Goal: Task Accomplishment & Management: Manage account settings

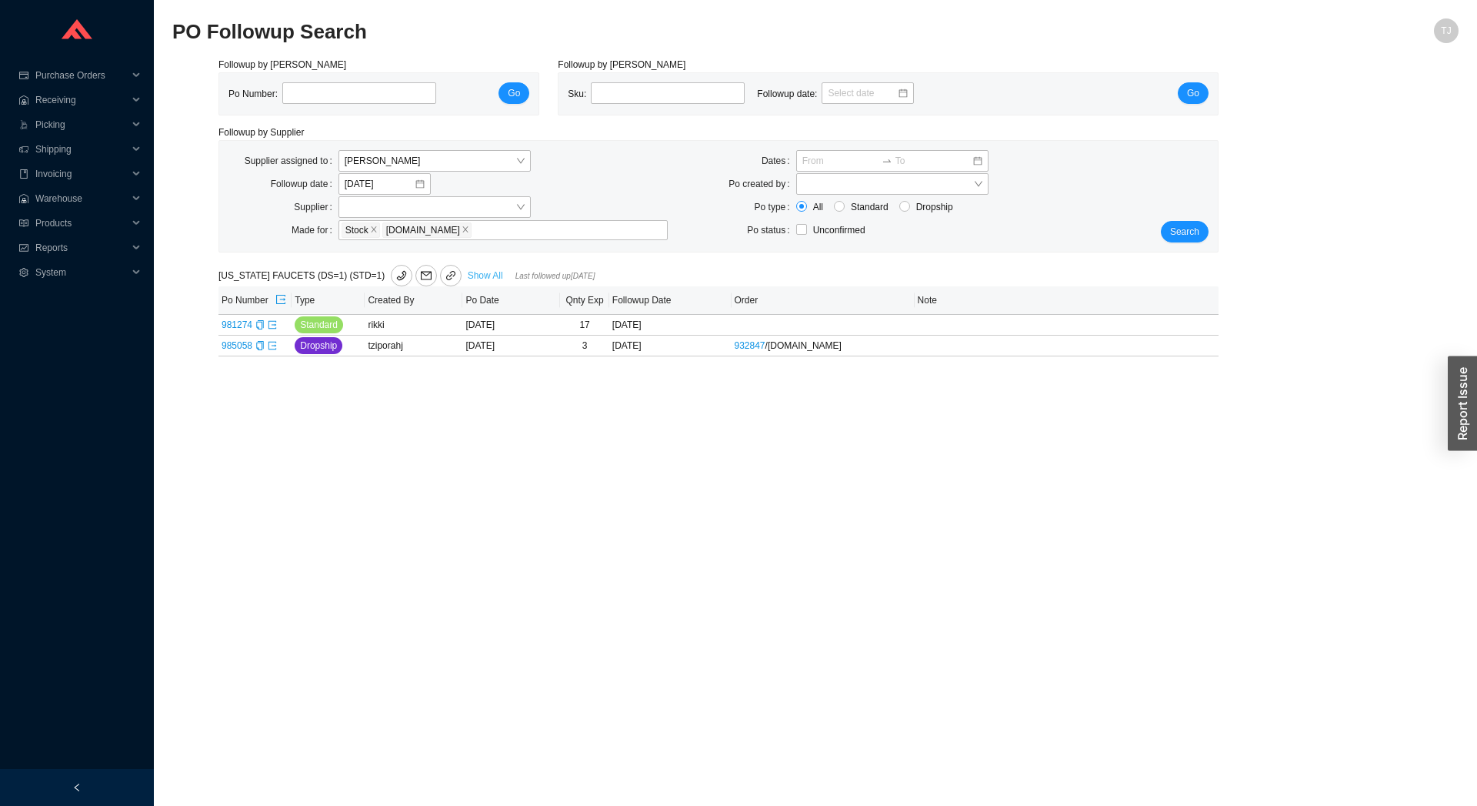
click at [481, 277] on link "Show All" at bounding box center [485, 275] width 35 height 11
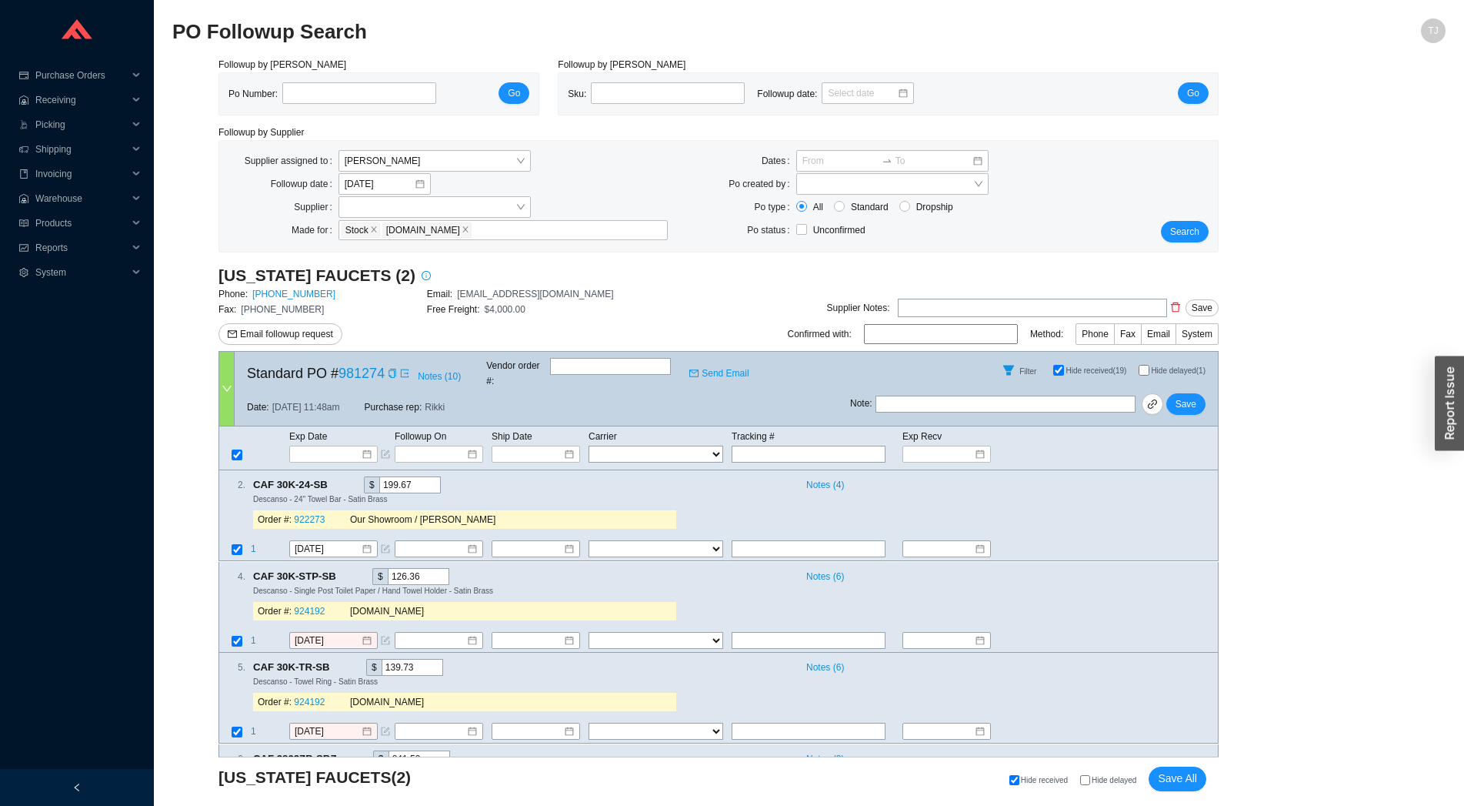
click at [1118, 784] on span "Hide delayed" at bounding box center [1114, 780] width 45 height 8
click at [1090, 785] on input "Hide delayed" at bounding box center [1085, 780] width 10 height 10
checkbox input "true"
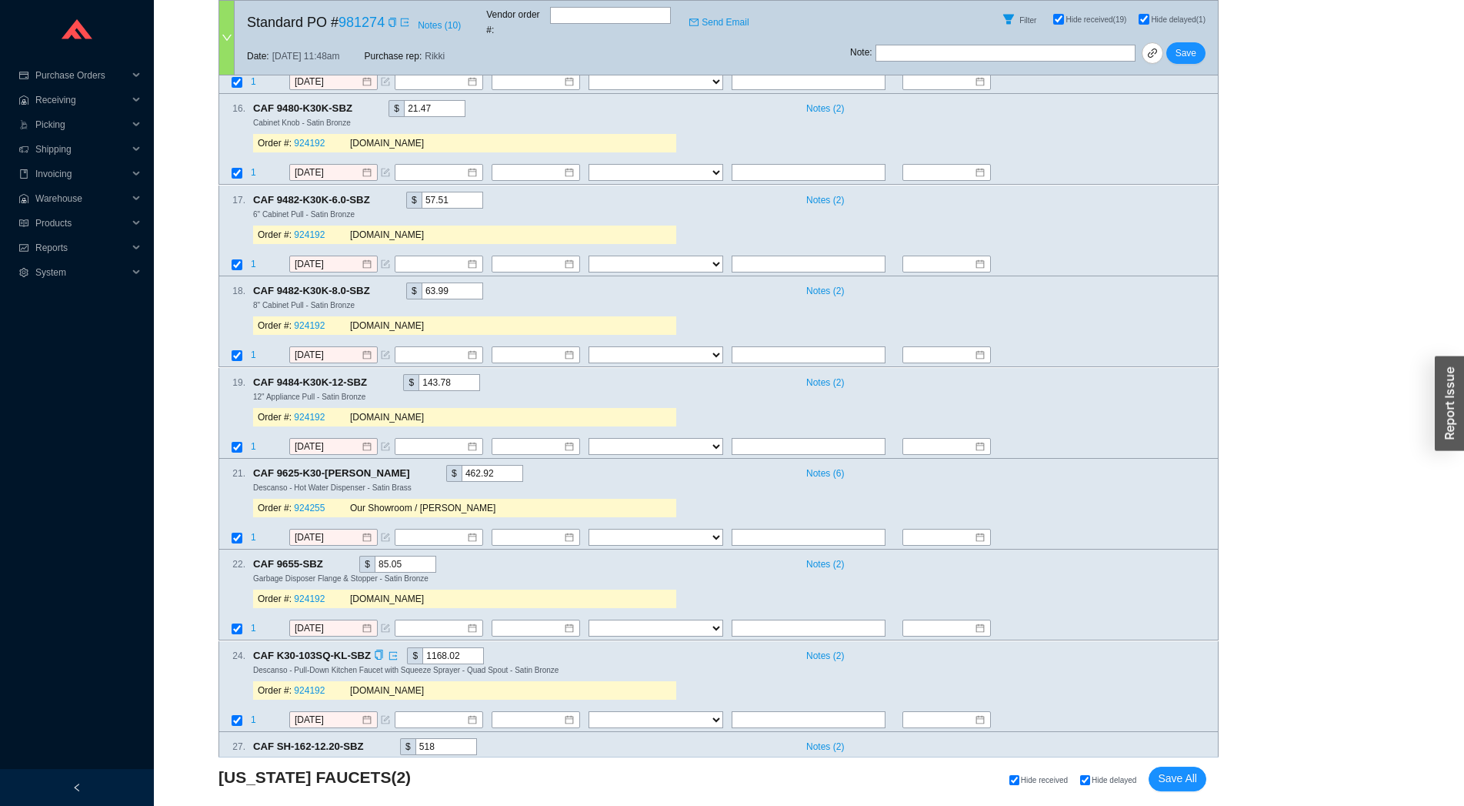
scroll to position [826, 0]
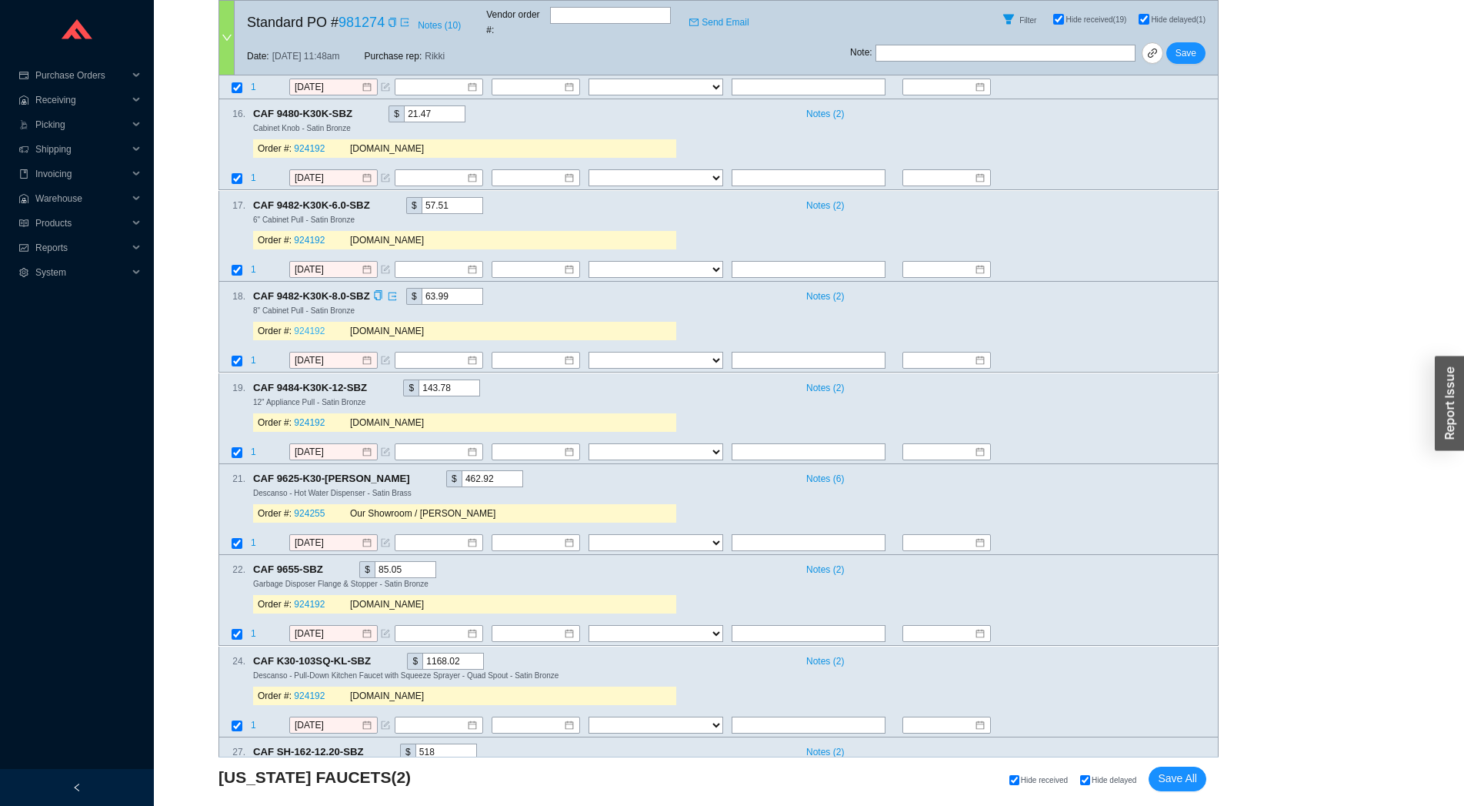
click at [308, 326] on link "924192" at bounding box center [309, 331] width 31 height 11
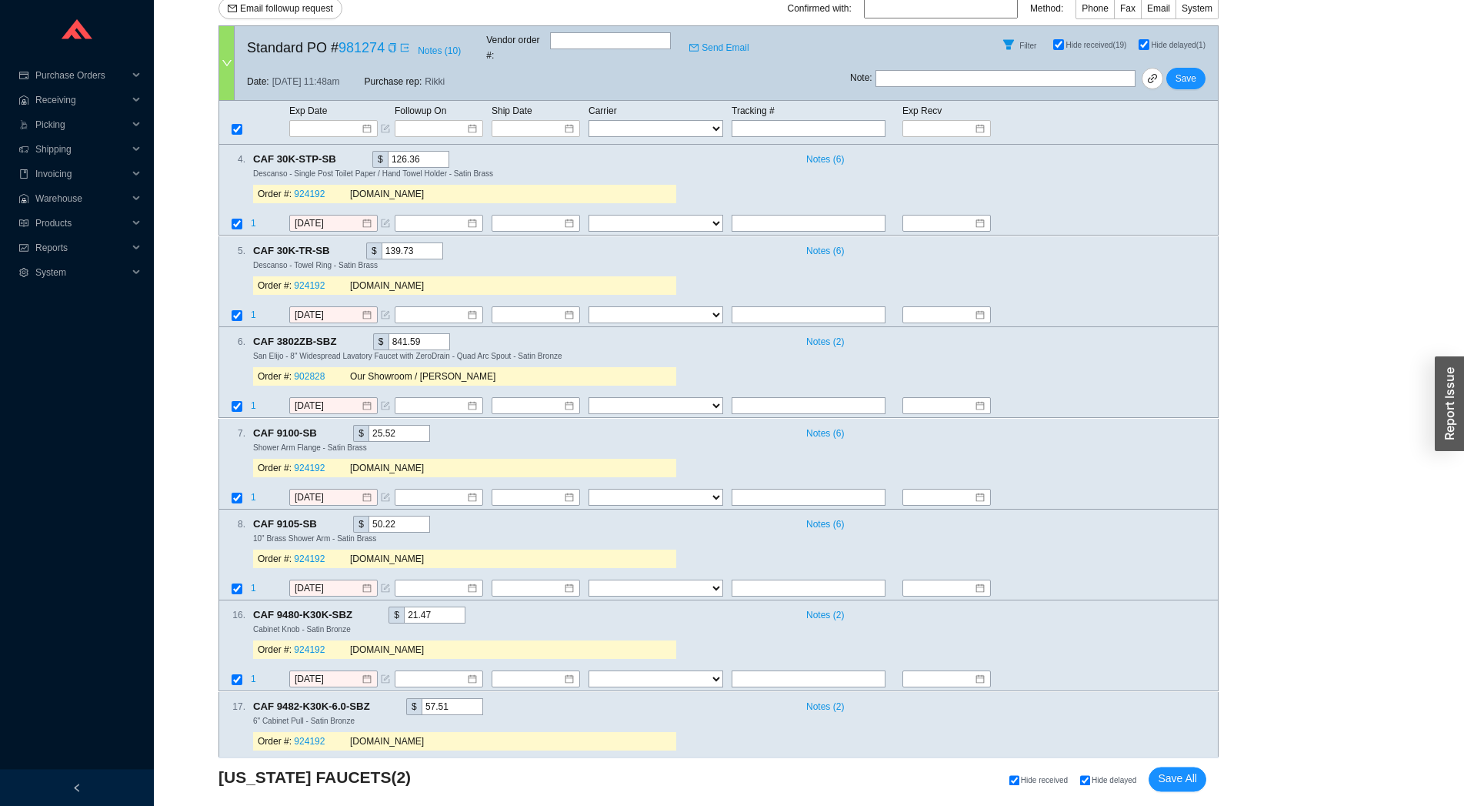
scroll to position [146, 0]
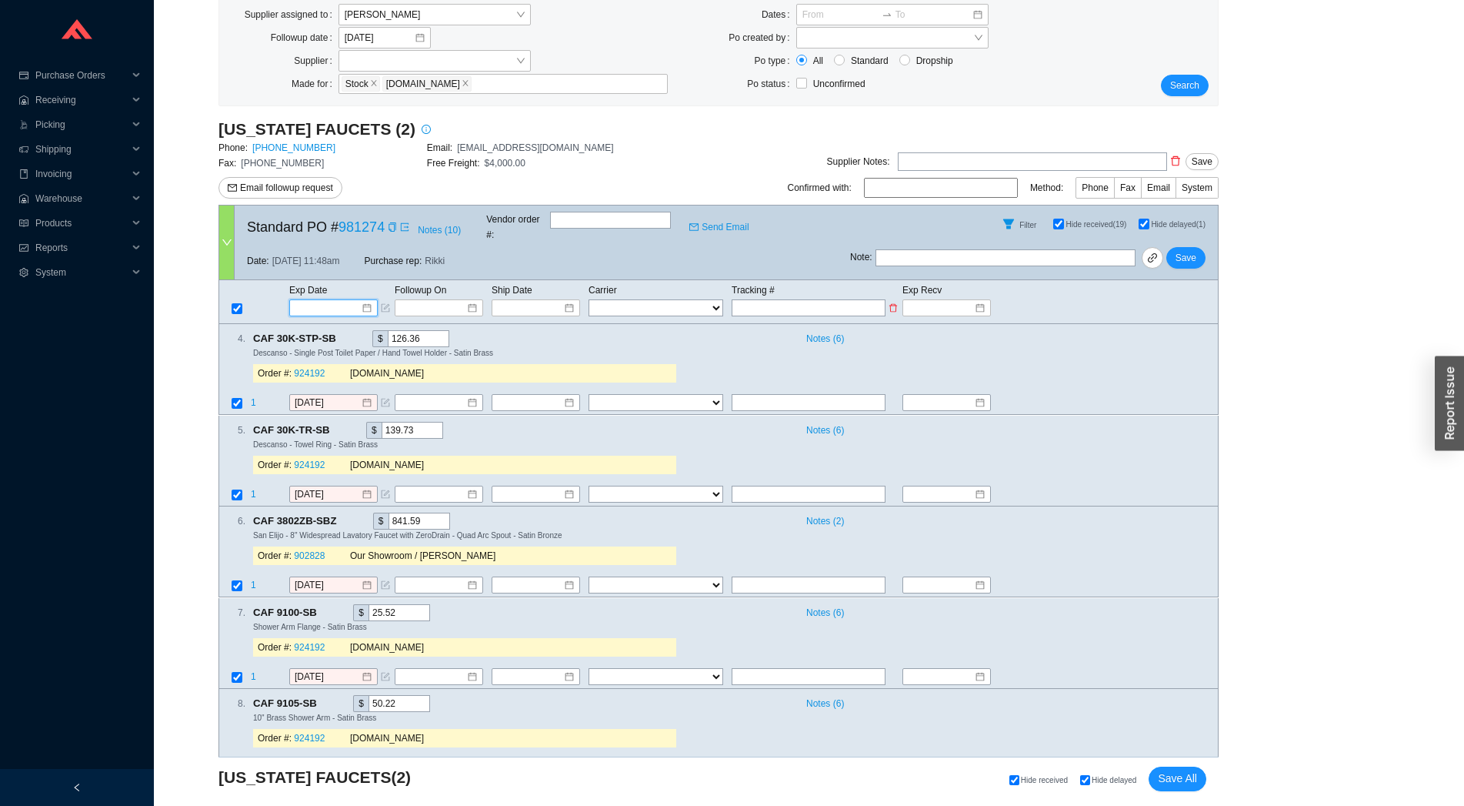
click at [327, 300] on input at bounding box center [327, 307] width 65 height 15
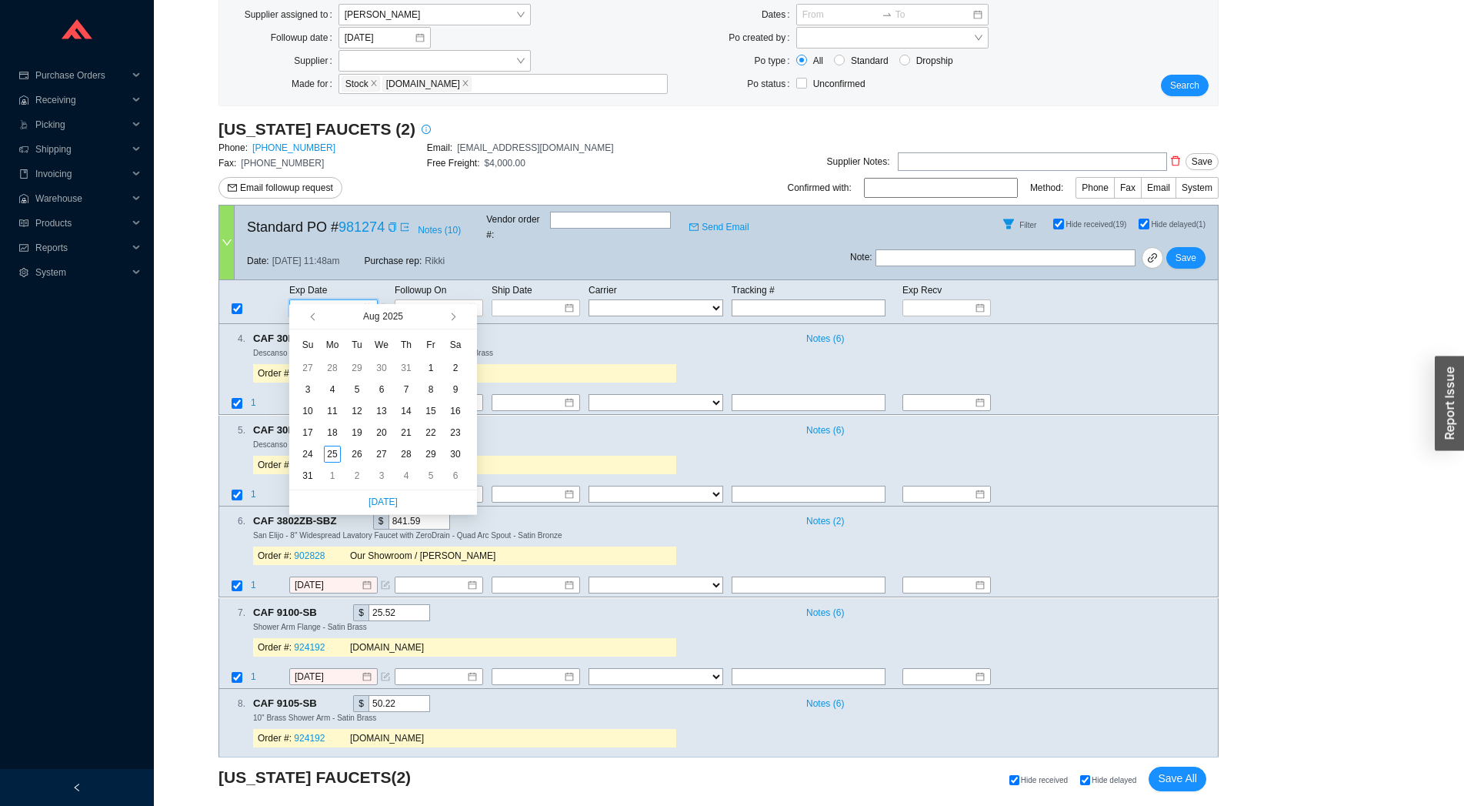
type input "7/31/2025"
click at [459, 308] on span "button" at bounding box center [466, 316] width 15 height 25
click at [453, 312] on button "button" at bounding box center [452, 316] width 15 height 25
type input "9/12/2025"
click at [432, 390] on div "12" at bounding box center [430, 389] width 17 height 17
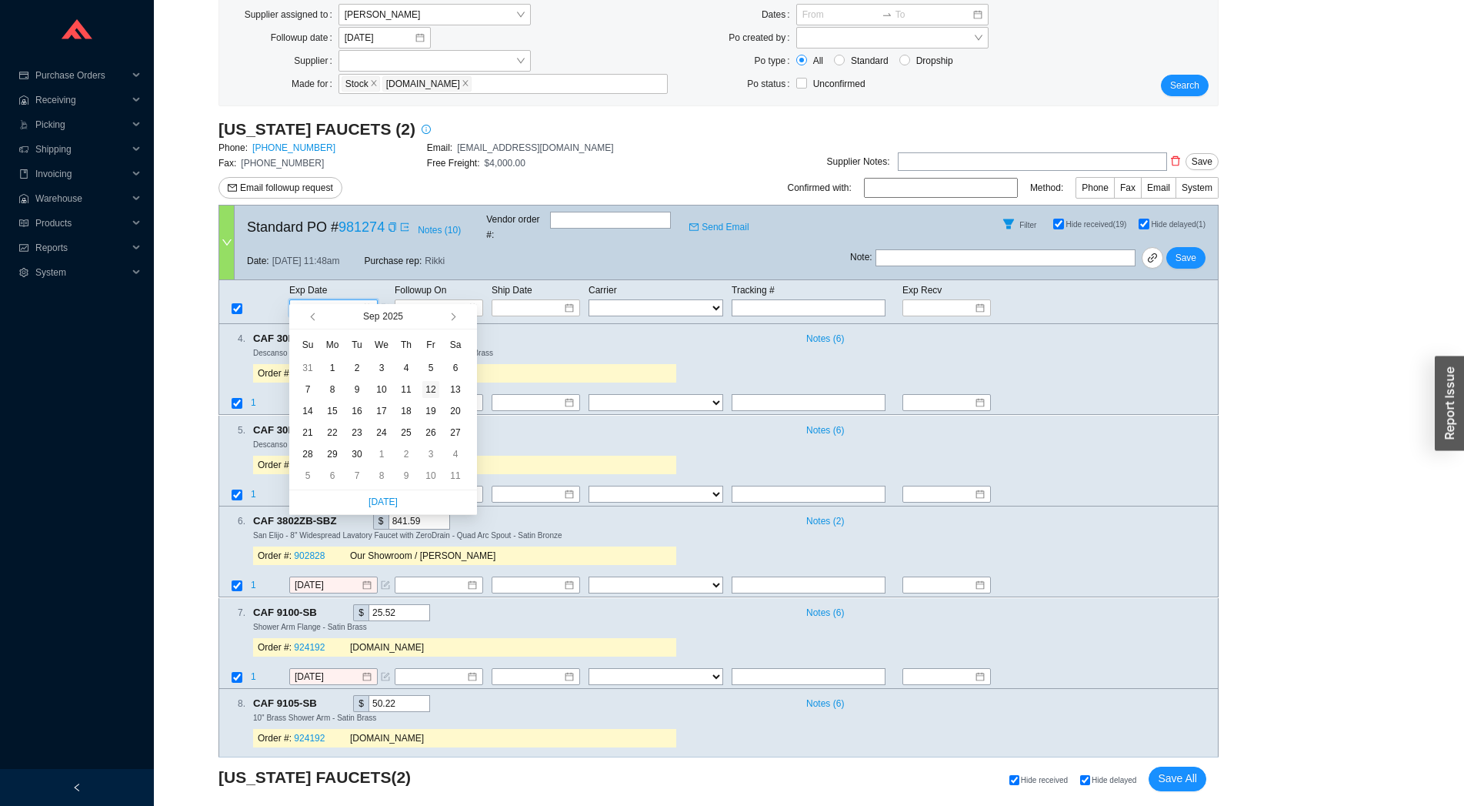
type input "9/12/2025"
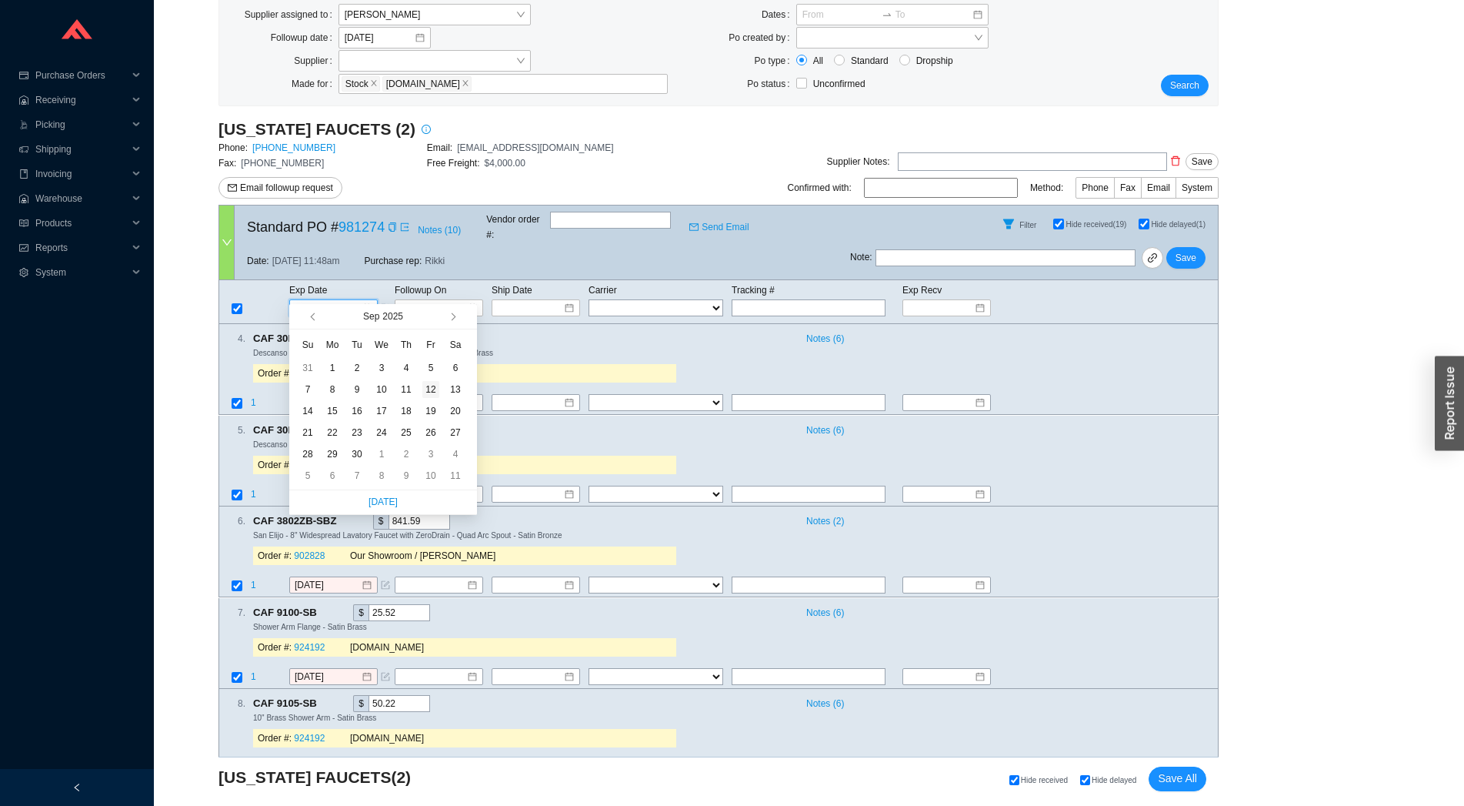
type input "9/12/2025"
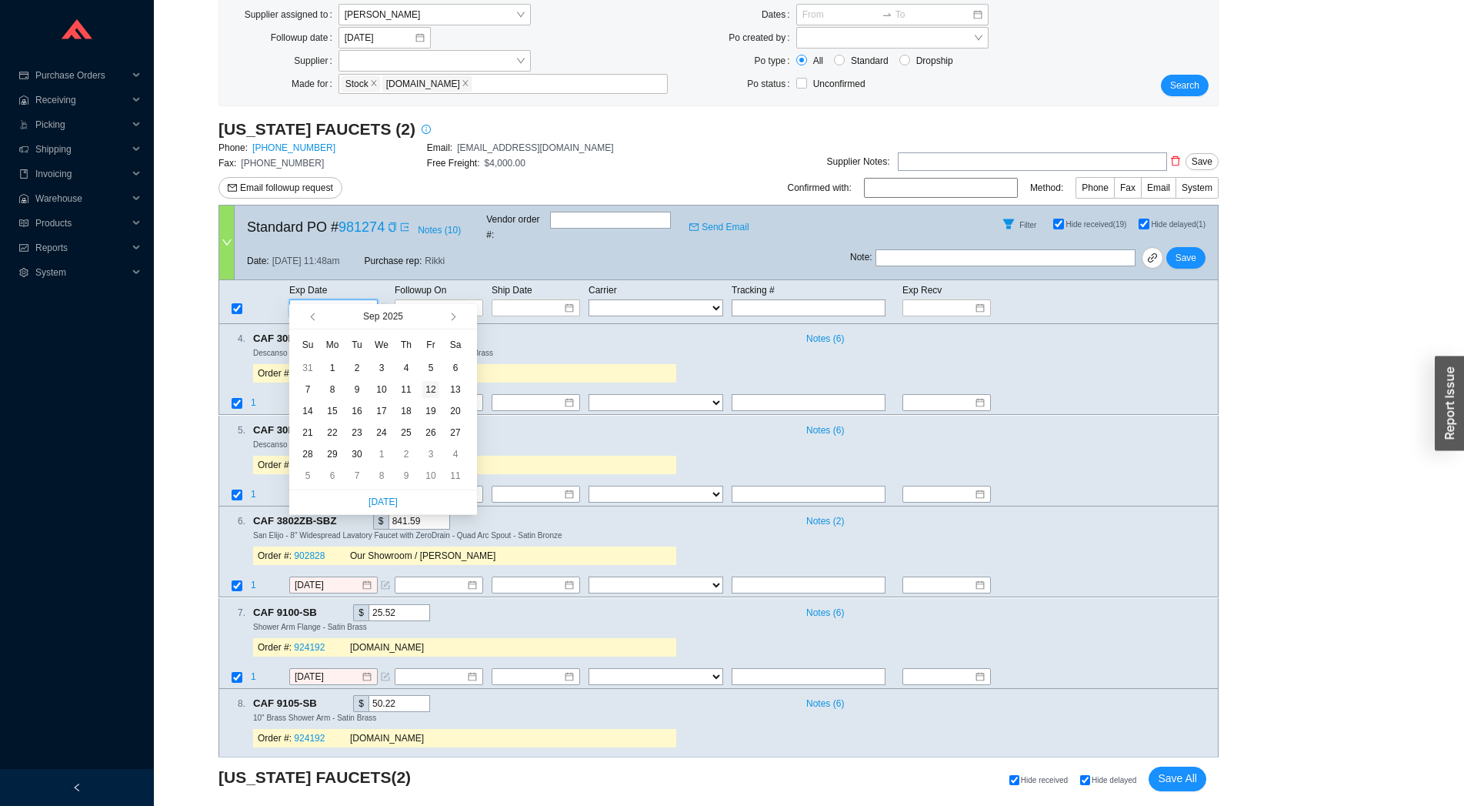
type input "9/12/2025"
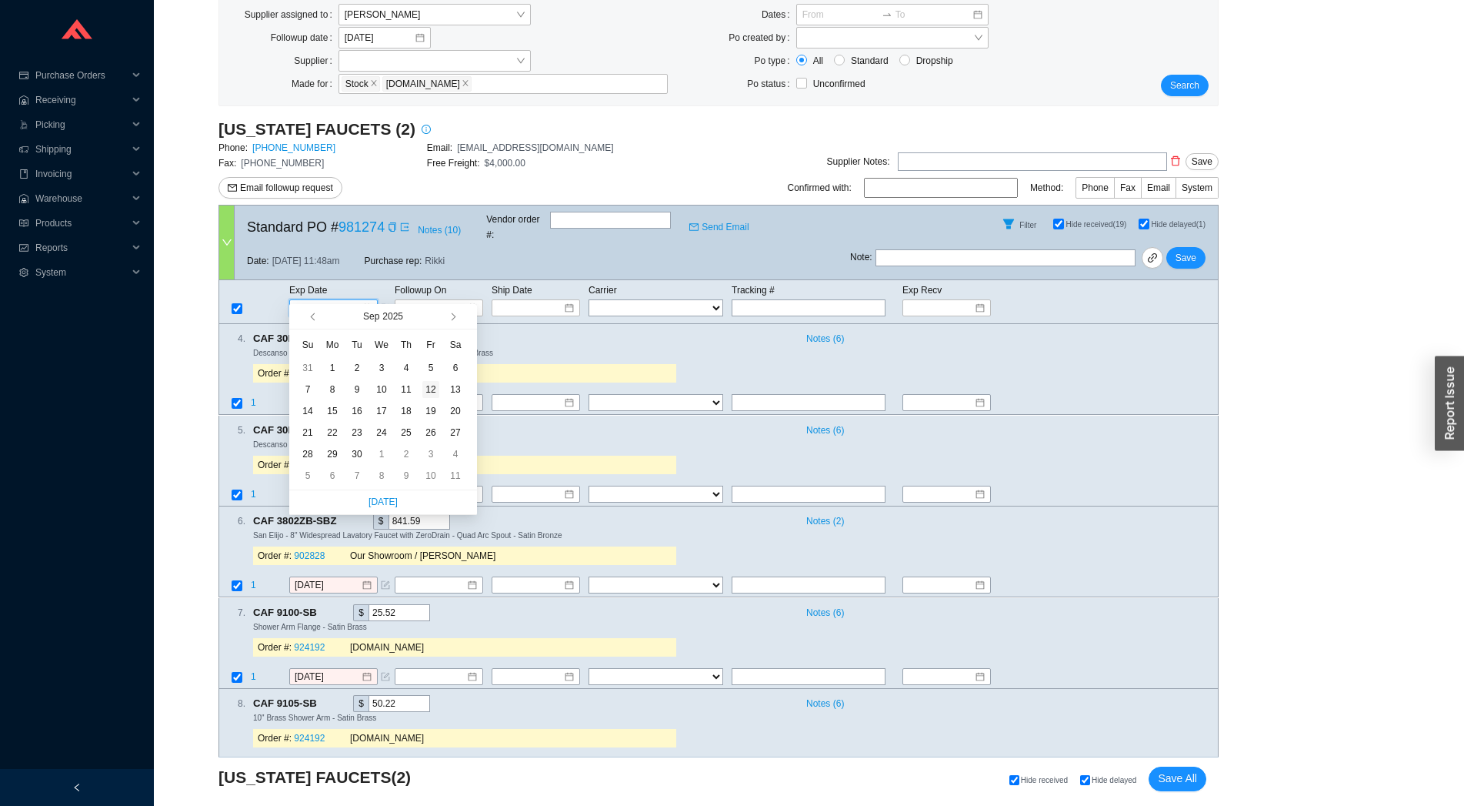
type input "9/12/2025"
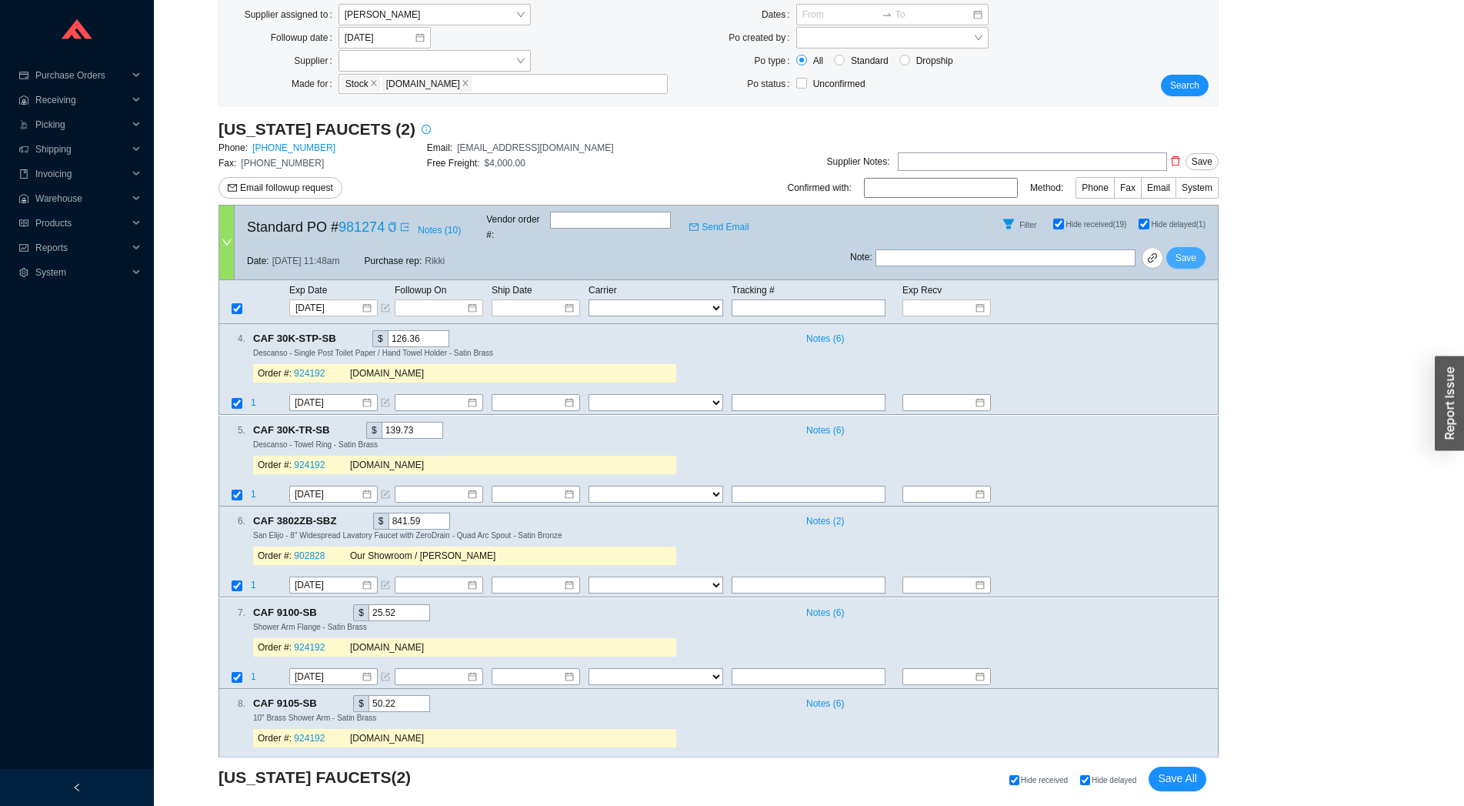
click at [1199, 247] on button "Save" at bounding box center [1185, 258] width 39 height 22
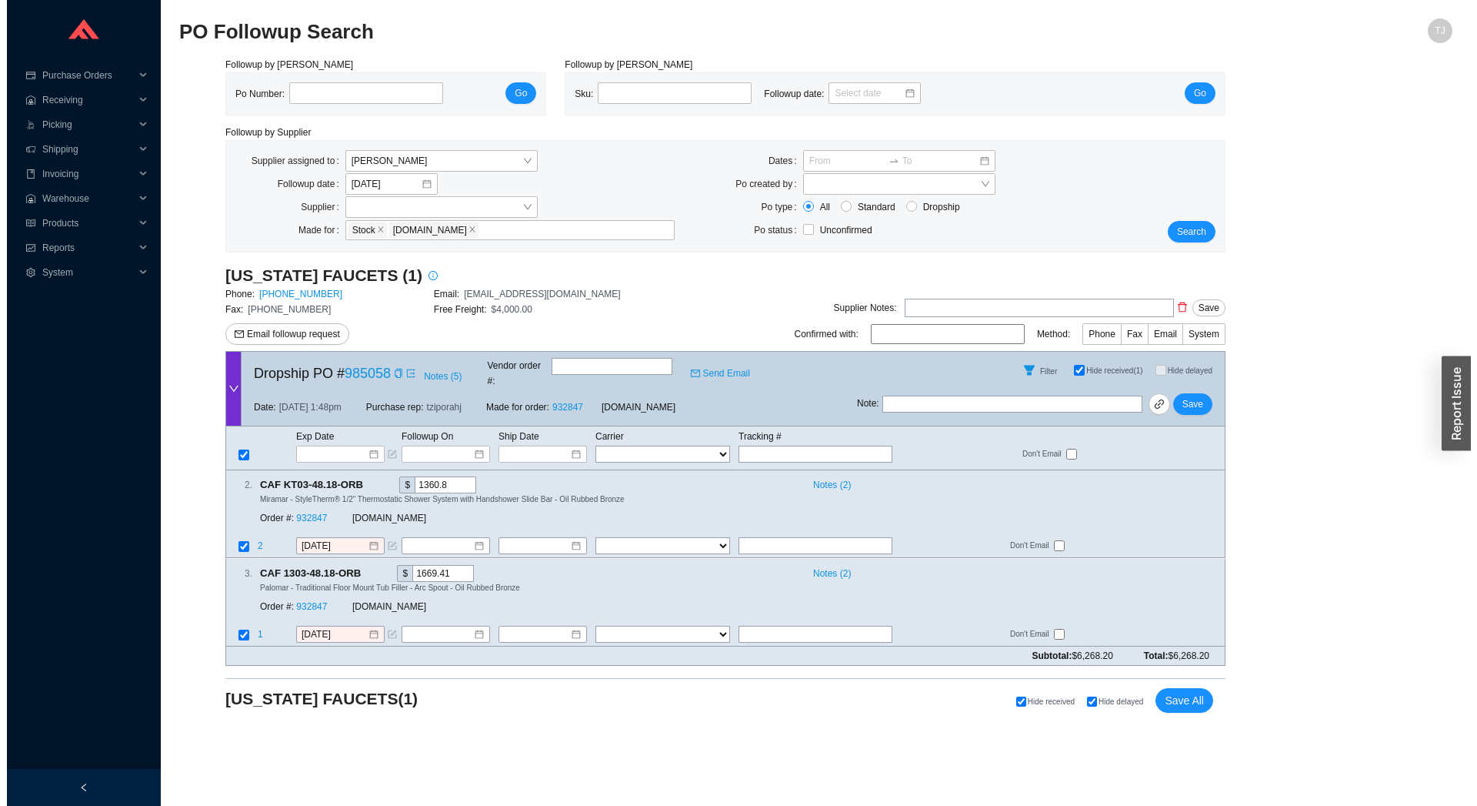
scroll to position [0, 0]
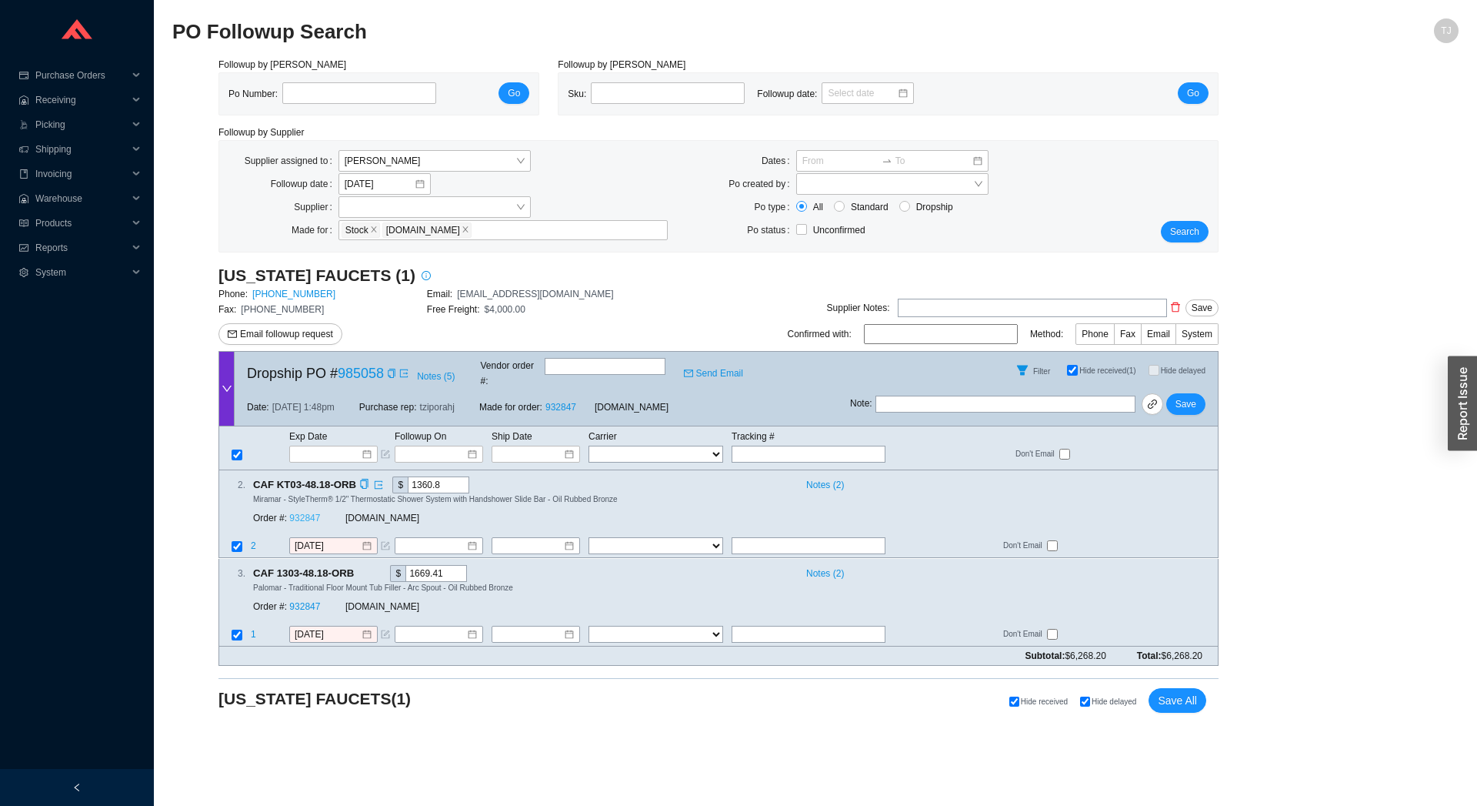
click at [302, 513] on link "932847" at bounding box center [304, 518] width 31 height 11
click at [305, 446] on input at bounding box center [327, 453] width 65 height 15
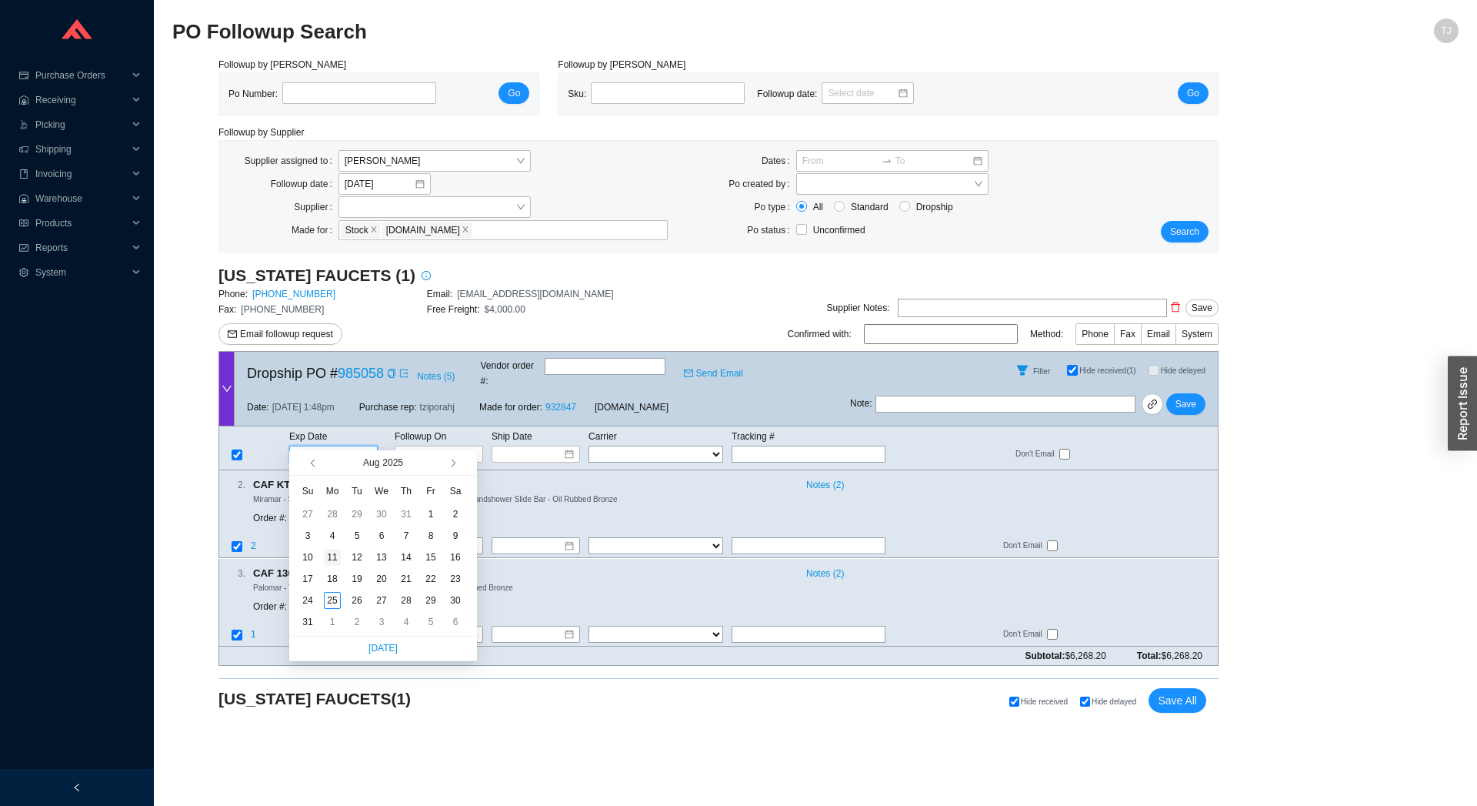
type input "7/28/2025"
type input "8/11/2025"
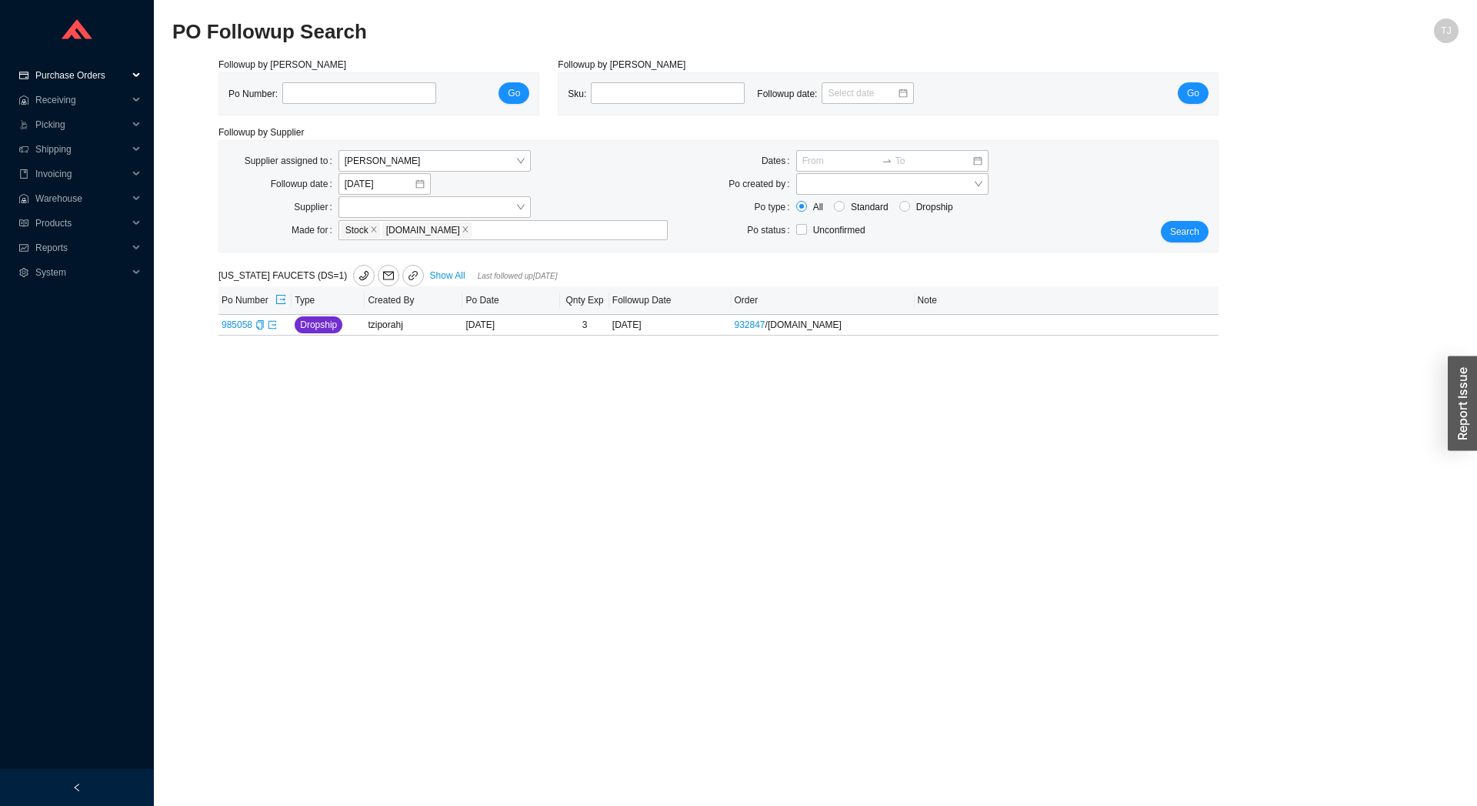
click at [72, 73] on span "Purchase Orders" at bounding box center [81, 75] width 92 height 25
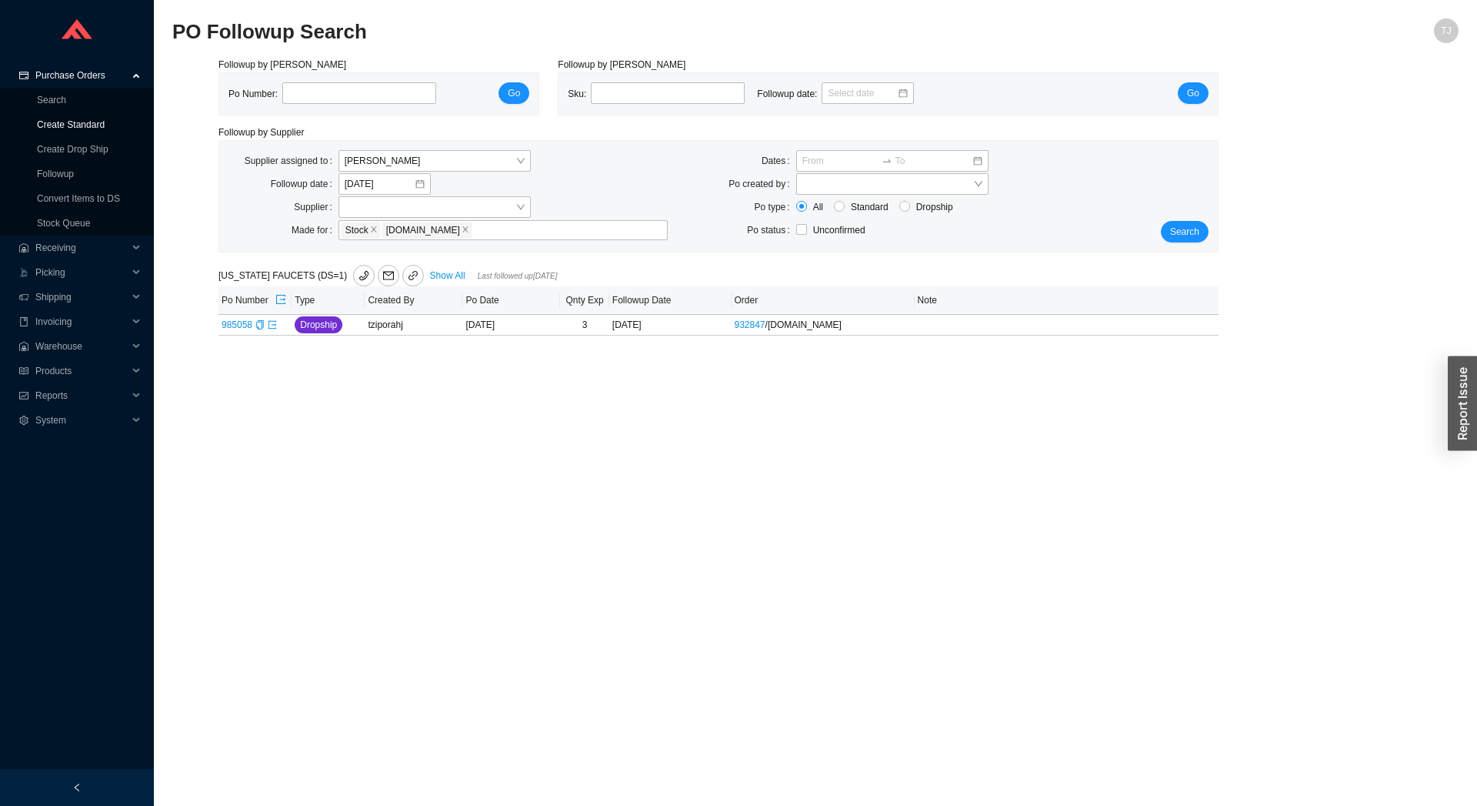
click at [83, 119] on link "Create Standard" at bounding box center [71, 124] width 68 height 11
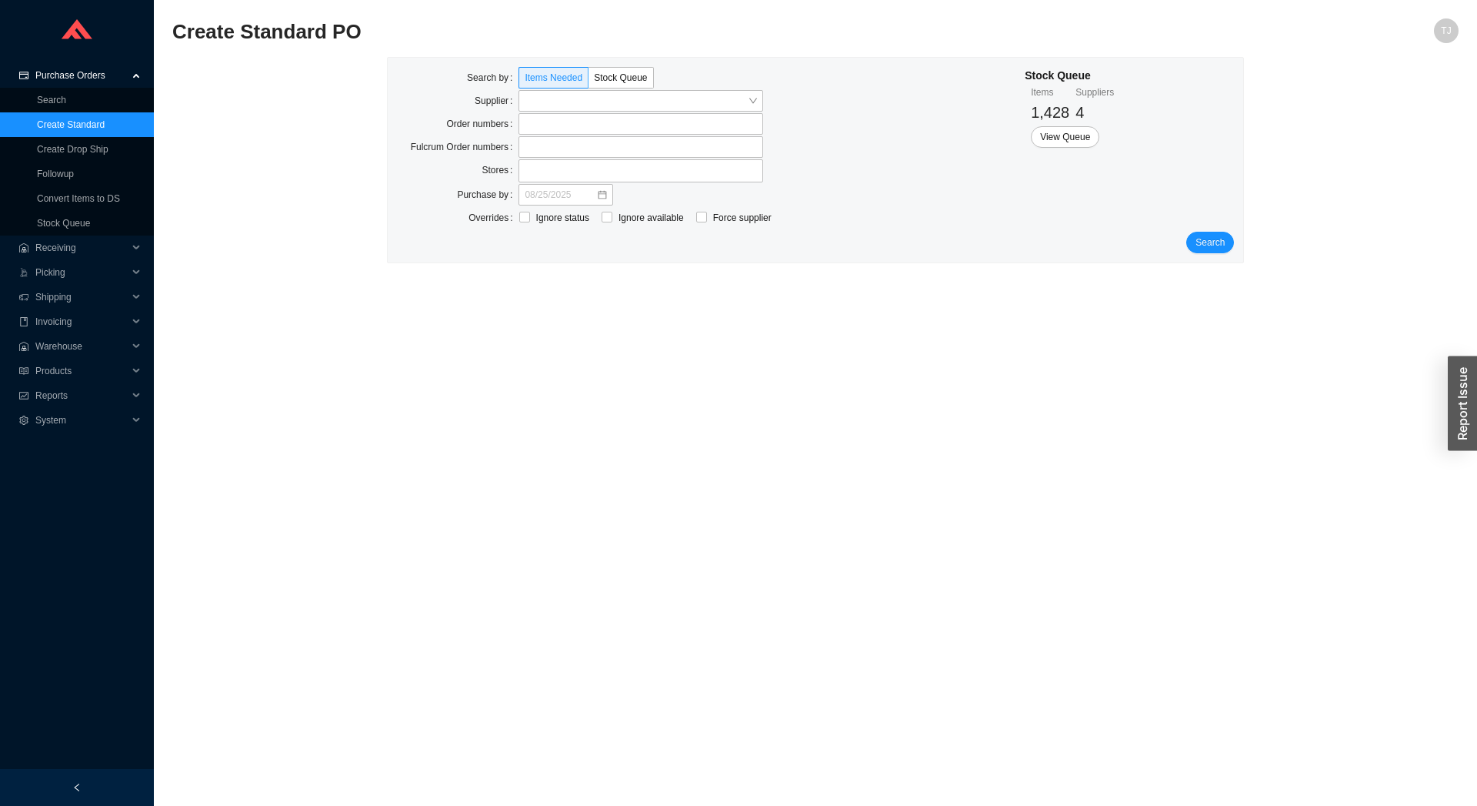
click at [573, 113] on div "Supplier" at bounding box center [580, 101] width 366 height 23
click at [565, 122] on label at bounding box center [641, 124] width 245 height 22
click at [532, 122] on input at bounding box center [526, 123] width 11 height 17
click button "Search" at bounding box center [1210, 244] width 48 height 22
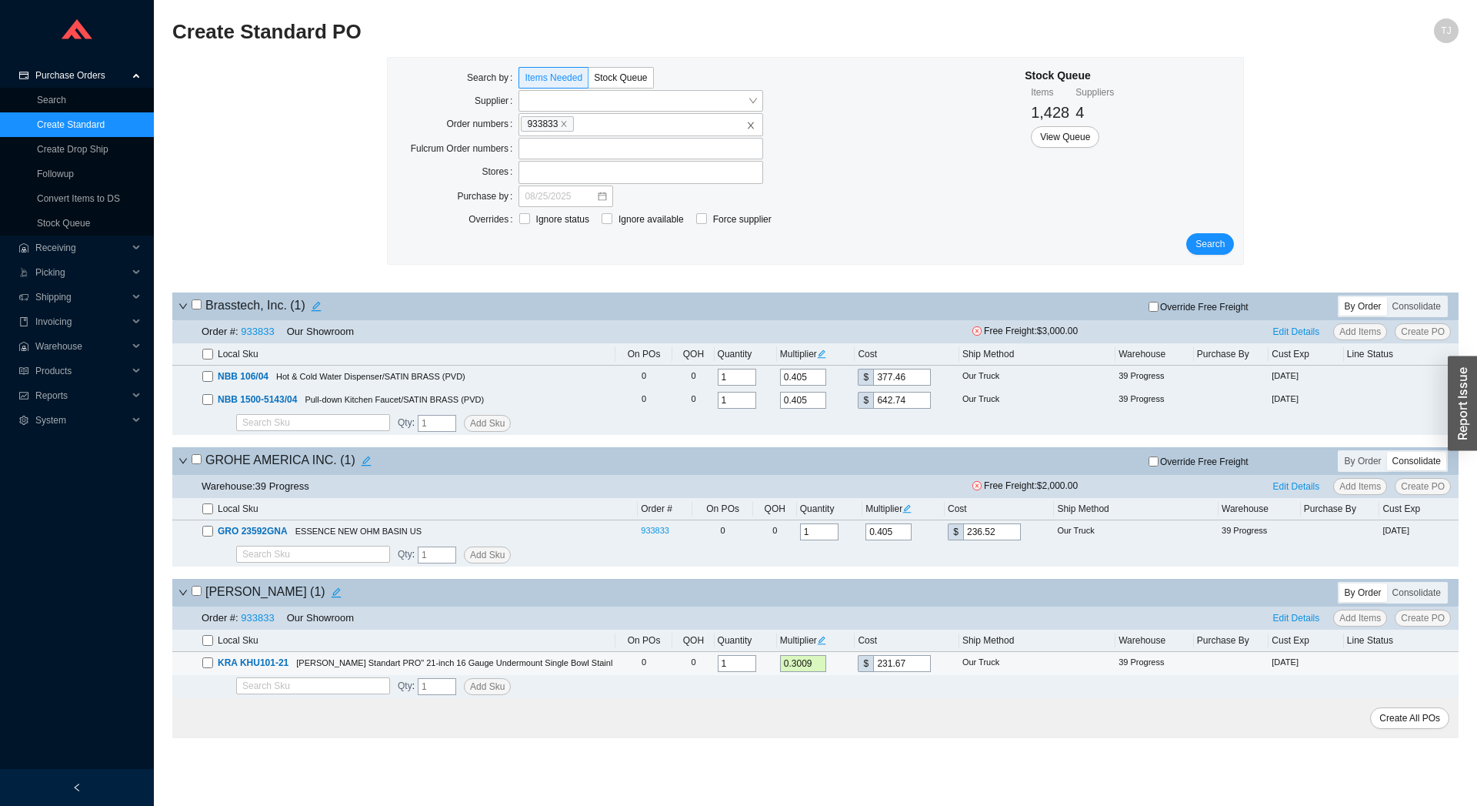
click at [202, 665] on input "checkbox" at bounding box center [207, 662] width 11 height 11
checkbox input "true"
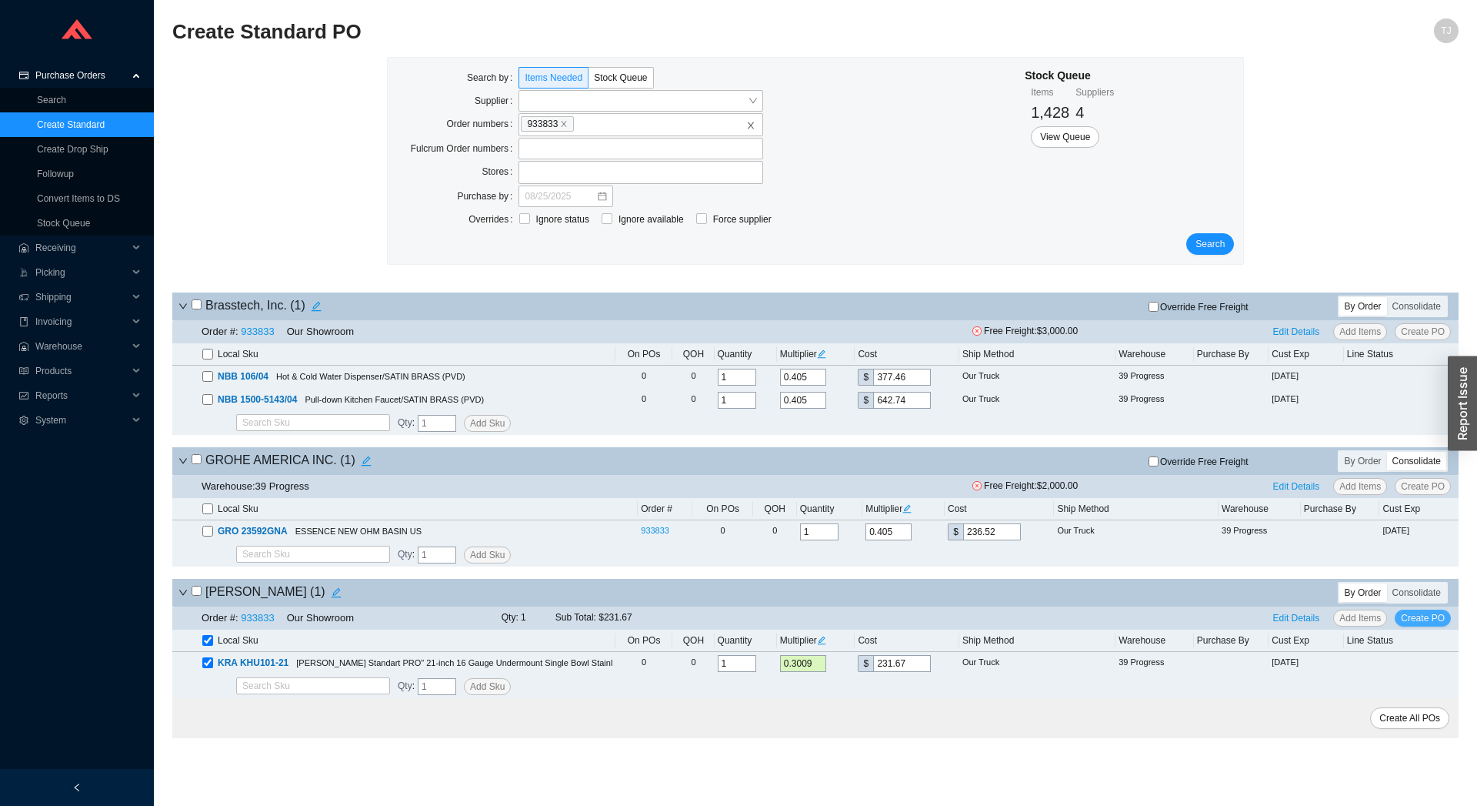
click at [1427, 619] on span "Create PO" at bounding box center [1423, 617] width 44 height 15
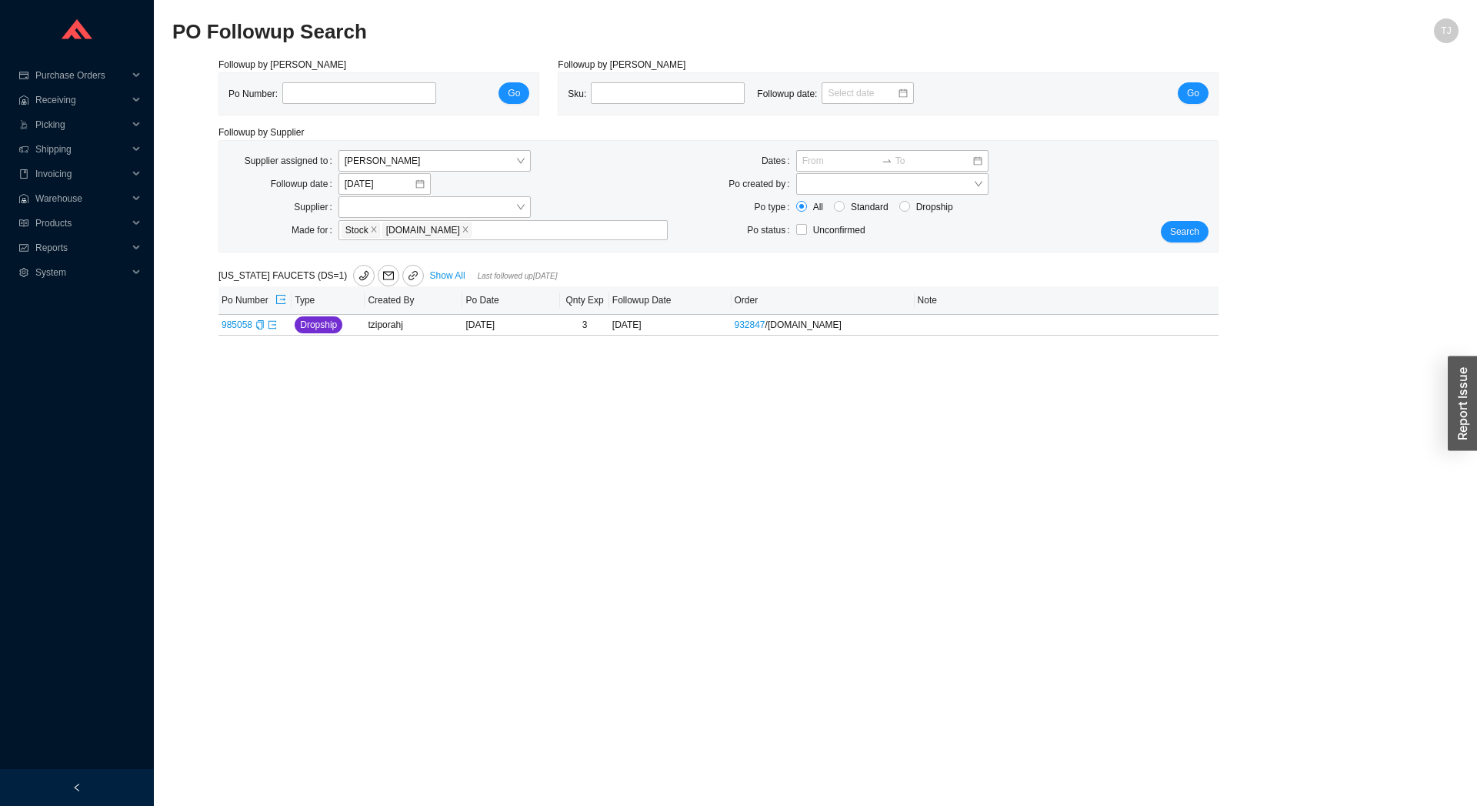
click at [1185, 218] on div "Search" at bounding box center [1176, 196] width 83 height 92
click at [1186, 231] on span "Search" at bounding box center [1184, 231] width 29 height 15
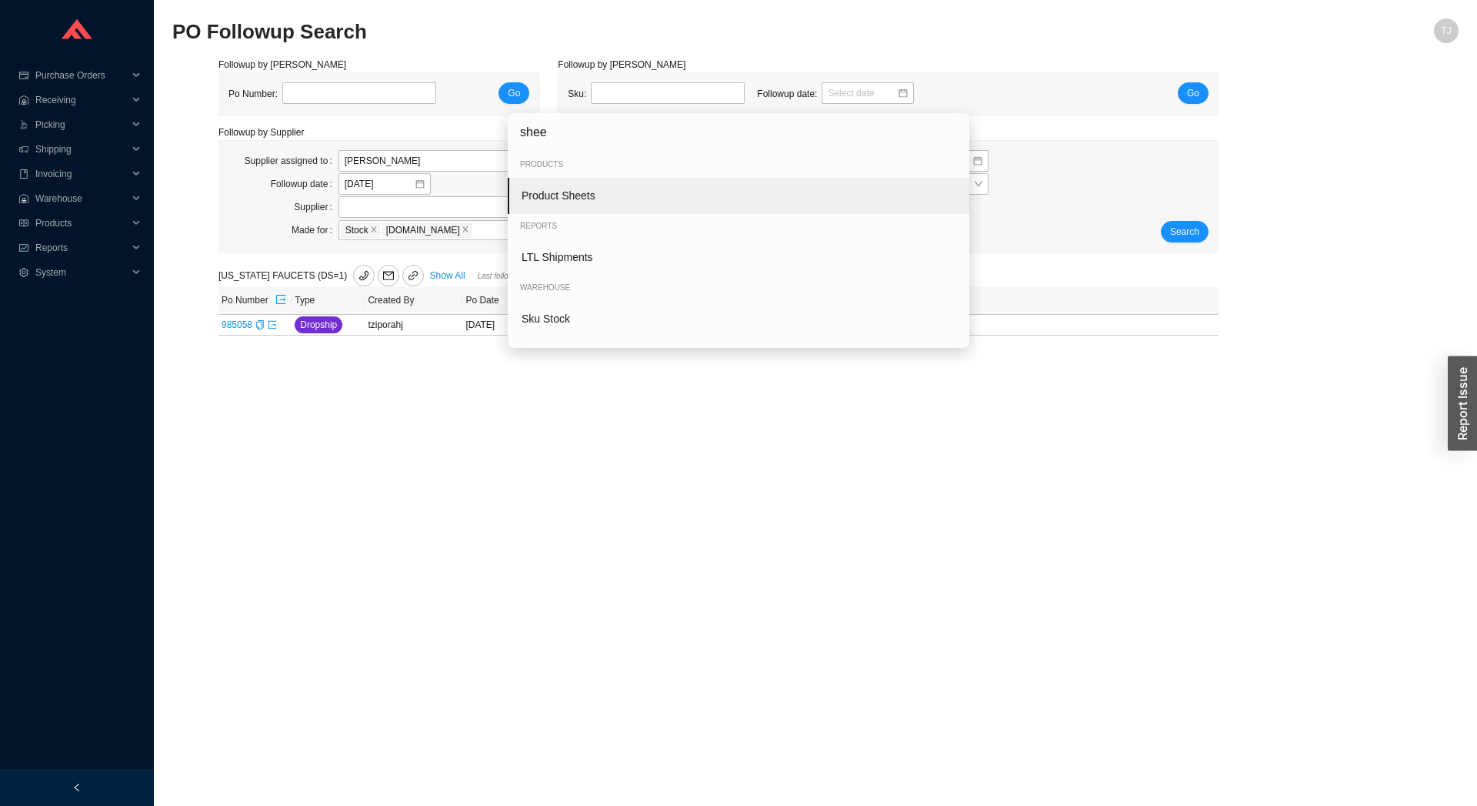
type input "sheet"
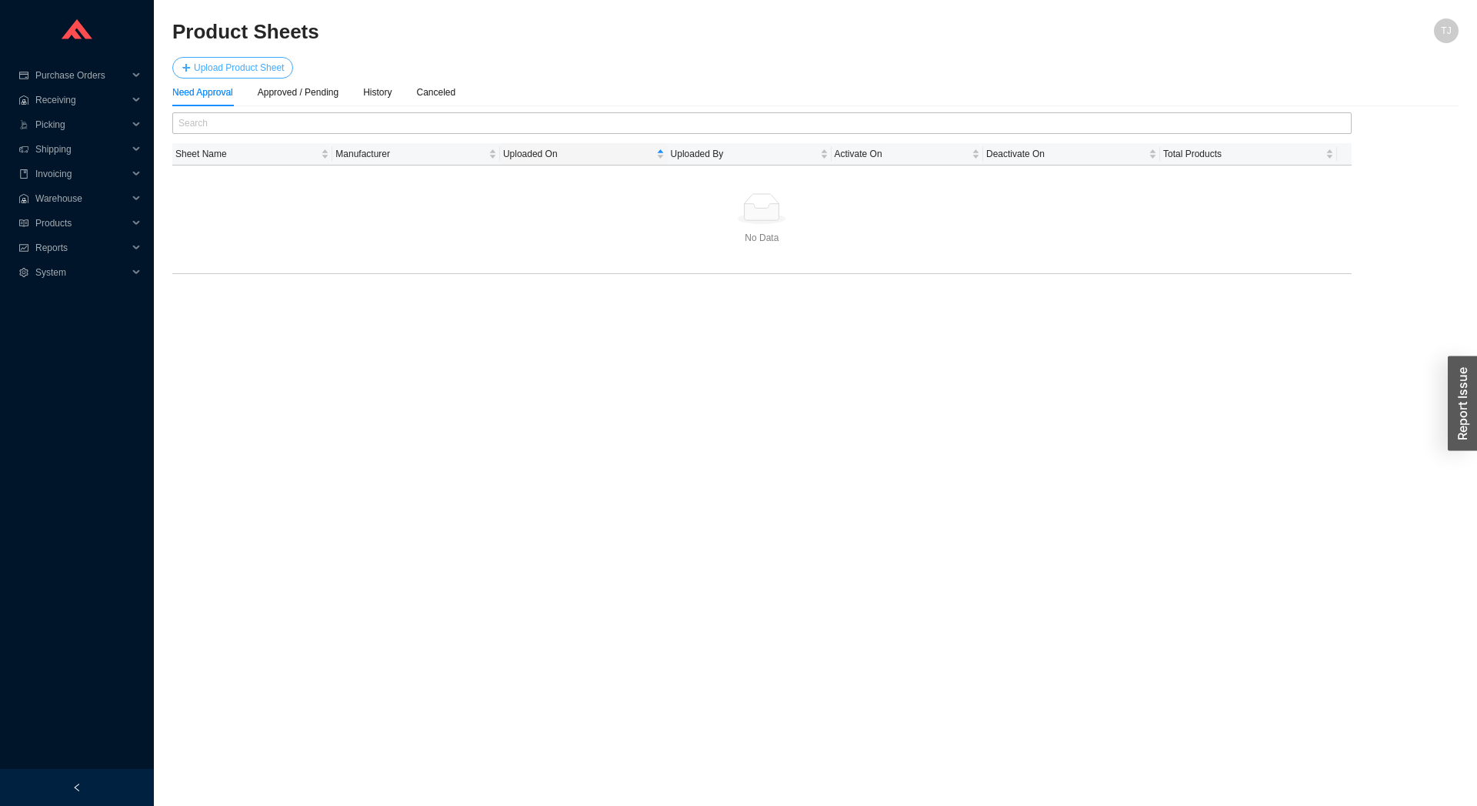
click at [272, 70] on span "Upload Product Sheet" at bounding box center [239, 67] width 90 height 15
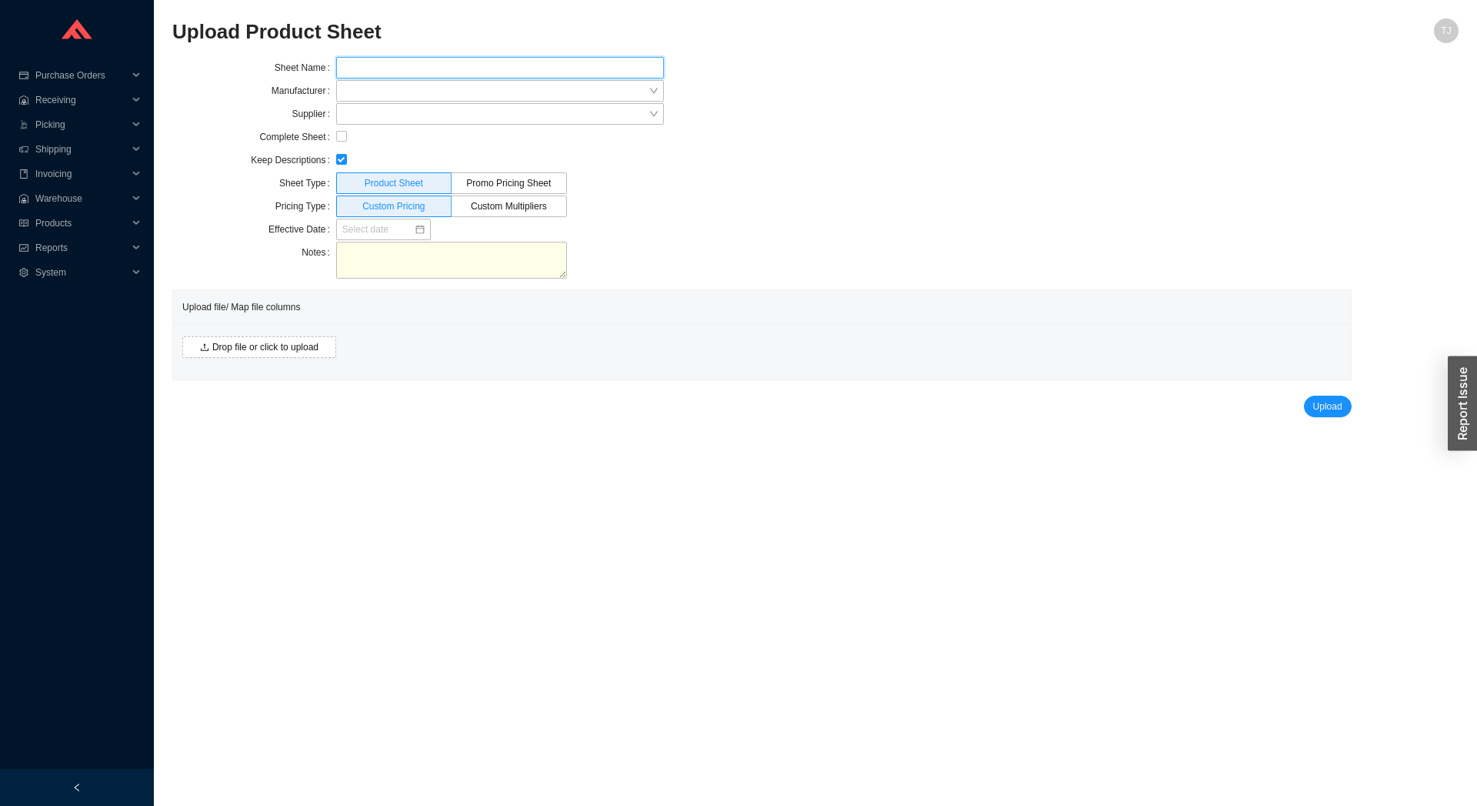
click at [399, 77] on input "text" at bounding box center [500, 68] width 328 height 22
type input "Electric Mirror"
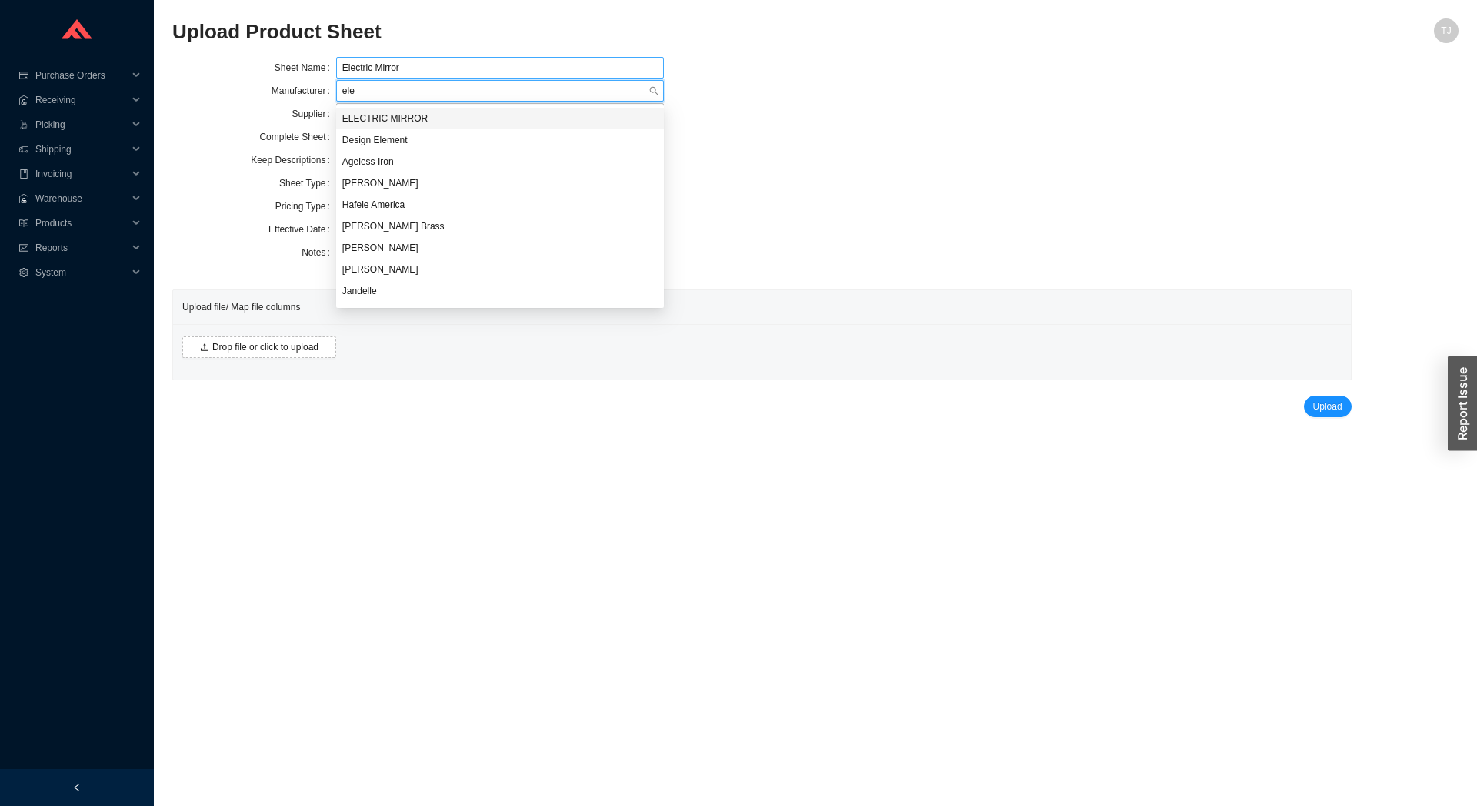
type input "elec"
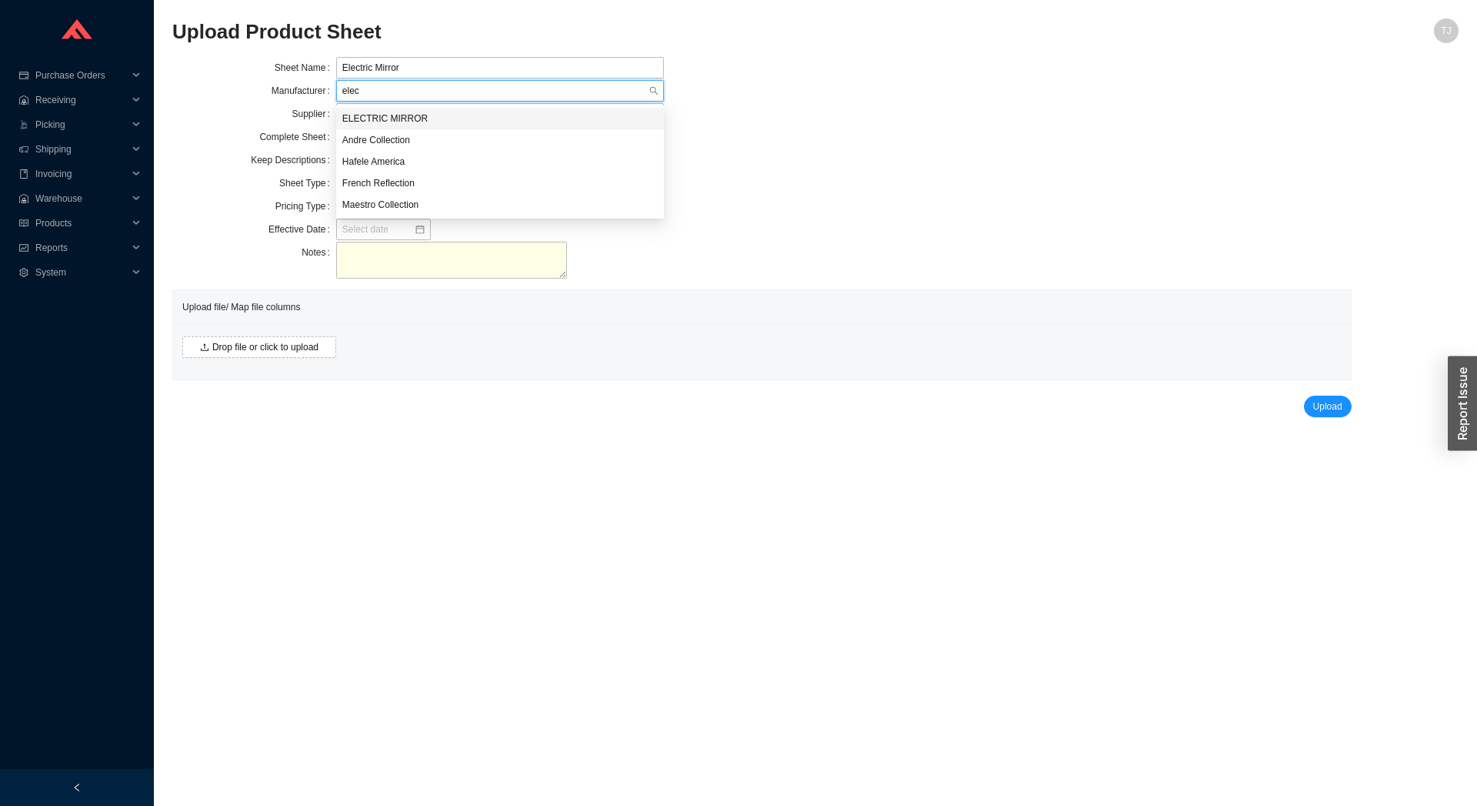
click at [423, 118] on div "ELECTRIC MIRROR" at bounding box center [499, 119] width 315 height 14
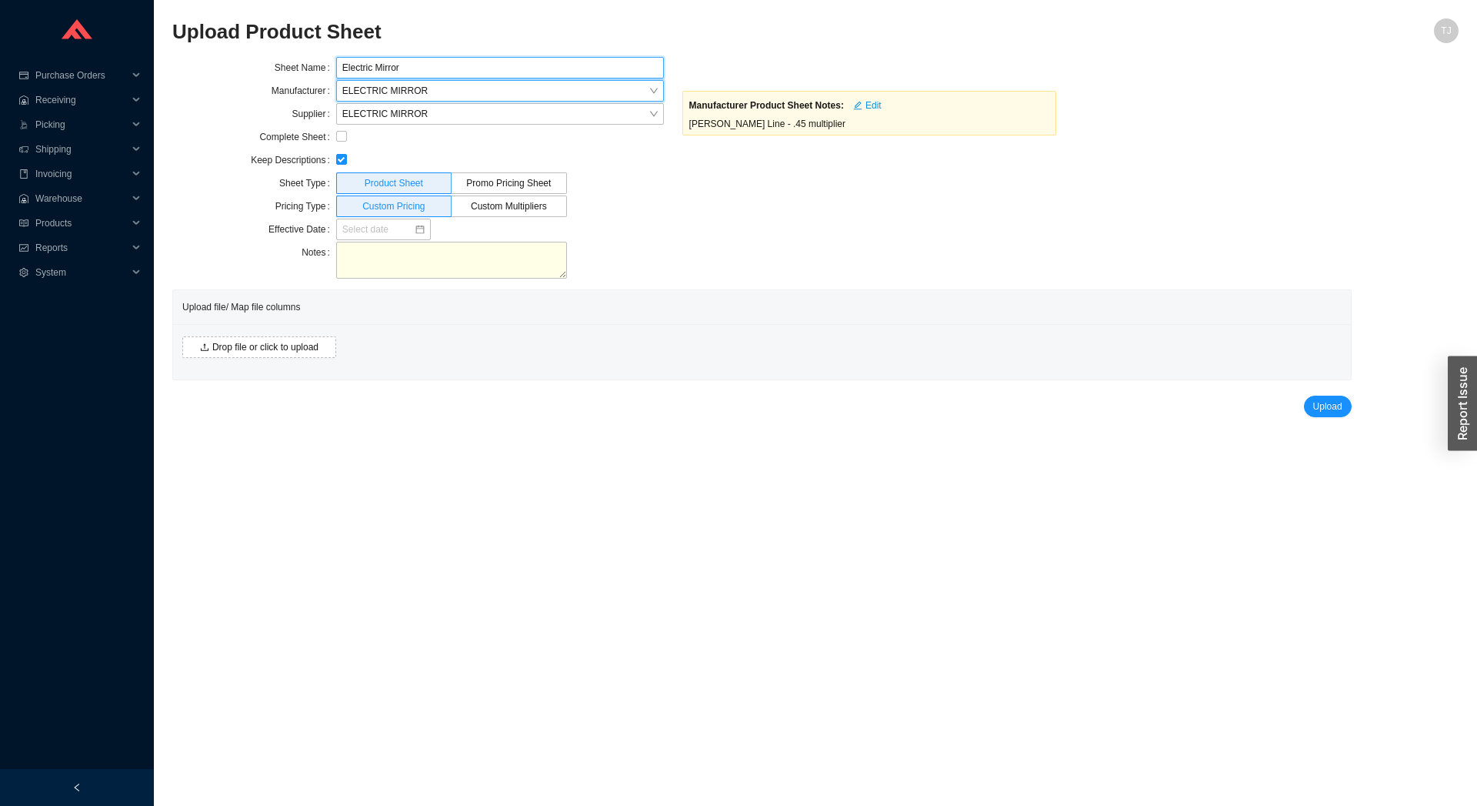
click at [418, 67] on input "Electric Mirror" at bounding box center [500, 68] width 328 height 22
type input "Electric Mirror September 2025"
click at [342, 140] on input "checkbox" at bounding box center [341, 136] width 11 height 11
checkbox input "true"
click at [281, 560] on main "Upload Product Sheet TJ Sheet Name Electric Mirror September 2025 Manufacturer …" at bounding box center [815, 411] width 1286 height 787
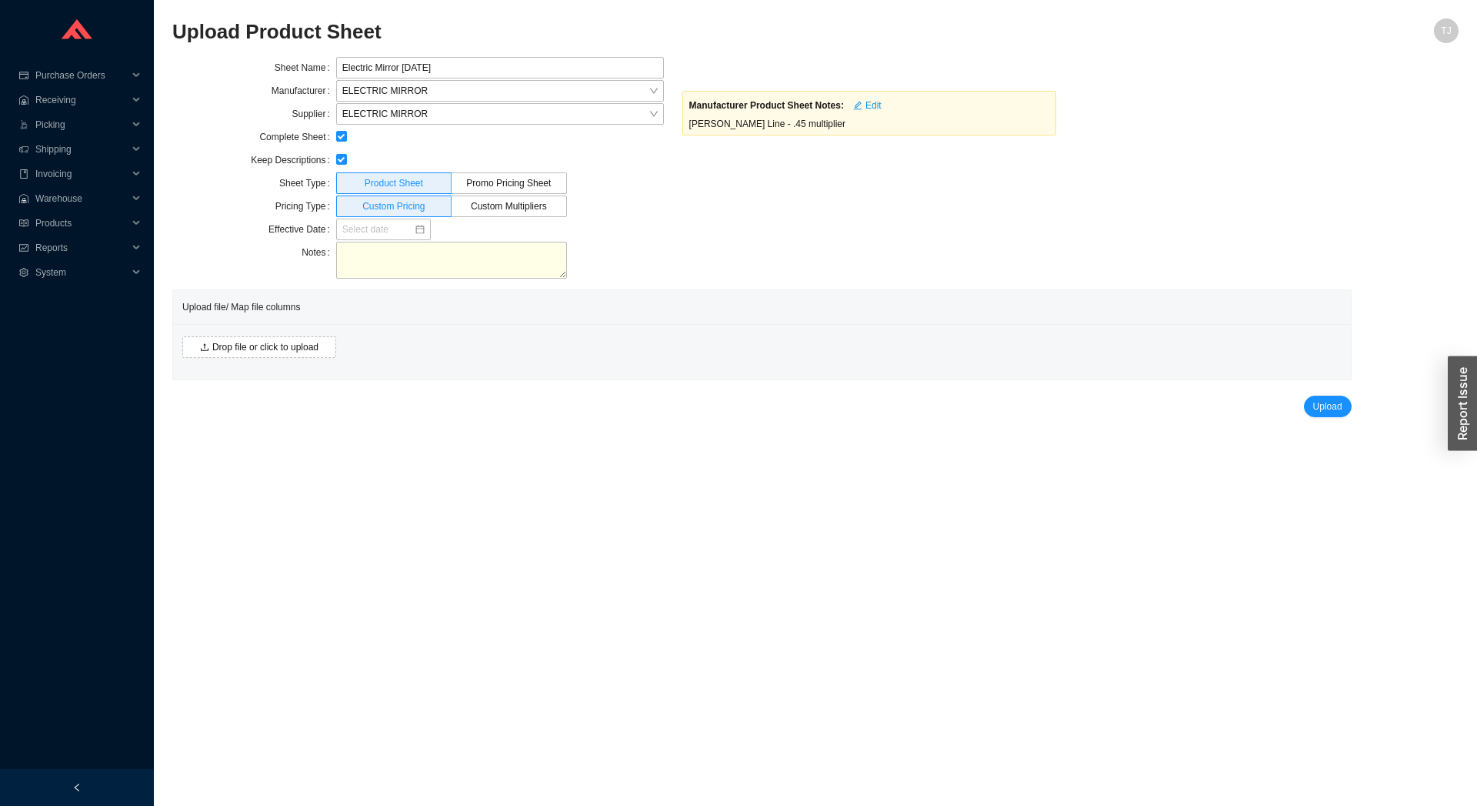
click at [272, 360] on div "Drop file or click to upload" at bounding box center [762, 351] width 1178 height 55
click at [275, 351] on span "Drop file or click to upload" at bounding box center [265, 346] width 106 height 15
click at [243, 20] on h2 "Upload Product Sheet" at bounding box center [654, 31] width 965 height 27
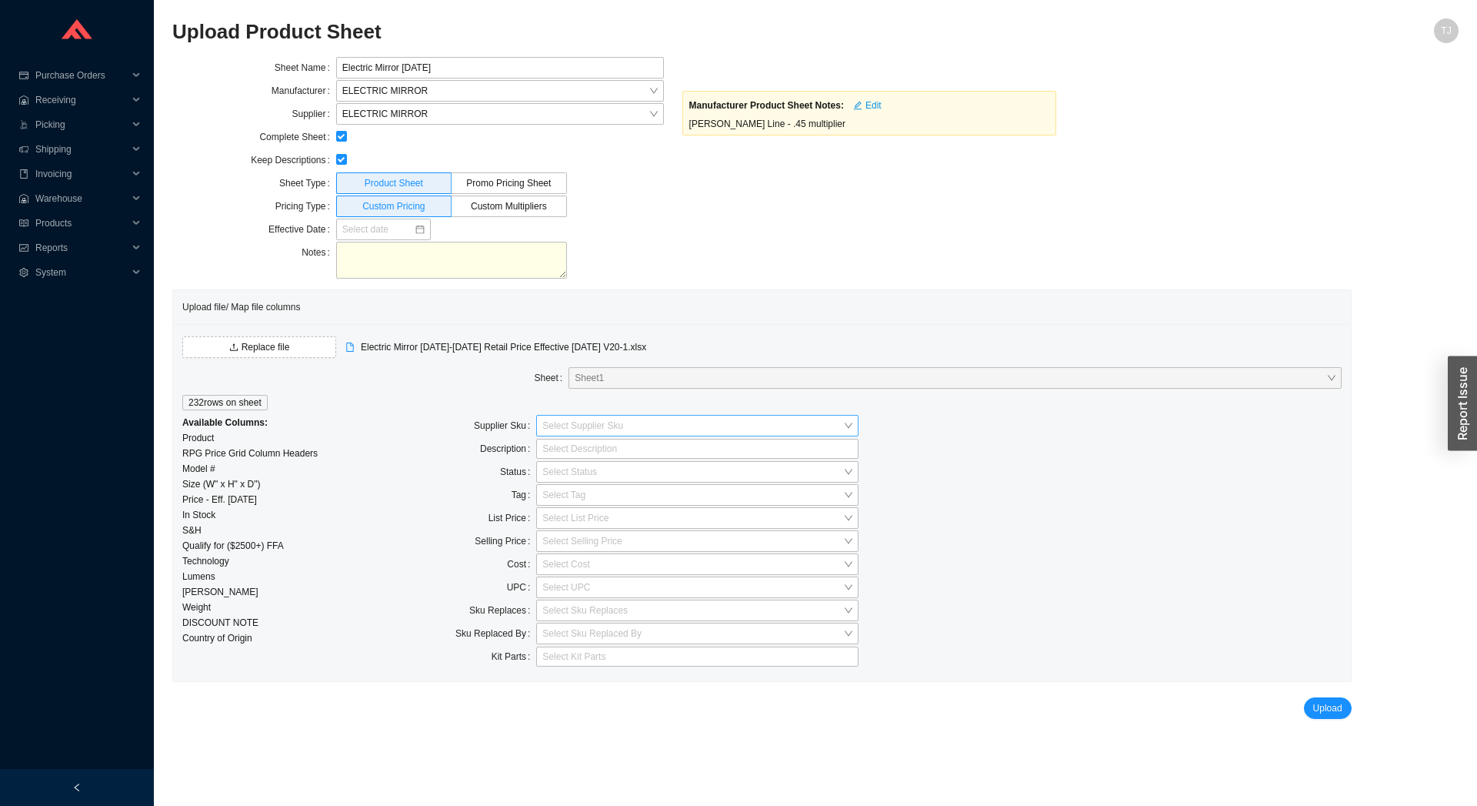
click at [586, 424] on input "search" at bounding box center [692, 425] width 301 height 20
click at [585, 498] on div "Model # - 100 %" at bounding box center [697, 496] width 310 height 14
click at [541, 452] on div at bounding box center [541, 448] width 5 height 15
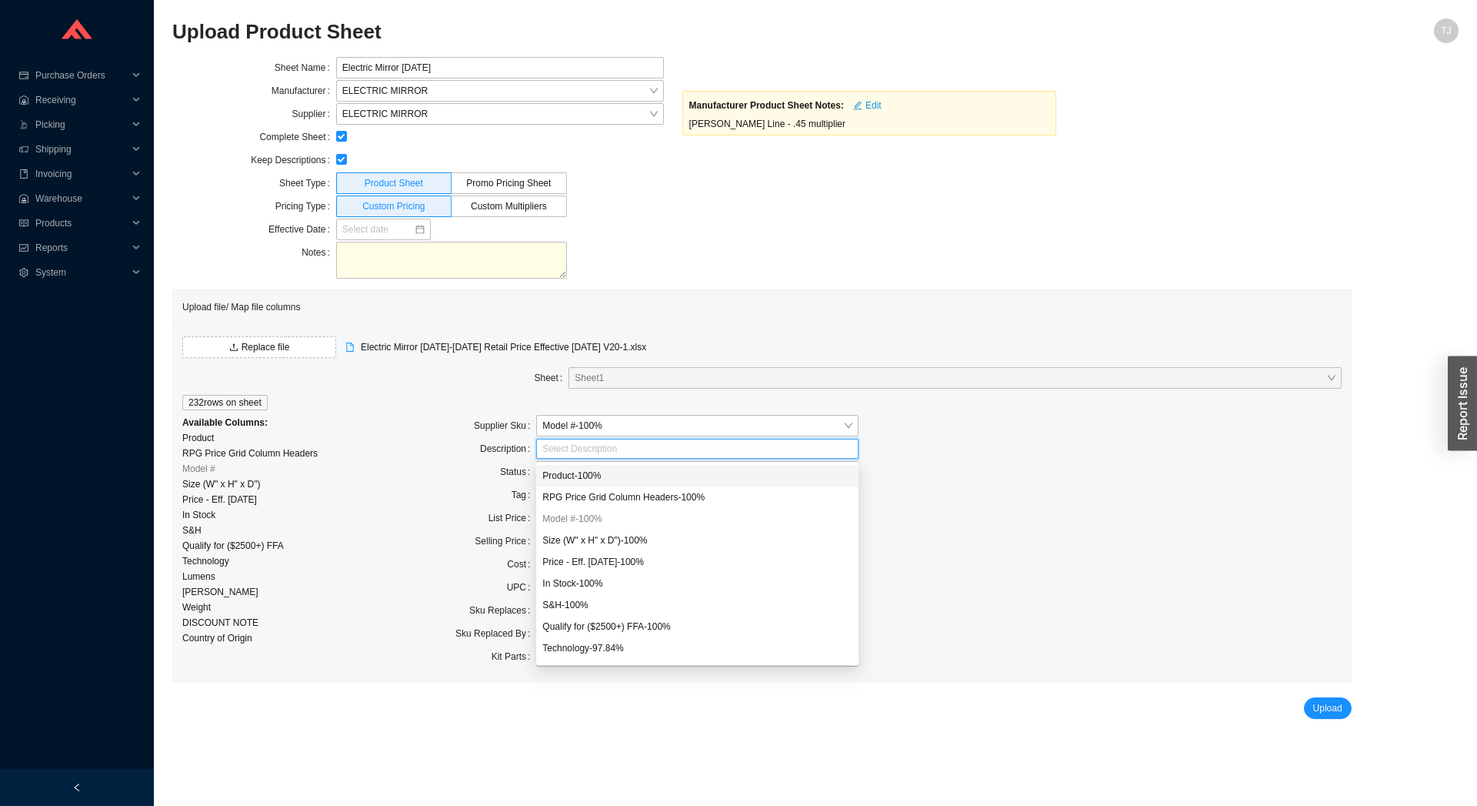
click at [605, 476] on div "Product - 100 %" at bounding box center [697, 476] width 310 height 14
click at [635, 545] on div "Size (W" x H" x D") - 100 %" at bounding box center [697, 540] width 310 height 14
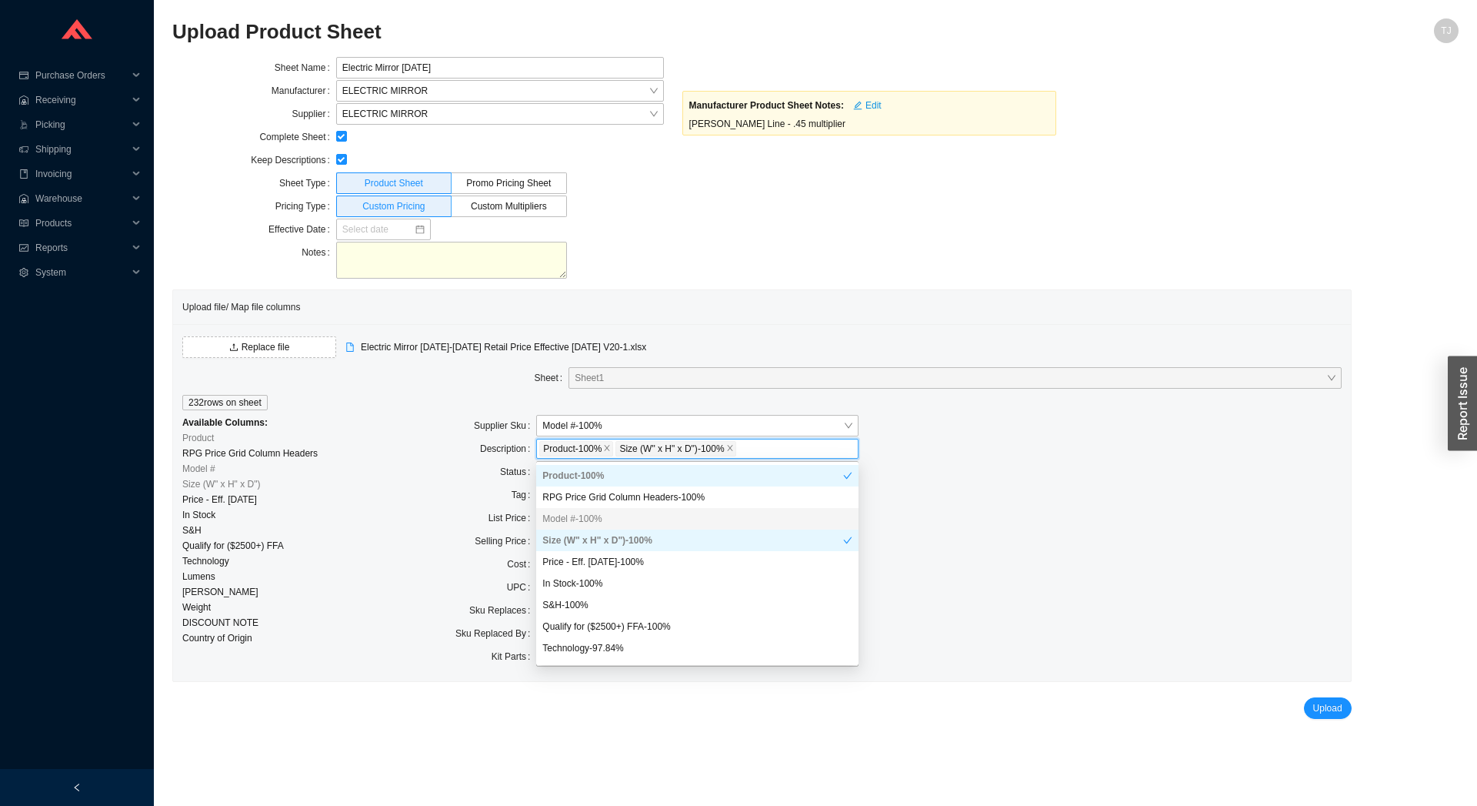
click at [1017, 527] on div at bounding box center [1140, 518] width 402 height 23
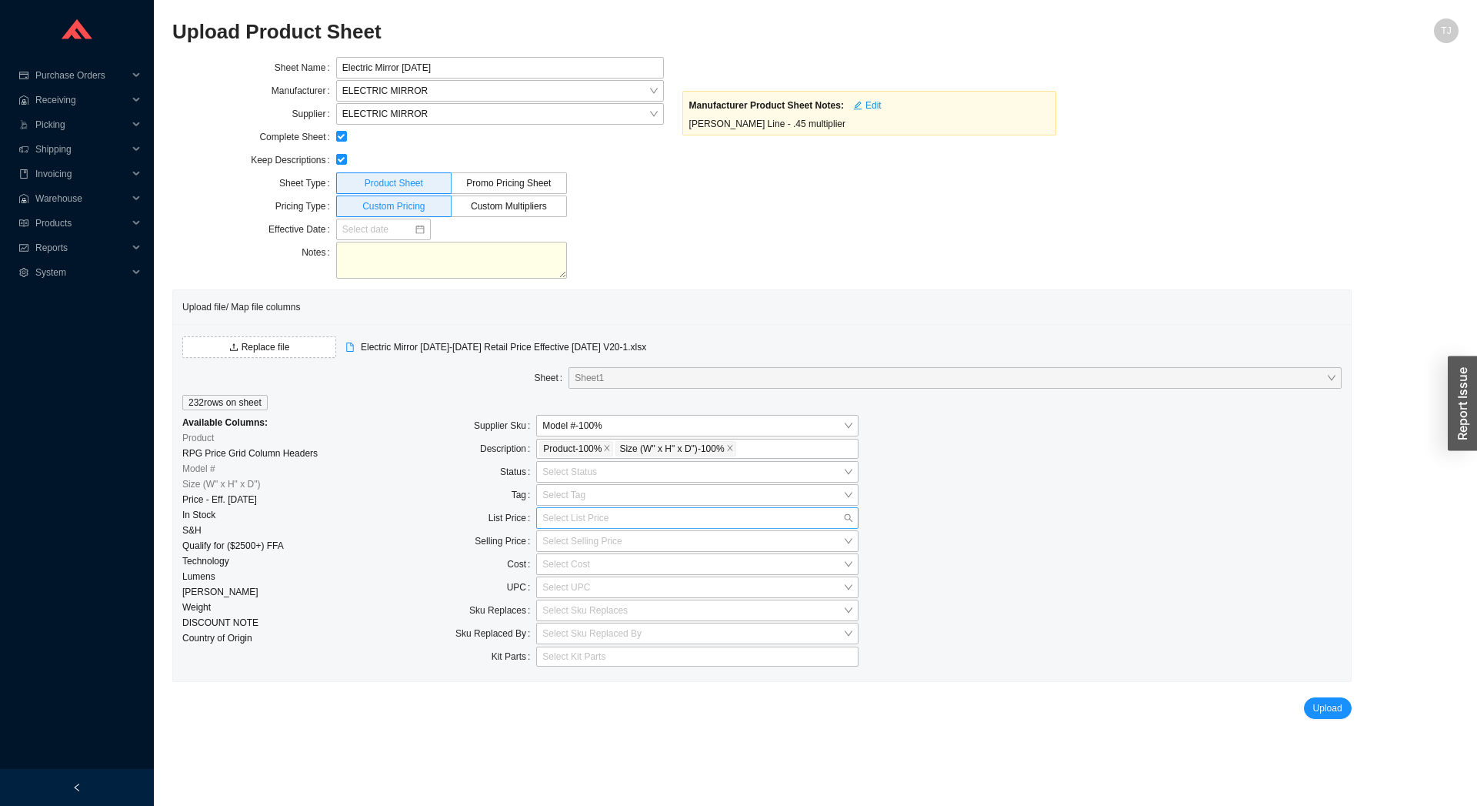
click at [571, 517] on input "search" at bounding box center [692, 518] width 301 height 20
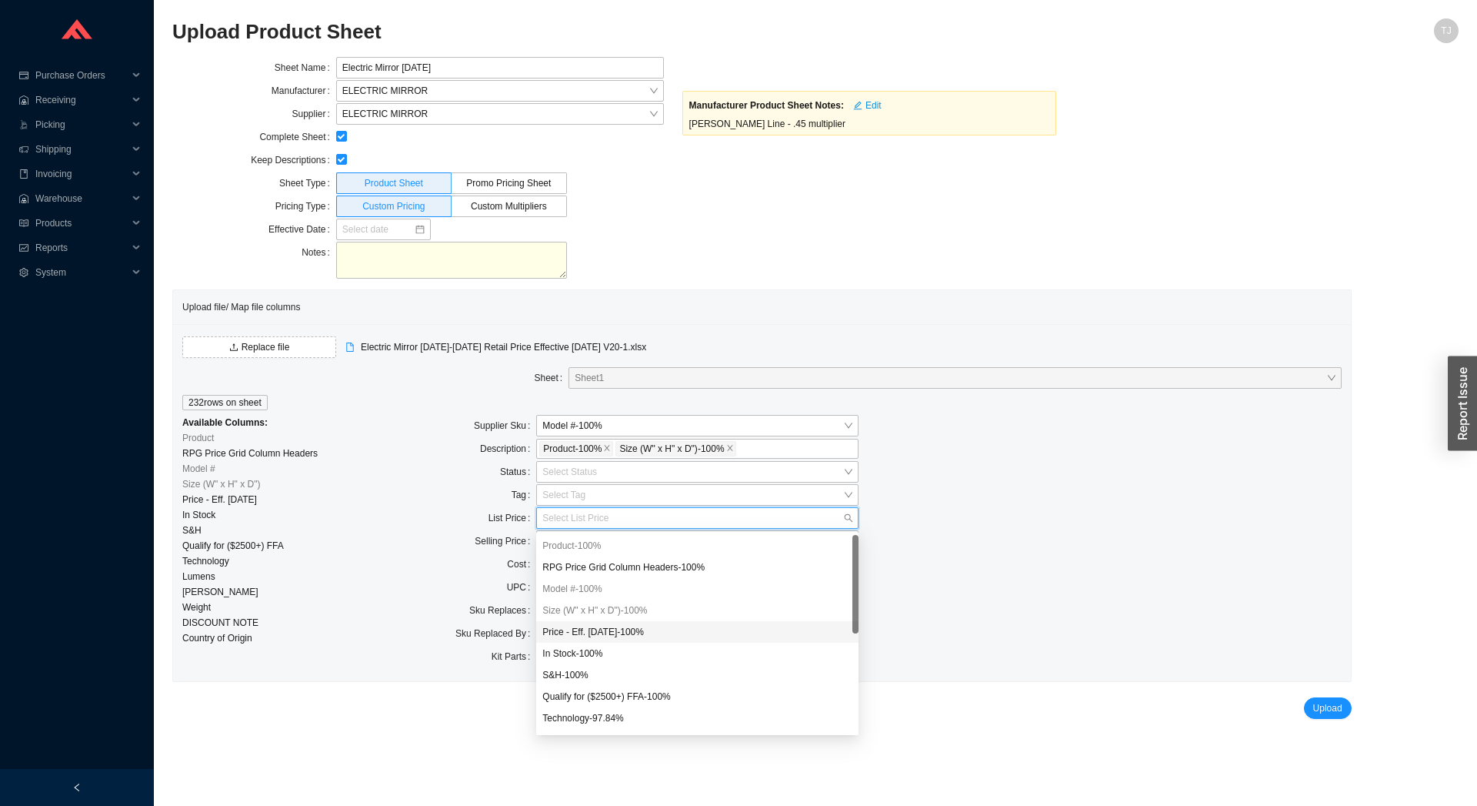
click at [604, 638] on div "Price - Eff. 9/1/2025 - 100 %" at bounding box center [697, 632] width 310 height 14
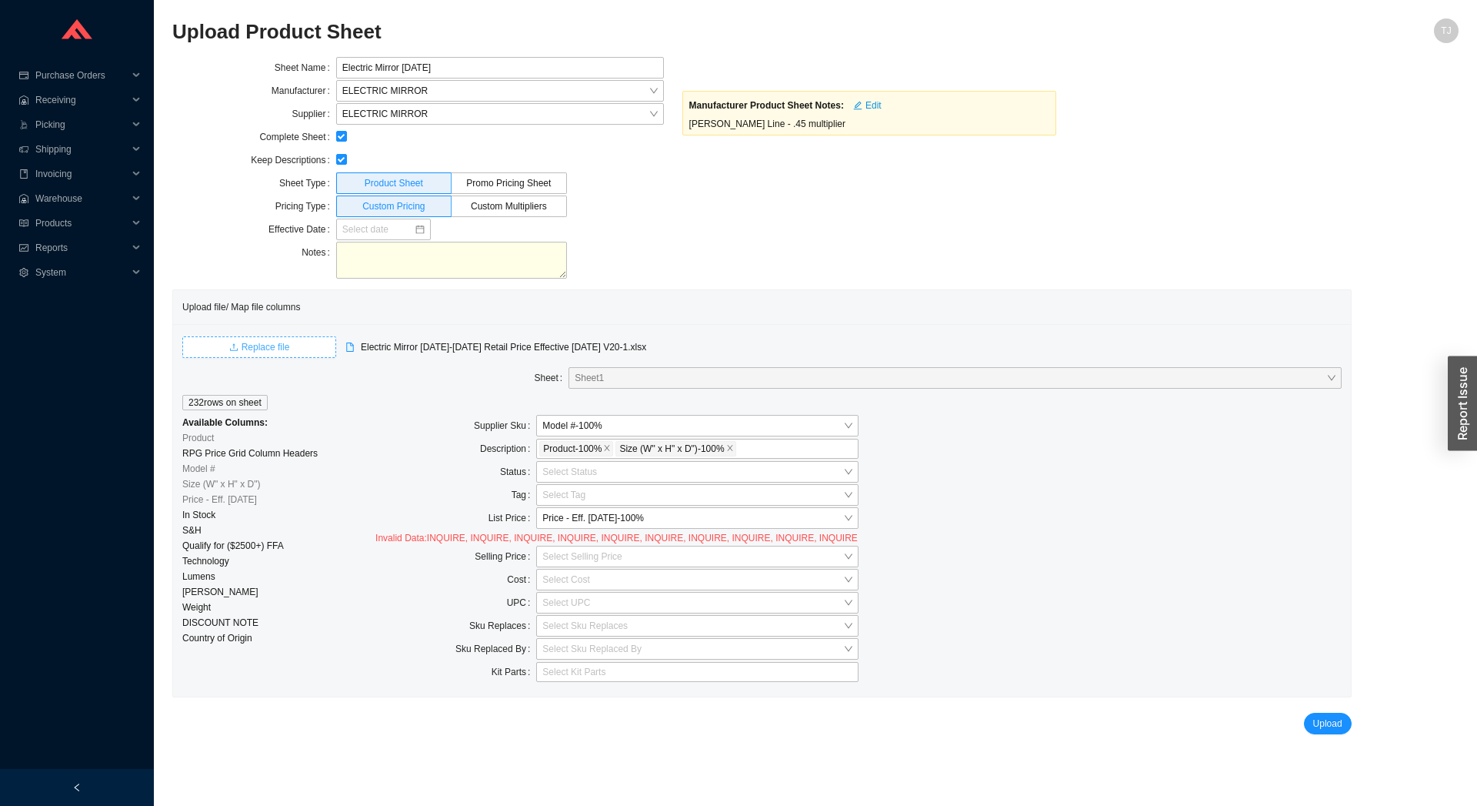
click at [269, 352] on span "Replace file" at bounding box center [266, 346] width 48 height 15
click at [1311, 713] on button "Upload" at bounding box center [1328, 708] width 48 height 22
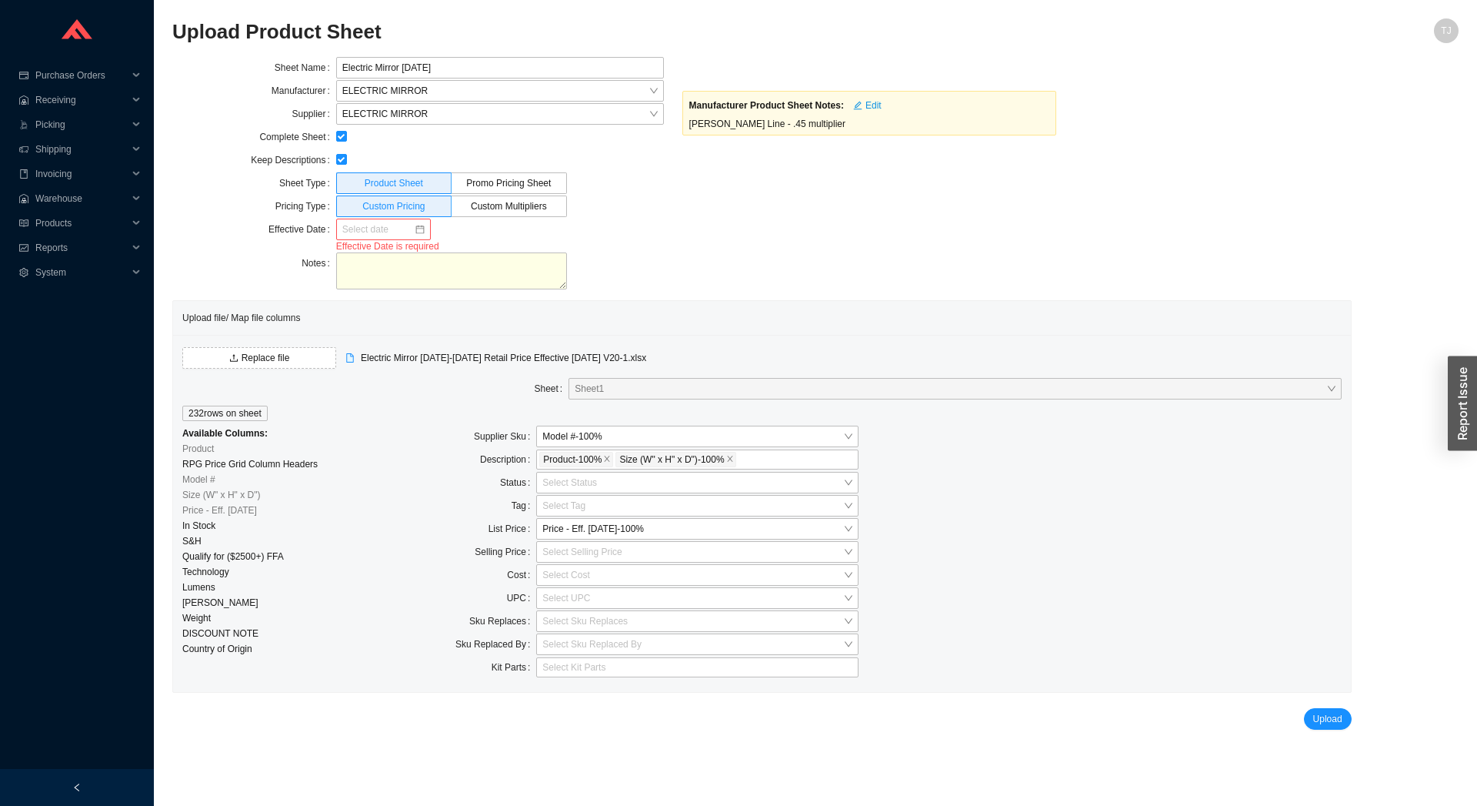
click at [381, 231] on input at bounding box center [378, 229] width 72 height 15
type input "09/01/2025"
click at [378, 409] on div "1" at bounding box center [379, 414] width 17 height 17
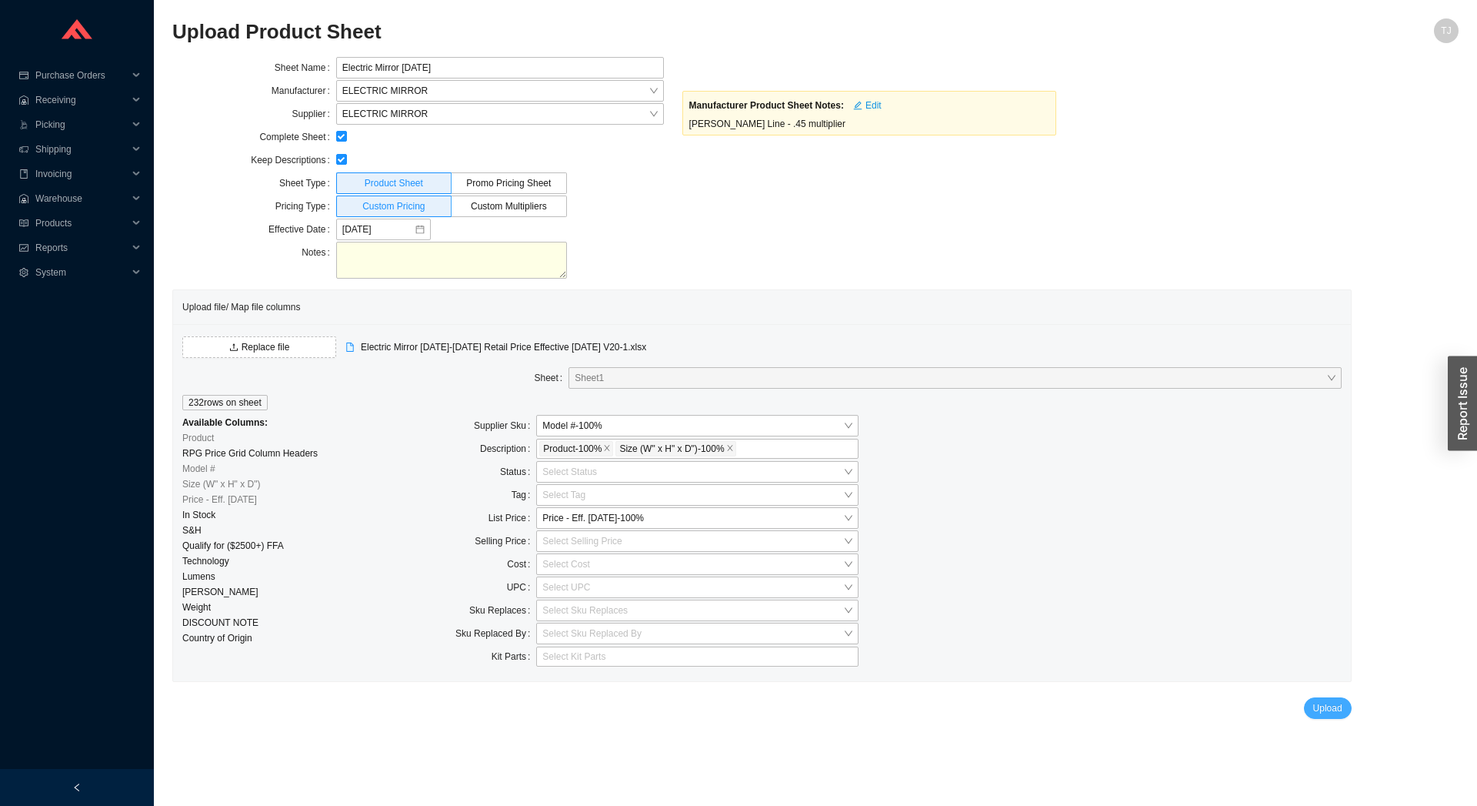
click at [1326, 715] on button "Upload" at bounding box center [1328, 708] width 48 height 22
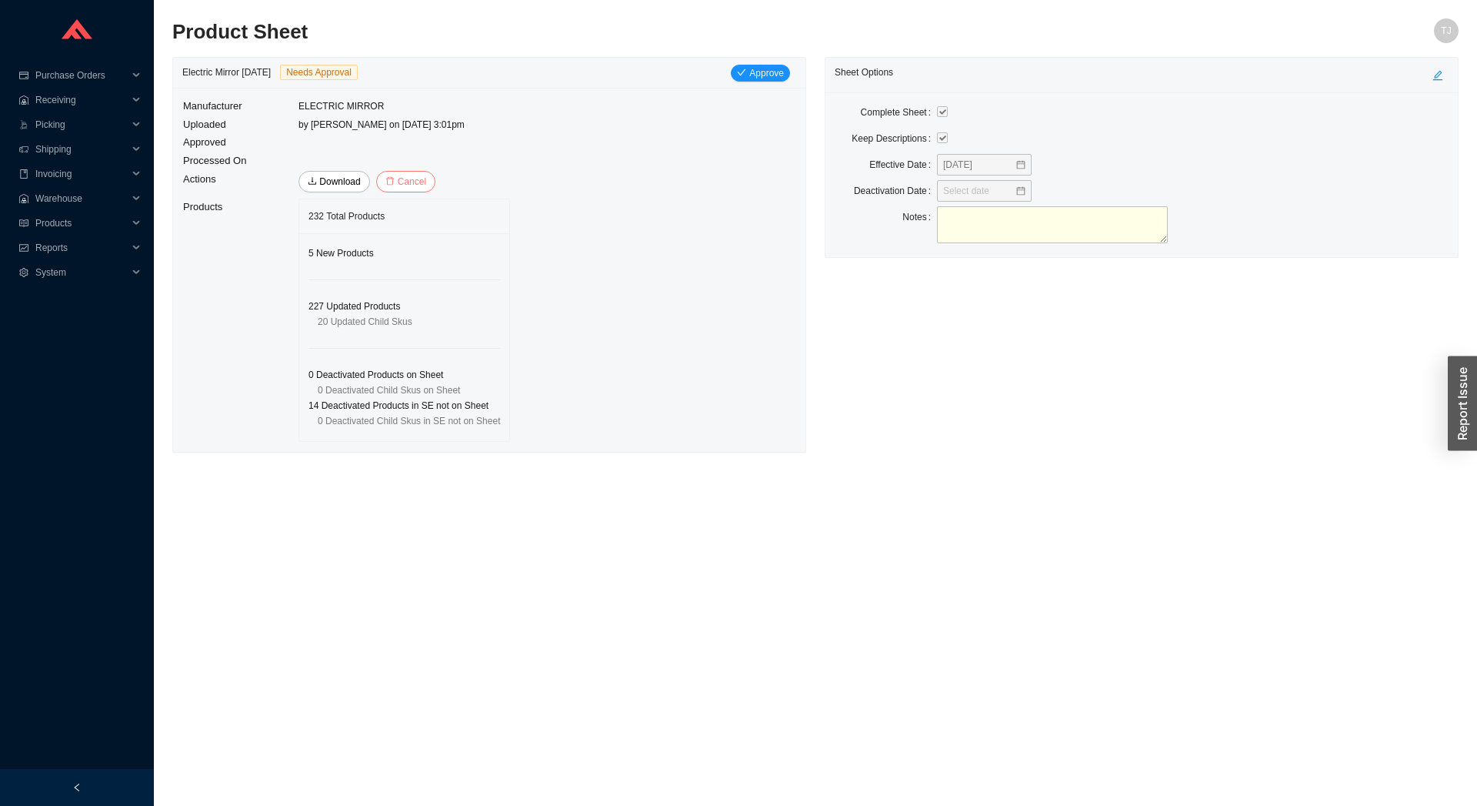
click at [417, 182] on span "Cancel" at bounding box center [412, 181] width 28 height 15
click at [501, 139] on span "Yes" at bounding box center [506, 137] width 15 height 15
click at [194, 75] on div "Electric Mirror September 2025 Canceled" at bounding box center [259, 72] width 155 height 15
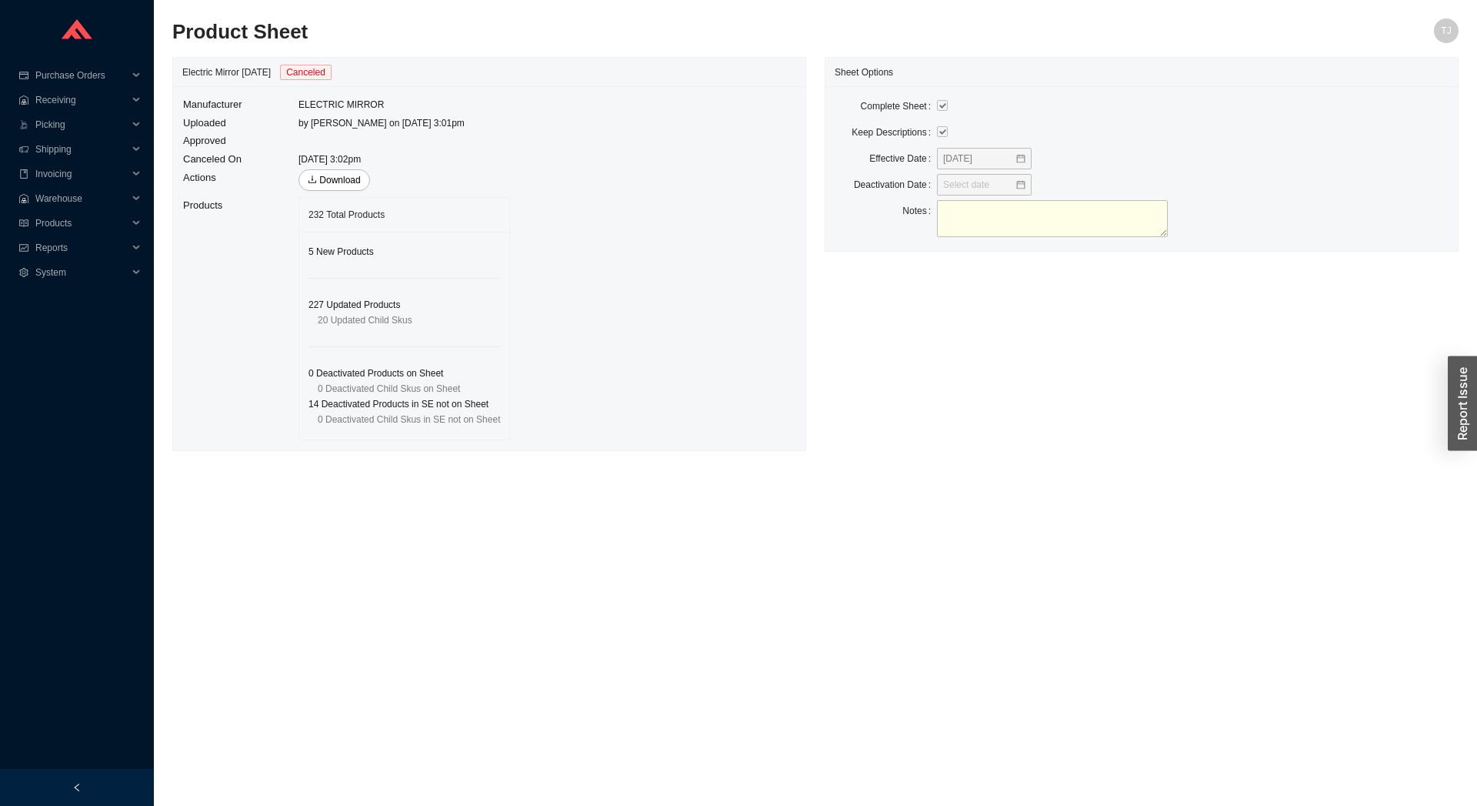
click at [173, 75] on div "Electric Mirror September 2025 Canceled" at bounding box center [489, 72] width 632 height 29
drag, startPoint x: 180, startPoint y: 73, endPoint x: 311, endPoint y: 71, distance: 130.8
click at [311, 71] on div "Electric Mirror September 2025 Canceled" at bounding box center [489, 72] width 632 height 29
copy div "Electric Mirror September 2025"
click at [60, 219] on span "Products" at bounding box center [81, 223] width 92 height 25
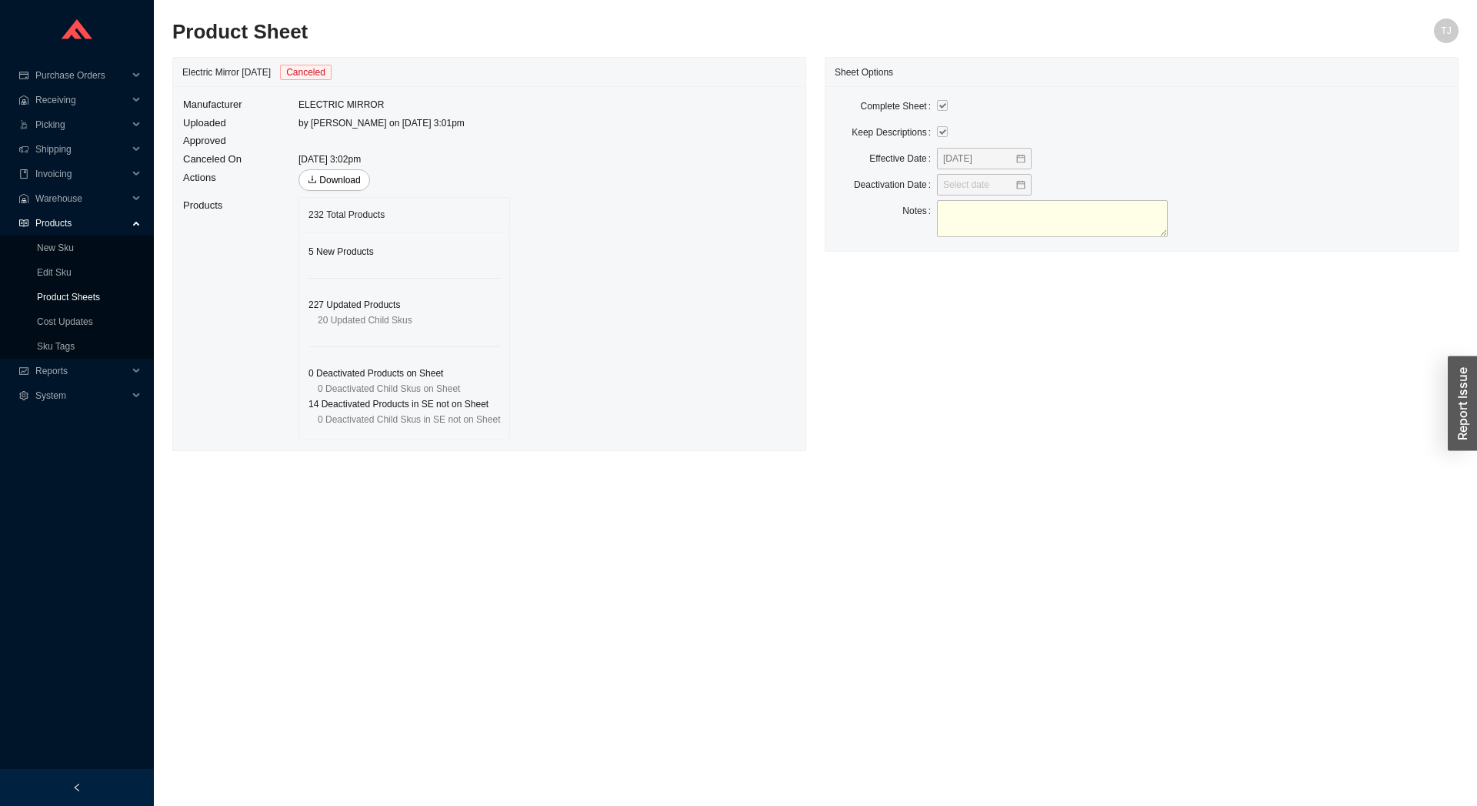
click at [78, 299] on link "Product Sheets" at bounding box center [68, 297] width 63 height 11
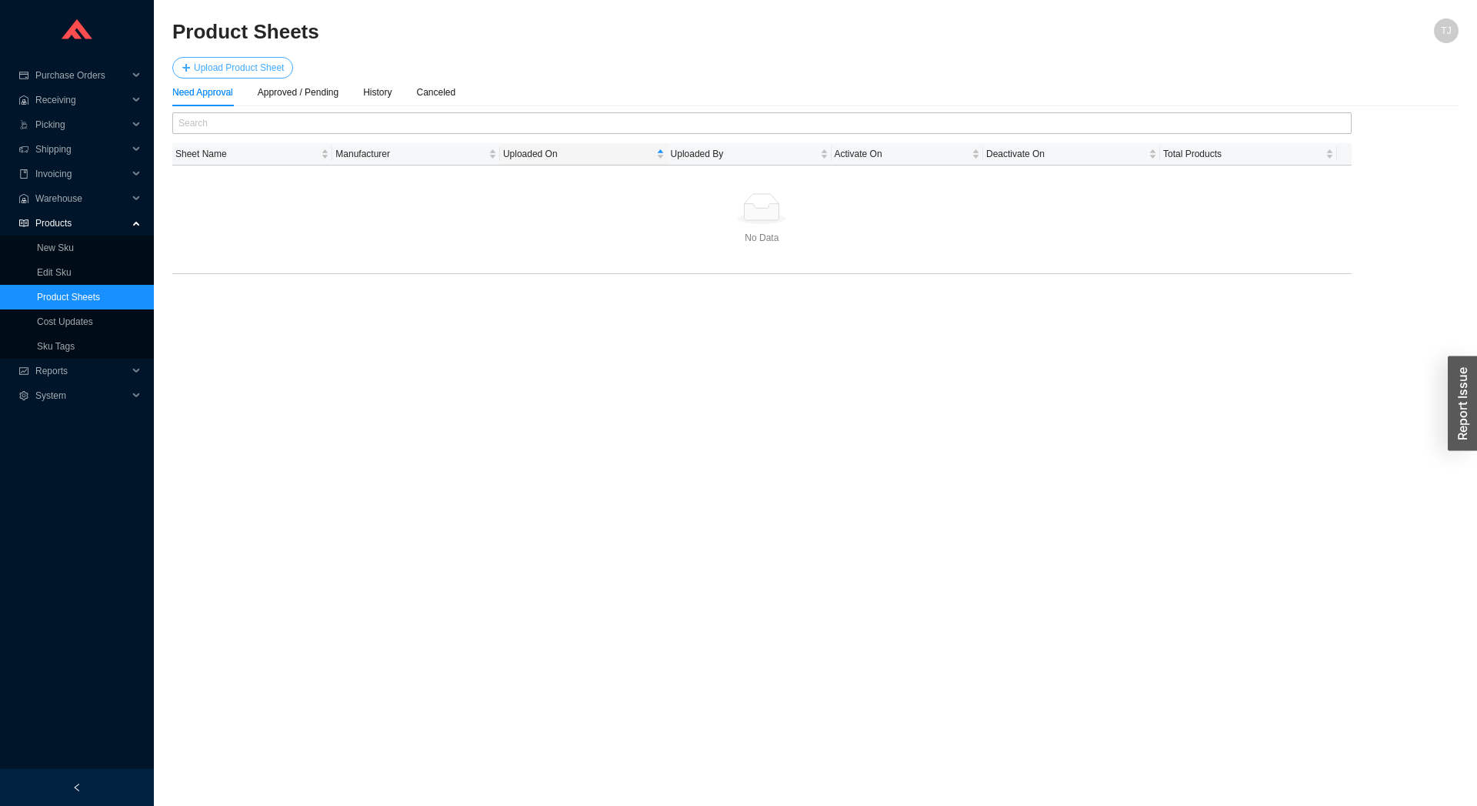
click at [275, 64] on span "Upload Product Sheet" at bounding box center [239, 67] width 90 height 15
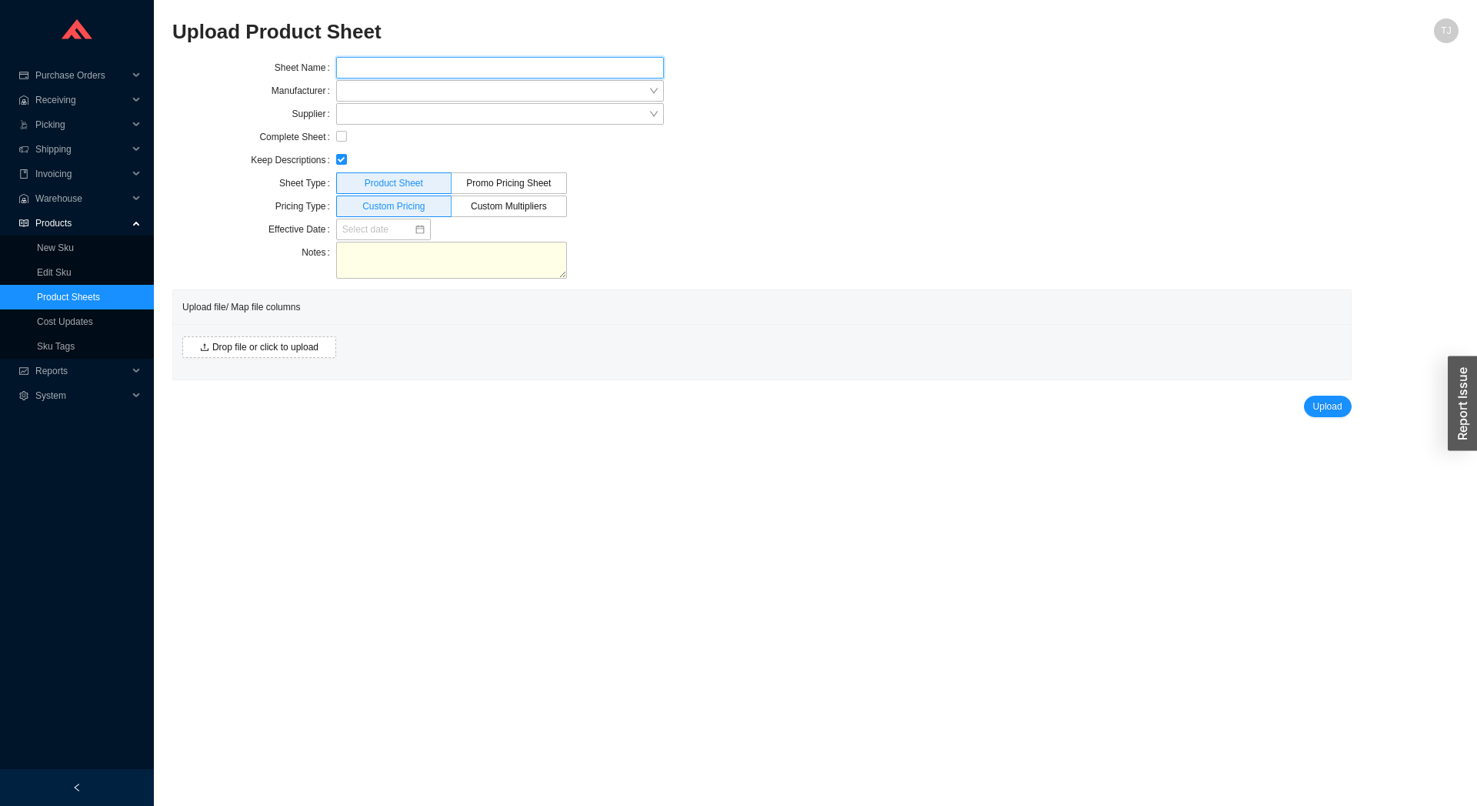
click at [420, 73] on input "text" at bounding box center [500, 68] width 328 height 22
paste input "Electric Mirror September 2025"
type input "Electric Mirror September 2025"
click at [395, 93] on input "search" at bounding box center [495, 91] width 306 height 20
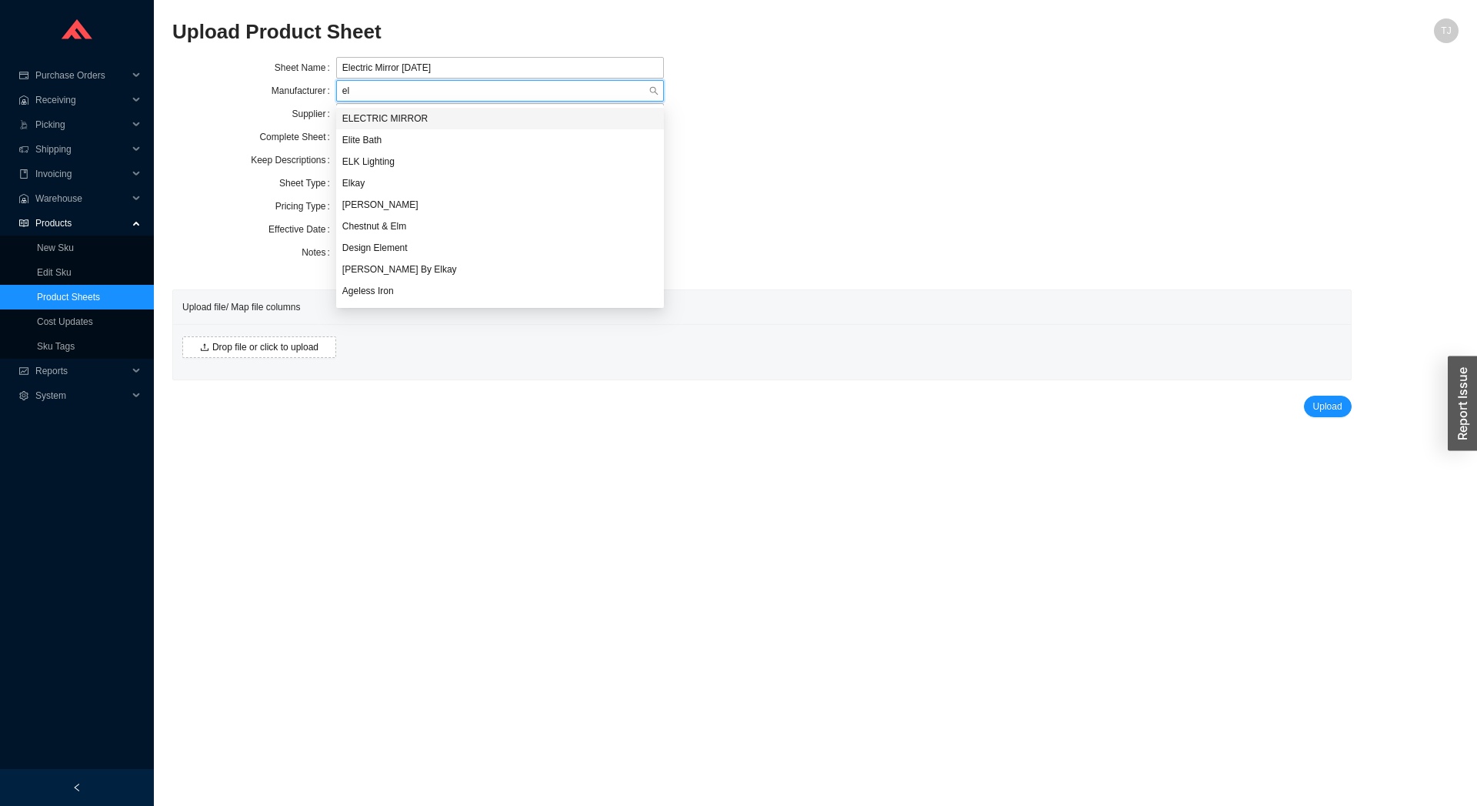
type input "ele"
click at [389, 118] on div "ELECTRIC MIRROR" at bounding box center [499, 119] width 315 height 14
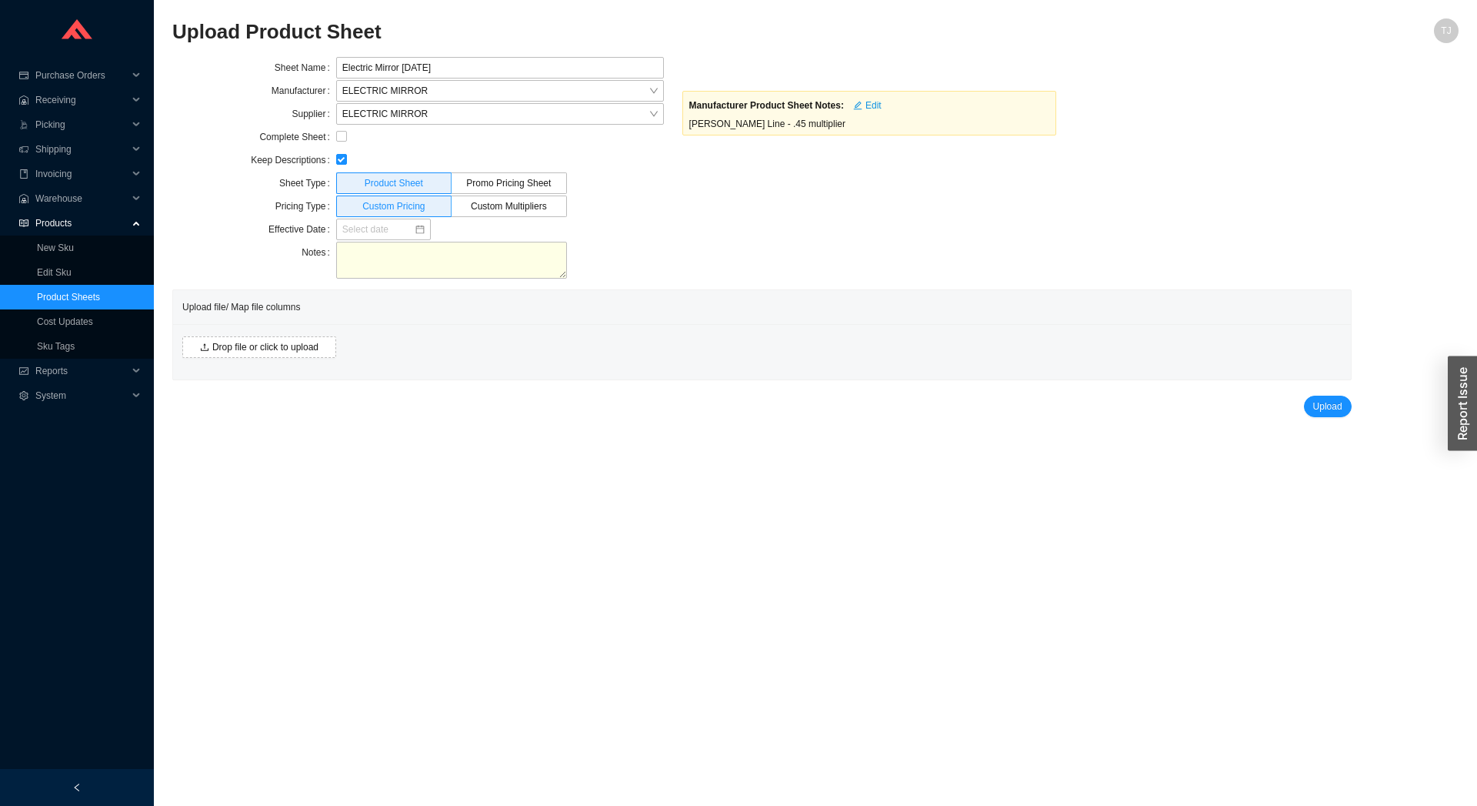
click at [349, 139] on div at bounding box center [500, 136] width 328 height 15
click at [346, 142] on div at bounding box center [500, 136] width 328 height 15
click at [346, 142] on input "checkbox" at bounding box center [341, 136] width 11 height 11
checkbox input "true"
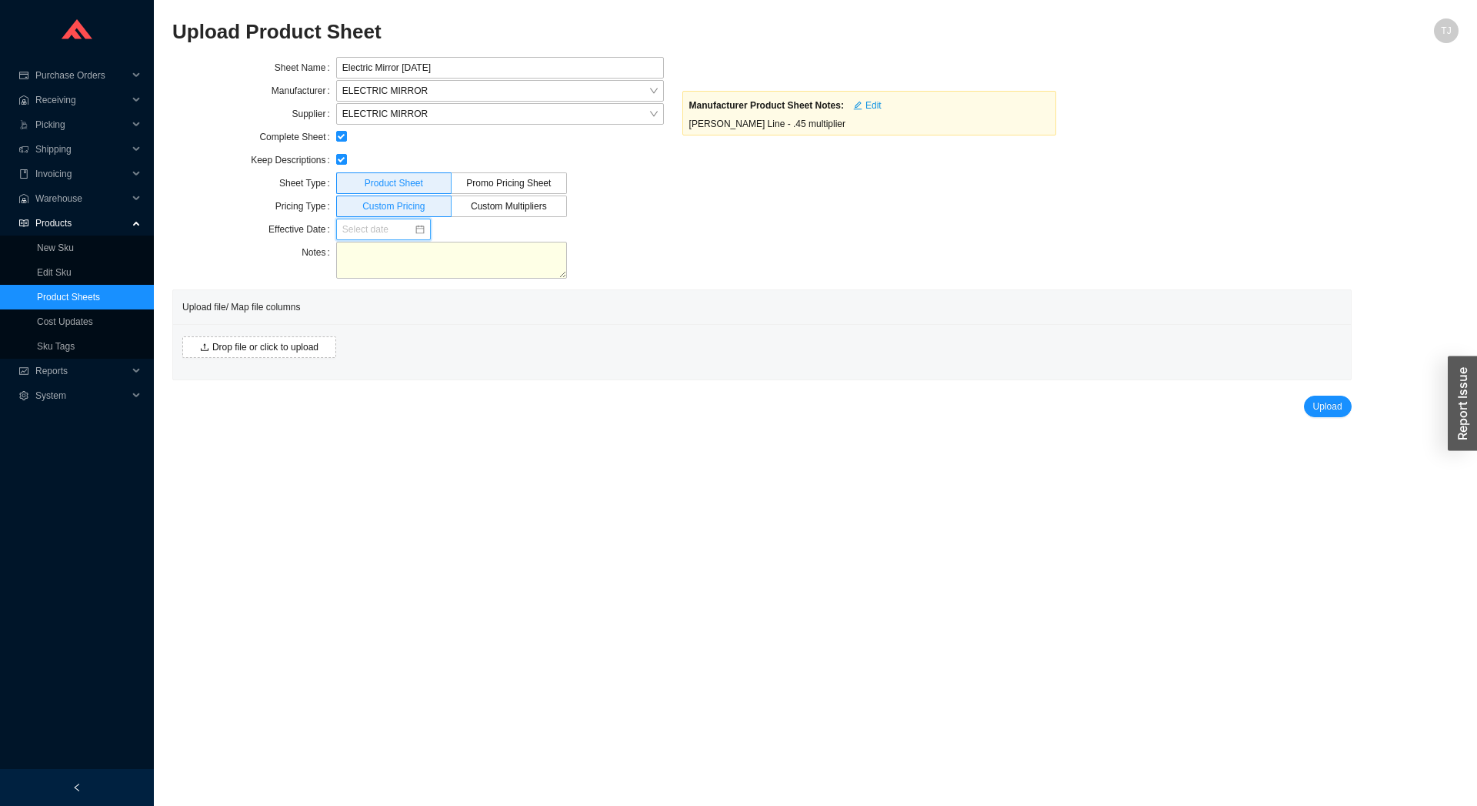
click at [362, 227] on input at bounding box center [378, 229] width 72 height 15
type input "09/01/2025"
click at [381, 412] on div "1" at bounding box center [379, 414] width 17 height 17
click at [501, 208] on span "Custom Multipliers" at bounding box center [509, 206] width 76 height 11
click at [509, 209] on input "Custom Multipliers" at bounding box center [509, 209] width 0 height 0
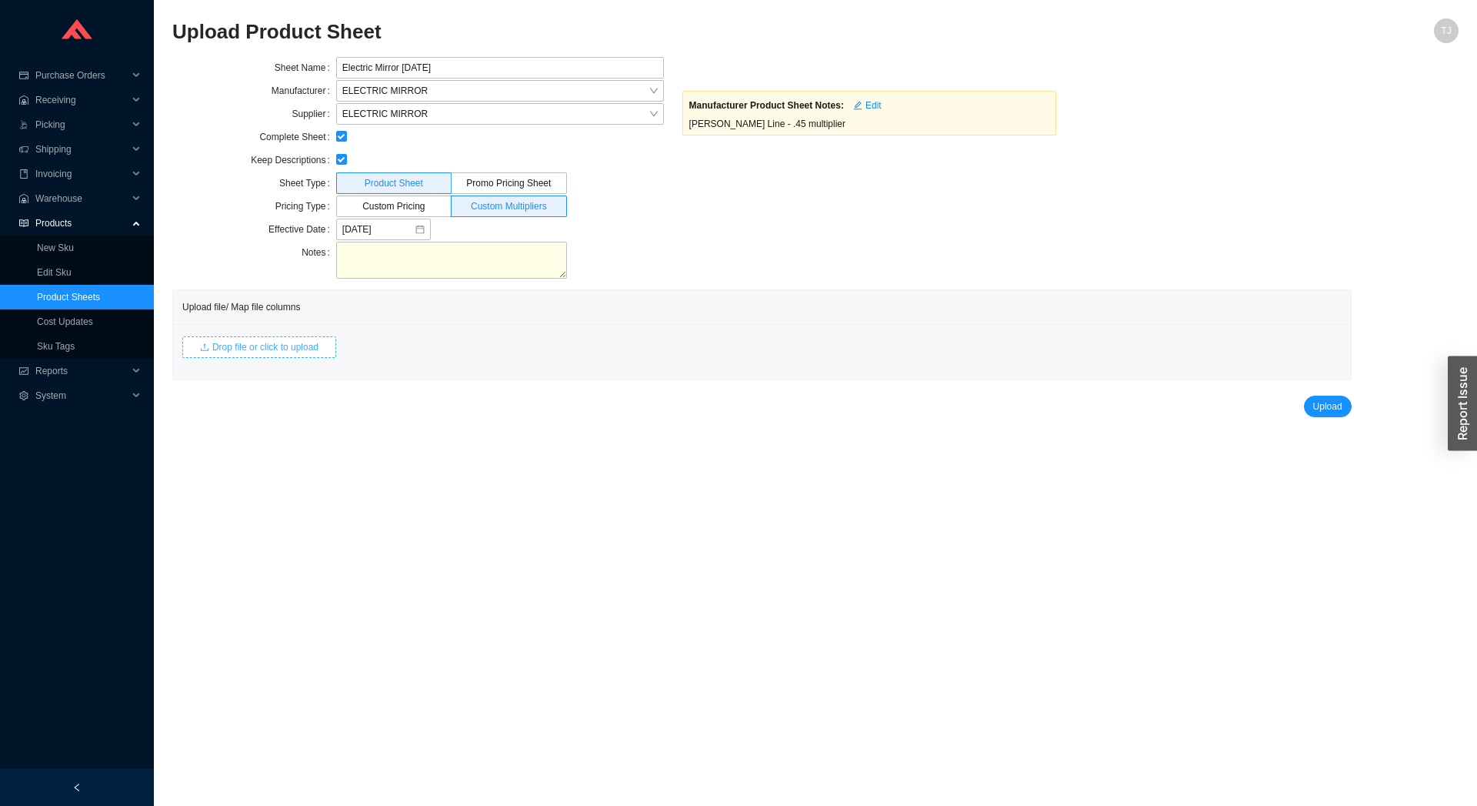
click at [252, 349] on span "Drop file or click to upload" at bounding box center [265, 346] width 106 height 15
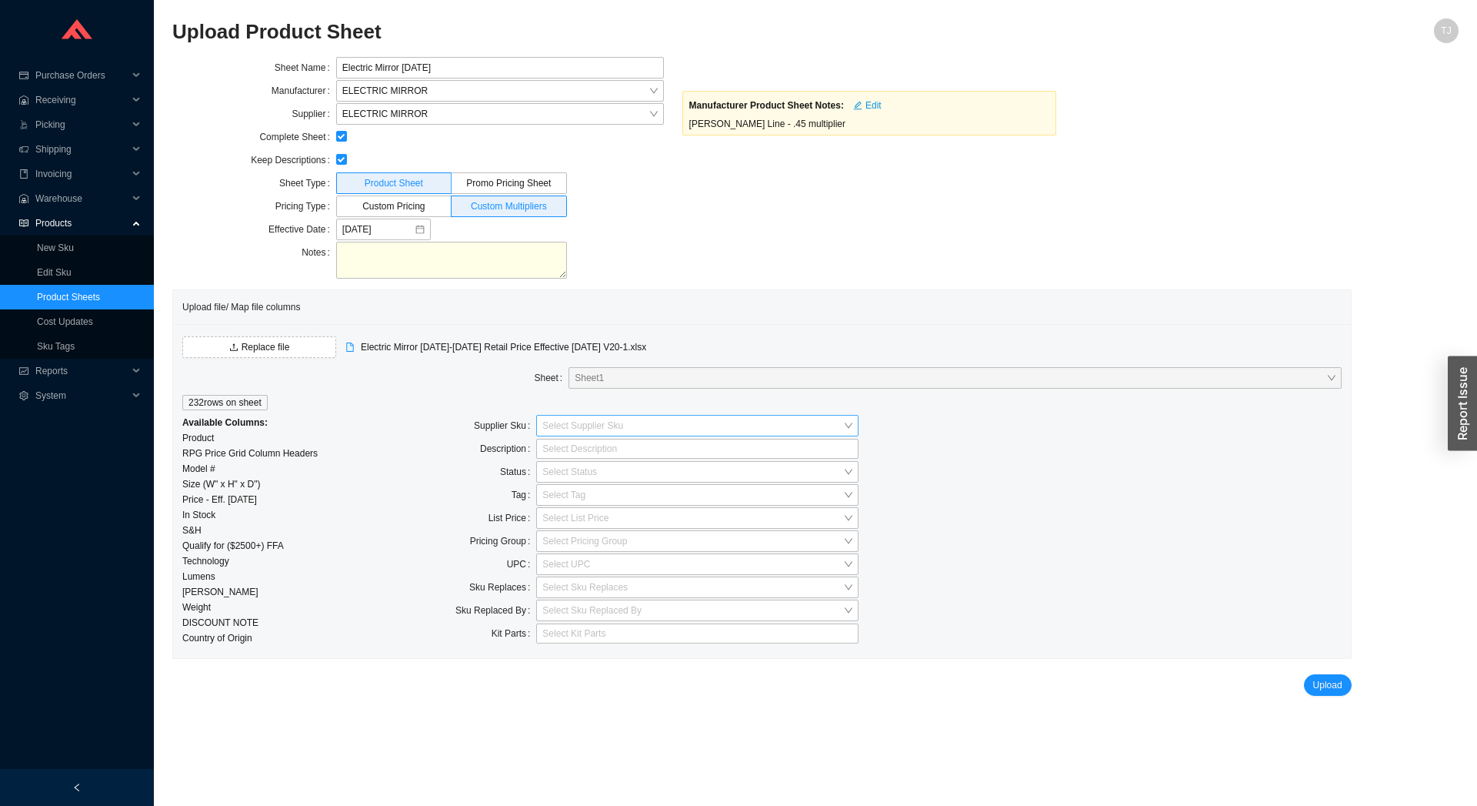
click at [549, 428] on input "search" at bounding box center [692, 425] width 301 height 20
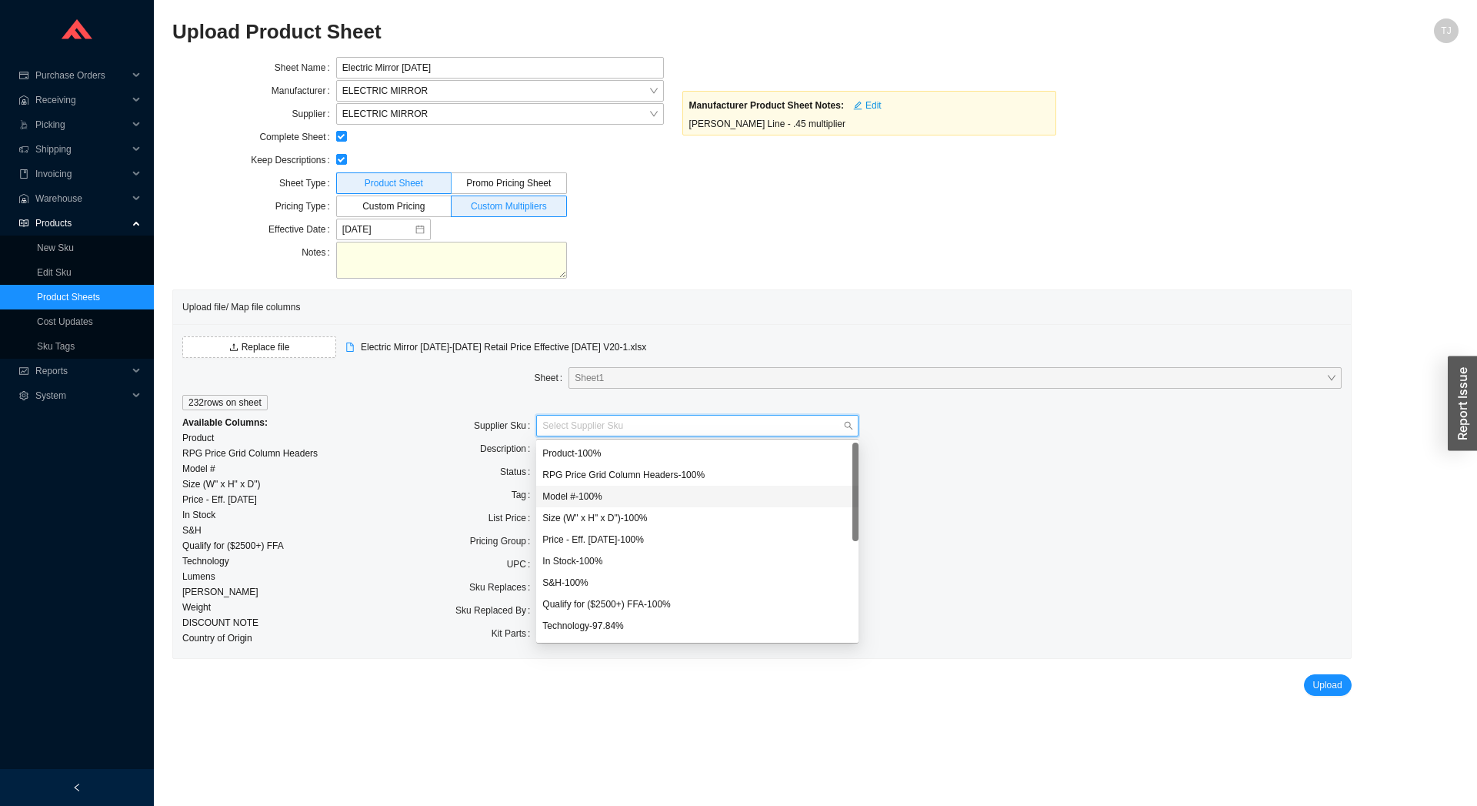
click at [602, 491] on div "Model # - 100 %" at bounding box center [697, 496] width 310 height 14
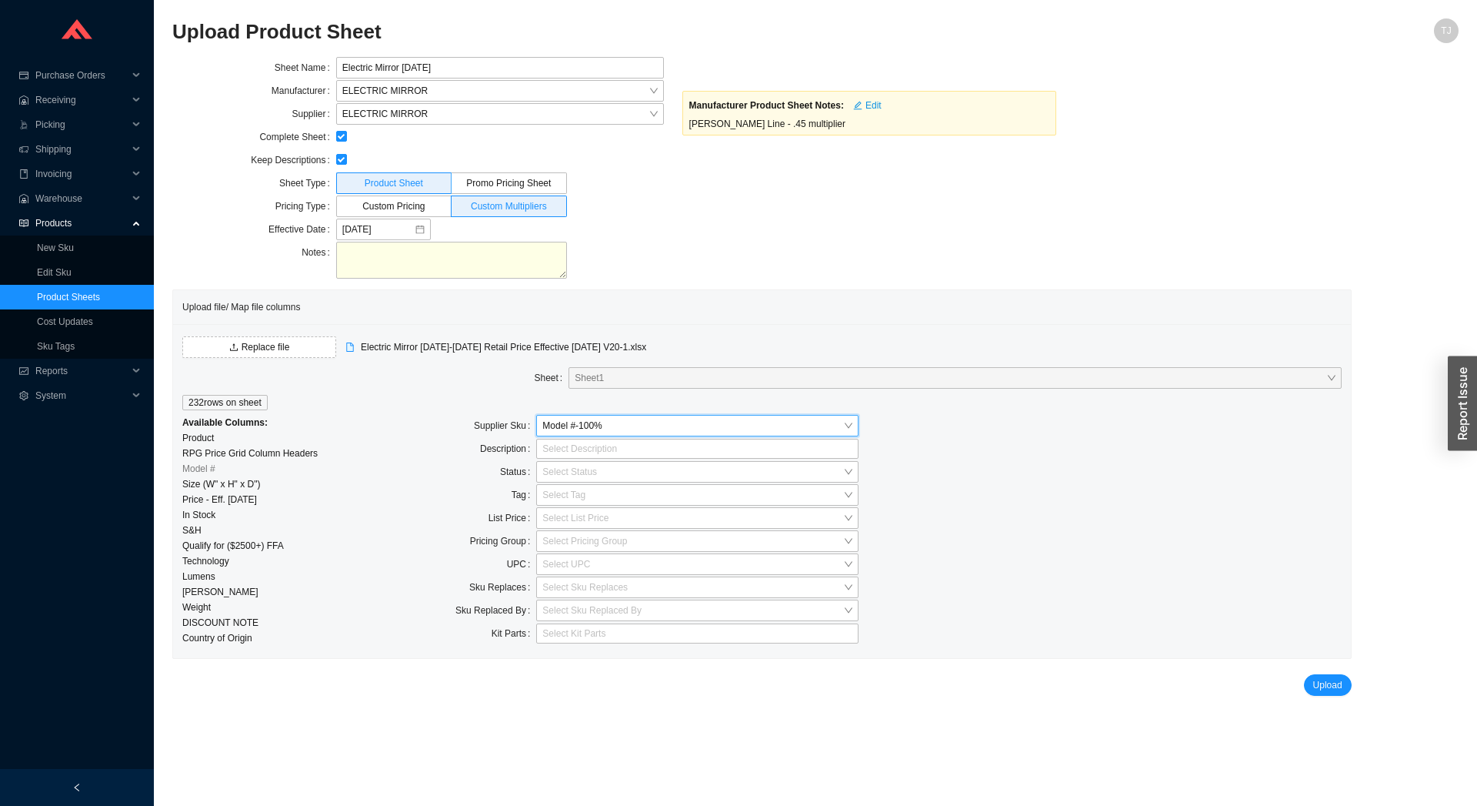
click at [499, 449] on label "Description" at bounding box center [508, 449] width 56 height 22
click at [555, 454] on div at bounding box center [690, 448] width 303 height 15
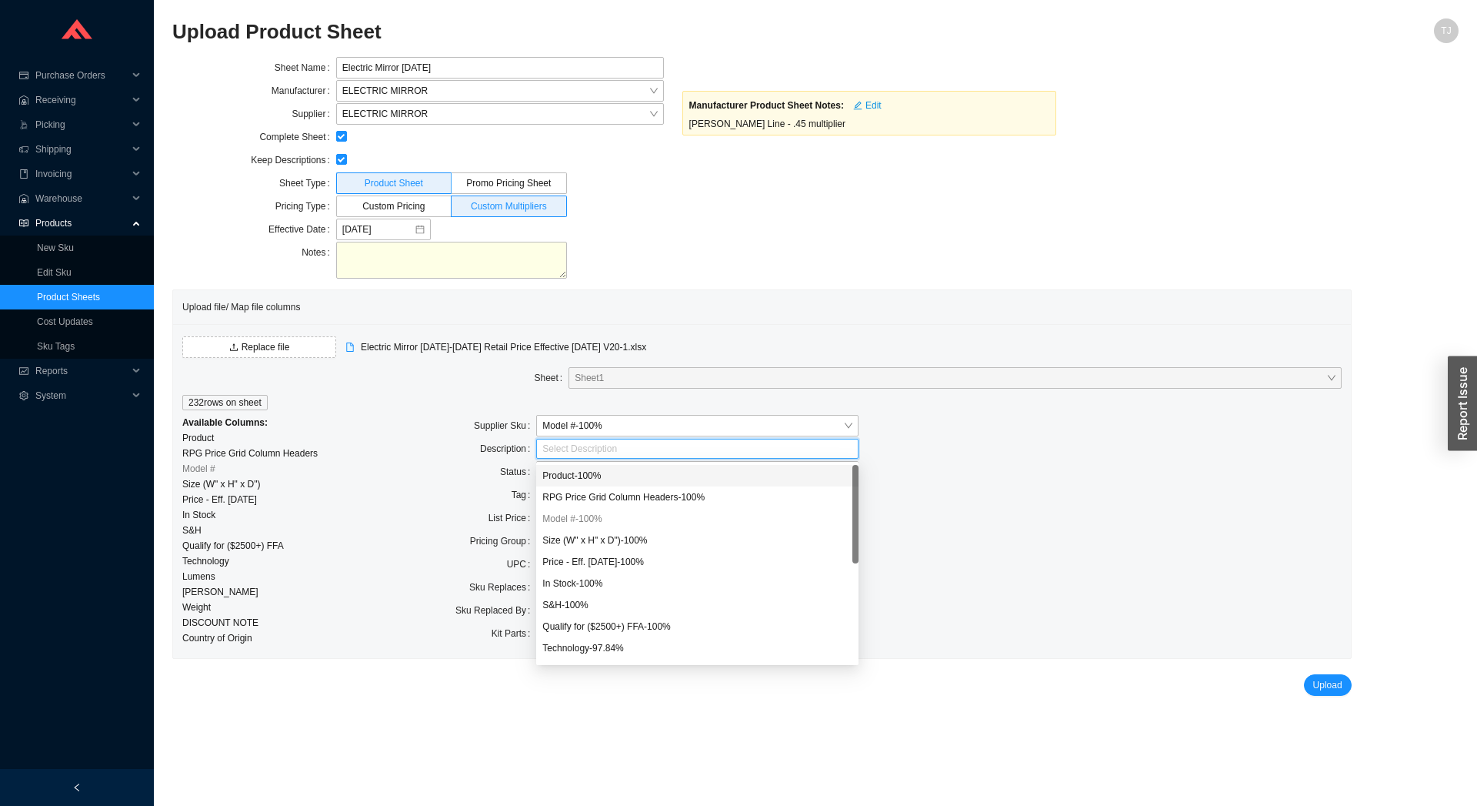
click at [569, 475] on div "Product - 100 %" at bounding box center [697, 476] width 310 height 14
click at [607, 546] on div "Size (W" x H" x D") - 100 %" at bounding box center [697, 540] width 310 height 14
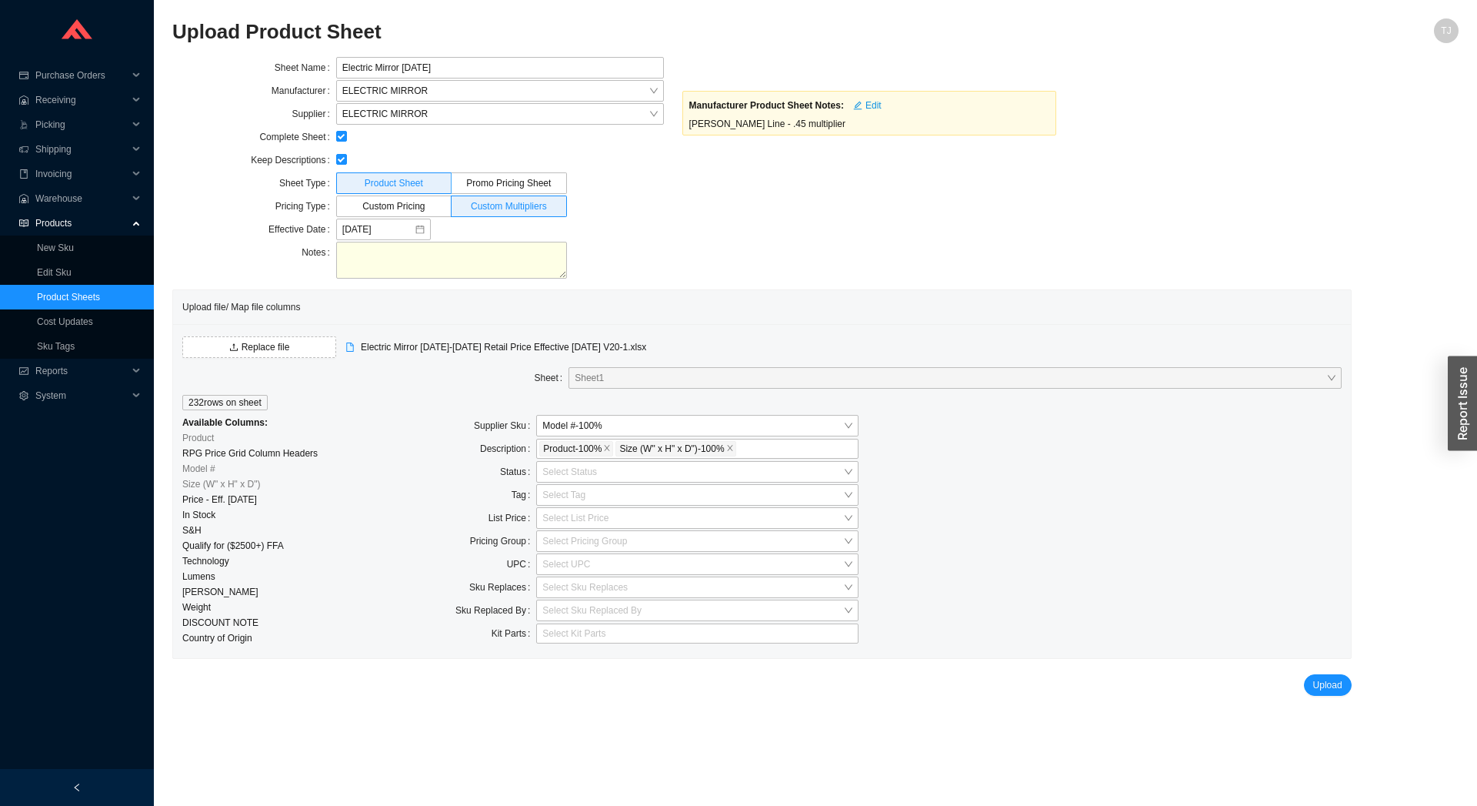
click at [476, 485] on div "Tag" at bounding box center [455, 495] width 161 height 23
click at [559, 519] on input "search" at bounding box center [692, 518] width 301 height 20
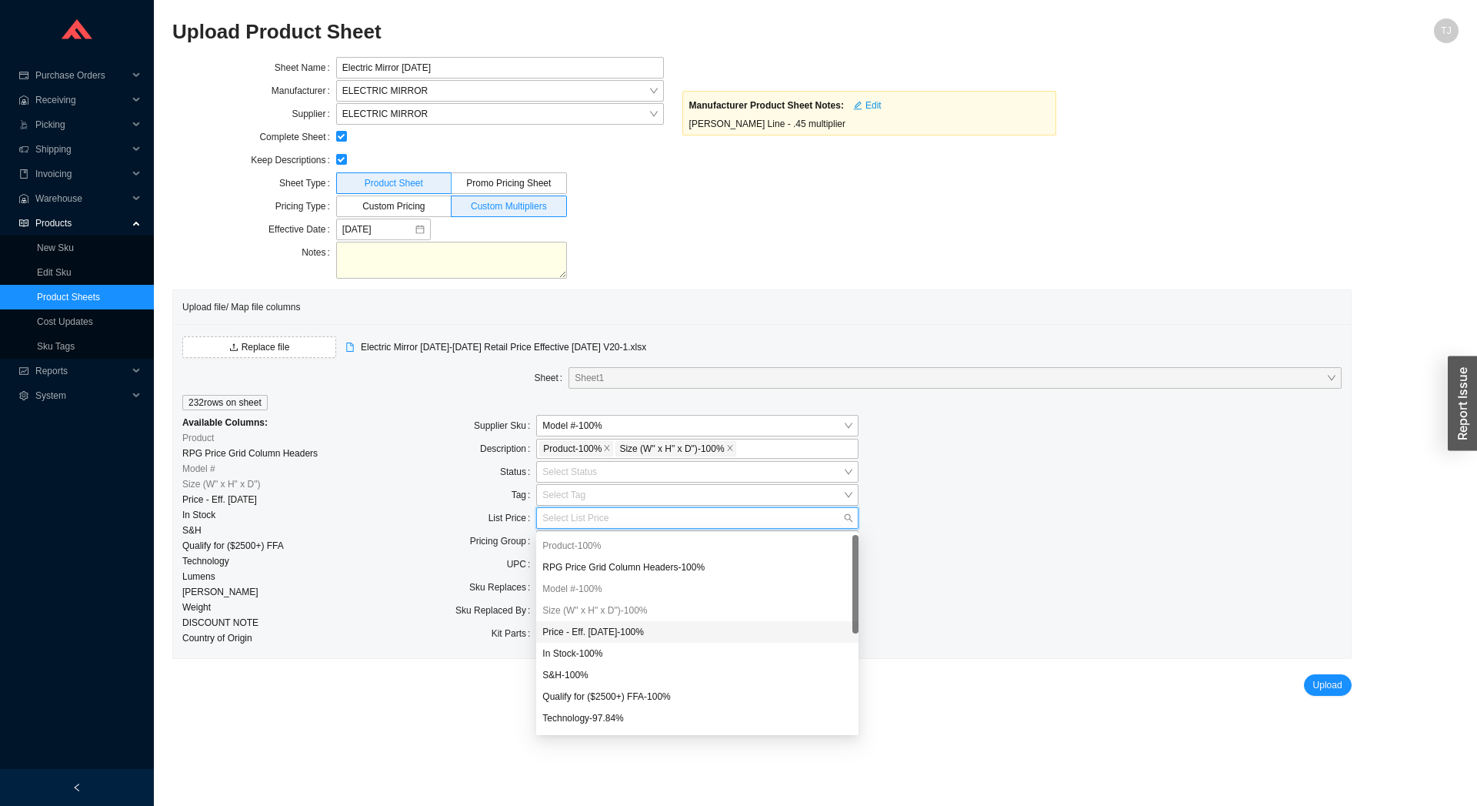
click at [612, 629] on div "Price - Eff. 9/1/2025 - 100 %" at bounding box center [697, 632] width 310 height 14
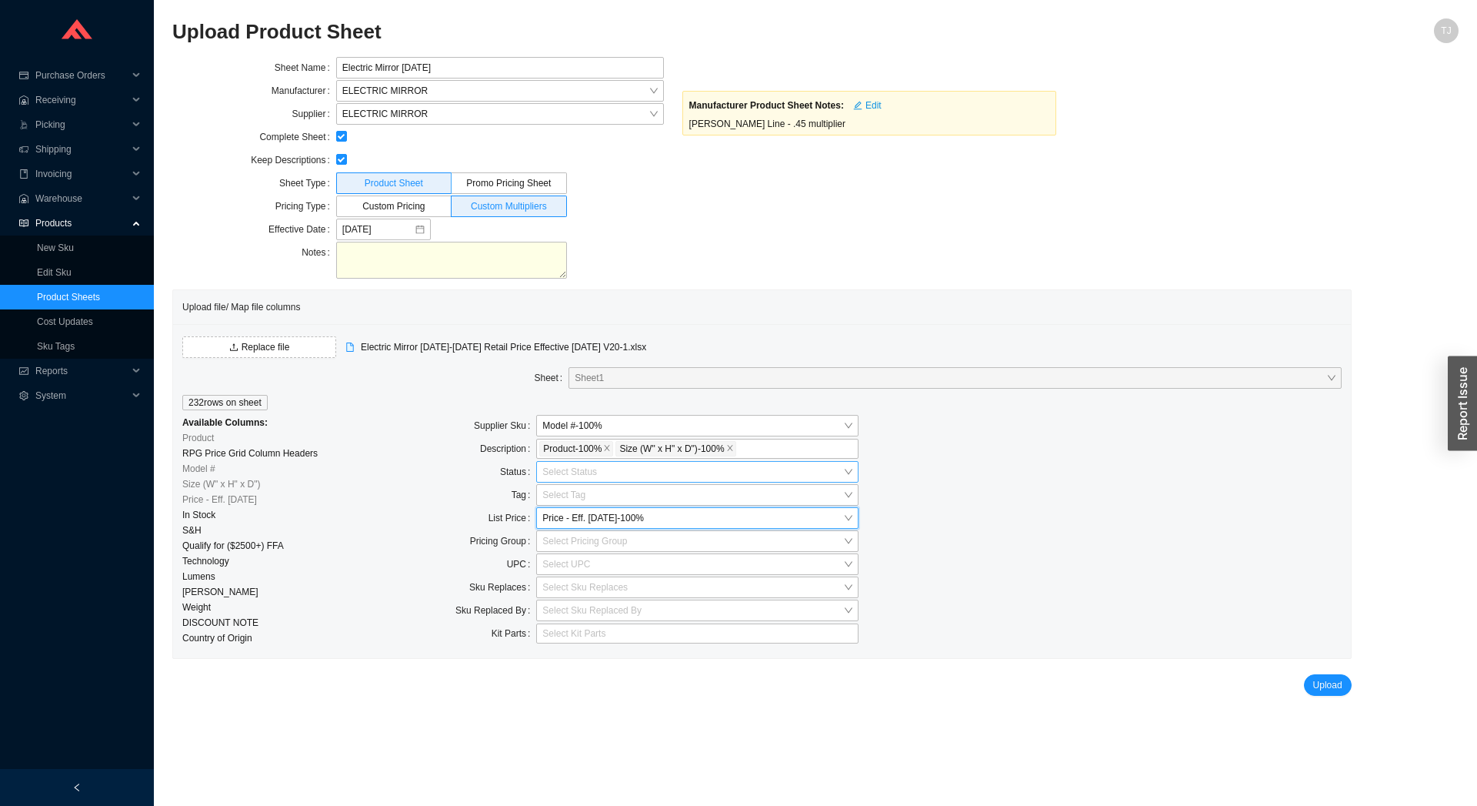
click at [555, 473] on input "search" at bounding box center [692, 472] width 301 height 20
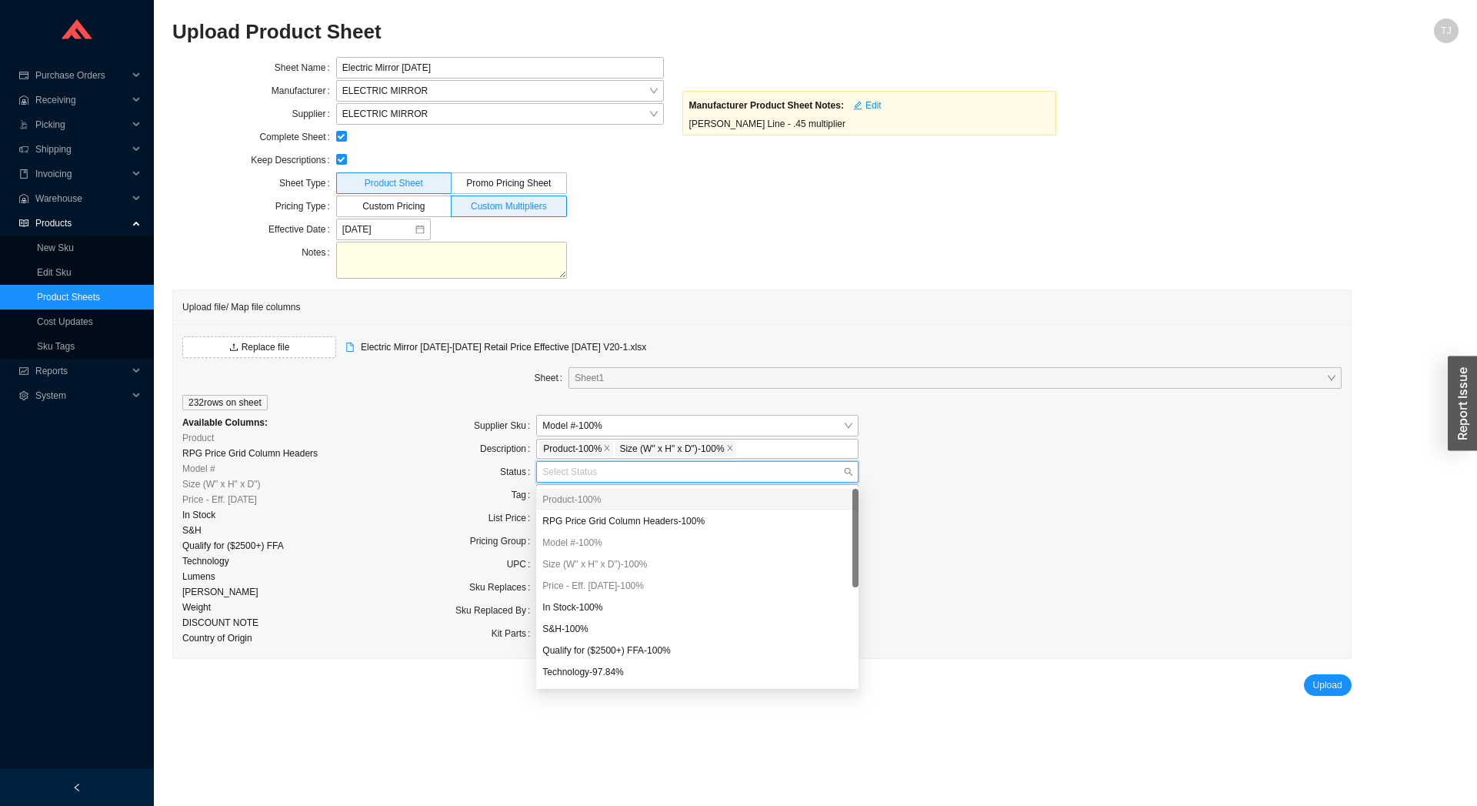
click at [452, 479] on div "Status" at bounding box center [455, 472] width 161 height 23
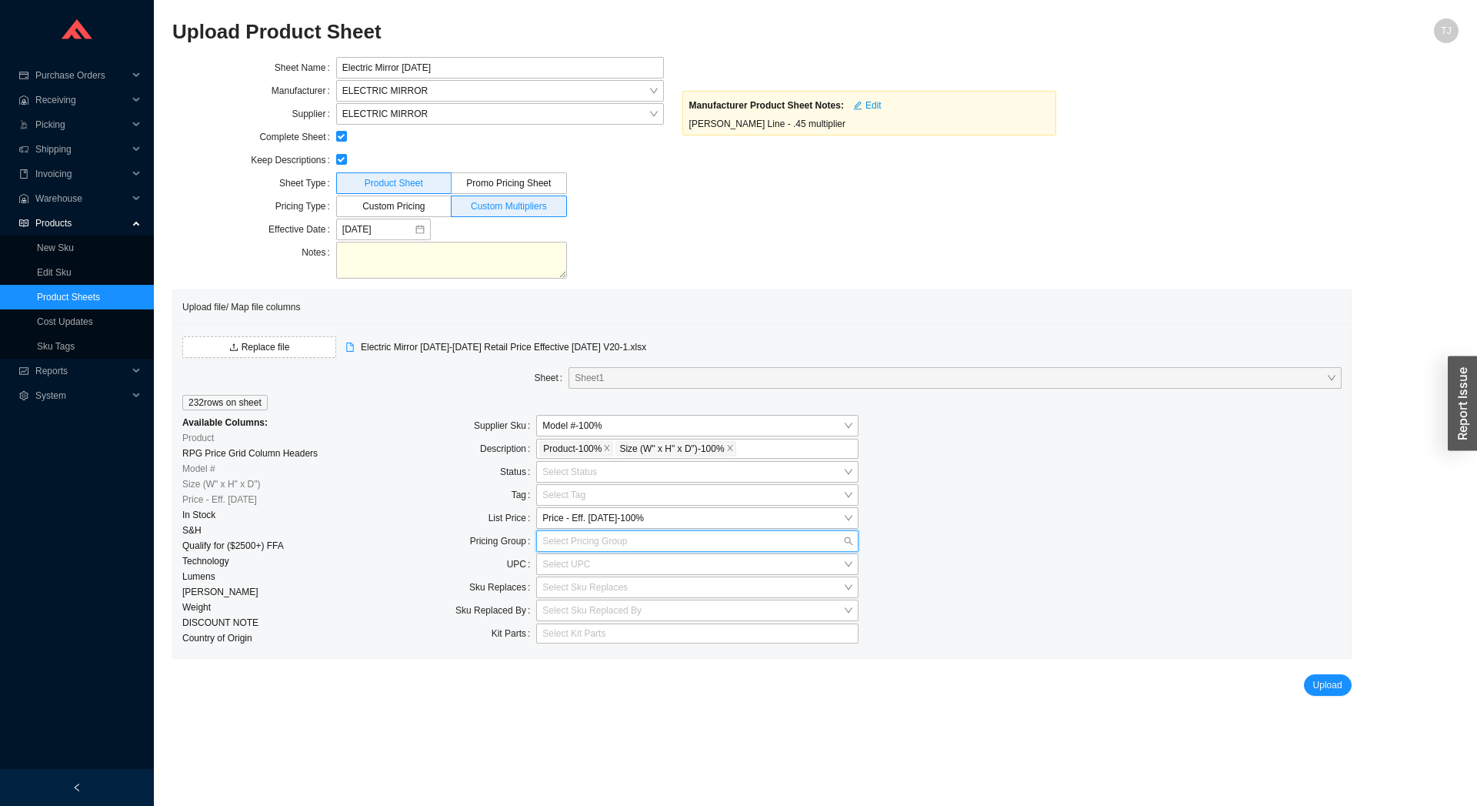
click at [557, 542] on input "search" at bounding box center [692, 541] width 301 height 20
click at [292, 349] on button "Replace file" at bounding box center [259, 347] width 154 height 22
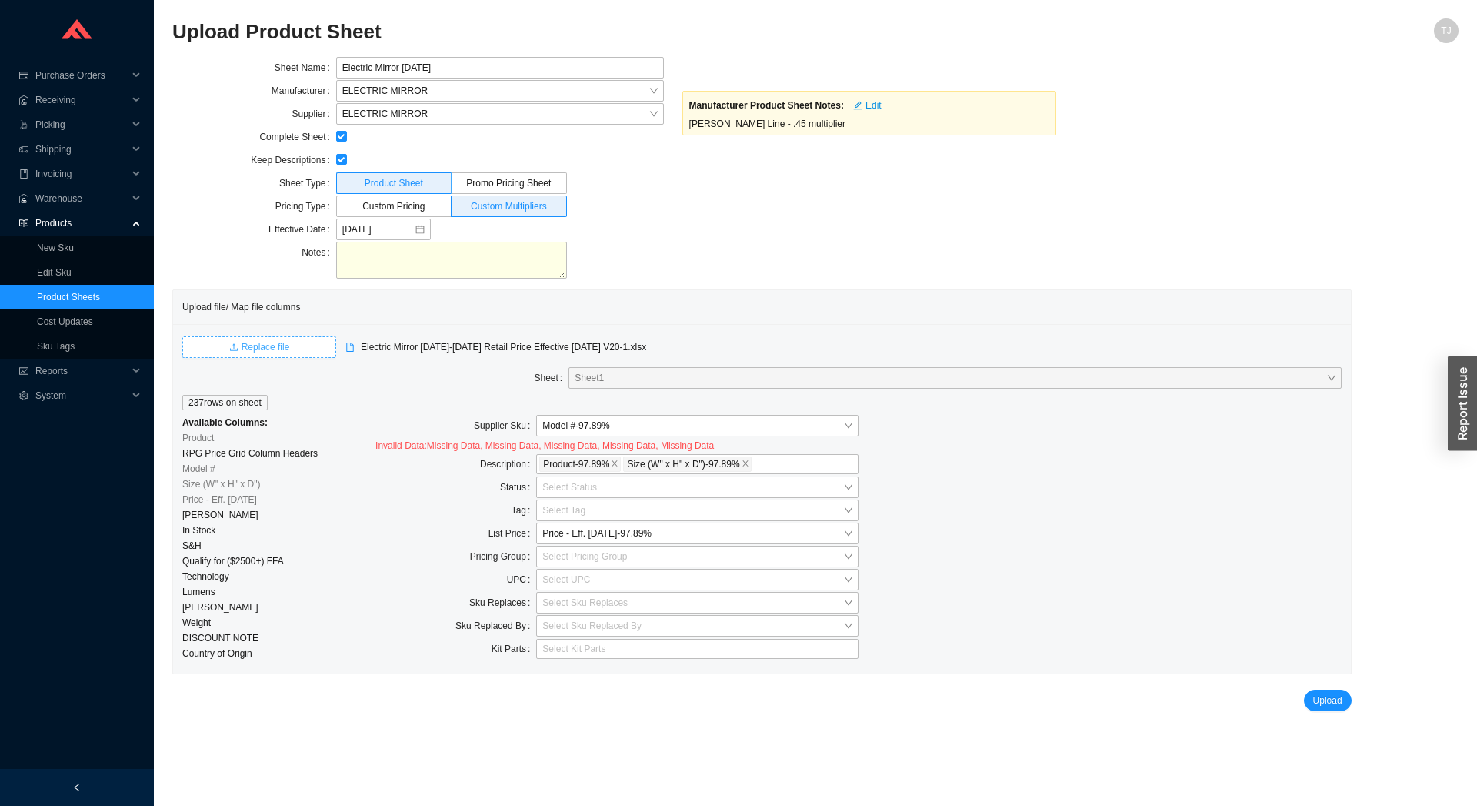
click at [311, 344] on button "Replace file" at bounding box center [259, 347] width 154 height 22
click at [256, 341] on span "Replace file" at bounding box center [266, 346] width 48 height 15
click at [245, 342] on span "Replace file" at bounding box center [266, 346] width 48 height 15
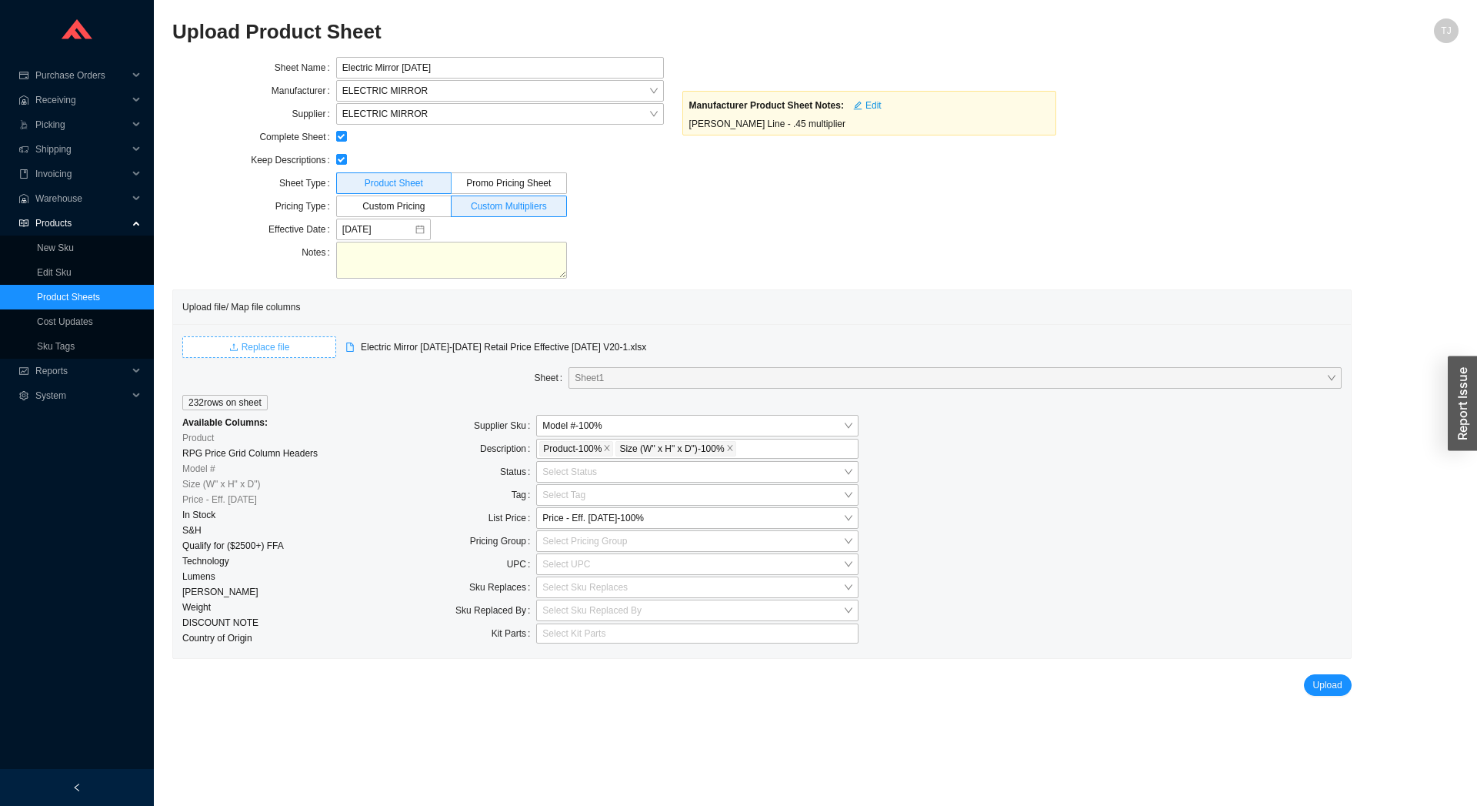
click at [267, 346] on span "Replace file" at bounding box center [266, 346] width 48 height 15
click at [567, 549] on input "search" at bounding box center [692, 541] width 301 height 20
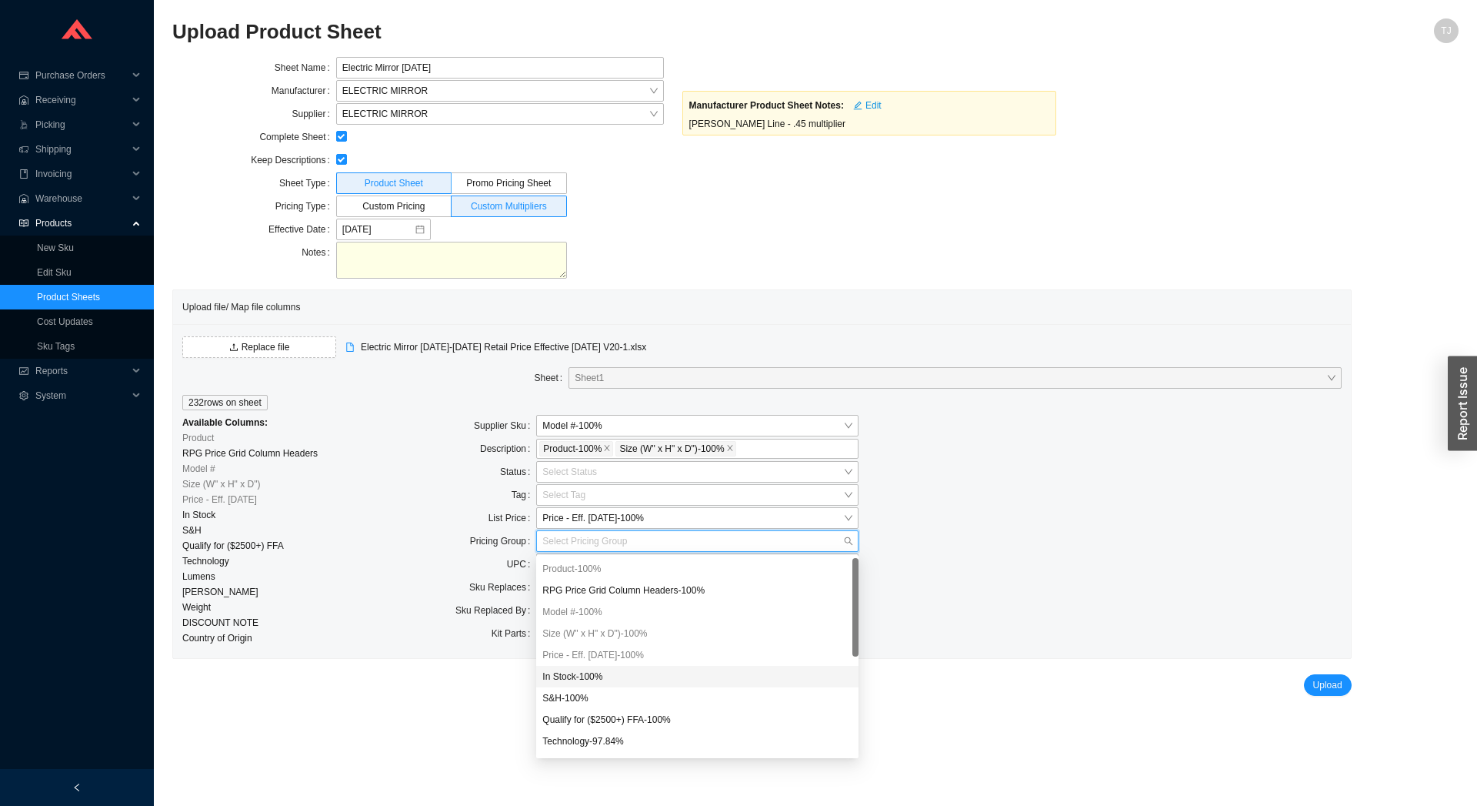
click at [609, 683] on div "In Stock - 100 %" at bounding box center [697, 676] width 322 height 22
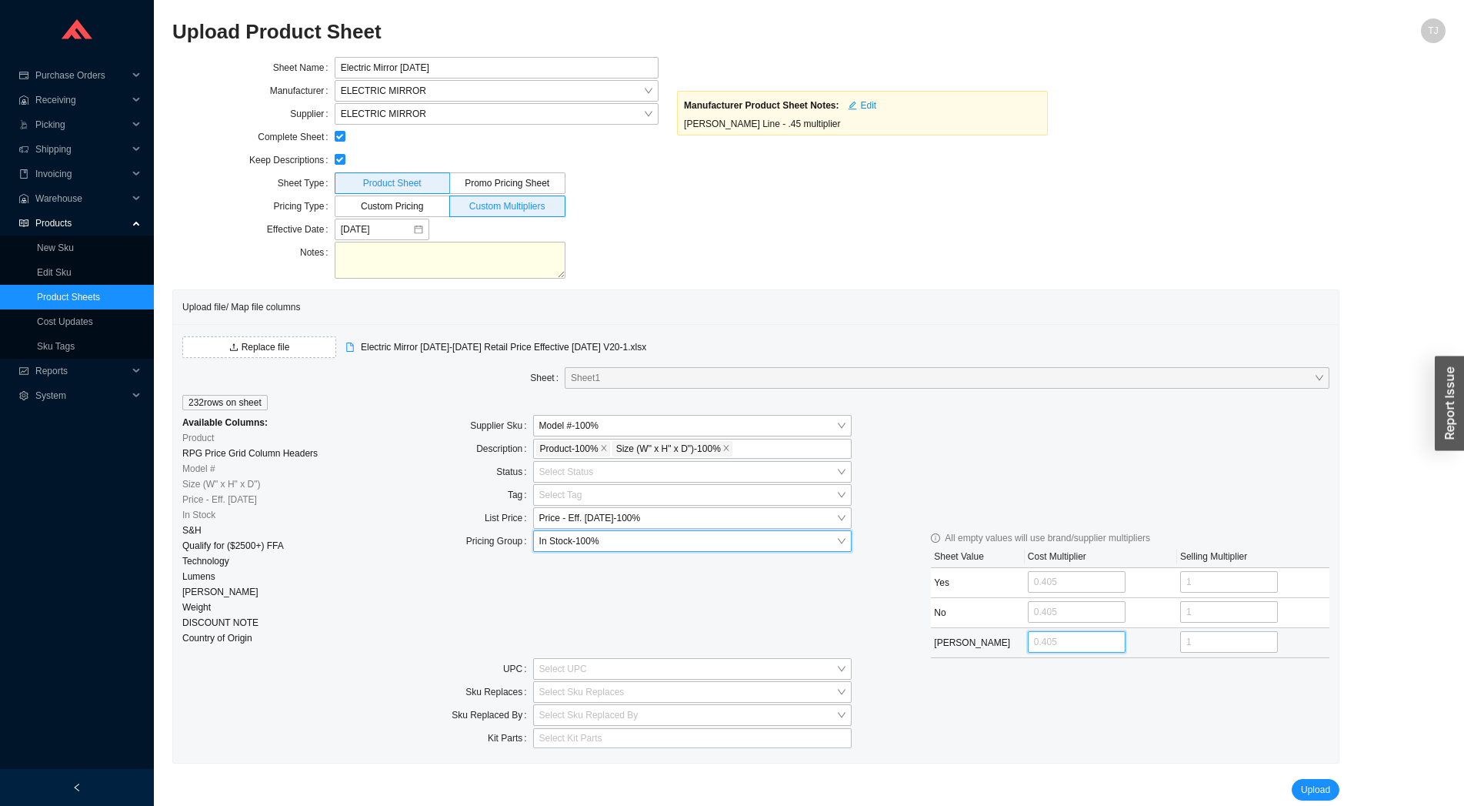
click at [1039, 648] on input "tel" at bounding box center [1077, 642] width 98 height 22
type input "0.45"
click at [1313, 795] on span "Upload" at bounding box center [1315, 789] width 29 height 15
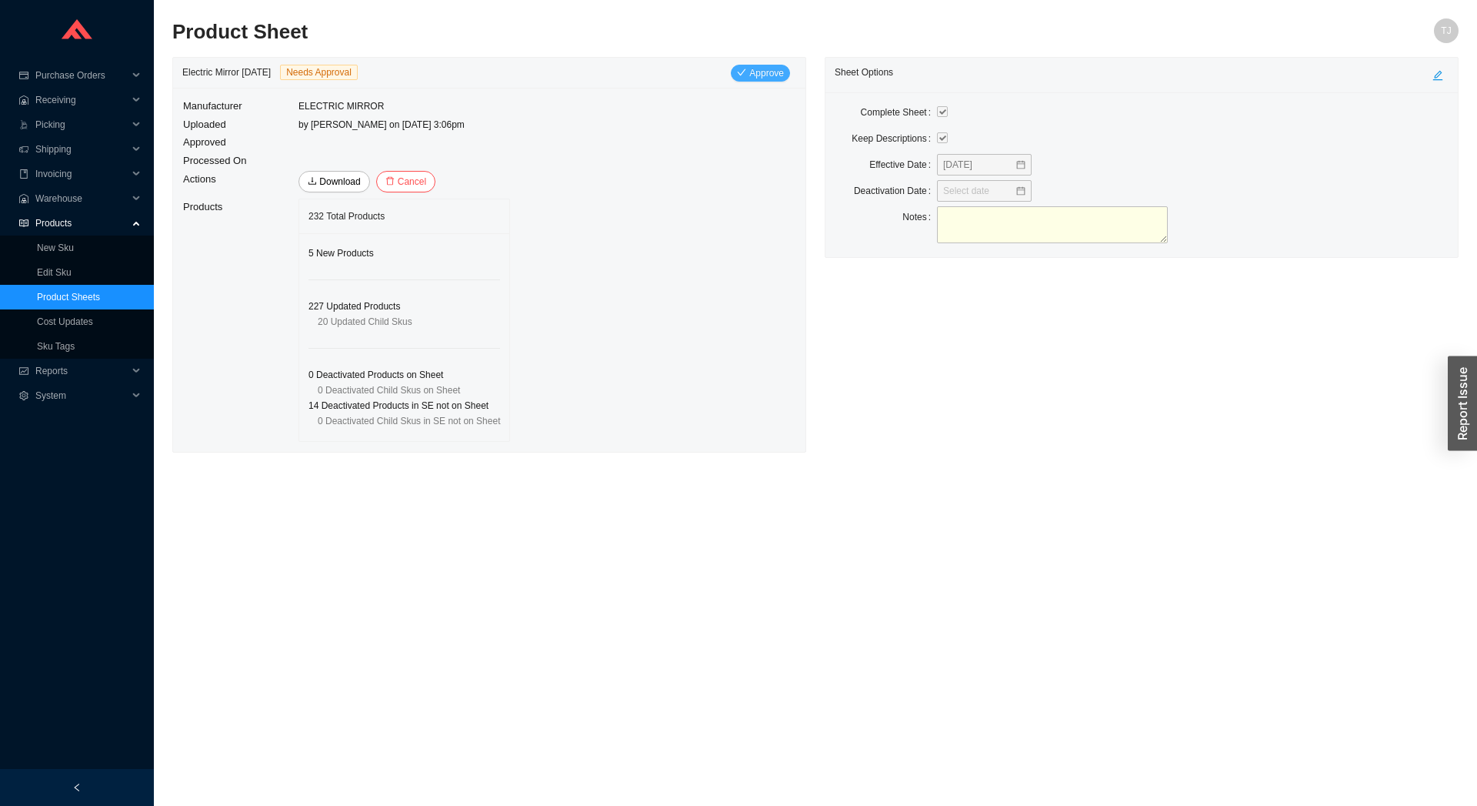
click at [773, 72] on span "Approve" at bounding box center [766, 72] width 35 height 15
click at [870, 138] on span "Yes" at bounding box center [863, 138] width 15 height 15
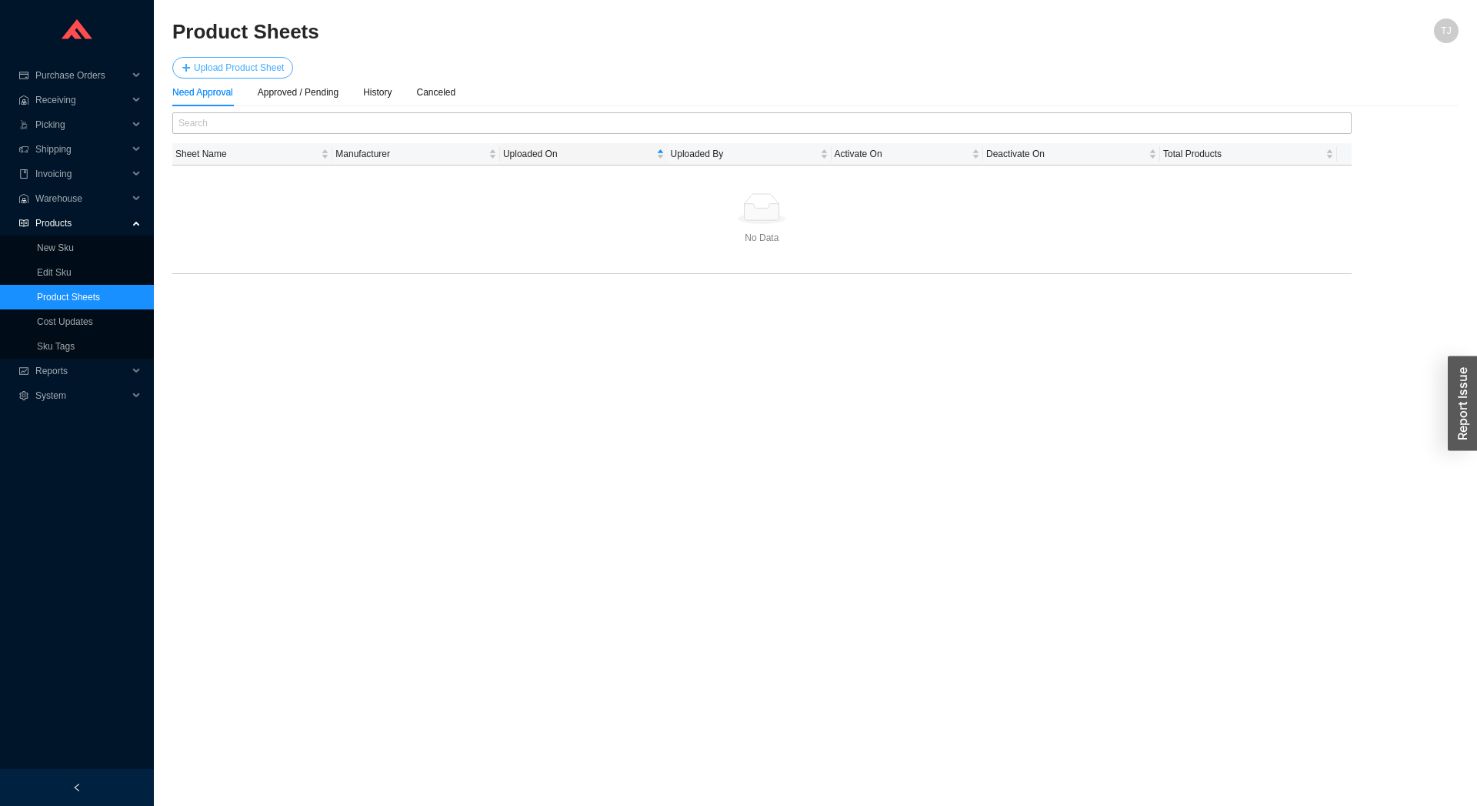
click at [203, 60] on button "Upload Product Sheet" at bounding box center [232, 68] width 121 height 22
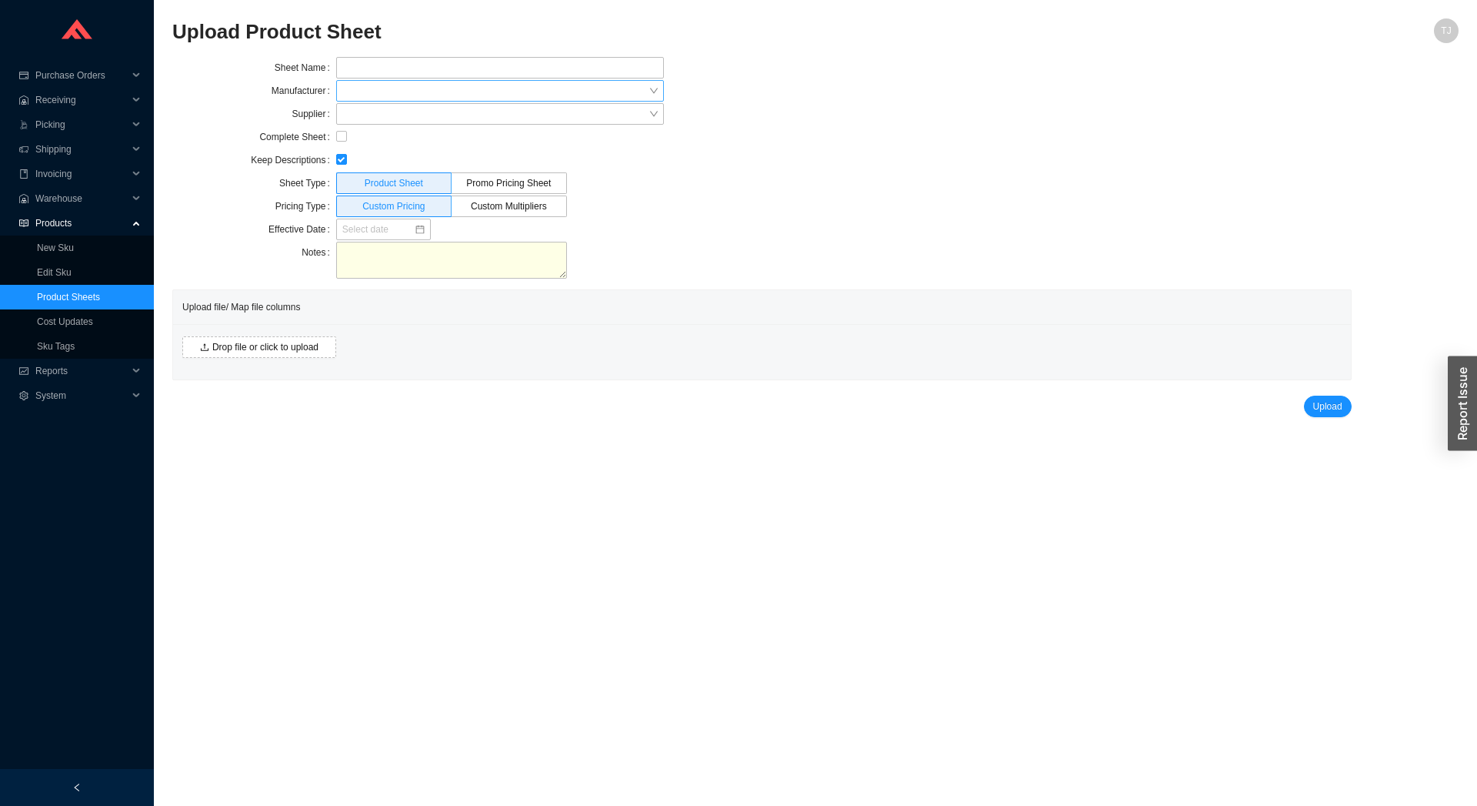
click at [389, 81] on div at bounding box center [500, 91] width 328 height 22
click at [389, 75] on input "text" at bounding box center [500, 68] width 328 height 22
click at [409, 71] on input "Native Trails August 2025" at bounding box center [500, 68] width 328 height 22
type input "Native Trails September 2025"
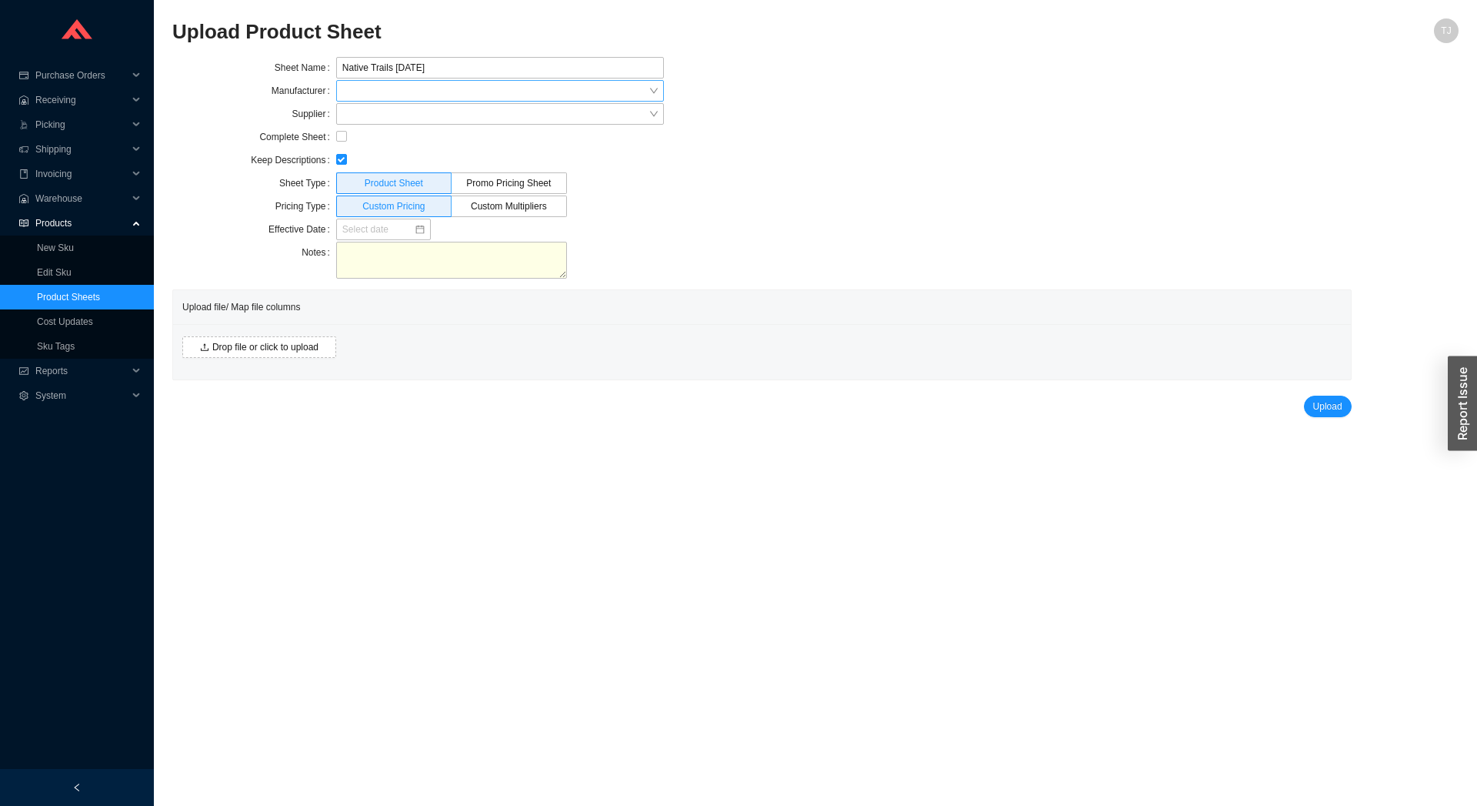
click at [452, 85] on input "search" at bounding box center [495, 91] width 306 height 20
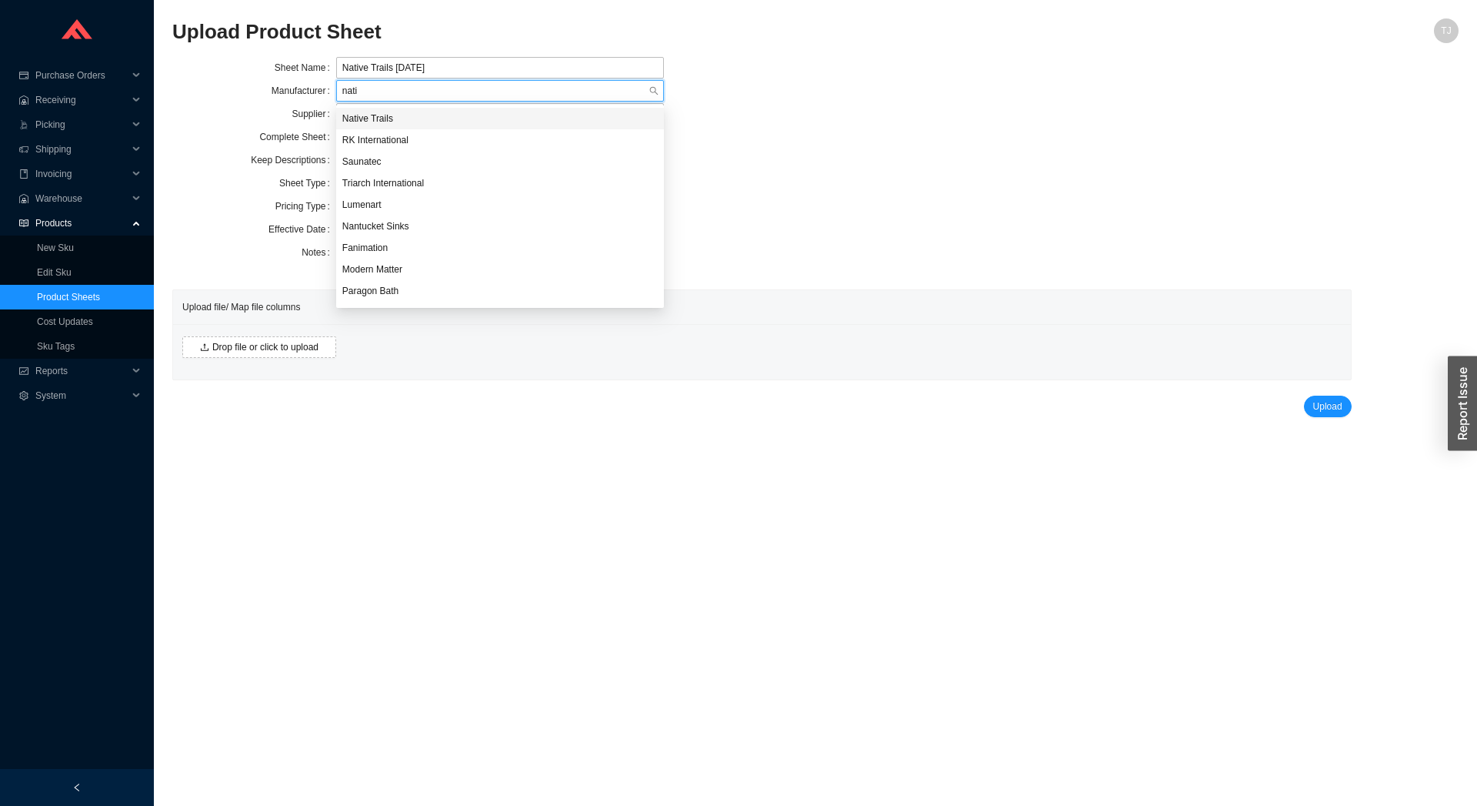
type input "nativ"
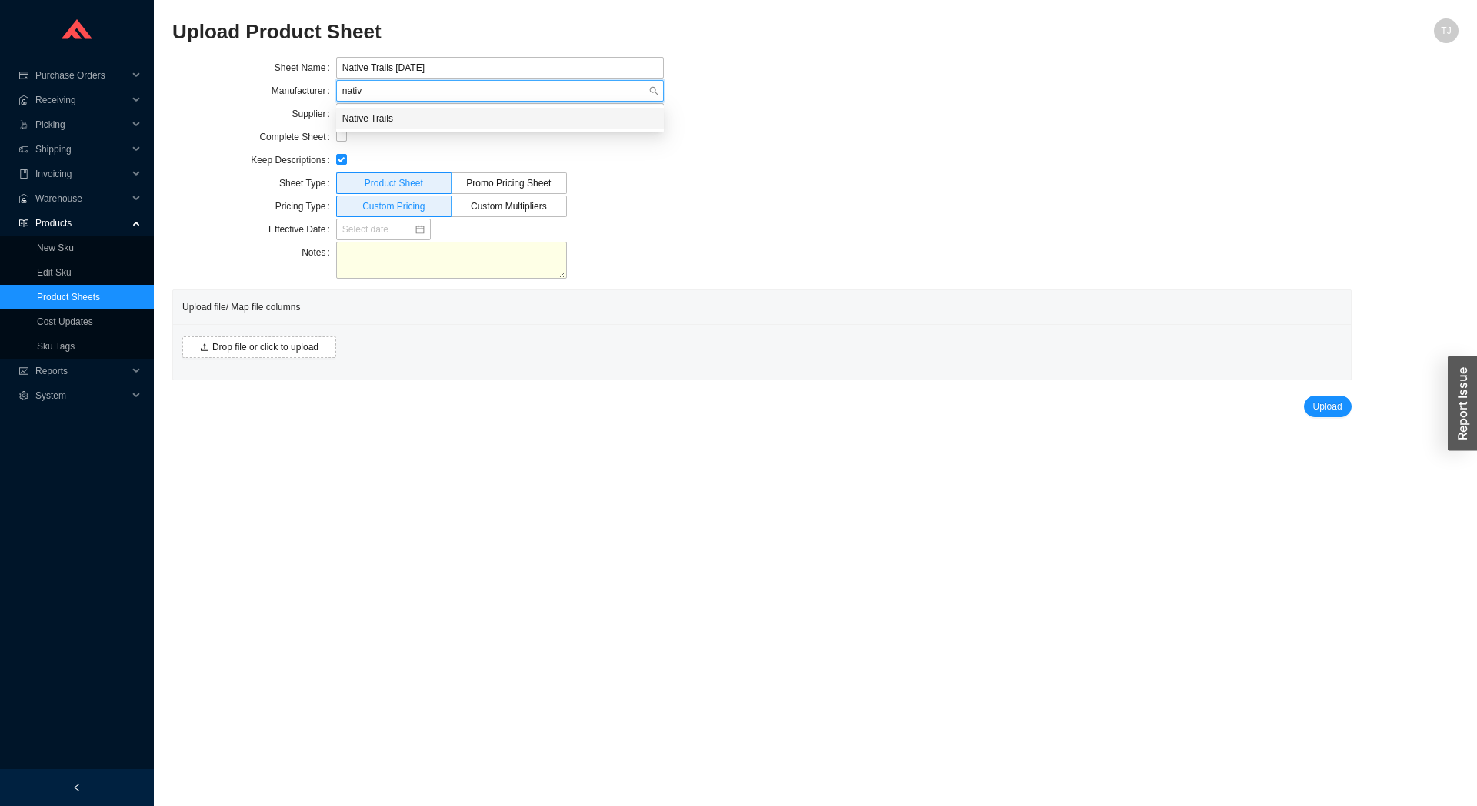
click at [434, 118] on div "Native Trails" at bounding box center [499, 119] width 315 height 14
click at [338, 137] on input "checkbox" at bounding box center [341, 136] width 11 height 11
checkbox input "true"
click at [365, 228] on input at bounding box center [378, 229] width 72 height 15
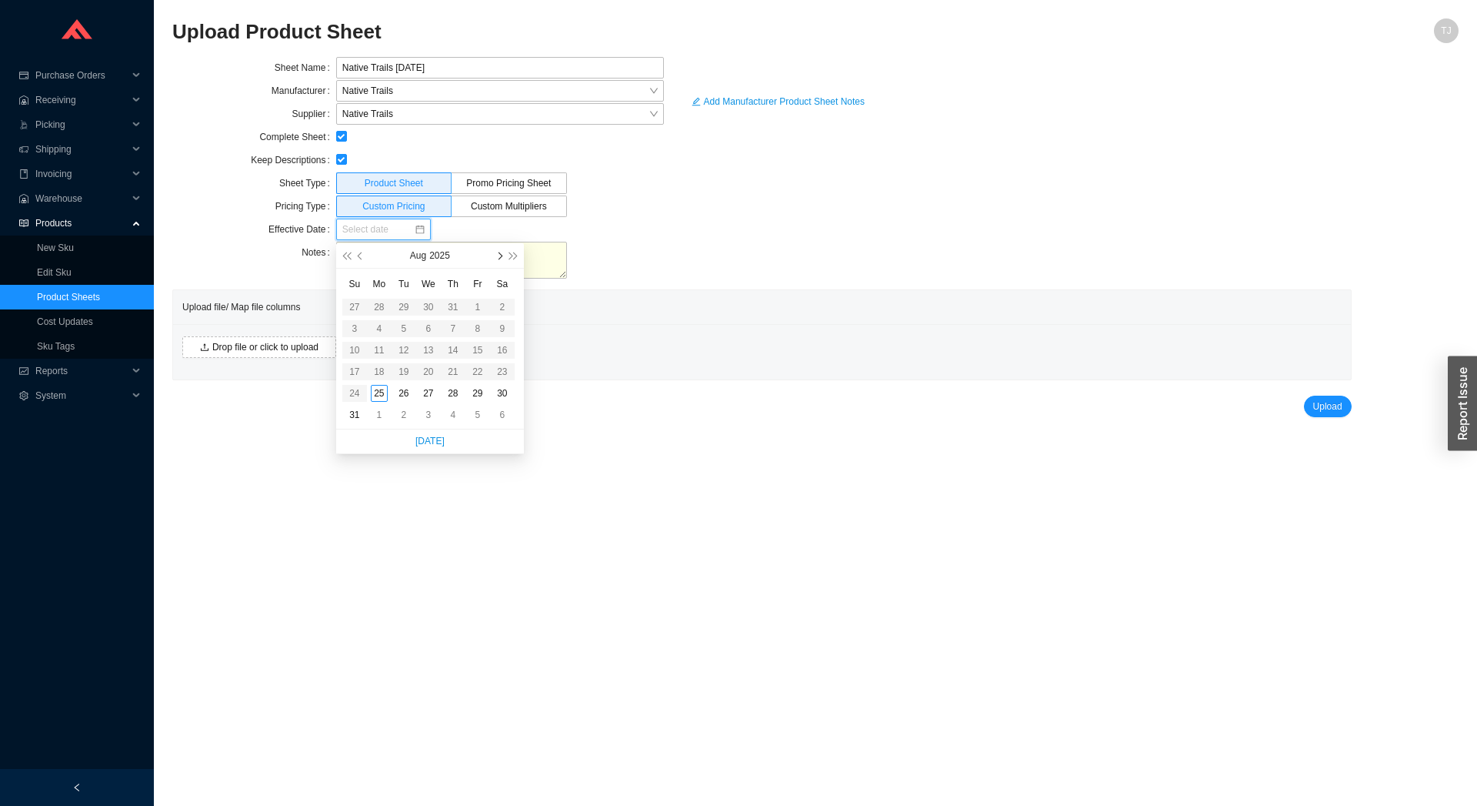
click at [493, 263] on button "button" at bounding box center [498, 255] width 15 height 25
type input "09/12/2025"
click at [473, 328] on div "12" at bounding box center [477, 328] width 17 height 17
click at [264, 347] on span "Drop file or click to upload" at bounding box center [265, 346] width 106 height 15
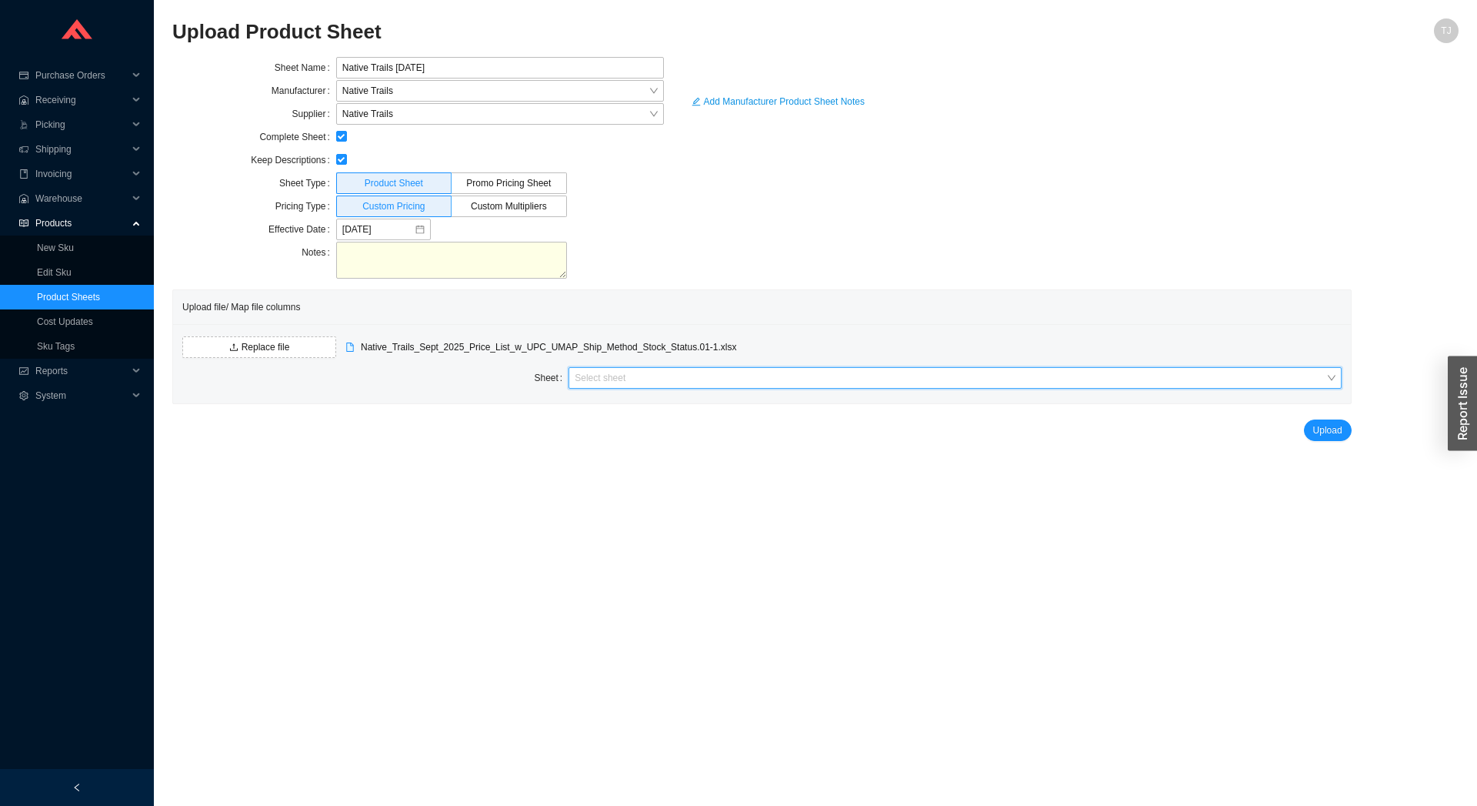
click at [606, 374] on input "search" at bounding box center [950, 378] width 751 height 20
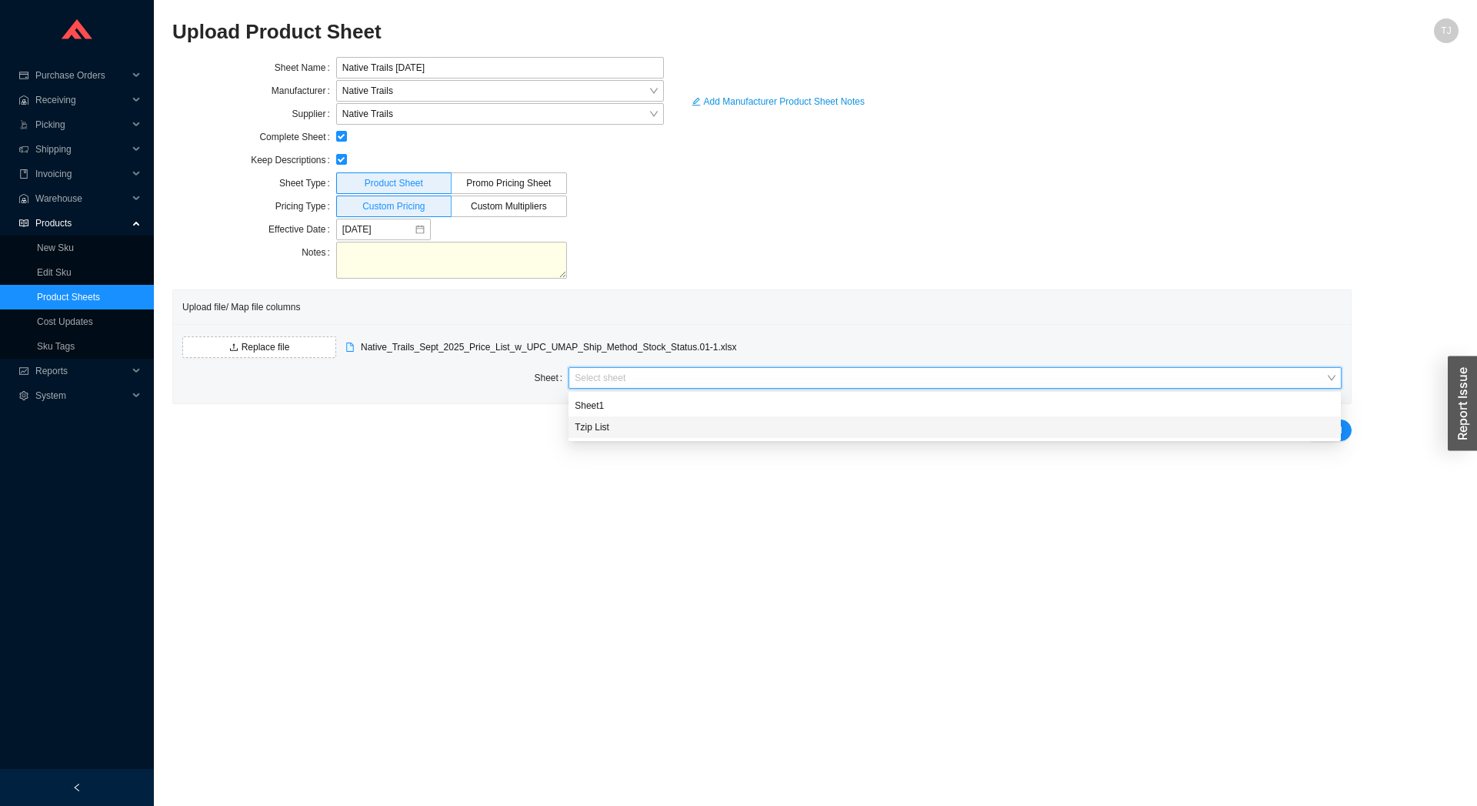
click at [611, 426] on div "Tzip List" at bounding box center [955, 427] width 760 height 14
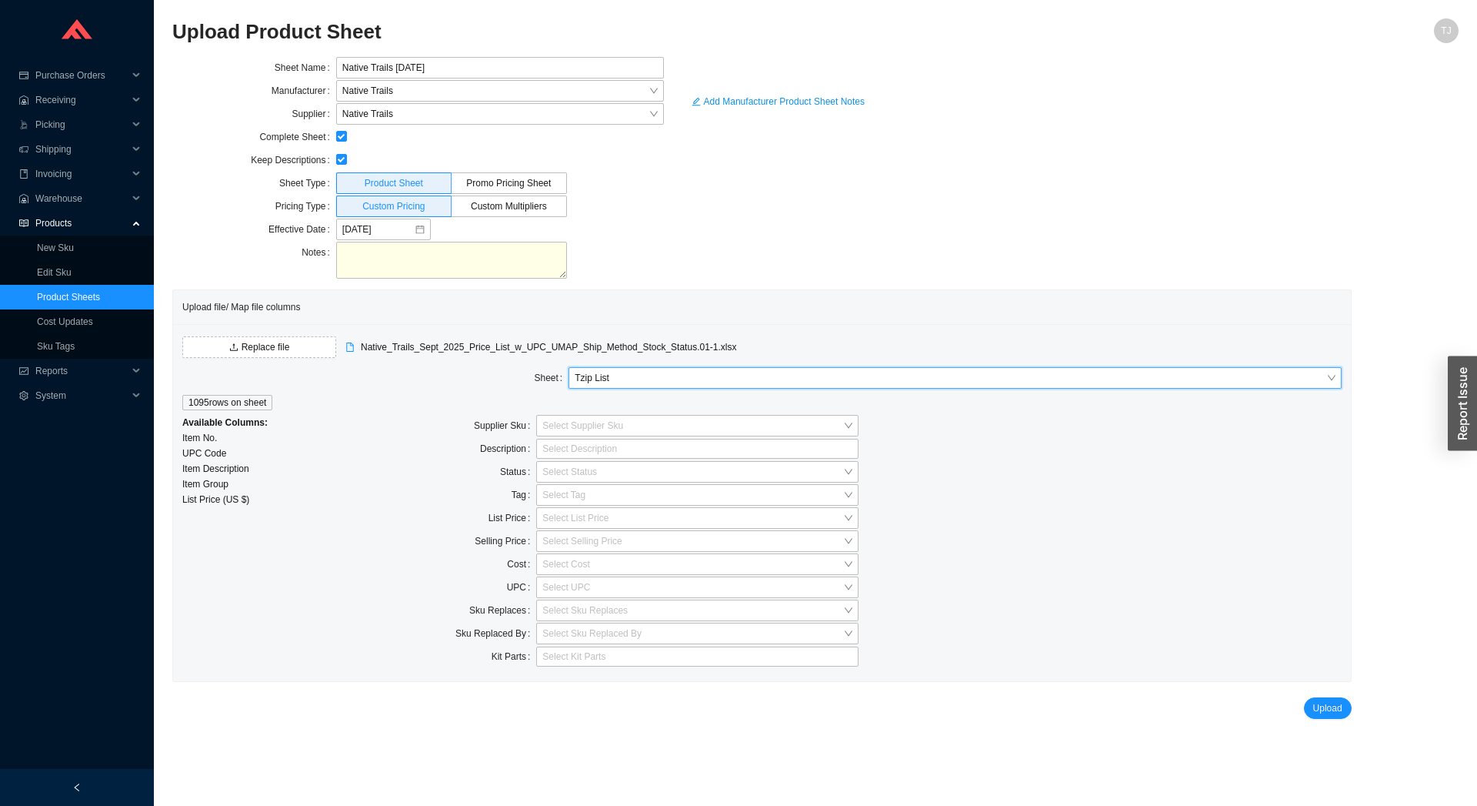
click at [564, 413] on div "Replace file Native_Trails_Sept_2025_Price_List_w_UPC_UMAP_Ship_Method_Stock_St…" at bounding box center [762, 502] width 1178 height 357
click at [568, 422] on input "search" at bounding box center [692, 425] width 301 height 20
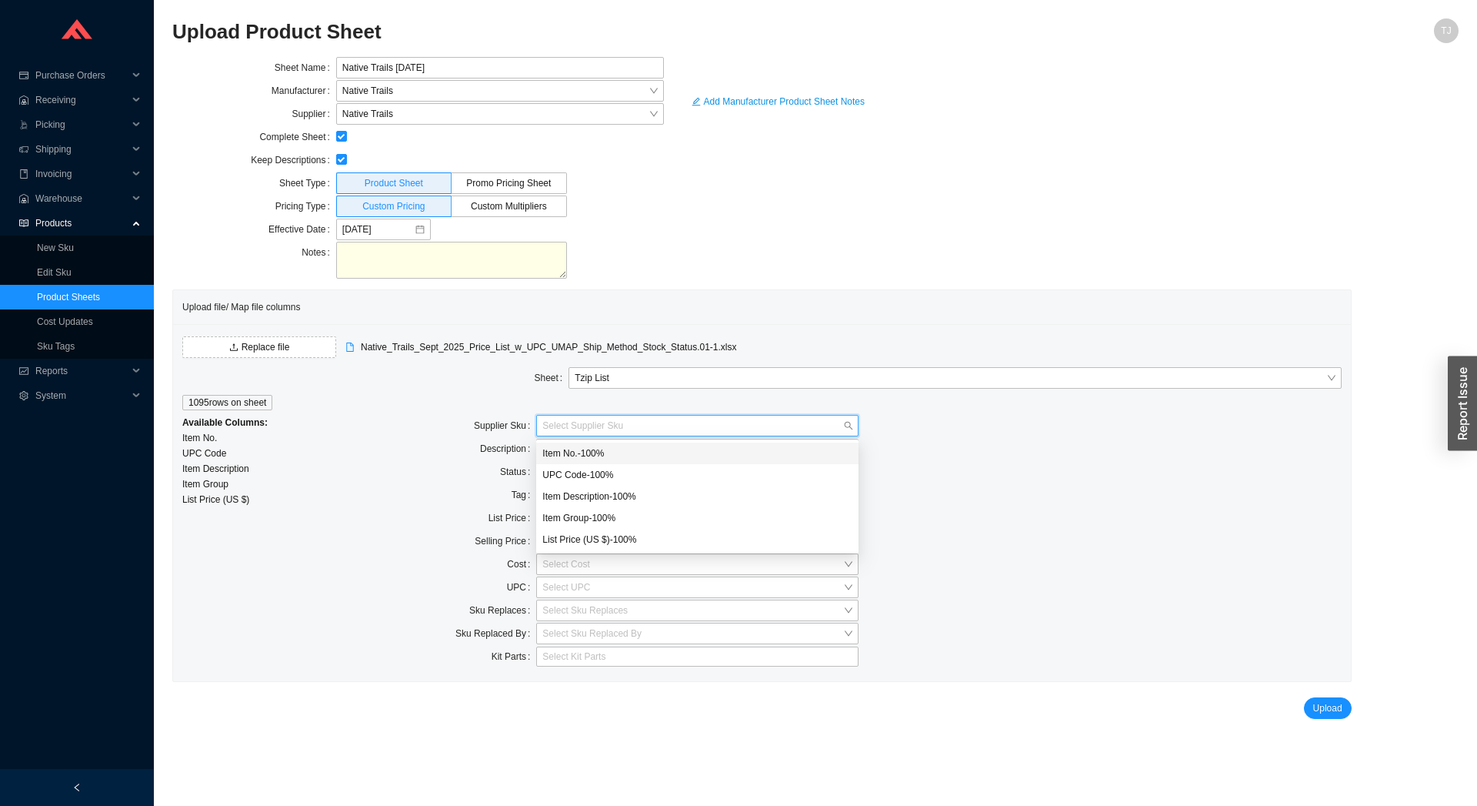
click at [605, 459] on div "Item No. - 100 %" at bounding box center [697, 453] width 310 height 14
click at [615, 446] on div at bounding box center [690, 448] width 303 height 15
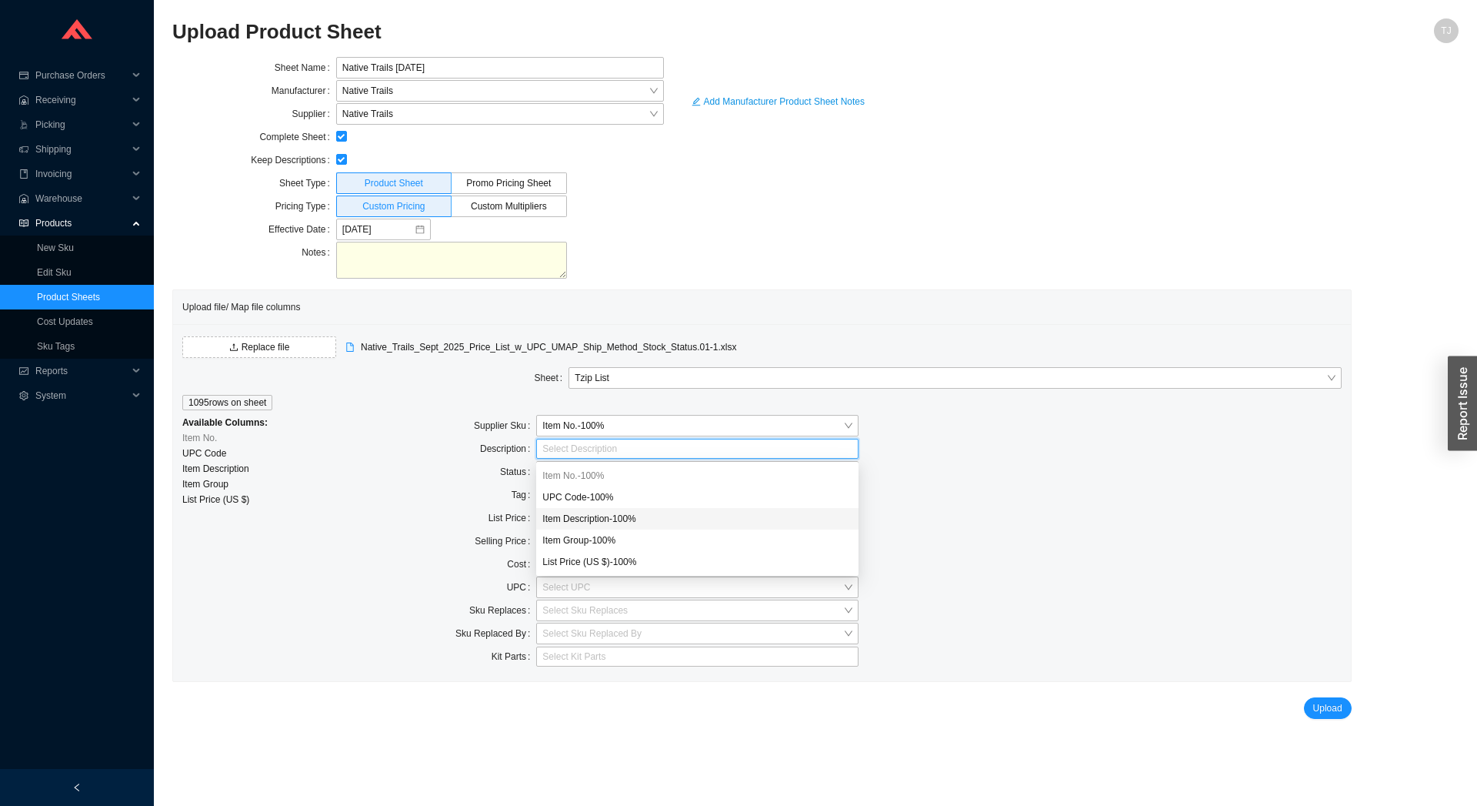
click at [591, 516] on div "Item Description - 100 %" at bounding box center [697, 519] width 310 height 14
click at [438, 485] on div "Tag" at bounding box center [455, 495] width 161 height 23
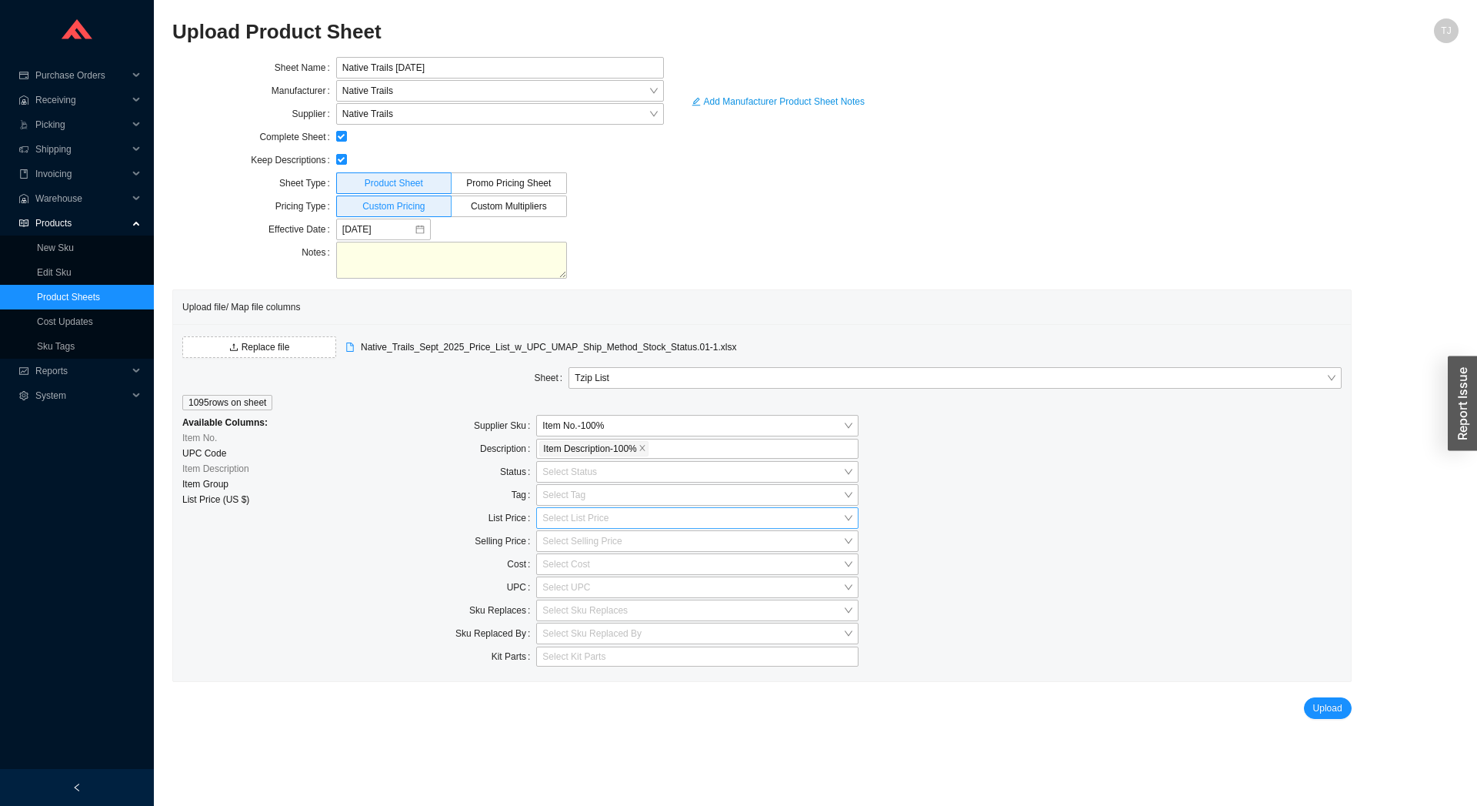
click at [547, 523] on input "search" at bounding box center [692, 518] width 301 height 20
click at [589, 635] on div "List Price (US $) - 100 %" at bounding box center [697, 632] width 310 height 14
click at [560, 590] on input "search" at bounding box center [692, 587] width 301 height 20
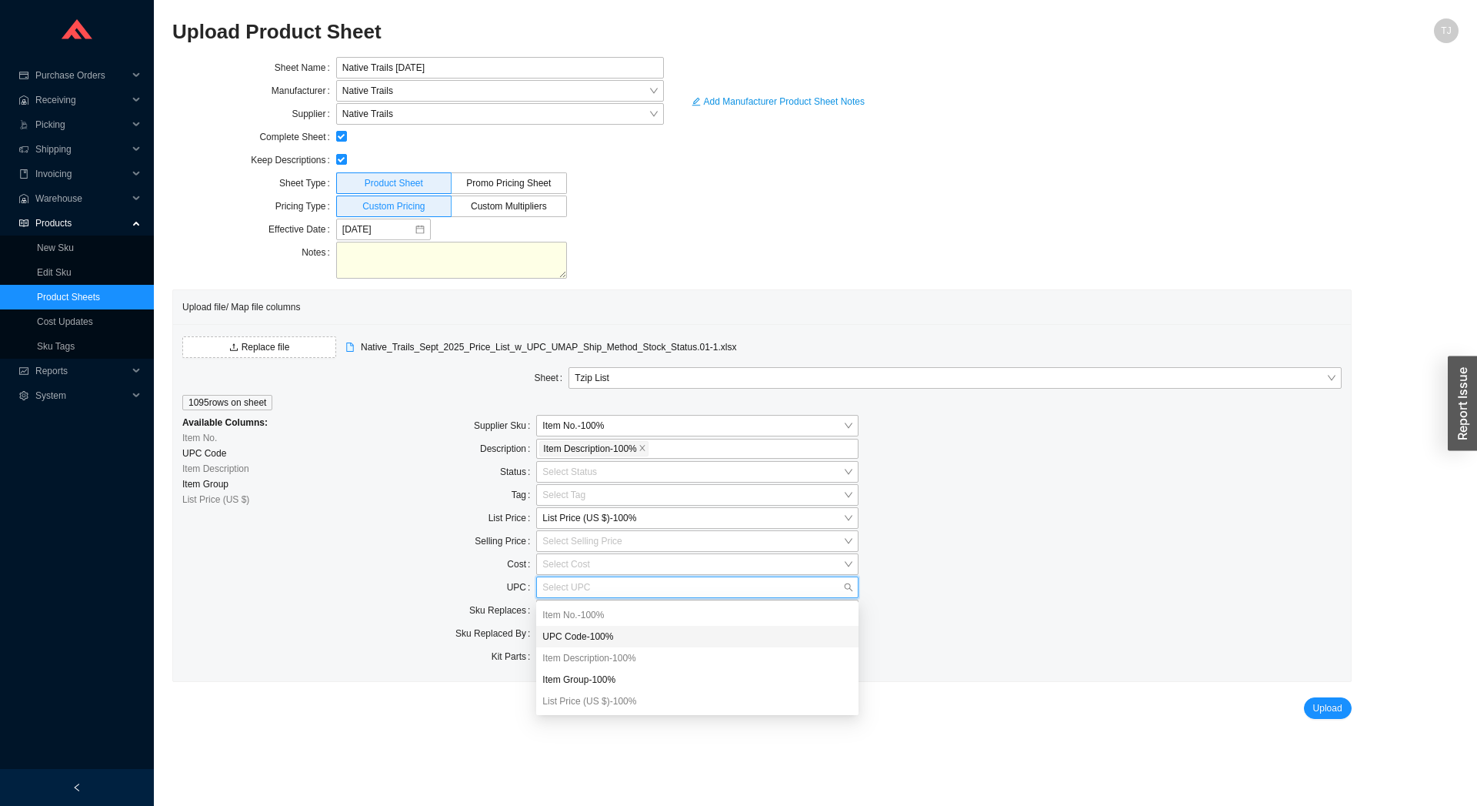
click at [612, 642] on div "UPC Code - 100 %" at bounding box center [697, 636] width 310 height 14
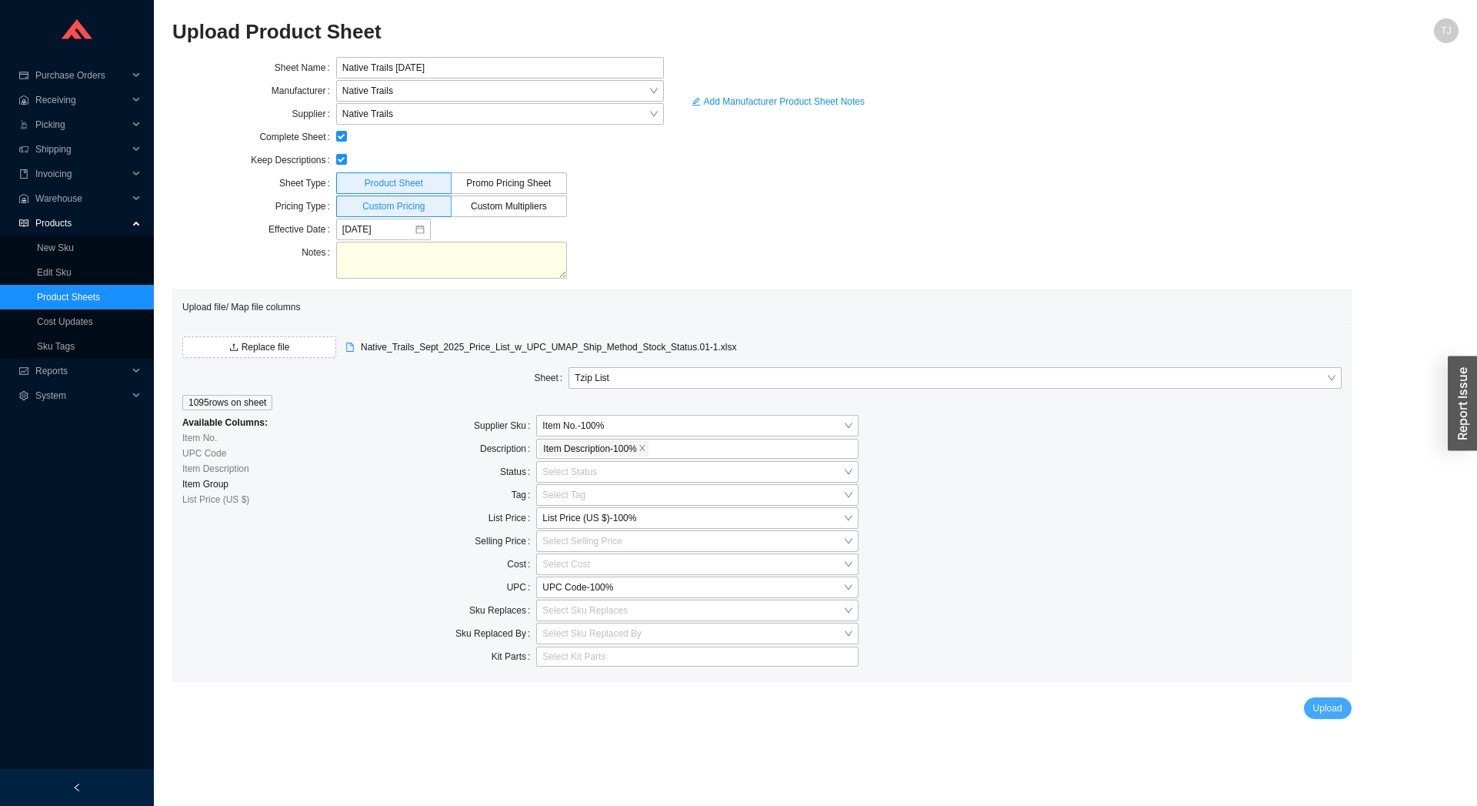
click at [1333, 711] on span "Upload" at bounding box center [1327, 707] width 29 height 15
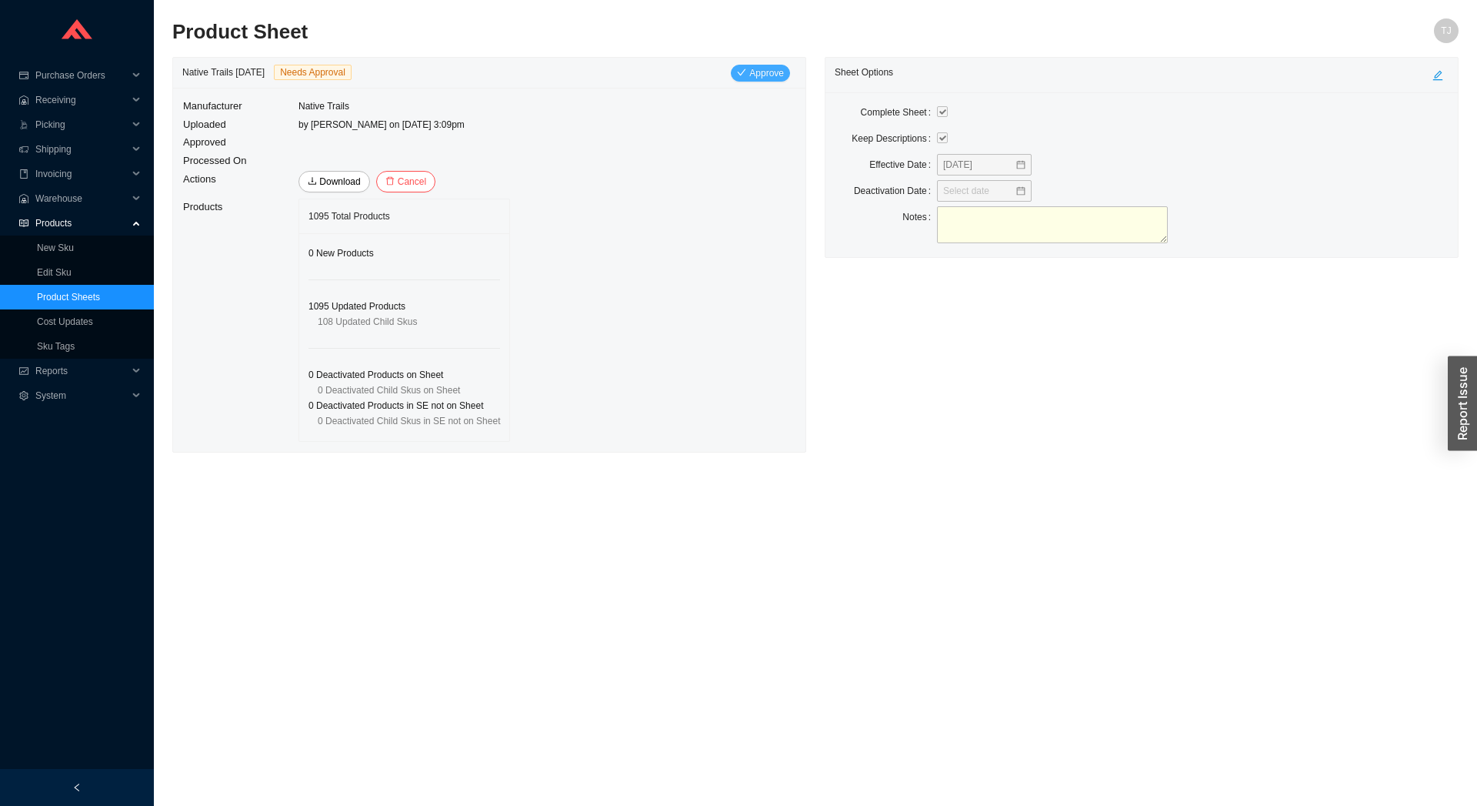
click at [743, 74] on icon "check" at bounding box center [741, 72] width 9 height 9
click at [874, 138] on button "Yes" at bounding box center [864, 138] width 28 height 17
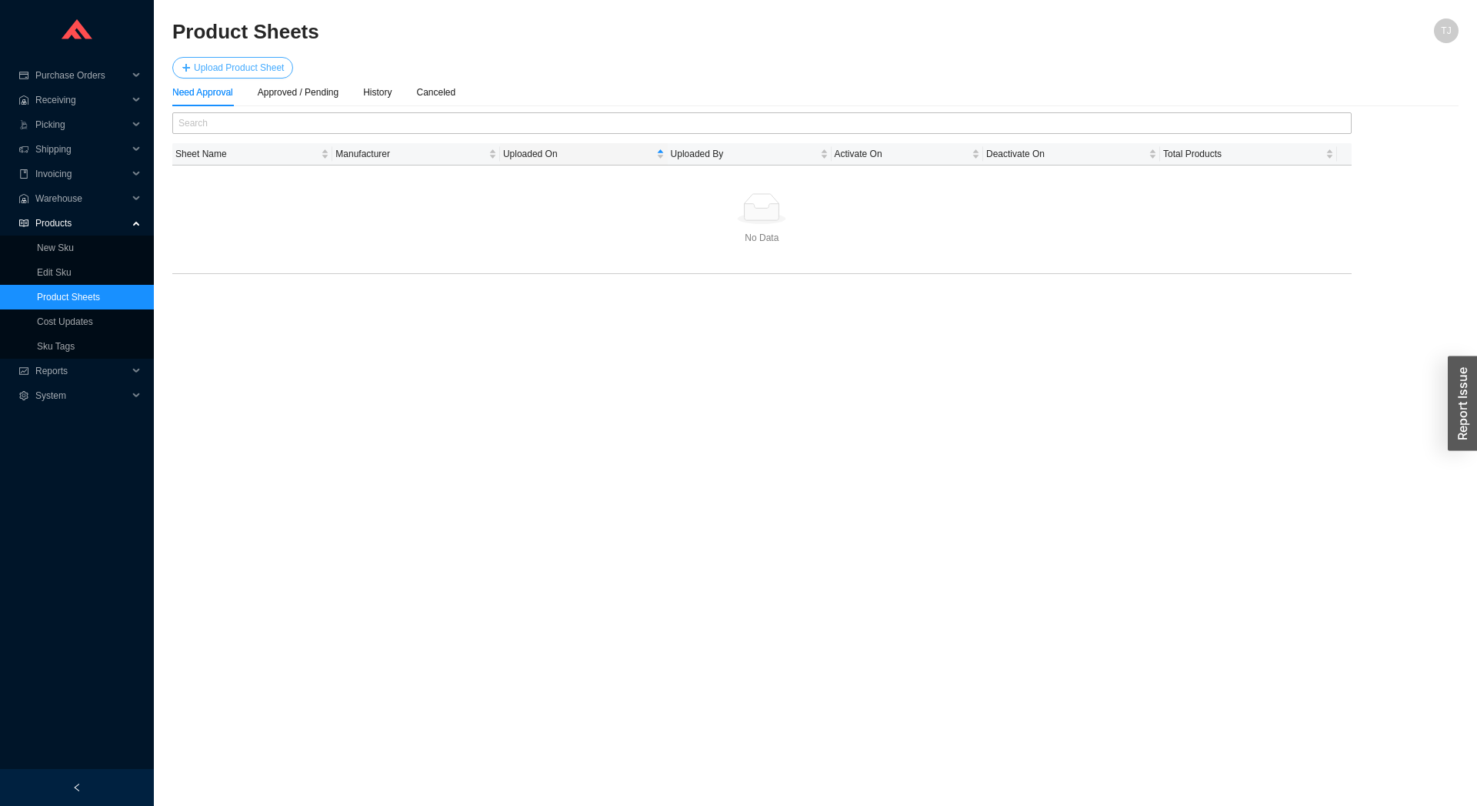
click at [255, 62] on span "Upload Product Sheet" at bounding box center [239, 67] width 90 height 15
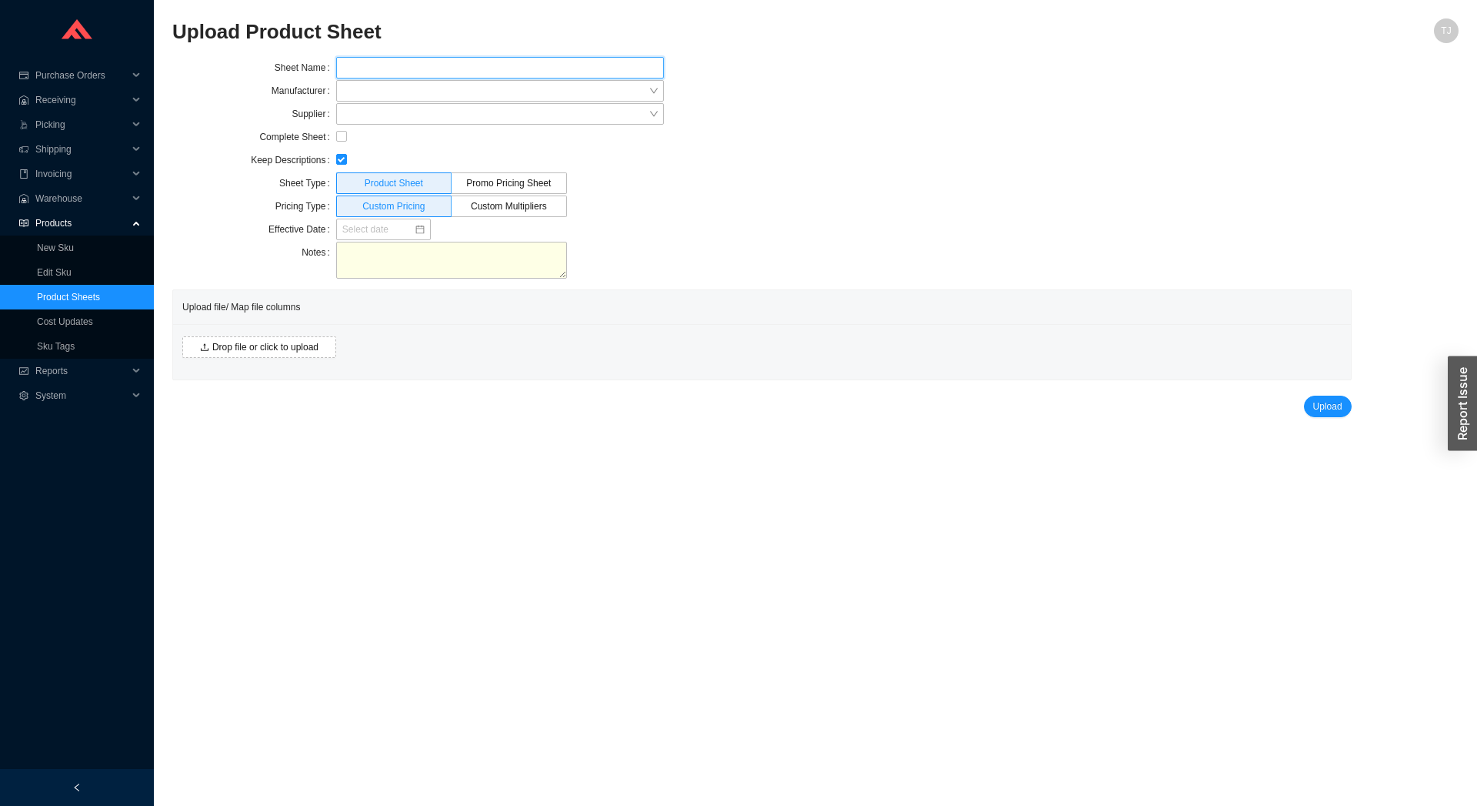
click at [415, 65] on input "text" at bounding box center [500, 68] width 328 height 22
type input "WS Bath September 2025"
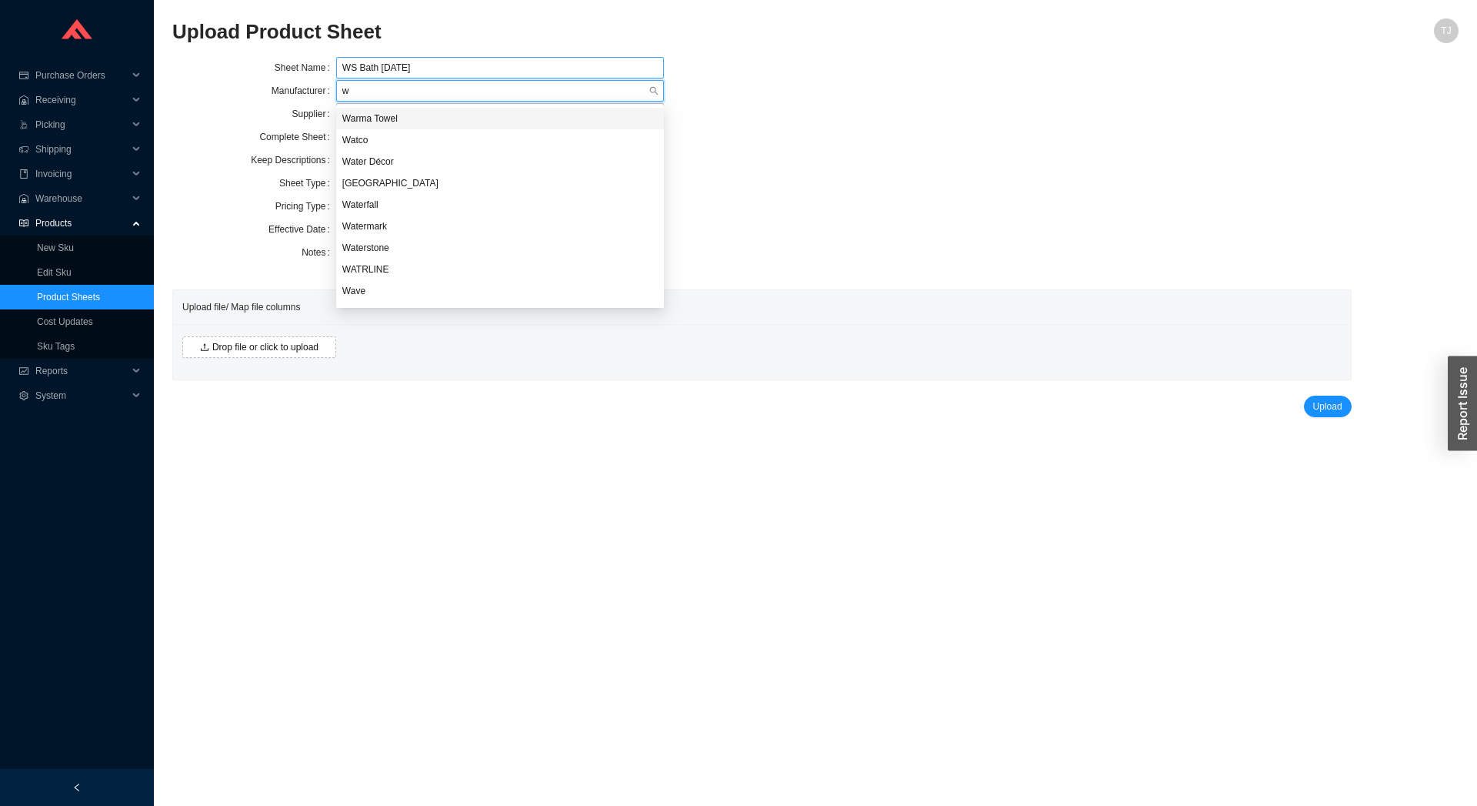
type input "ws"
click at [439, 116] on div "WS Bath Collection" at bounding box center [499, 119] width 315 height 14
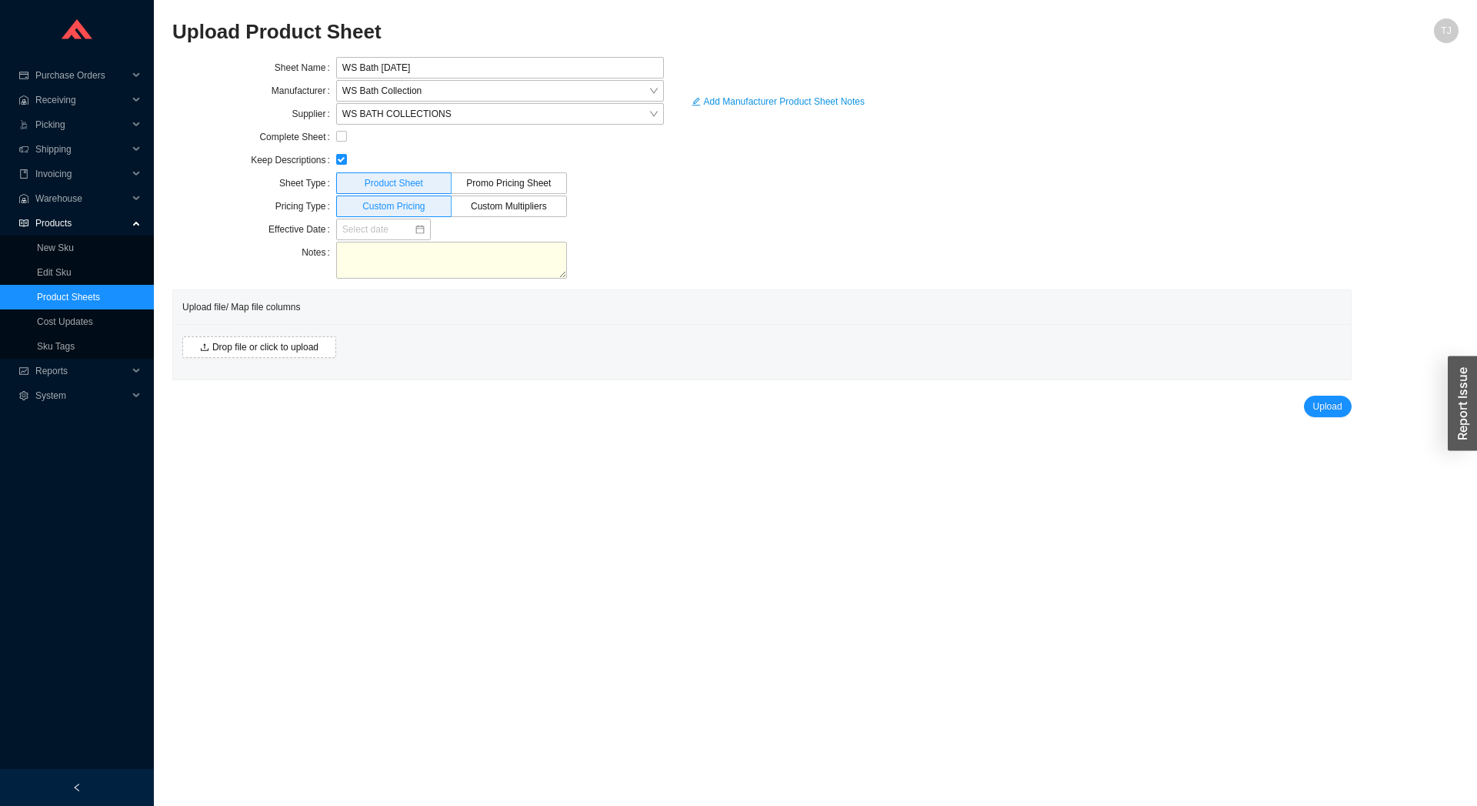
click at [350, 136] on div at bounding box center [500, 136] width 328 height 15
click at [349, 136] on div at bounding box center [500, 136] width 328 height 15
click at [346, 138] on input "checkbox" at bounding box center [341, 136] width 11 height 11
checkbox input "true"
click at [366, 235] on input at bounding box center [378, 229] width 72 height 15
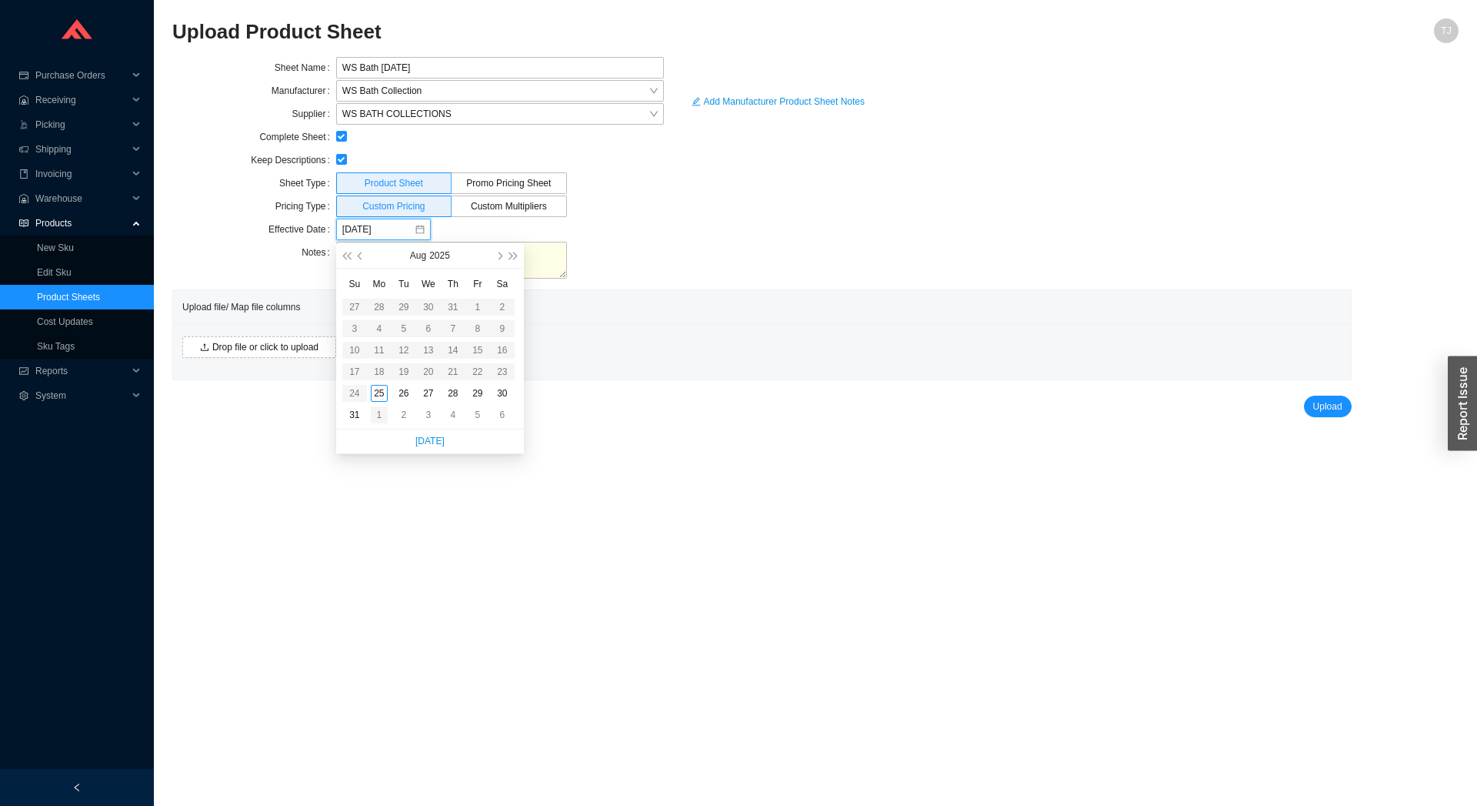
type input "09/01/2025"
click at [379, 419] on div "1" at bounding box center [379, 414] width 17 height 17
click at [222, 342] on span "Drop file or click to upload" at bounding box center [265, 346] width 106 height 15
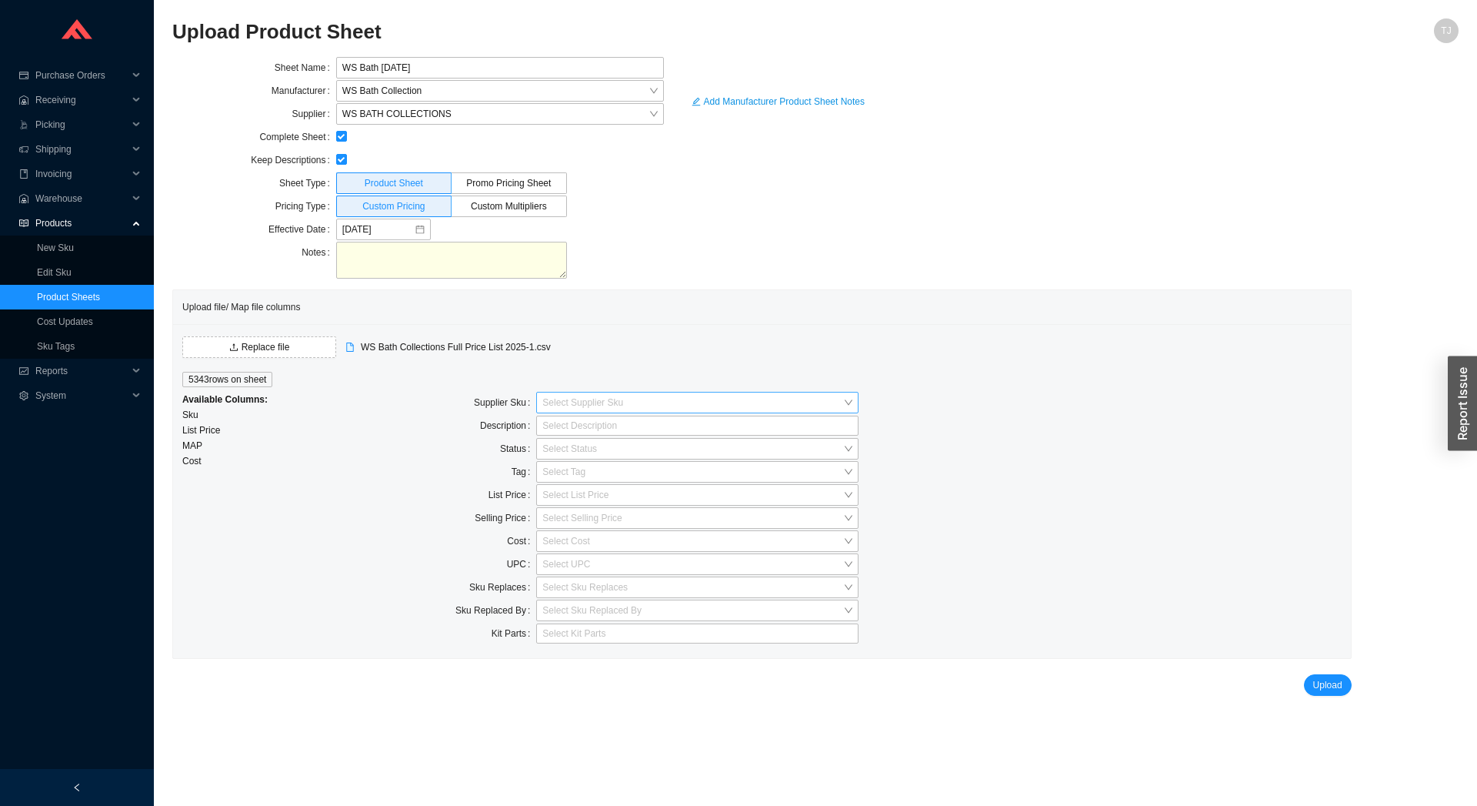
click at [610, 400] on input "search" at bounding box center [692, 402] width 301 height 20
click at [595, 428] on div "Sku - 100 %" at bounding box center [697, 430] width 310 height 14
click at [572, 429] on div at bounding box center [690, 425] width 303 height 15
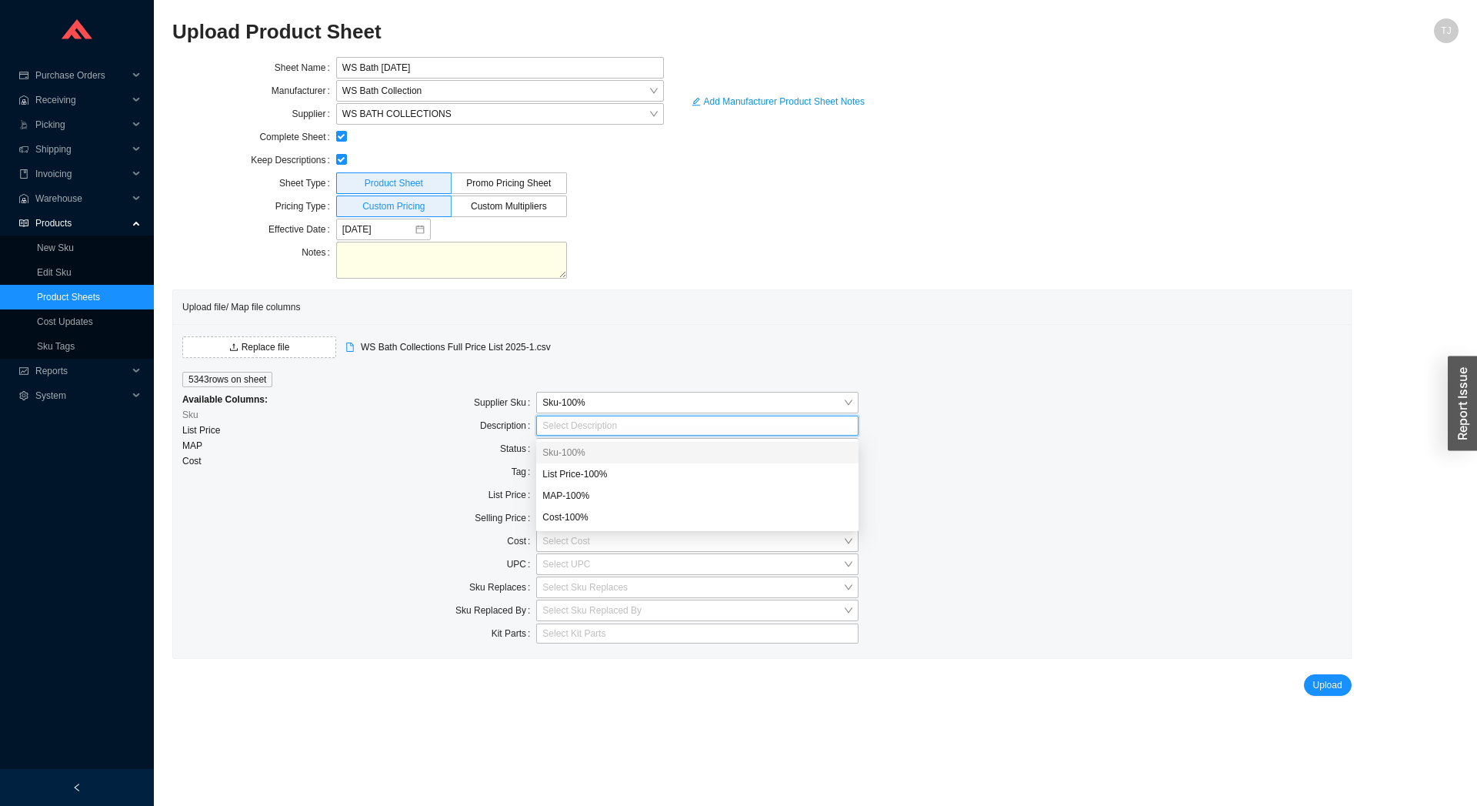
click at [575, 462] on div "Sku - 100 %" at bounding box center [697, 453] width 322 height 22
click at [467, 457] on div "Status" at bounding box center [455, 449] width 161 height 23
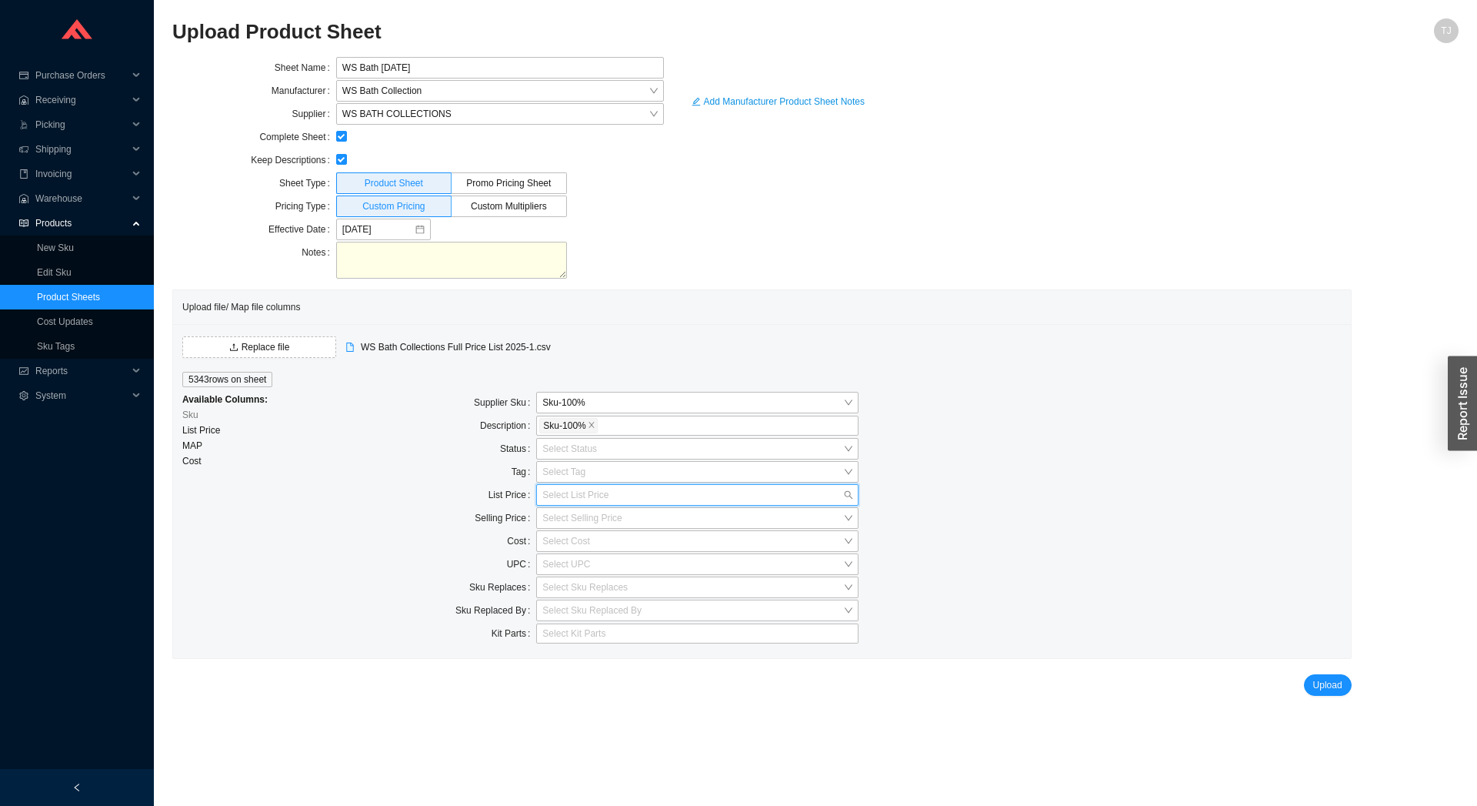
click at [557, 502] on input "search" at bounding box center [692, 495] width 301 height 20
click at [586, 548] on div "List Price - 100 %" at bounding box center [697, 544] width 310 height 14
click at [559, 541] on input "search" at bounding box center [692, 541] width 301 height 20
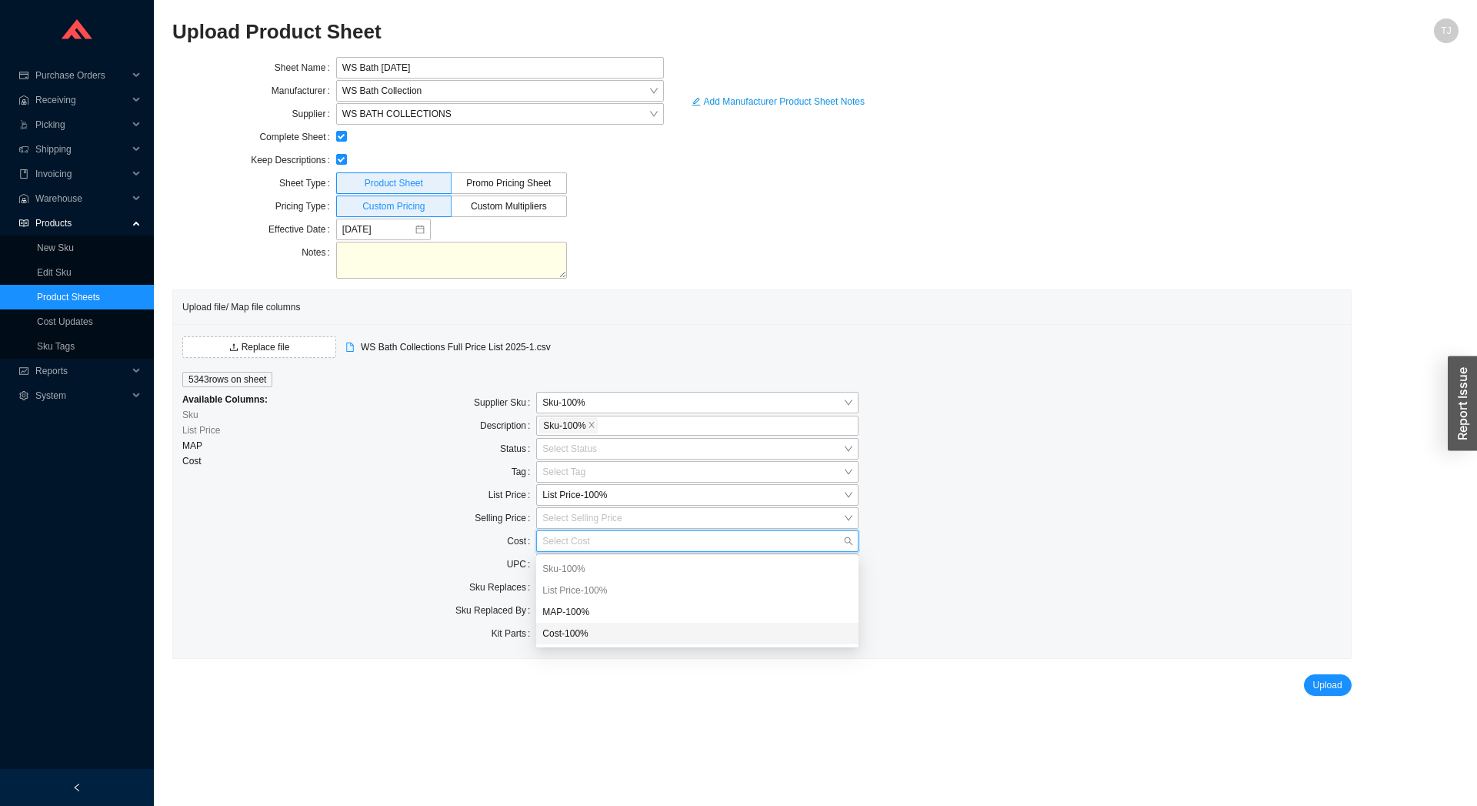
drag, startPoint x: 572, startPoint y: 629, endPoint x: 585, endPoint y: 631, distance: 13.2
click at [572, 630] on div "Cost - 100 %" at bounding box center [697, 633] width 310 height 14
click at [1337, 683] on span "Upload" at bounding box center [1327, 684] width 29 height 15
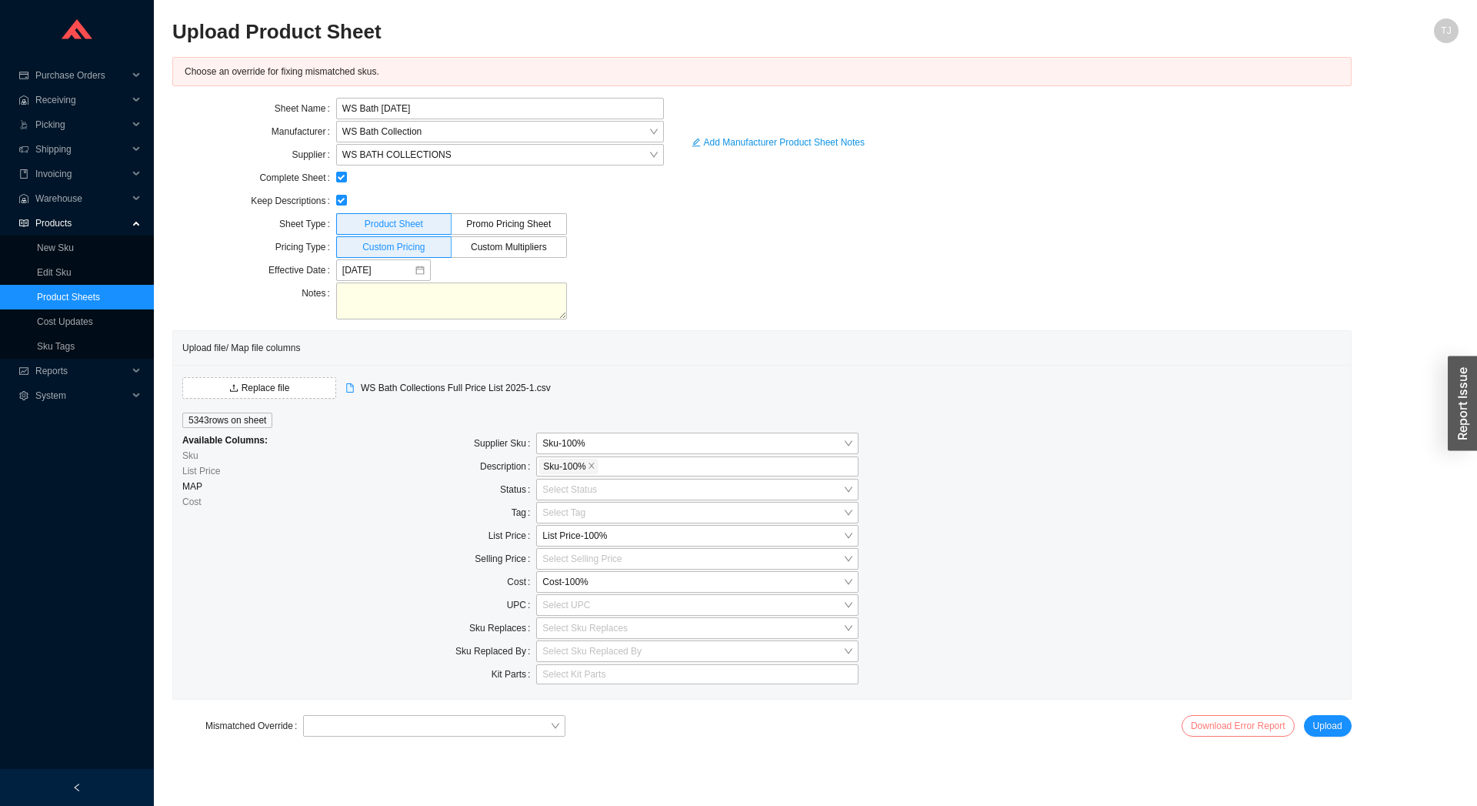
click at [1197, 720] on link "Download Error Report" at bounding box center [1238, 725] width 95 height 11
click at [362, 779] on main "Upload Product Sheet TJ Choose an override for fixing mismatched skus. Sheet Na…" at bounding box center [815, 411] width 1286 height 787
click at [459, 738] on div "Mismatched Override" at bounding box center [368, 726] width 393 height 23
click at [451, 724] on input "search" at bounding box center [429, 725] width 241 height 20
click at [343, 746] on div "Use Existing SE Skus" at bounding box center [434, 753] width 262 height 22
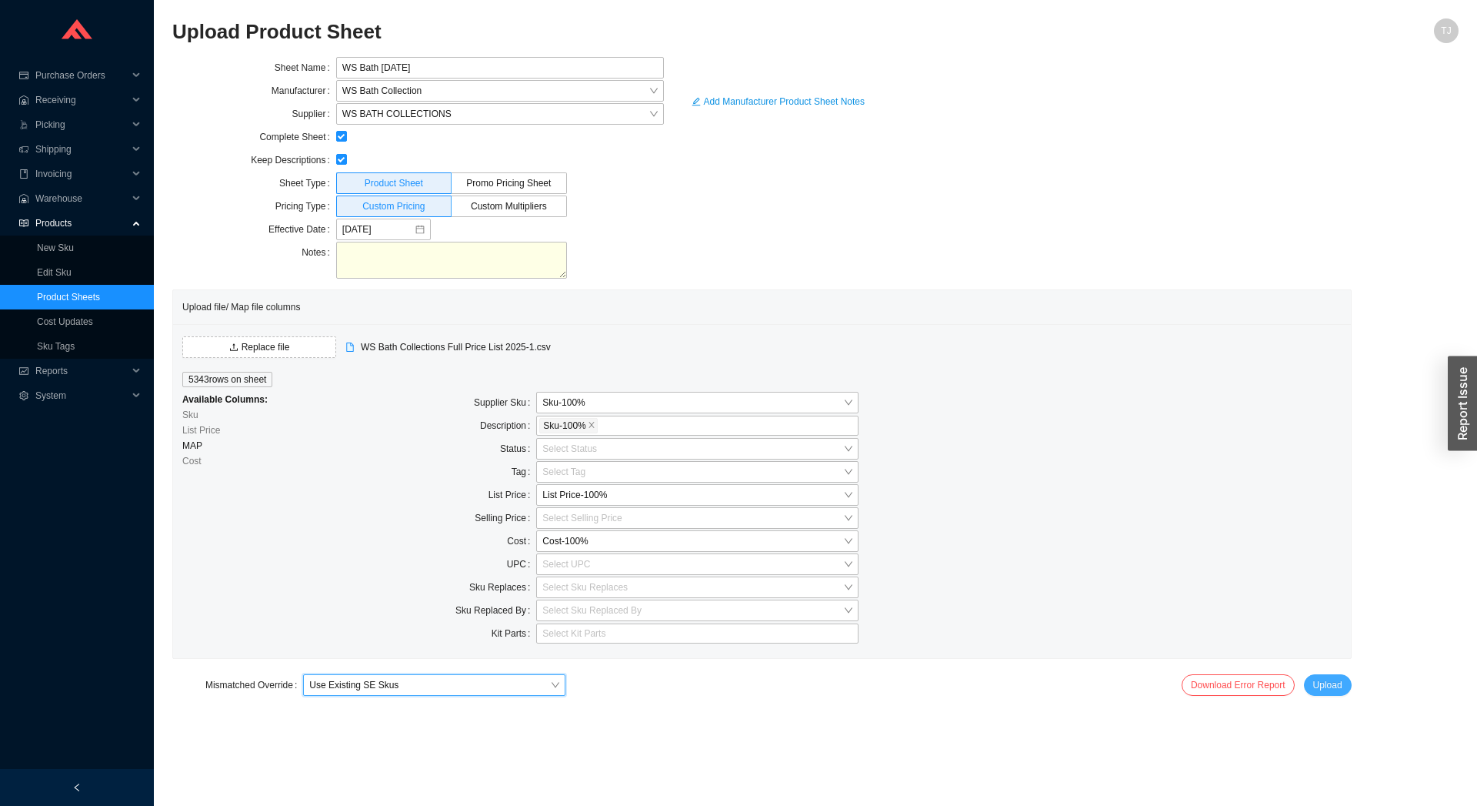
click at [1342, 689] on span "Upload" at bounding box center [1327, 684] width 29 height 15
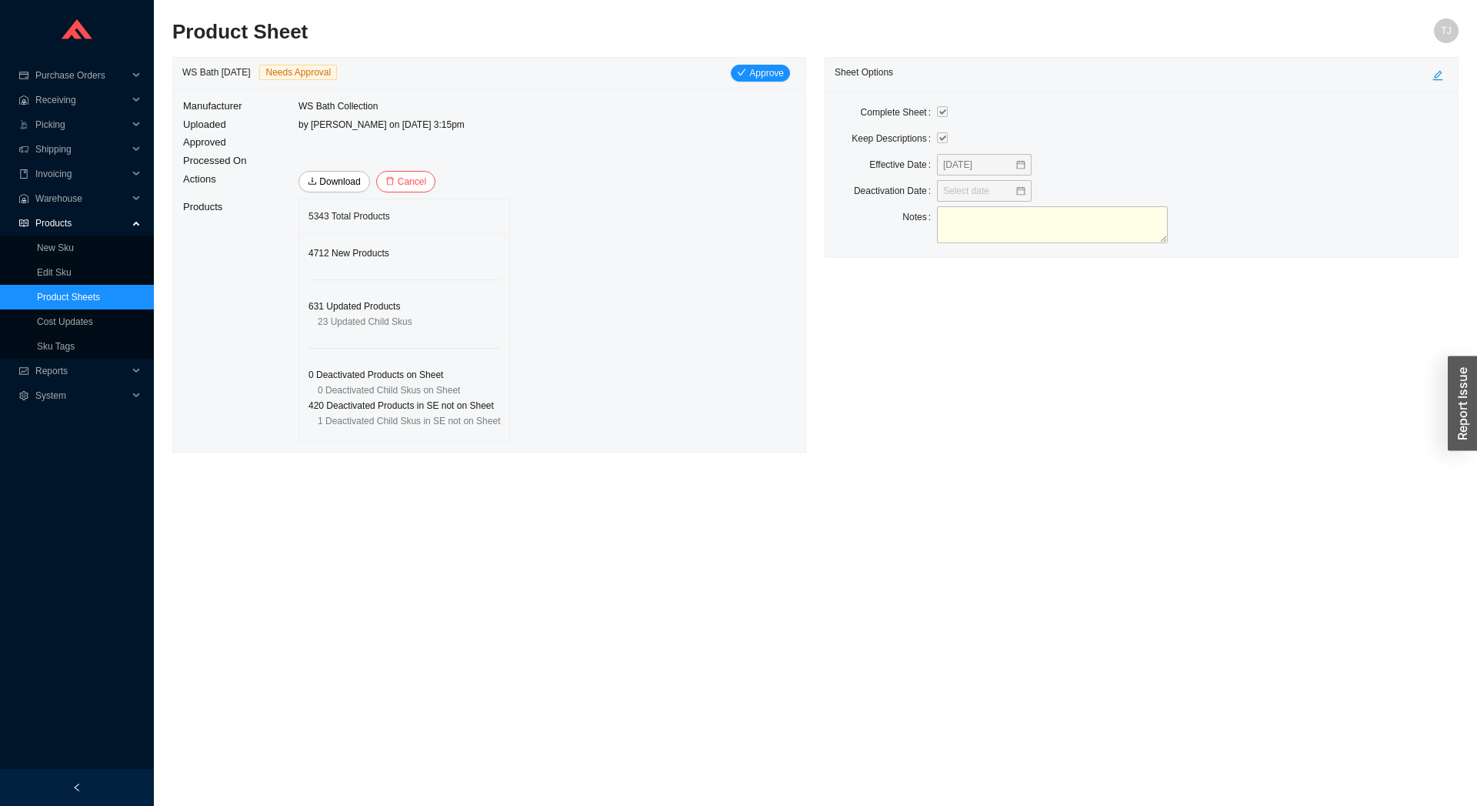
click at [709, 777] on main "Product Sheet TJ WS Bath September 2025 Needs Approval Approve Manufacturer WS …" at bounding box center [815, 411] width 1286 height 787
click at [757, 73] on span "Approve" at bounding box center [766, 72] width 35 height 15
click at [866, 136] on span "Yes" at bounding box center [863, 138] width 15 height 15
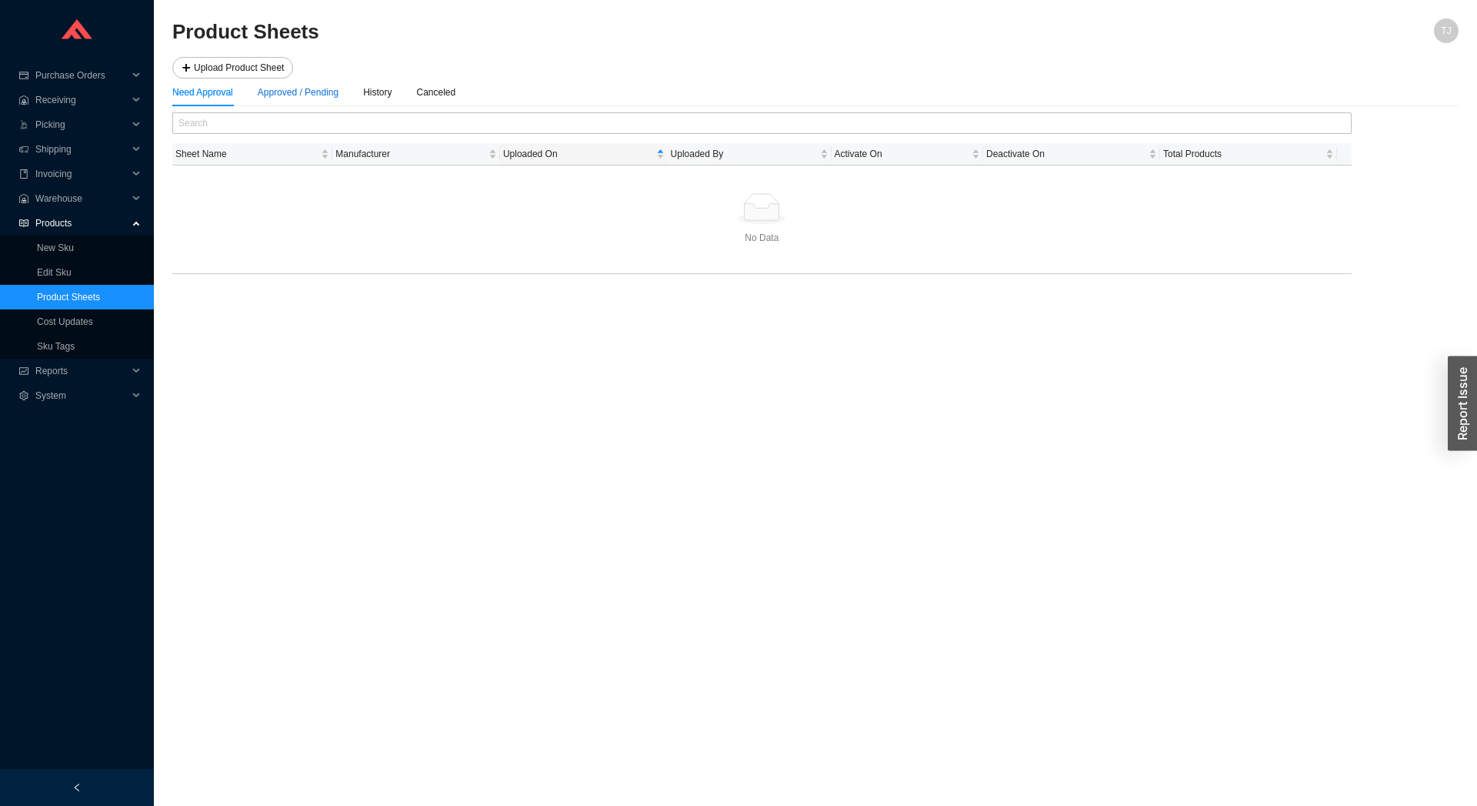
click at [269, 87] on div "Approved / Pending" at bounding box center [298, 92] width 81 height 15
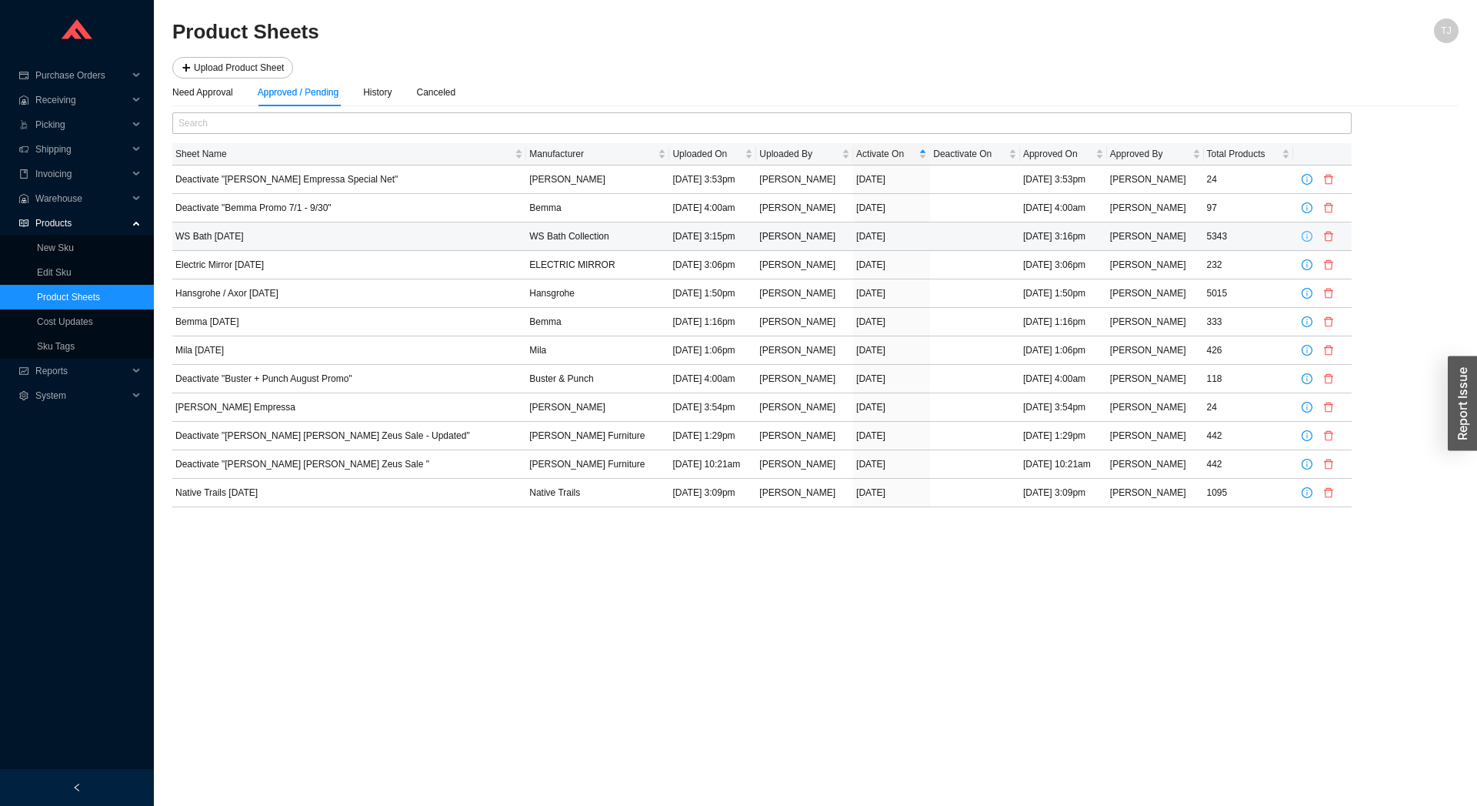
click at [1305, 234] on icon "info-circle" at bounding box center [1307, 236] width 11 height 11
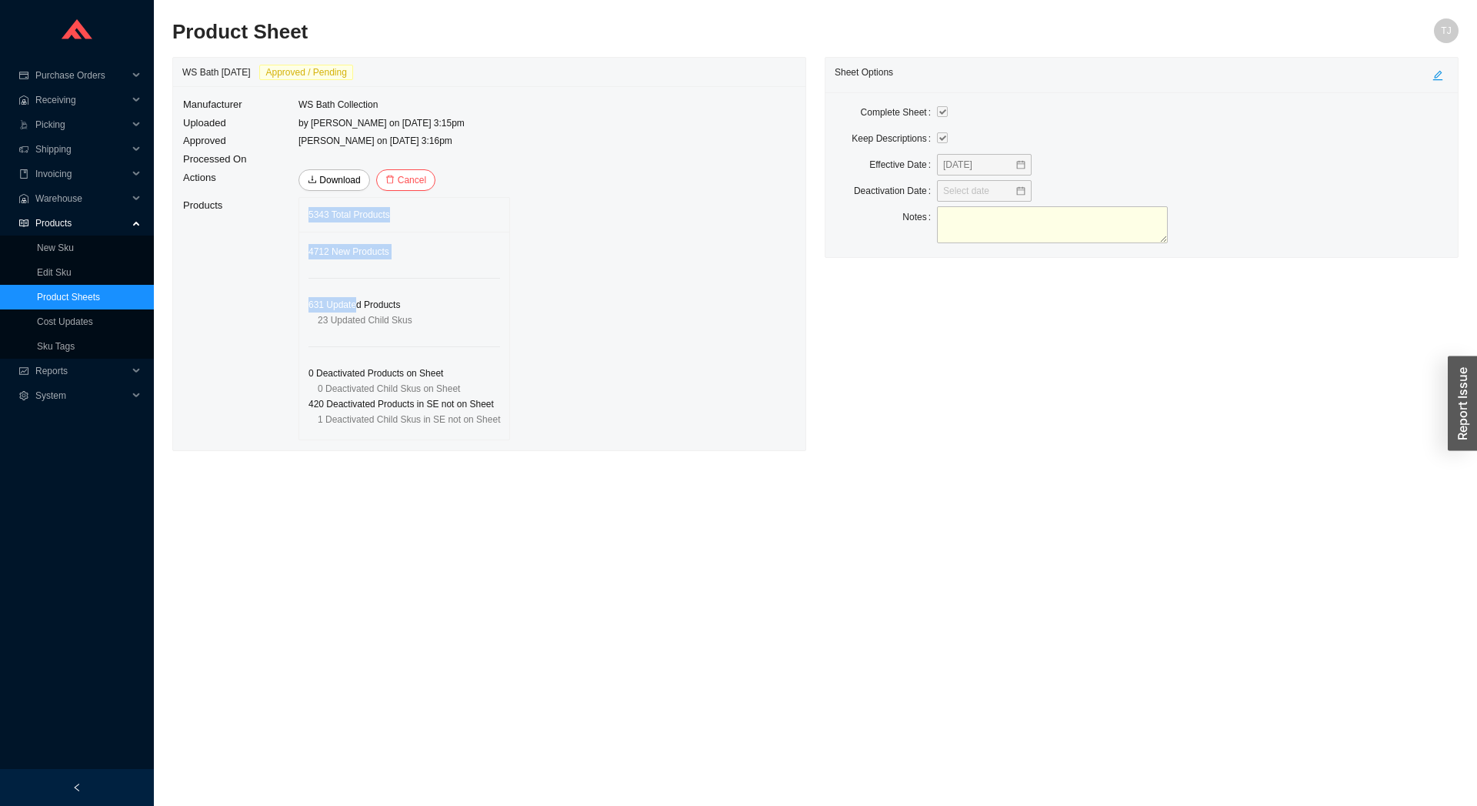
drag, startPoint x: 307, startPoint y: 216, endPoint x: 356, endPoint y: 322, distance: 116.3
click at [355, 309] on div "5343 Total Products 4712 New Products 631 Updated Products 23 Updated Child Sku…" at bounding box center [405, 318] width 212 height 243
click at [355, 358] on div "4712 New Products 631 Updated Products 23 Updated Child Skus 0 Deactivated Prod…" at bounding box center [404, 336] width 210 height 208
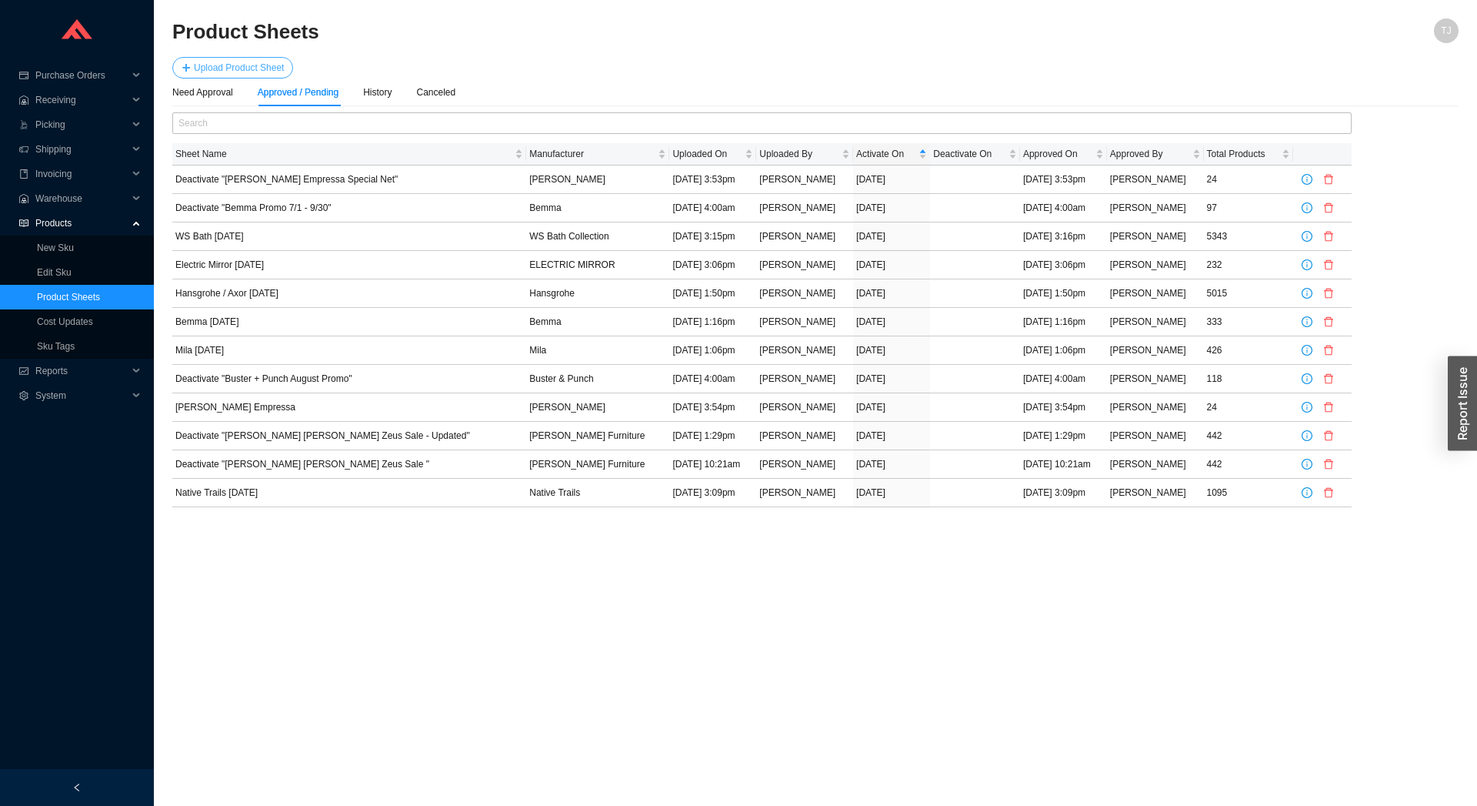
click at [208, 61] on span "Upload Product Sheet" at bounding box center [239, 67] width 90 height 15
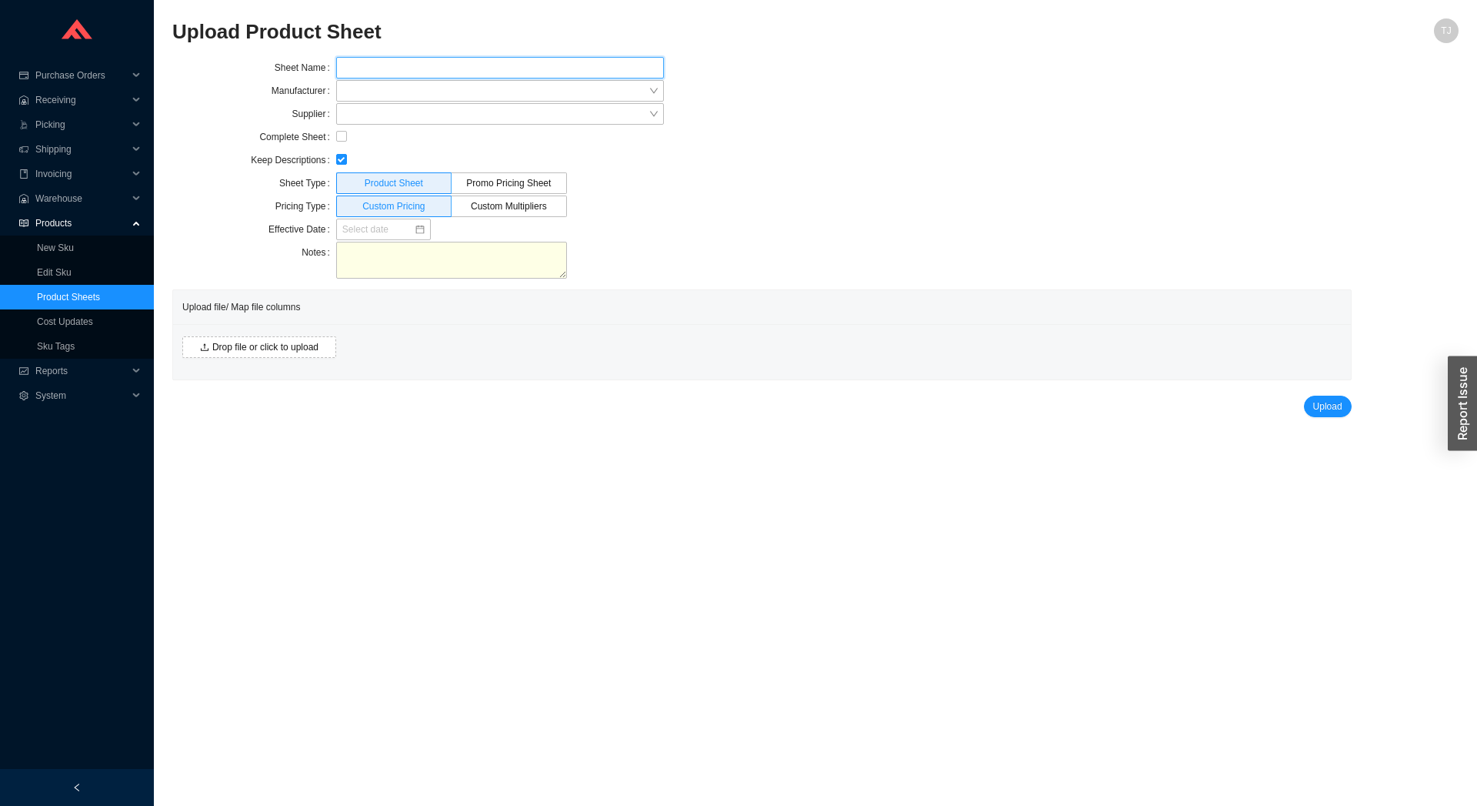
click at [369, 65] on input "text" at bounding box center [500, 68] width 328 height 22
click at [410, 68] on input "Bemma Promo 7/1 - 9/30" at bounding box center [500, 68] width 328 height 22
type input "Bemma Promo 9/1 - 9/30"
click at [415, 85] on input "search" at bounding box center [495, 91] width 306 height 20
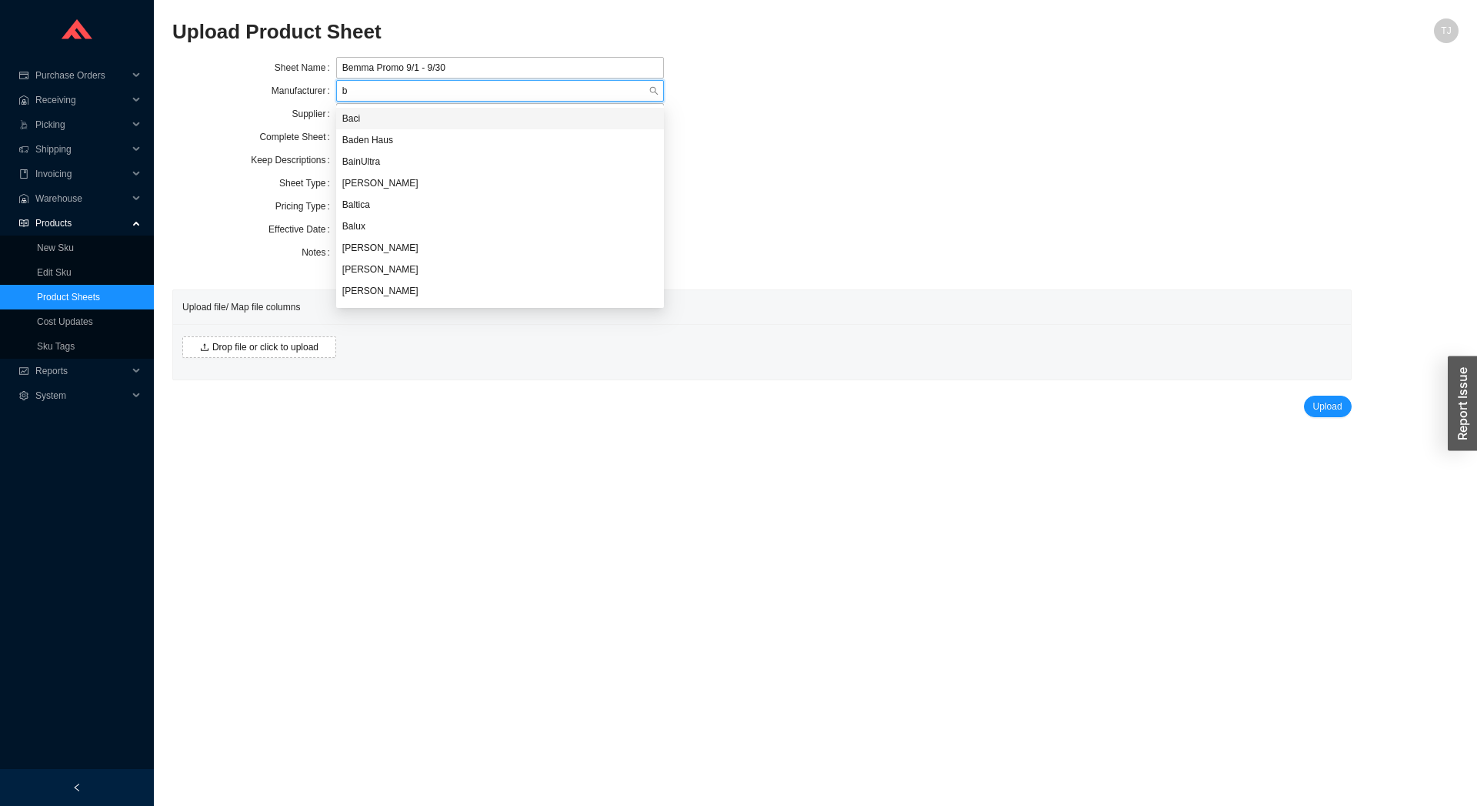
type input "be"
click at [377, 174] on div "Bemma" at bounding box center [500, 183] width 328 height 22
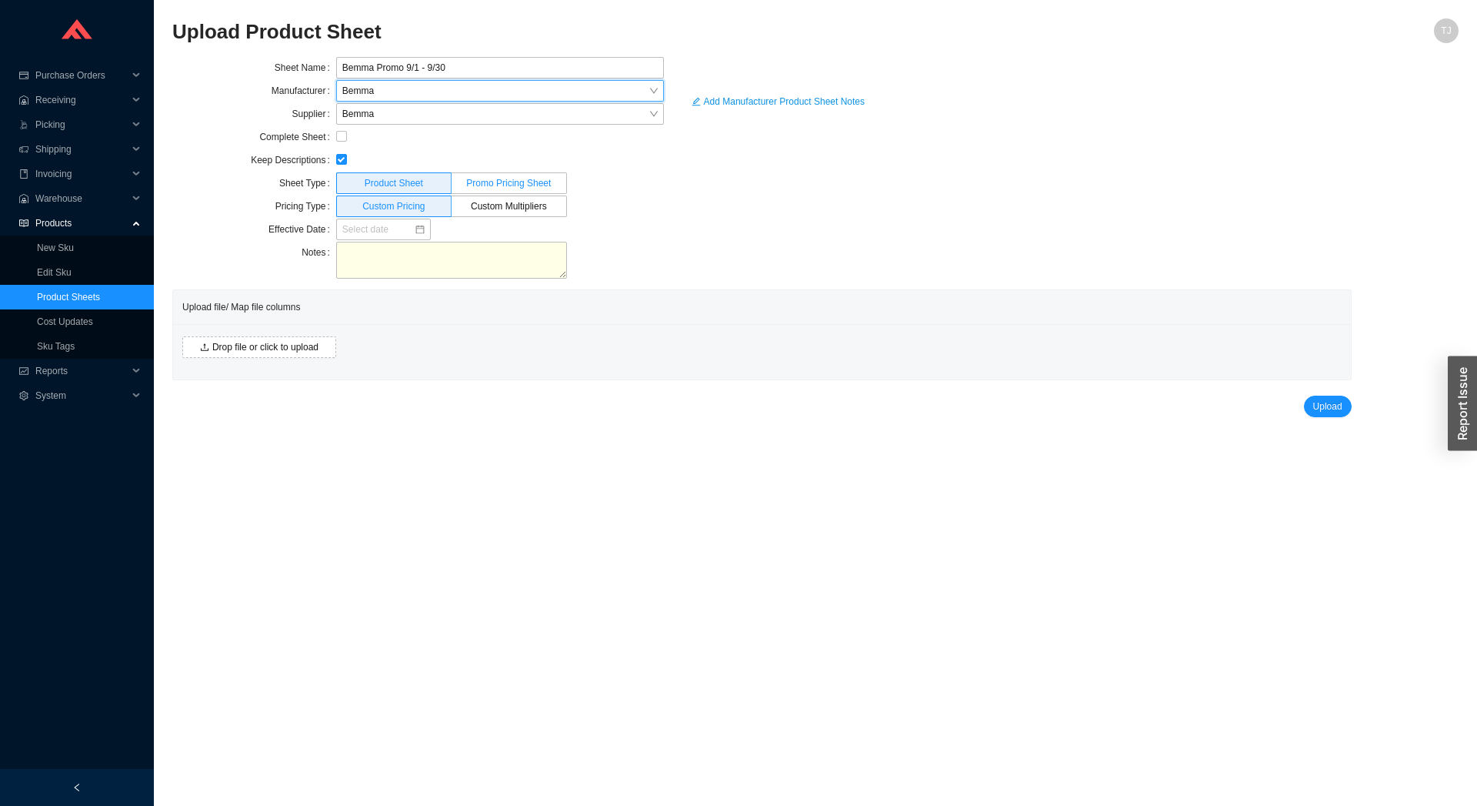
click at [492, 185] on span "Promo Pricing Sheet" at bounding box center [508, 183] width 85 height 11
click at [509, 186] on input "Promo Pricing Sheet" at bounding box center [509, 186] width 0 height 0
click at [372, 225] on input at bounding box center [378, 229] width 72 height 15
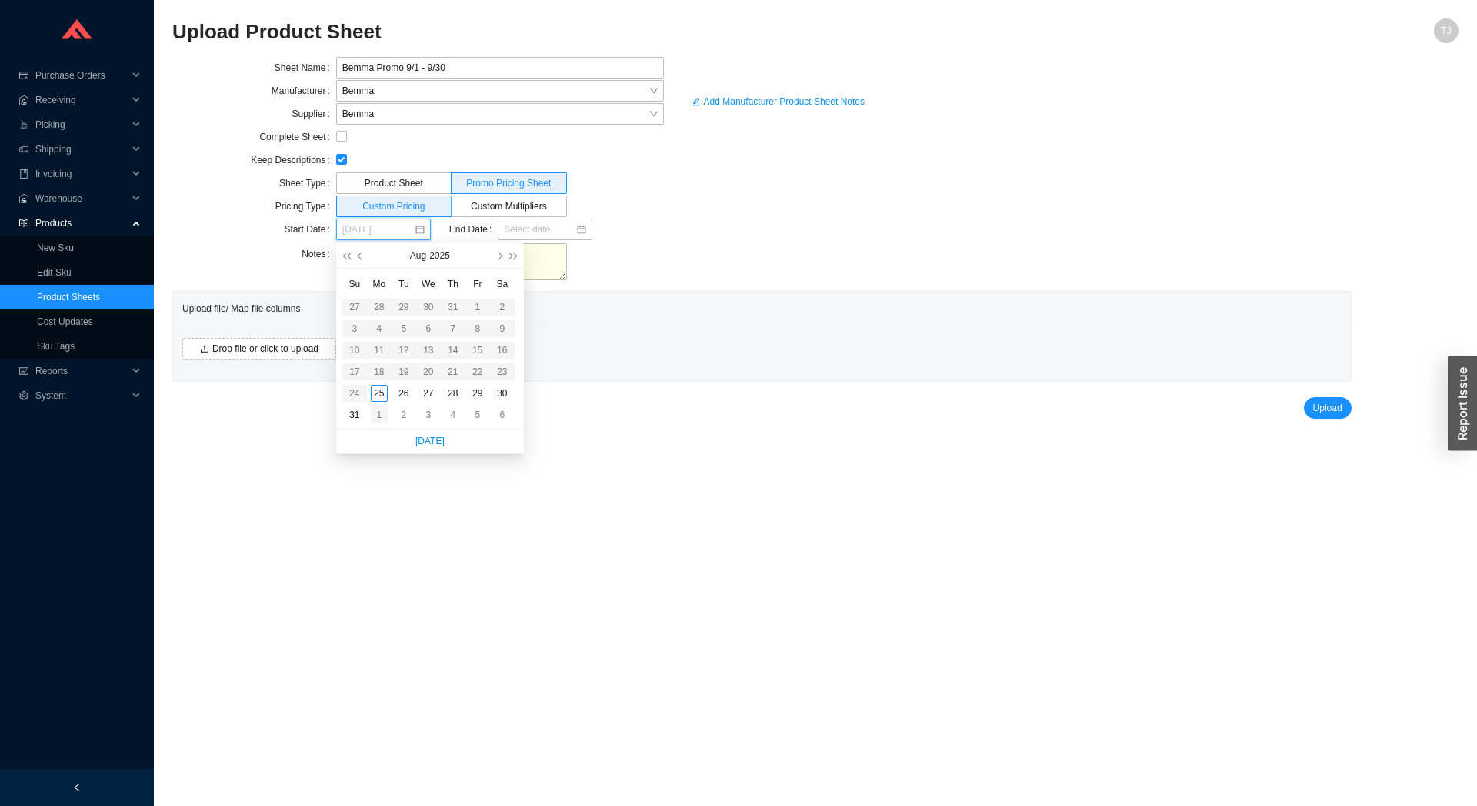
type input "09/01/2025"
click at [379, 419] on div "1" at bounding box center [379, 414] width 17 height 17
click at [516, 230] on input at bounding box center [540, 229] width 72 height 15
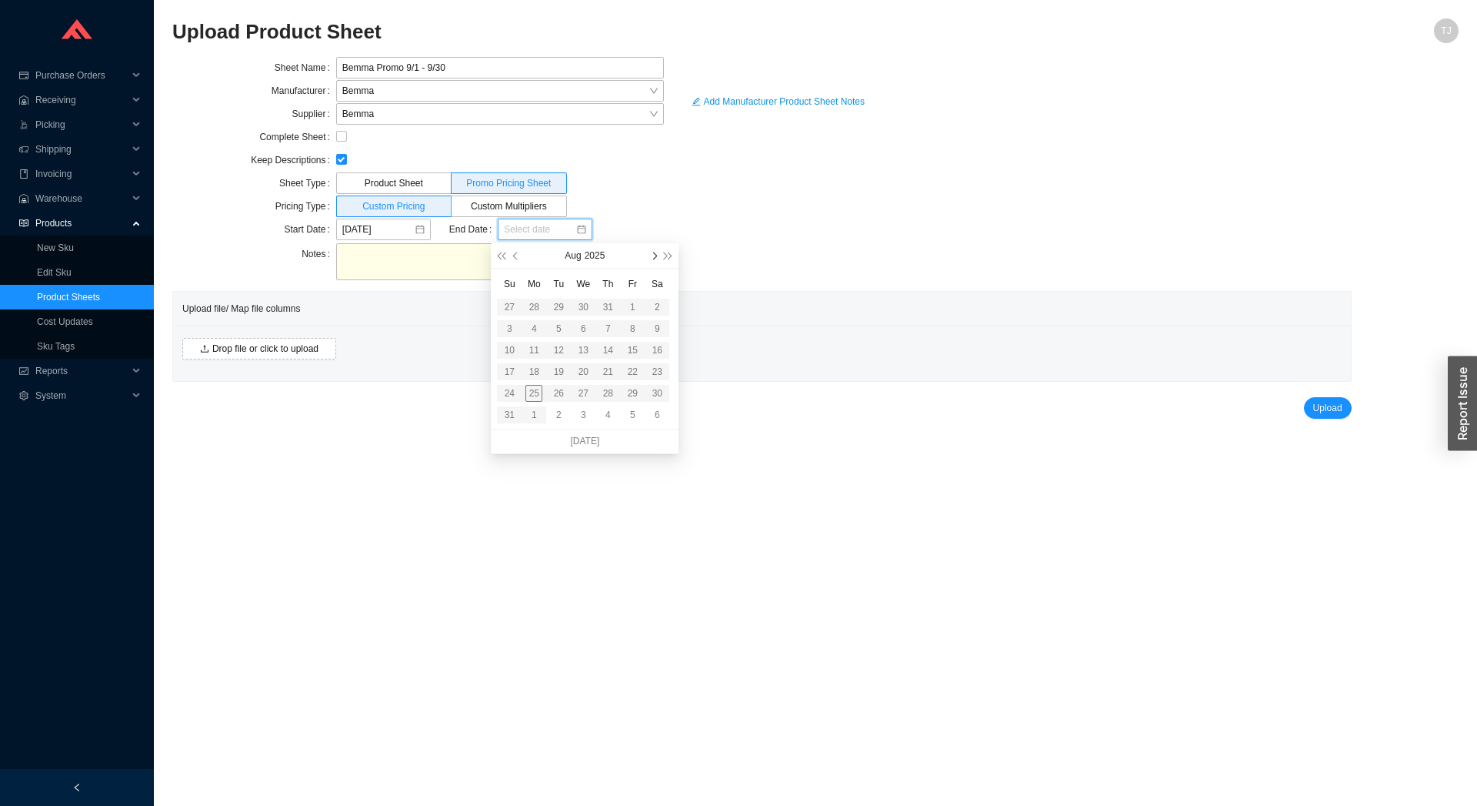
click at [655, 260] on button "button" at bounding box center [653, 255] width 15 height 25
type input "10/01/2025"
click at [581, 395] on div "1" at bounding box center [583, 393] width 17 height 17
click at [212, 345] on span "Drop file or click to upload" at bounding box center [265, 348] width 106 height 15
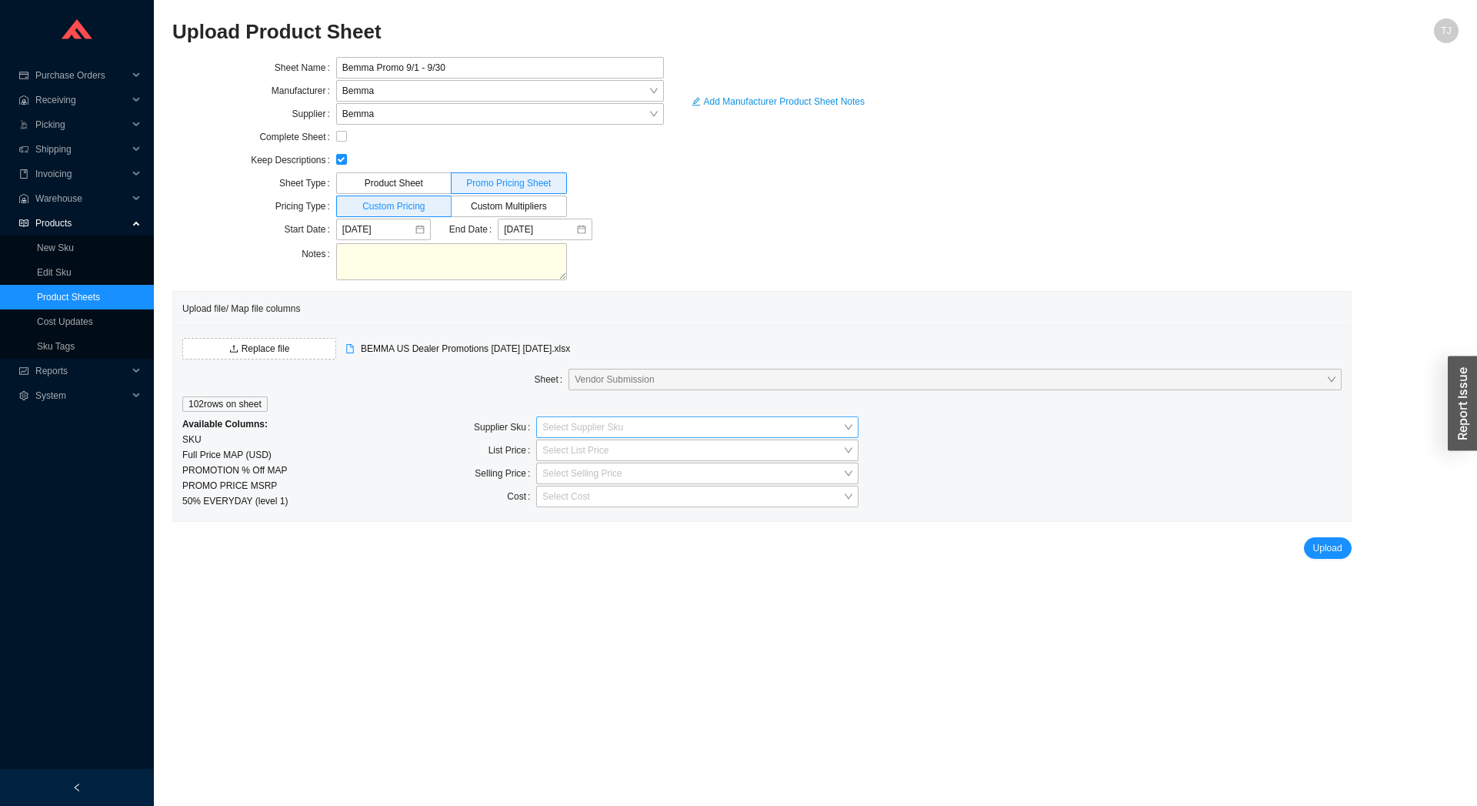
click at [595, 435] on input "search" at bounding box center [692, 427] width 301 height 20
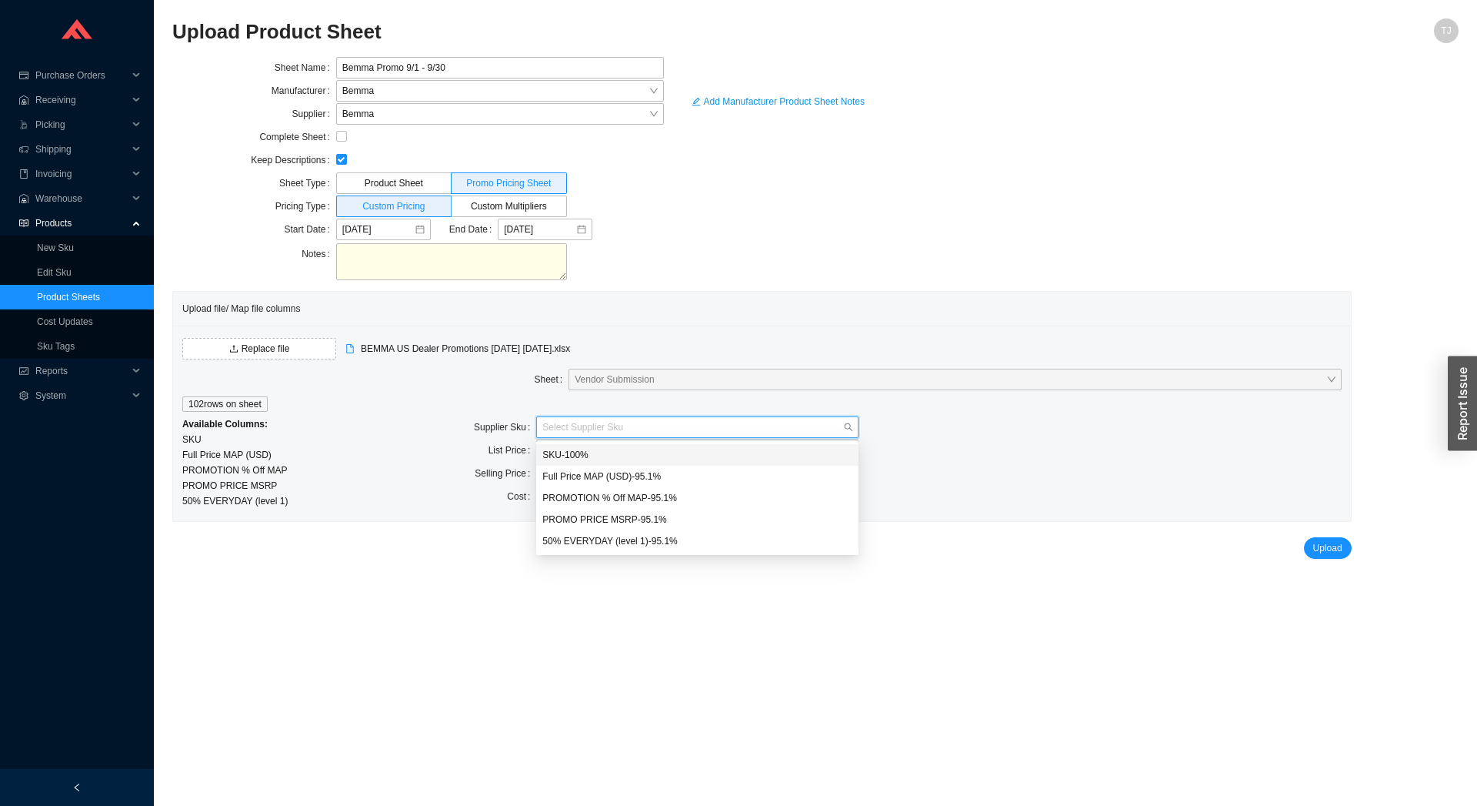
click at [587, 455] on div "SKU - 100 %" at bounding box center [697, 455] width 310 height 14
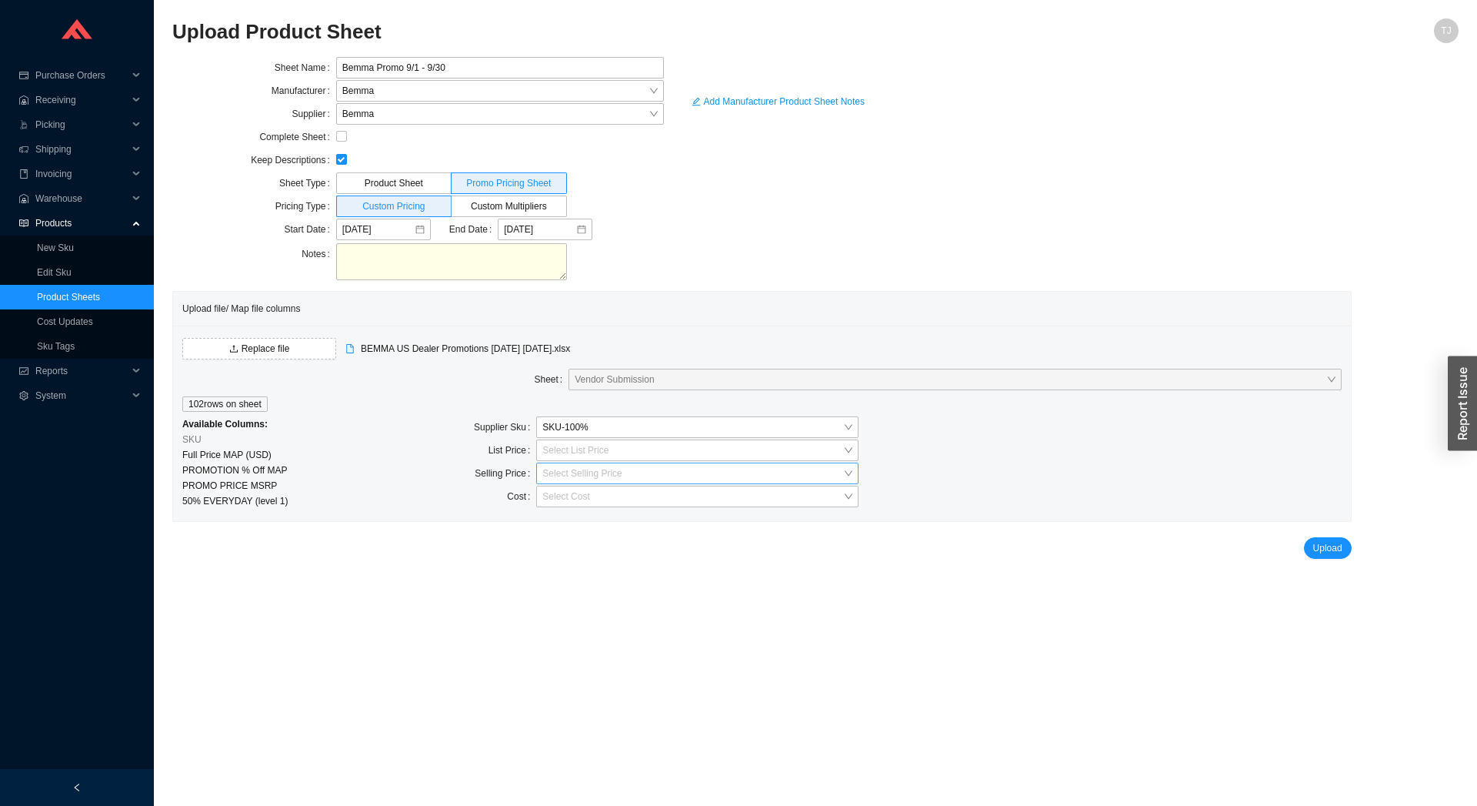
click at [560, 479] on input "search" at bounding box center [692, 473] width 301 height 20
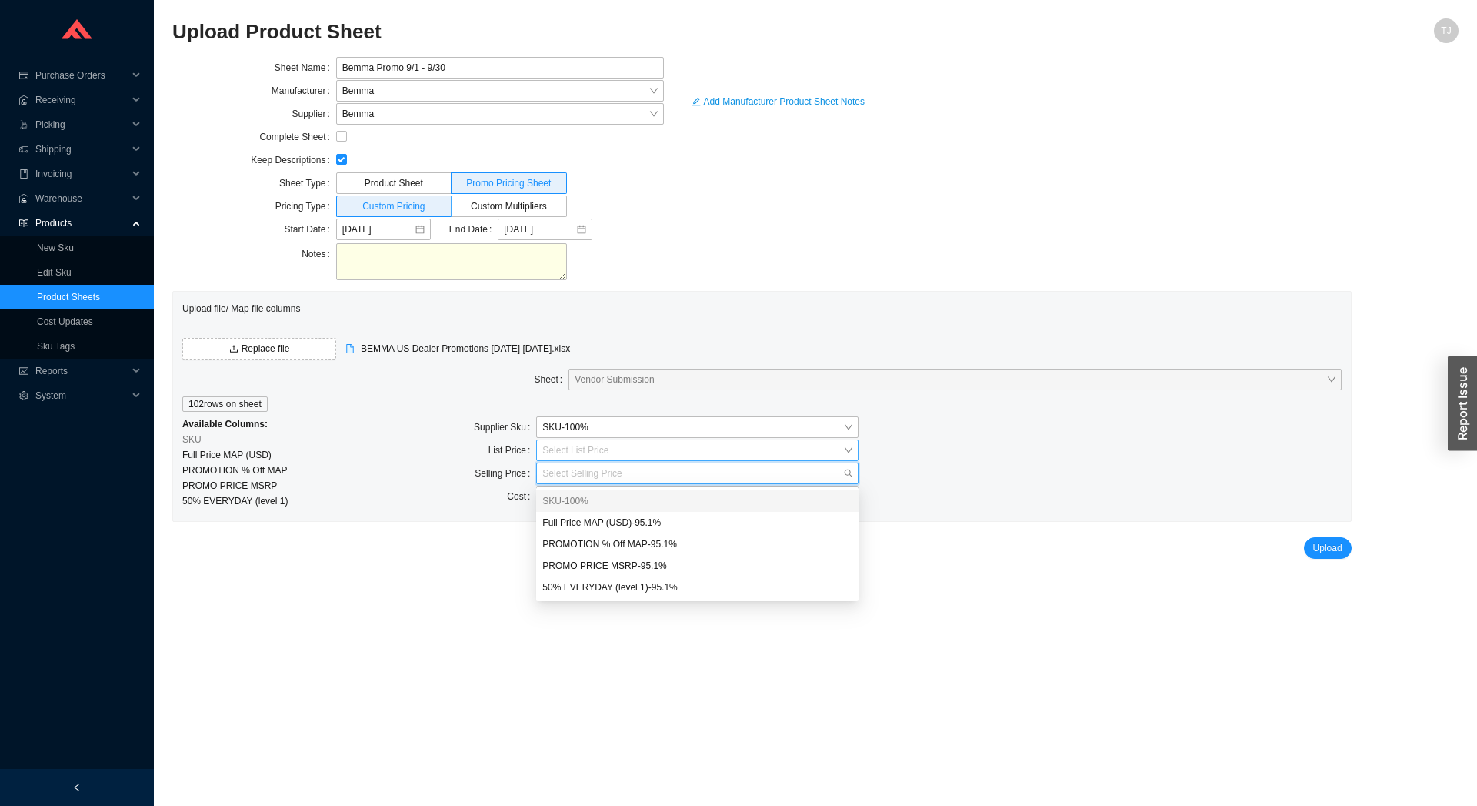
click at [559, 452] on input "search" at bounding box center [692, 450] width 301 height 20
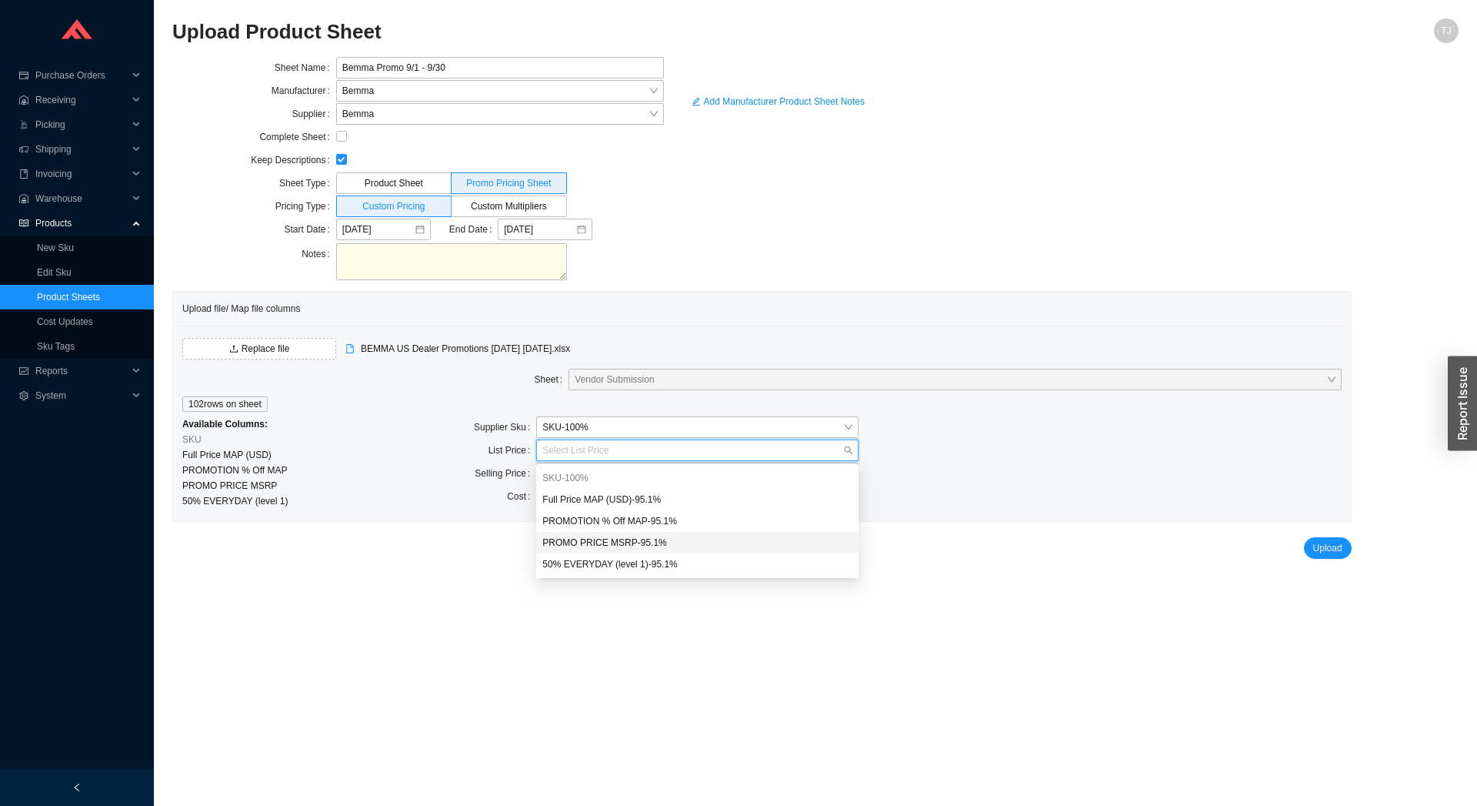
click at [670, 543] on div "PROMO PRICE MSRP - 95.1 %" at bounding box center [697, 542] width 310 height 14
click at [663, 449] on span "PROMO PRICE MSRP - 95.1 %" at bounding box center [697, 450] width 310 height 20
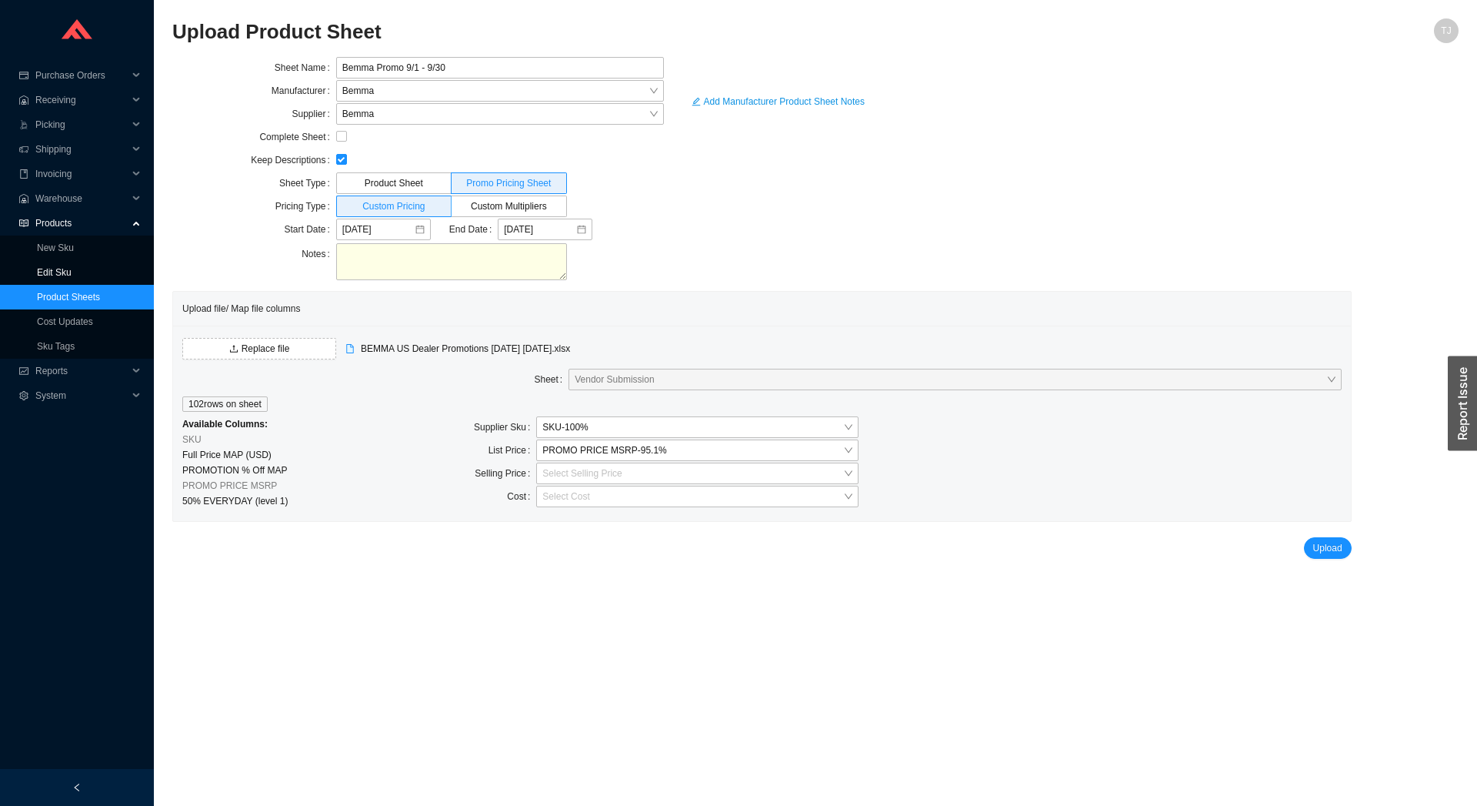
click at [1466, 382] on div "button" at bounding box center [1462, 402] width 29 height 95
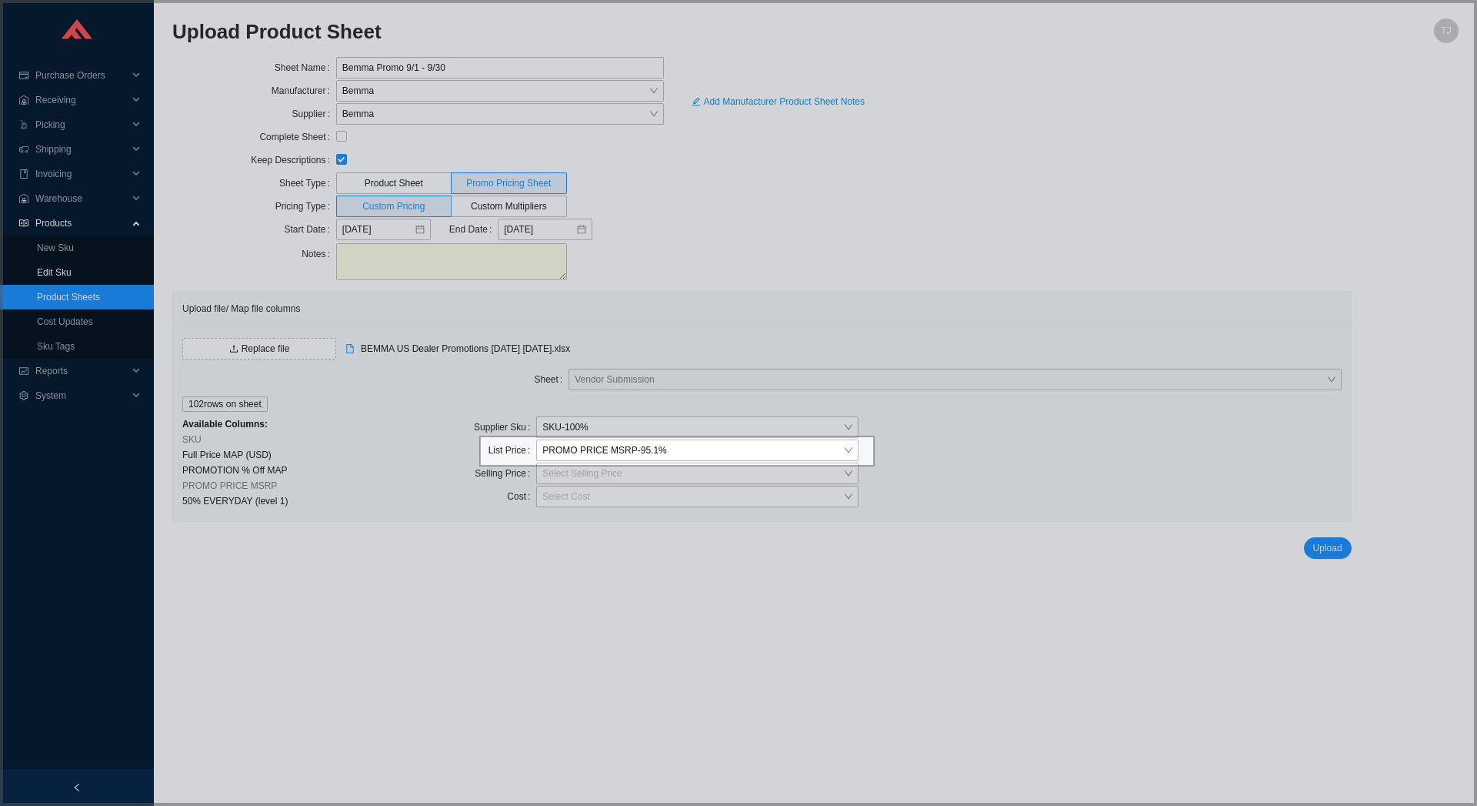
drag, startPoint x: 483, startPoint y: 442, endPoint x: 874, endPoint y: 465, distance: 391.6
click at [874, 465] on icon at bounding box center [738, 403] width 1477 height 806
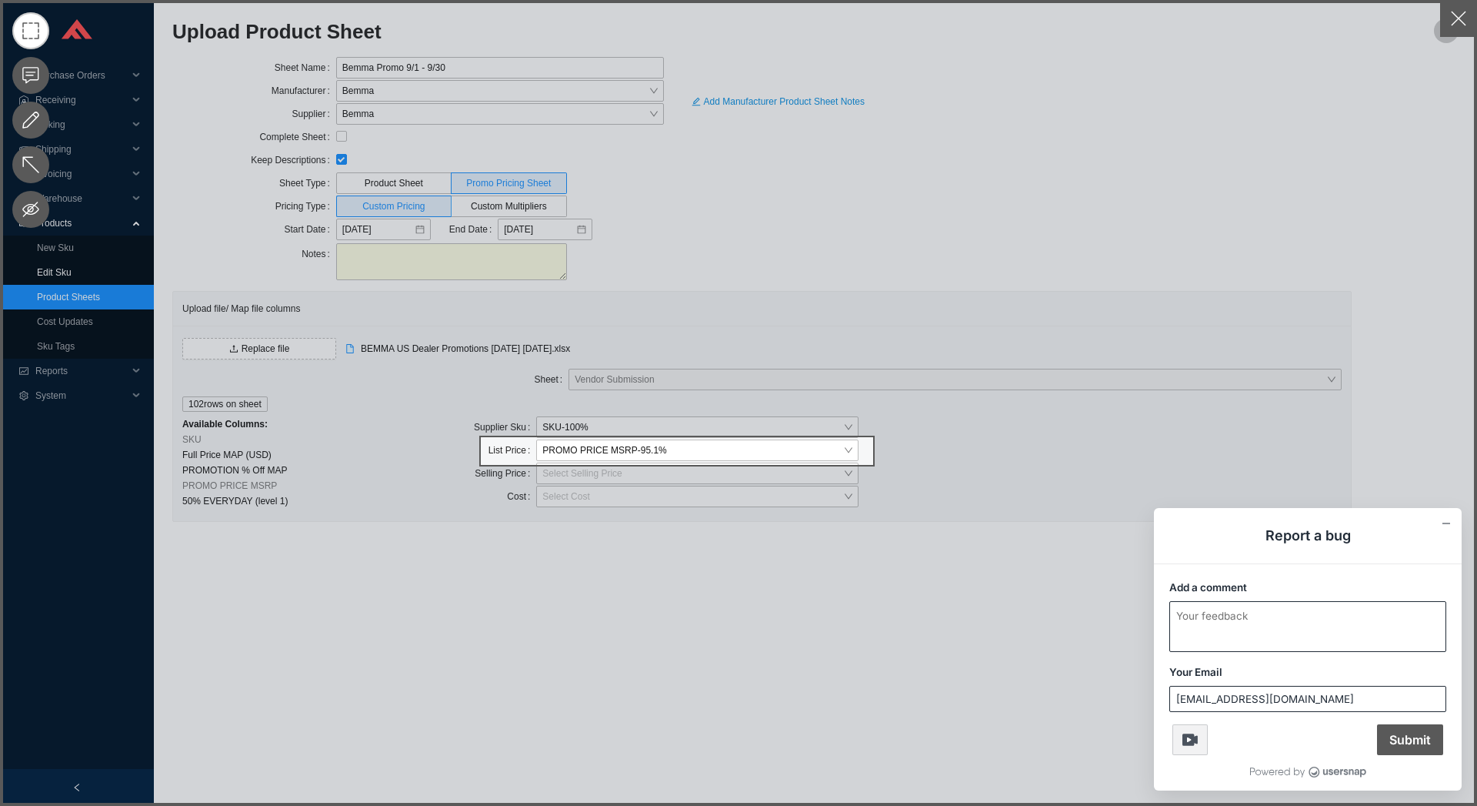
click at [1199, 622] on textarea "Add a comment" at bounding box center [1307, 626] width 275 height 49
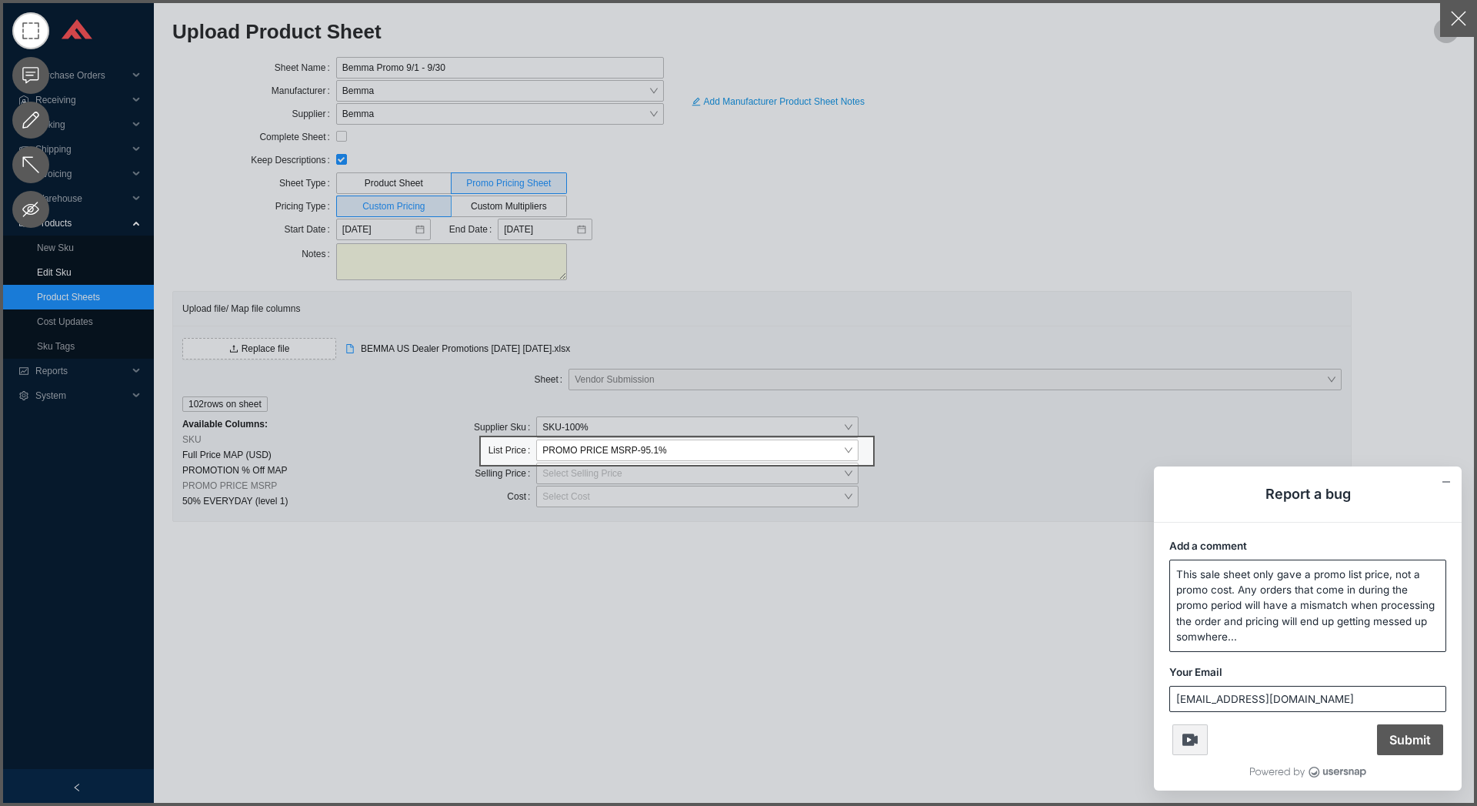
click at [1195, 642] on textarea "This sale sheet only gave a promo list price, not a promo cost. Any orders that…" at bounding box center [1307, 605] width 275 height 91
type textarea "This sale sheet only gave a promo list price, not a promo cost. Any orders that…"
drag, startPoint x: 1234, startPoint y: 579, endPoint x: 1318, endPoint y: 610, distance: 89.3
click at [1318, 610] on textarea "This sale sheet only gave a promo list price, not a promo cost. Any orders that…" at bounding box center [1307, 605] width 275 height 91
click at [1260, 640] on textarea "This sale sheet only gave a promo list price, not a promo cost. Any orders that…" at bounding box center [1307, 605] width 275 height 91
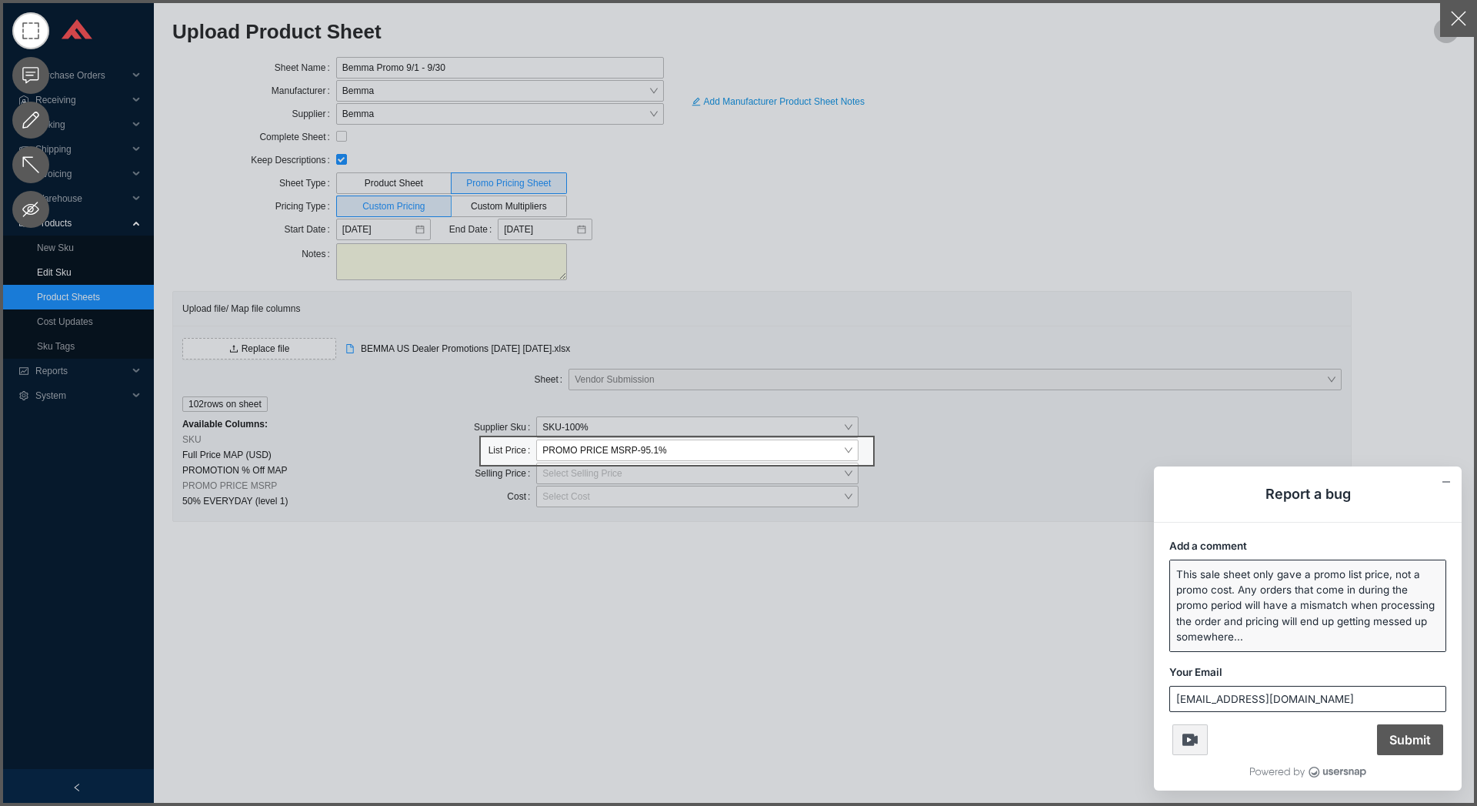
drag, startPoint x: 1274, startPoint y: 638, endPoint x: 1189, endPoint y: 571, distance: 107.9
click at [1189, 571] on textarea "This sale sheet only gave a promo list price, not a promo cost. Any orders that…" at bounding box center [1307, 605] width 275 height 91
click at [1422, 735] on span "Submit" at bounding box center [1410, 739] width 66 height 31
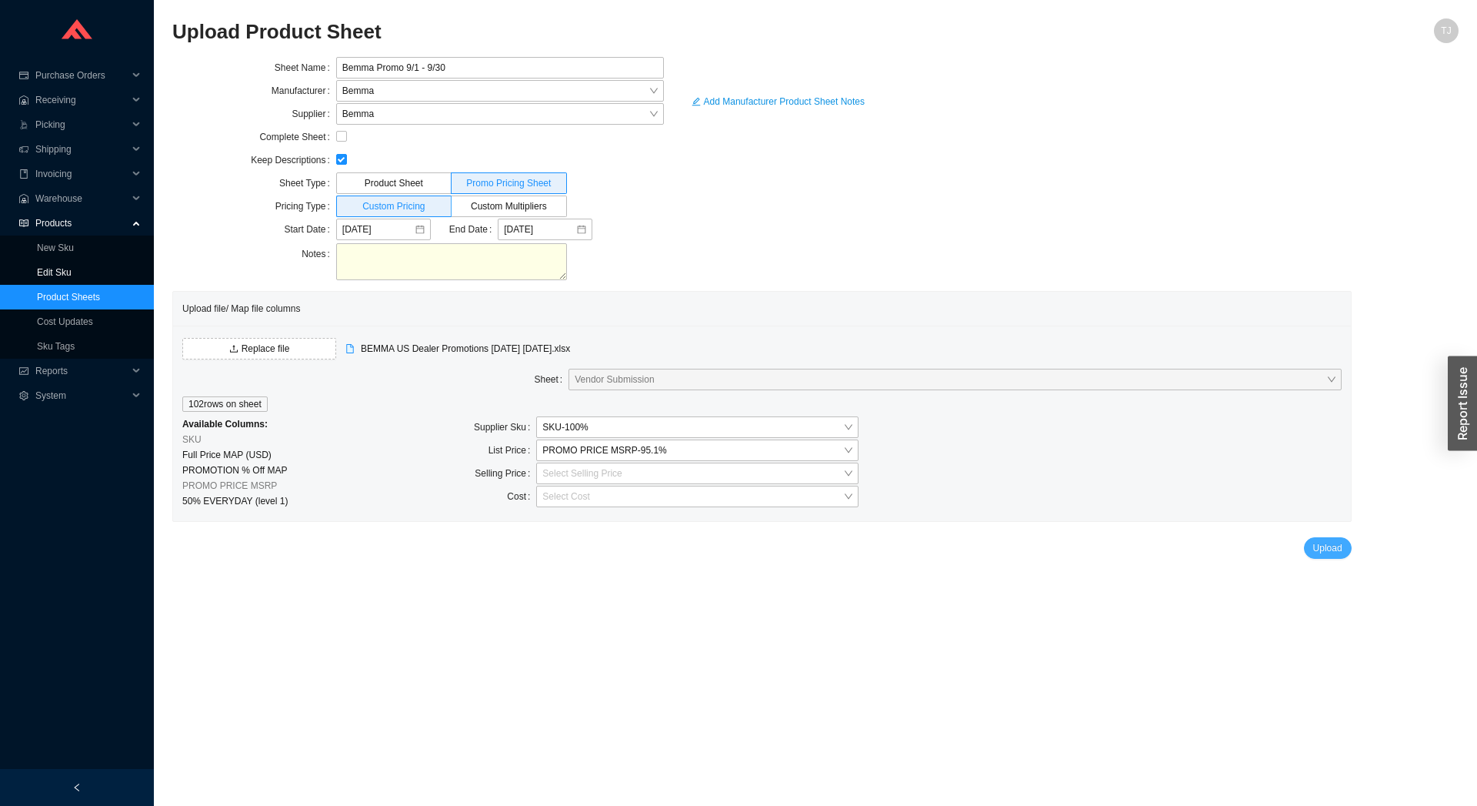
click at [1328, 549] on span "Upload" at bounding box center [1327, 547] width 29 height 15
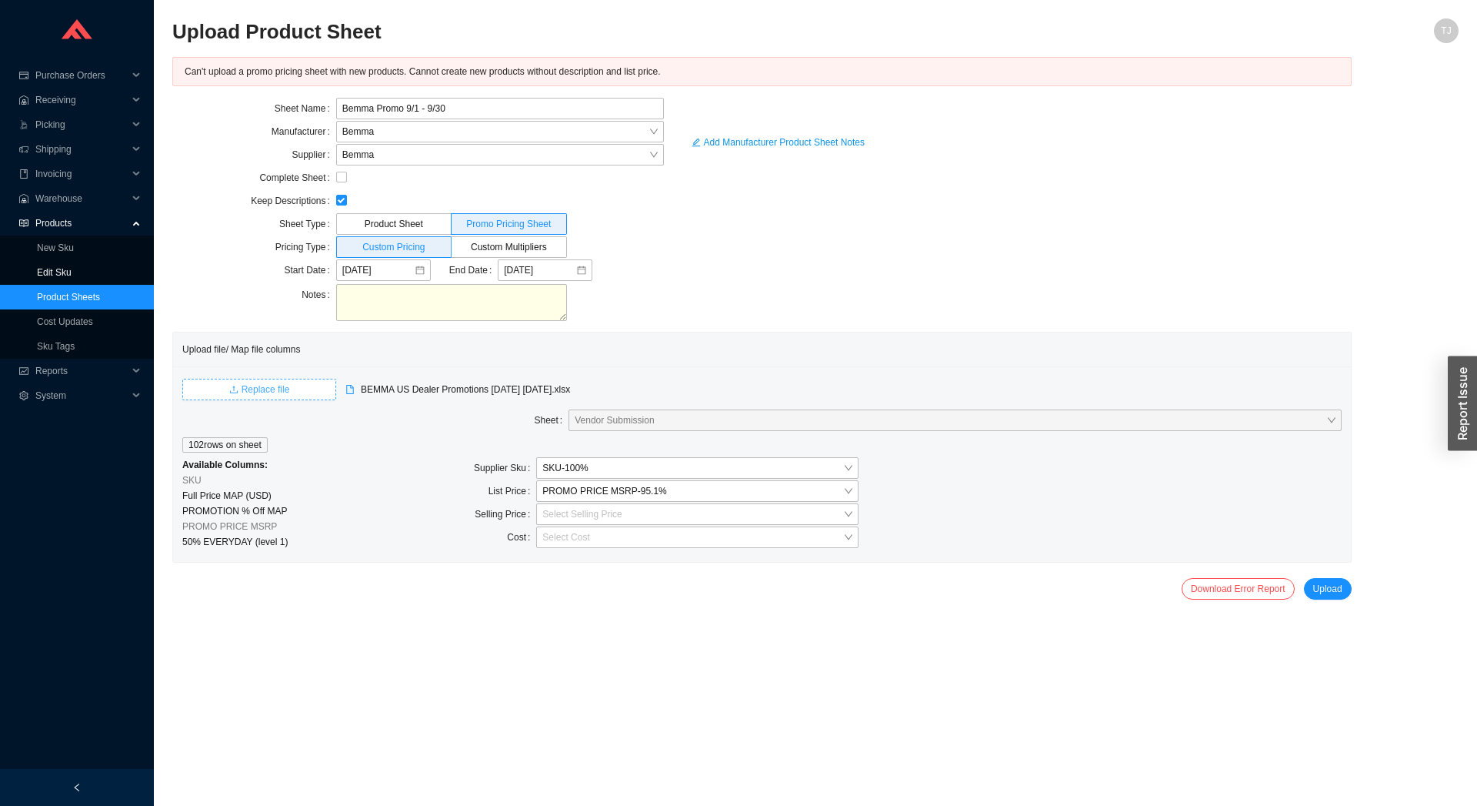
click at [265, 392] on span "Replace file" at bounding box center [266, 389] width 48 height 15
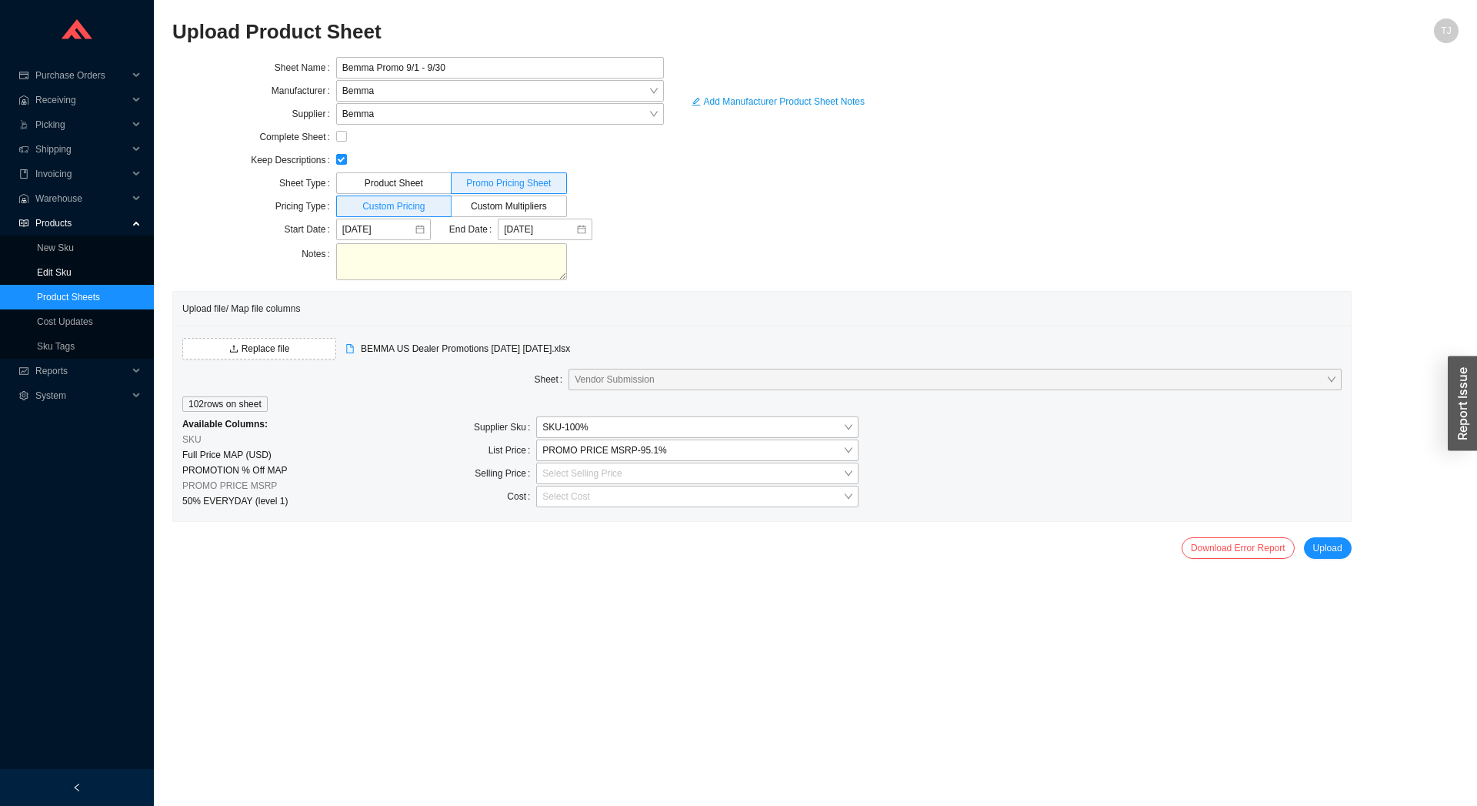
click at [954, 607] on main "Upload Product Sheet TJ Sheet Name Bemma Promo 9/1 - 9/30 Manufacturer Bemma Su…" at bounding box center [815, 411] width 1286 height 787
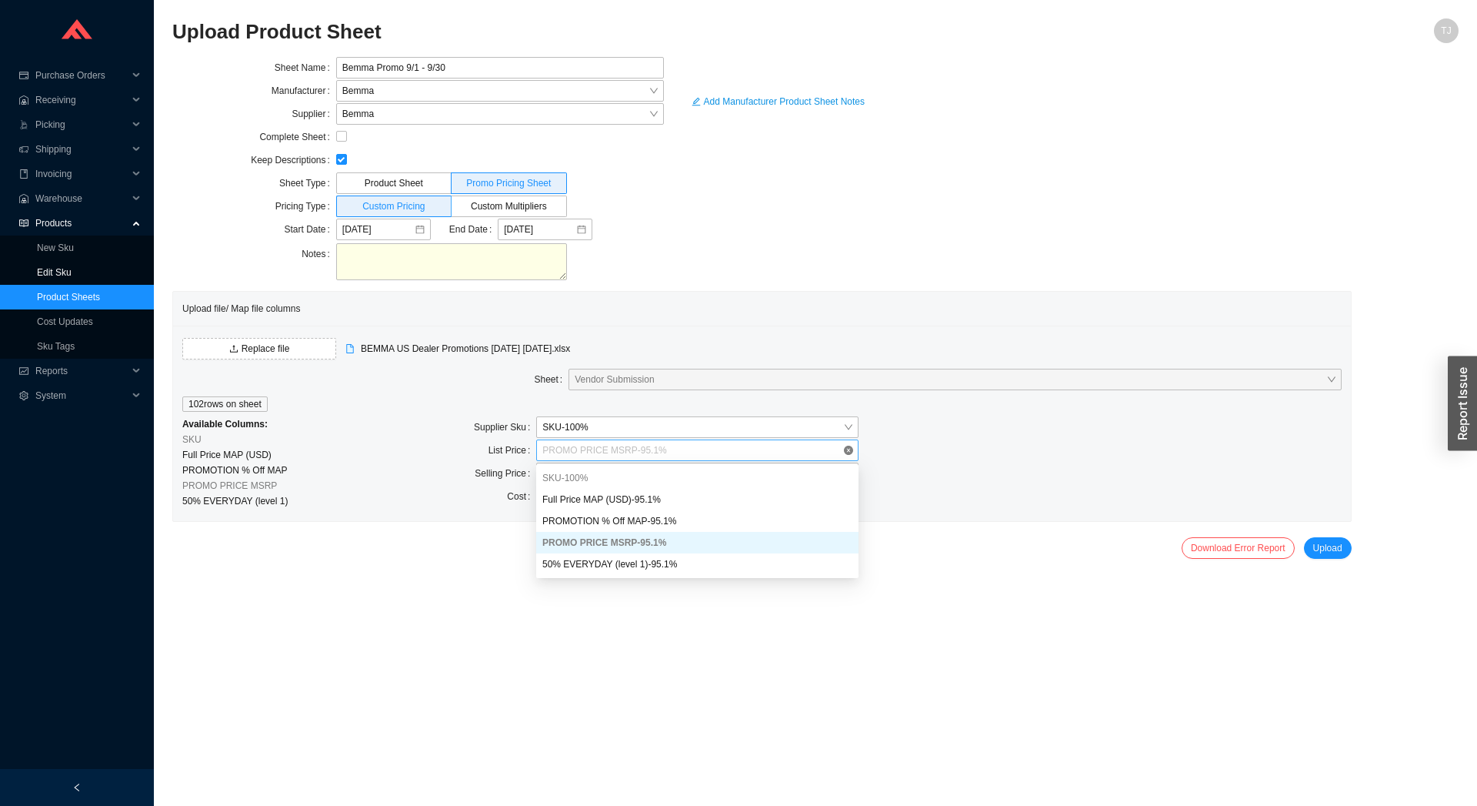
click at [579, 459] on span "PROMO PRICE MSRP - 95.1 %" at bounding box center [697, 450] width 310 height 20
click at [582, 432] on span "SKU - 100 %" at bounding box center [697, 427] width 310 height 20
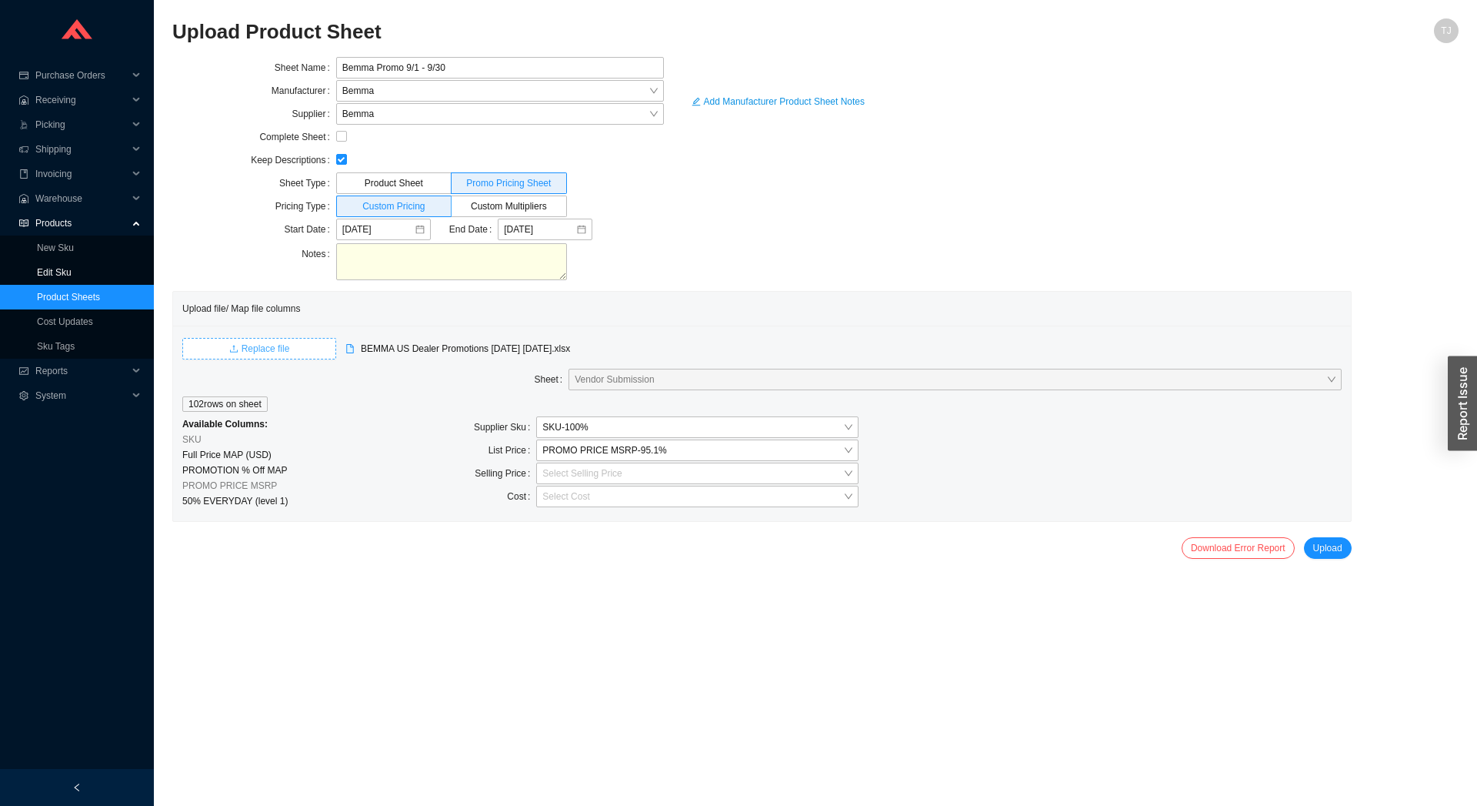
click at [234, 345] on icon "upload" at bounding box center [233, 348] width 9 height 9
click at [1347, 550] on button "Upload" at bounding box center [1328, 548] width 48 height 22
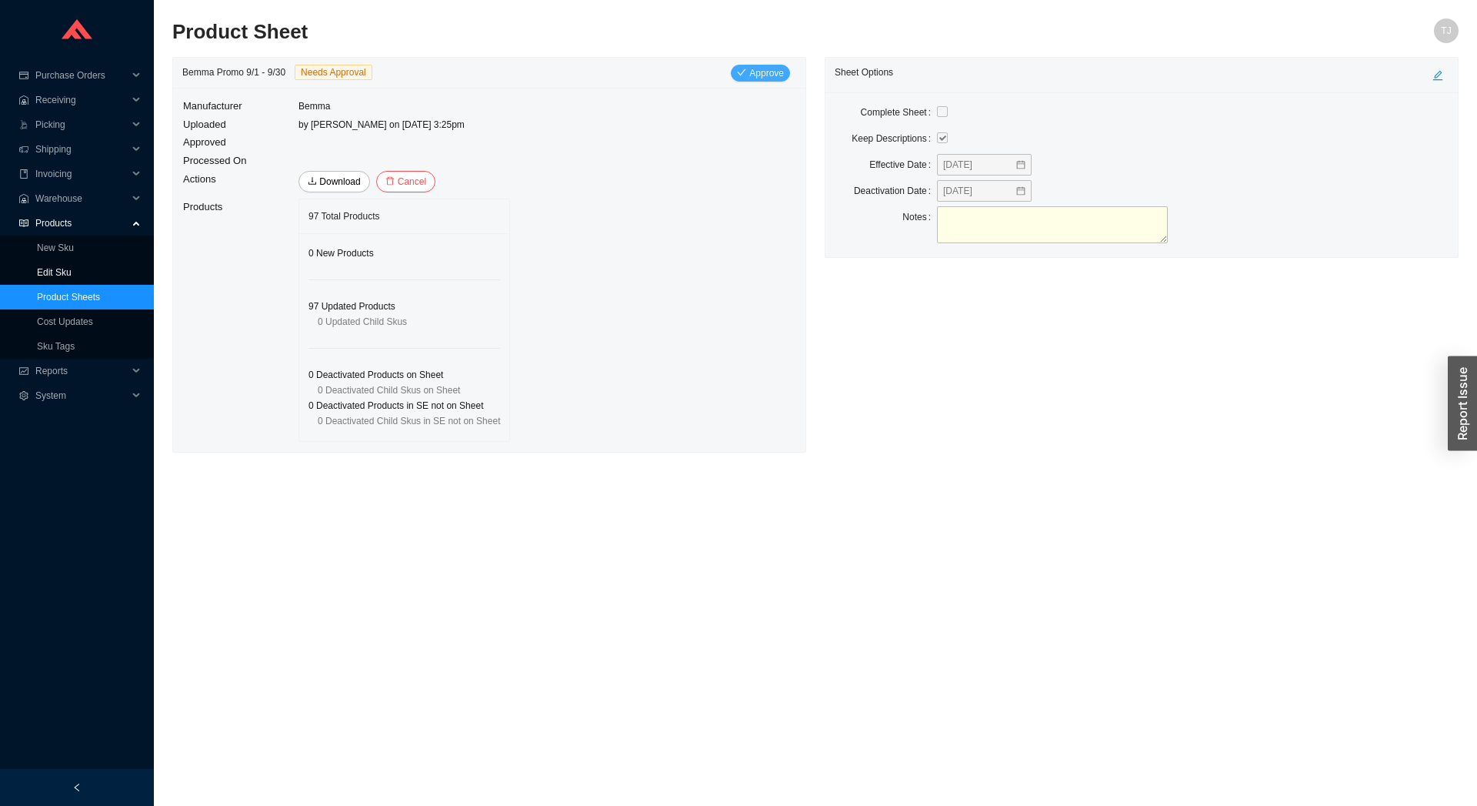
click at [759, 73] on span "Approve" at bounding box center [766, 72] width 35 height 15
click at [864, 136] on span "Yes" at bounding box center [863, 138] width 15 height 15
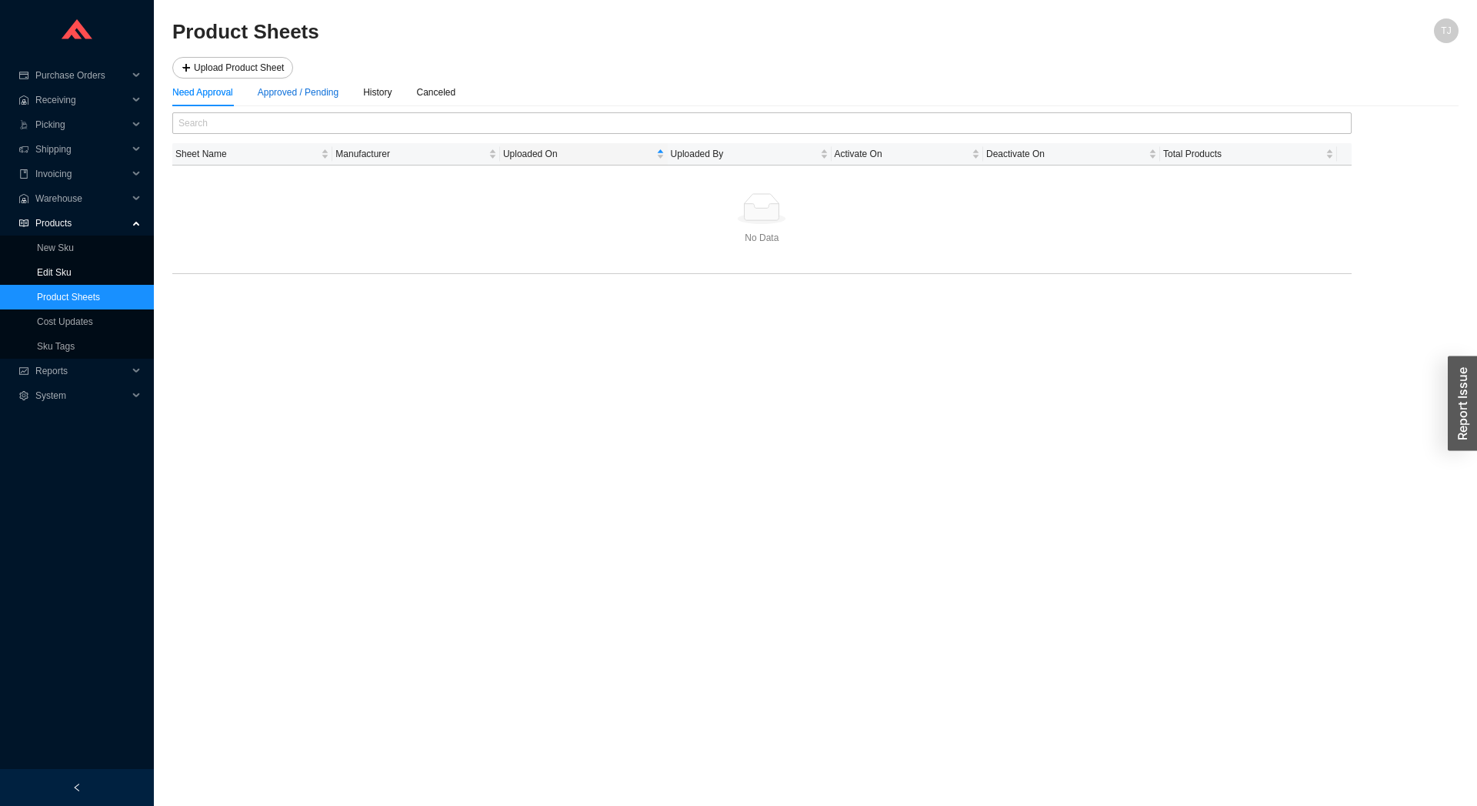
click at [315, 87] on div "Approved / Pending" at bounding box center [298, 92] width 81 height 15
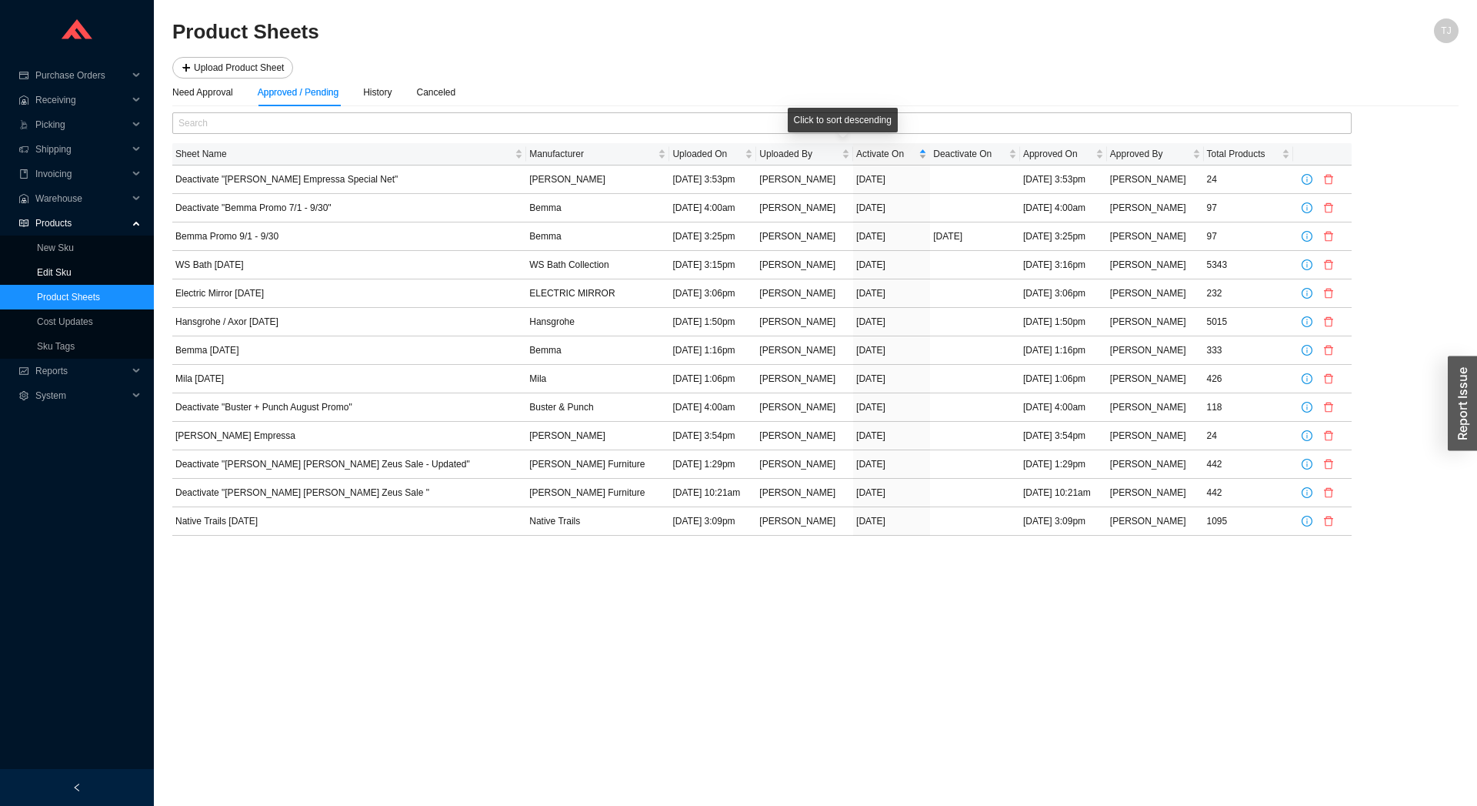
click at [856, 153] on span "Activate On" at bounding box center [885, 153] width 59 height 15
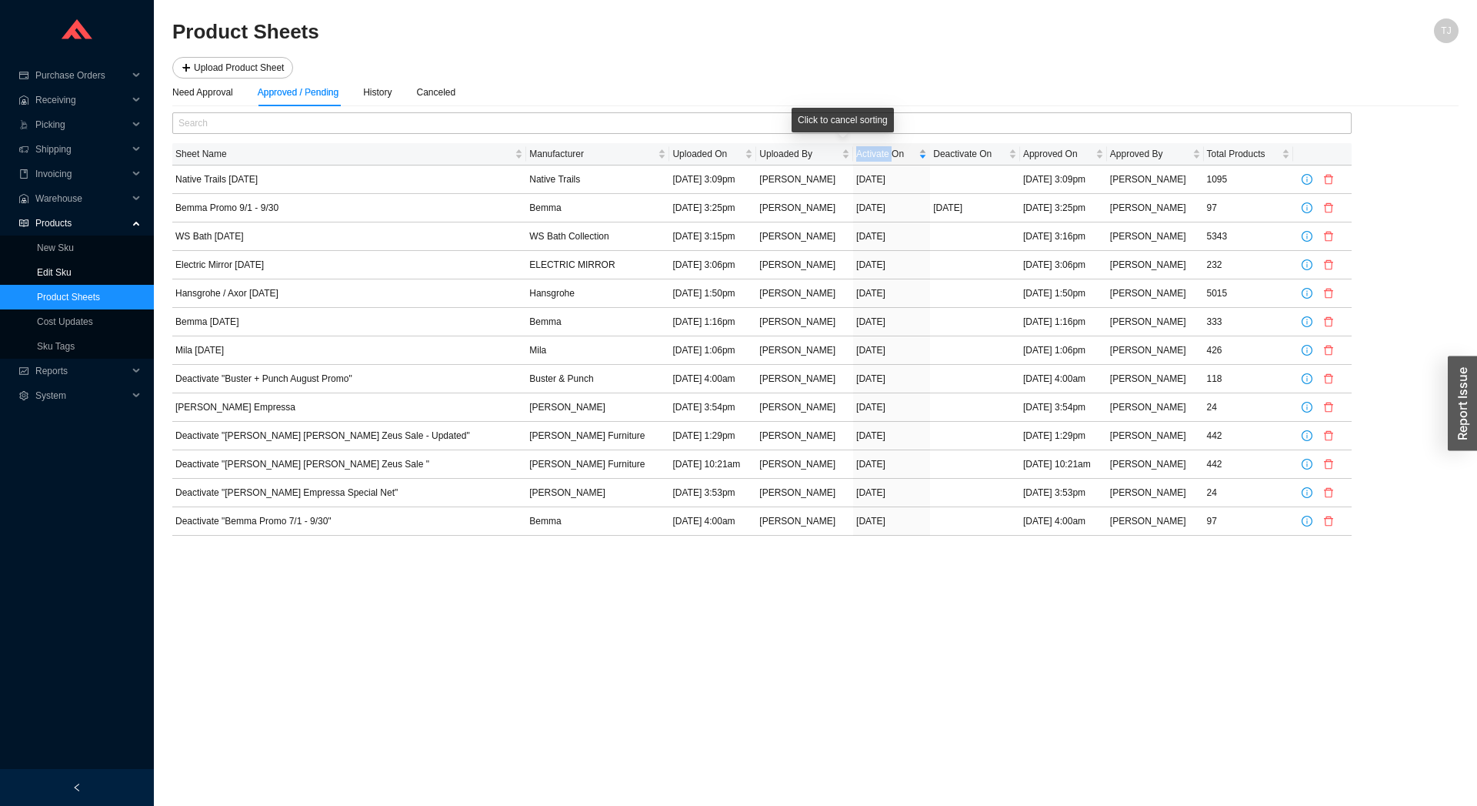
click at [856, 153] on span "Activate On" at bounding box center [885, 153] width 59 height 15
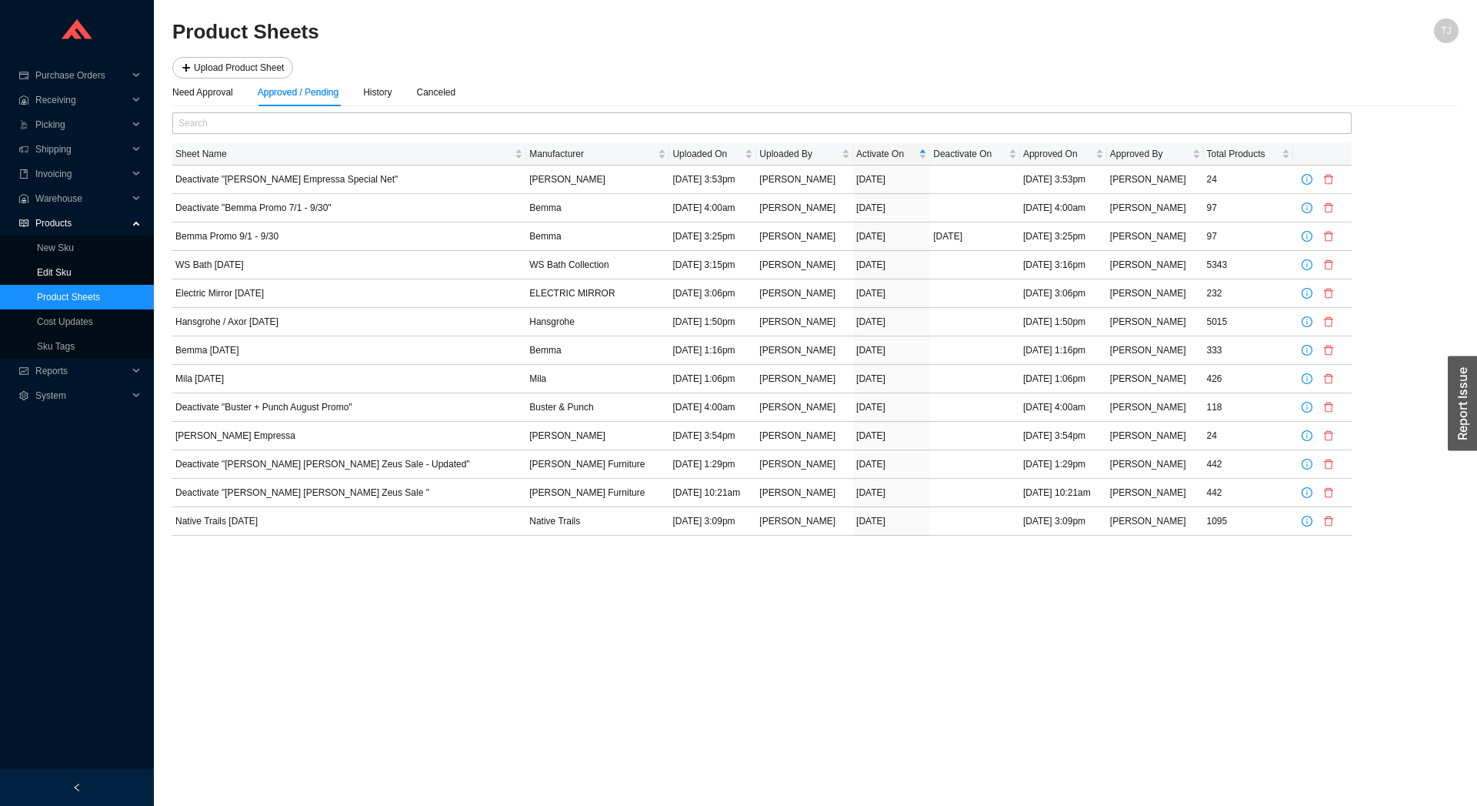
click at [1465, 429] on div "button" at bounding box center [1462, 402] width 29 height 95
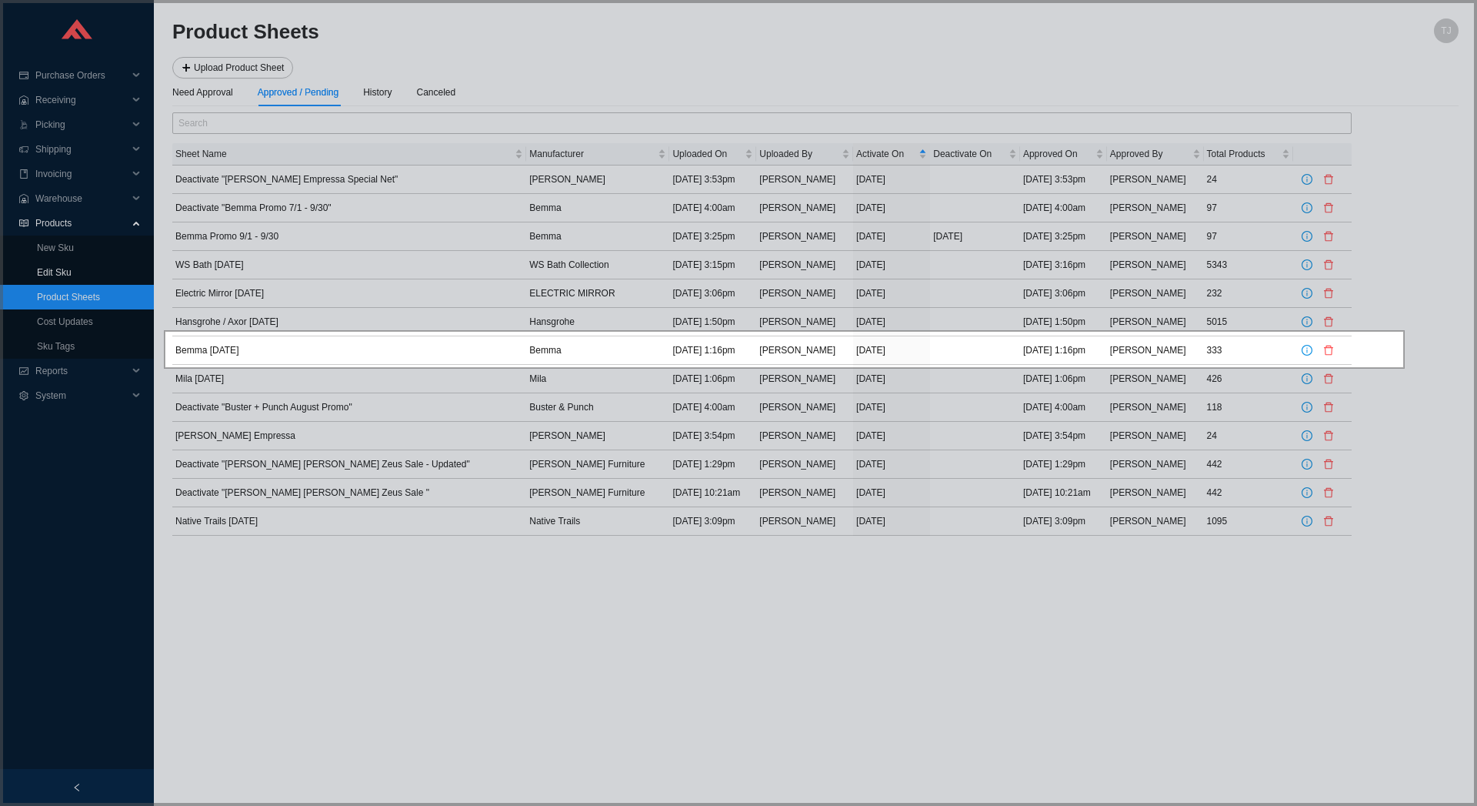
drag, startPoint x: 165, startPoint y: 331, endPoint x: 1404, endPoint y: 368, distance: 1240.0
click at [1404, 368] on icon at bounding box center [738, 403] width 1477 height 806
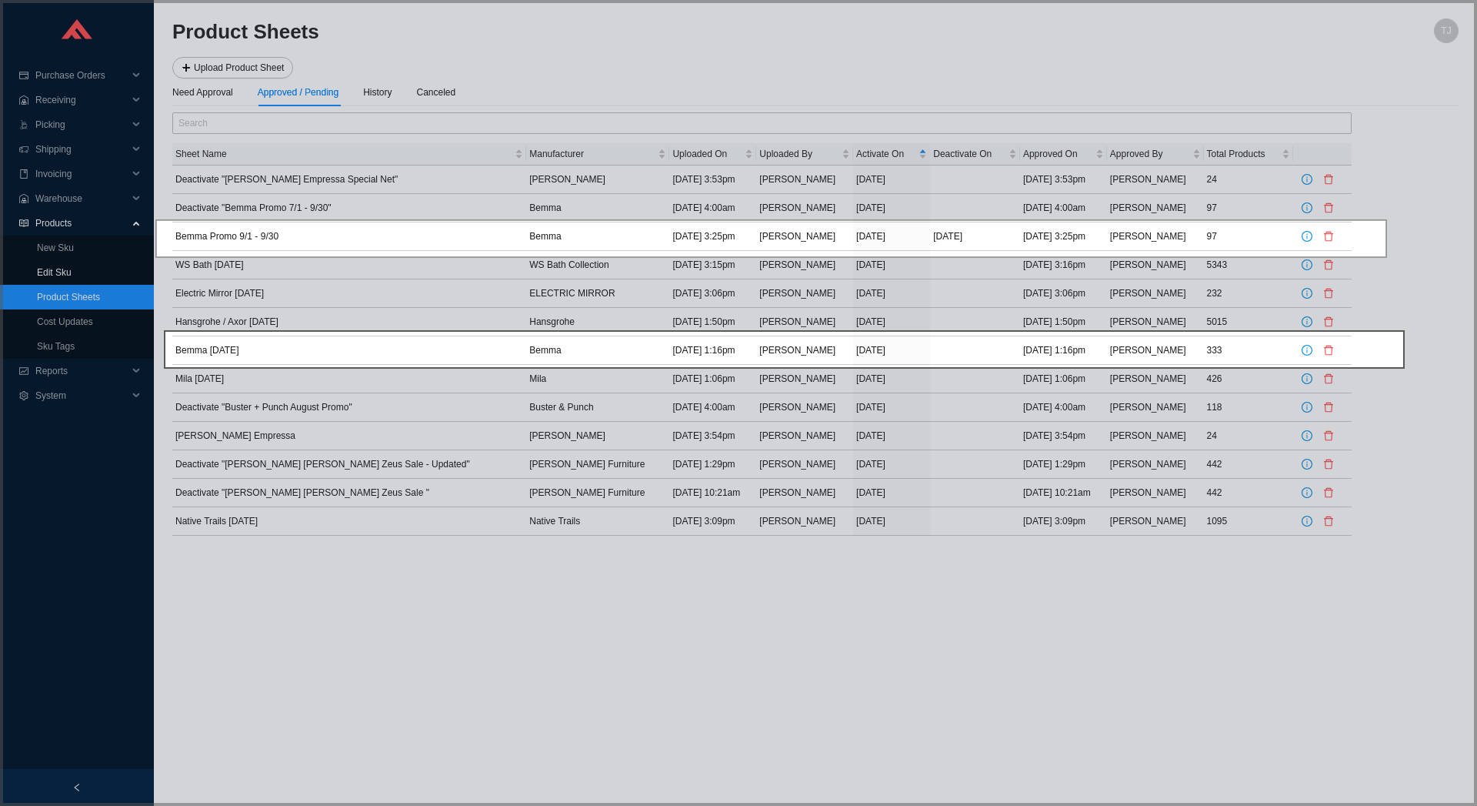
drag, startPoint x: 156, startPoint y: 220, endPoint x: 1386, endPoint y: 257, distance: 1230.7
click at [1386, 257] on icon at bounding box center [738, 403] width 1477 height 806
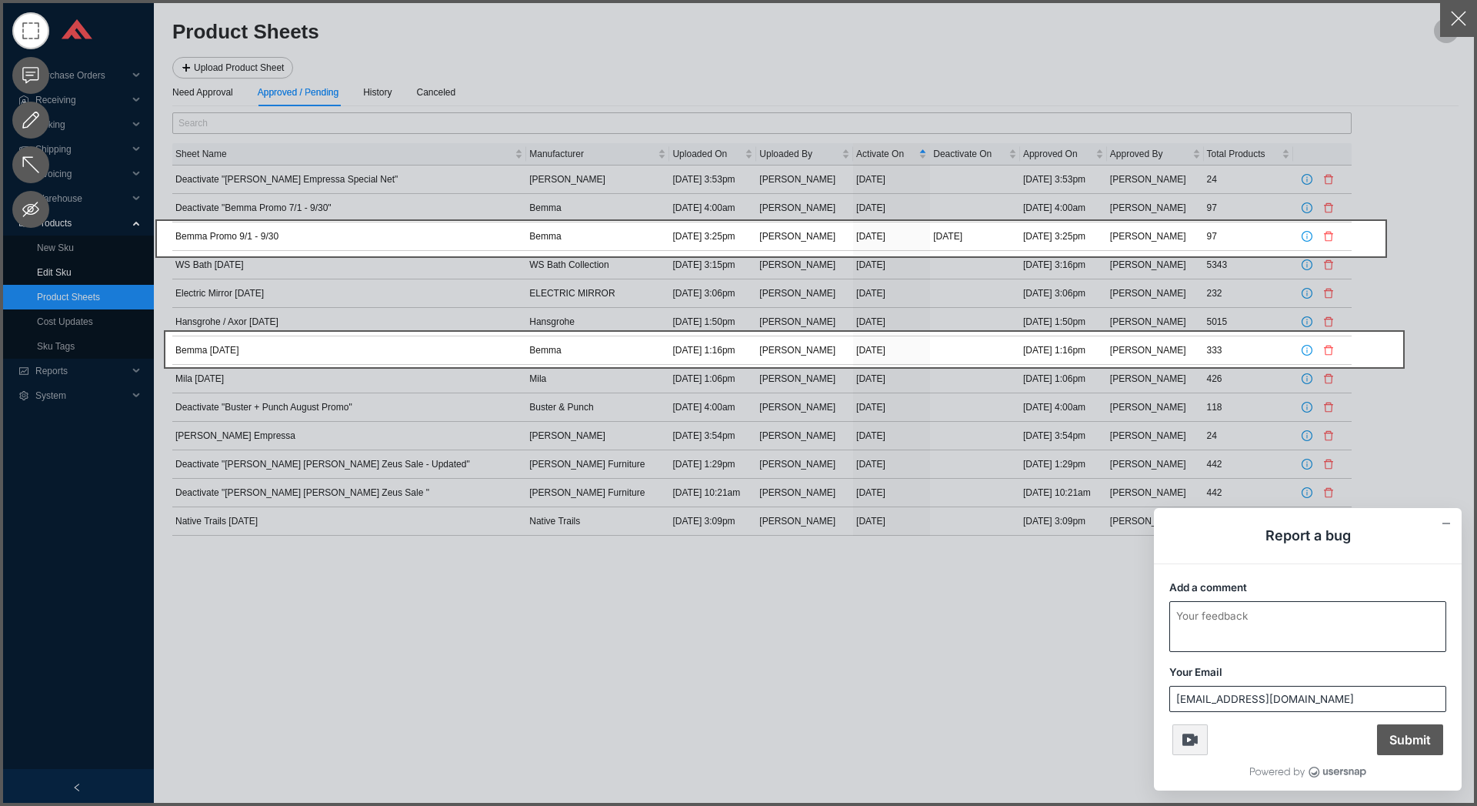
click at [1232, 618] on textarea "Add a comment" at bounding box center [1307, 626] width 275 height 49
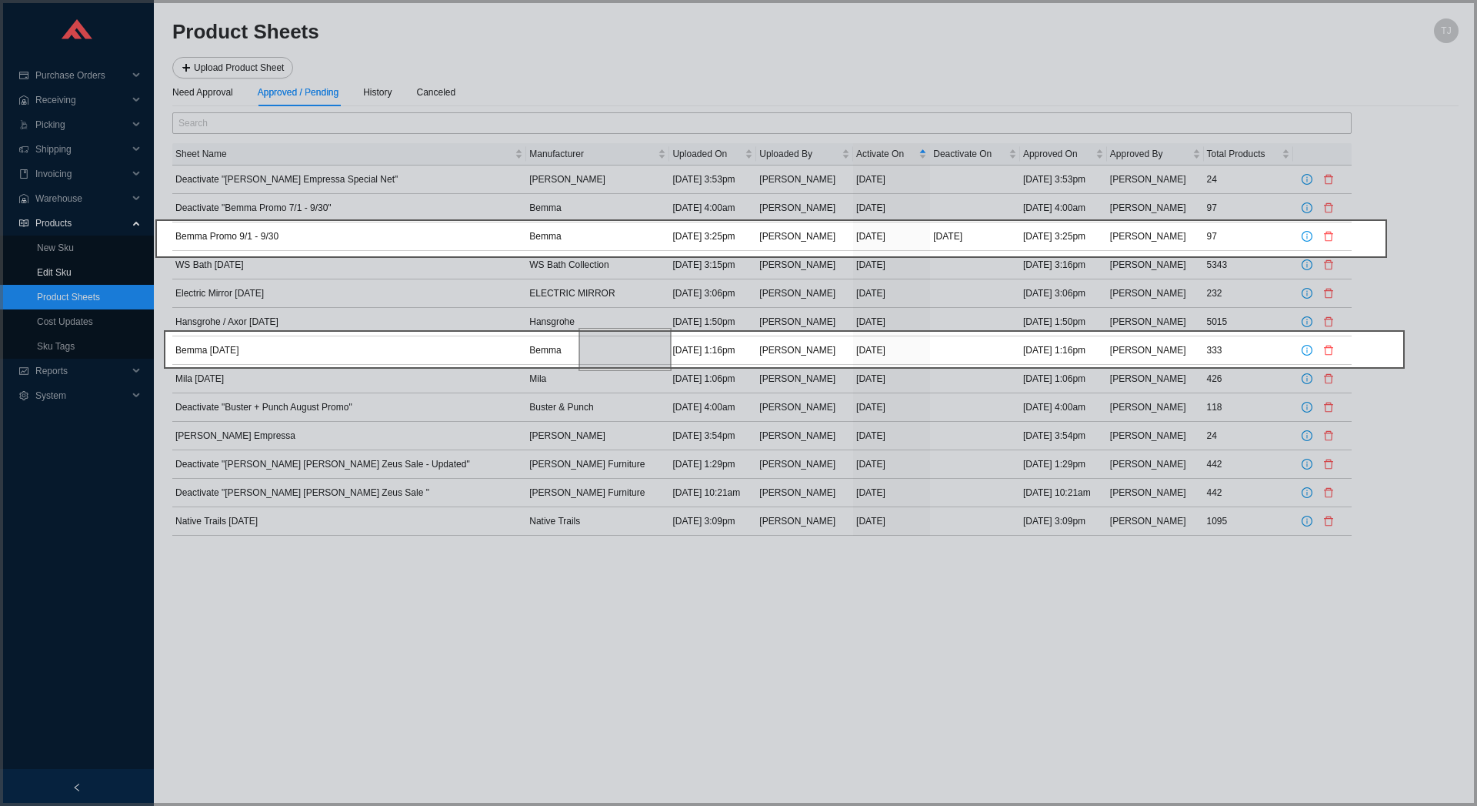
drag, startPoint x: 671, startPoint y: 370, endPoint x: 579, endPoint y: 329, distance: 100.5
click at [579, 329] on icon at bounding box center [738, 403] width 1477 height 806
drag, startPoint x: 663, startPoint y: 258, endPoint x: 590, endPoint y: 221, distance: 81.9
click at [590, 221] on icon at bounding box center [738, 403] width 1477 height 806
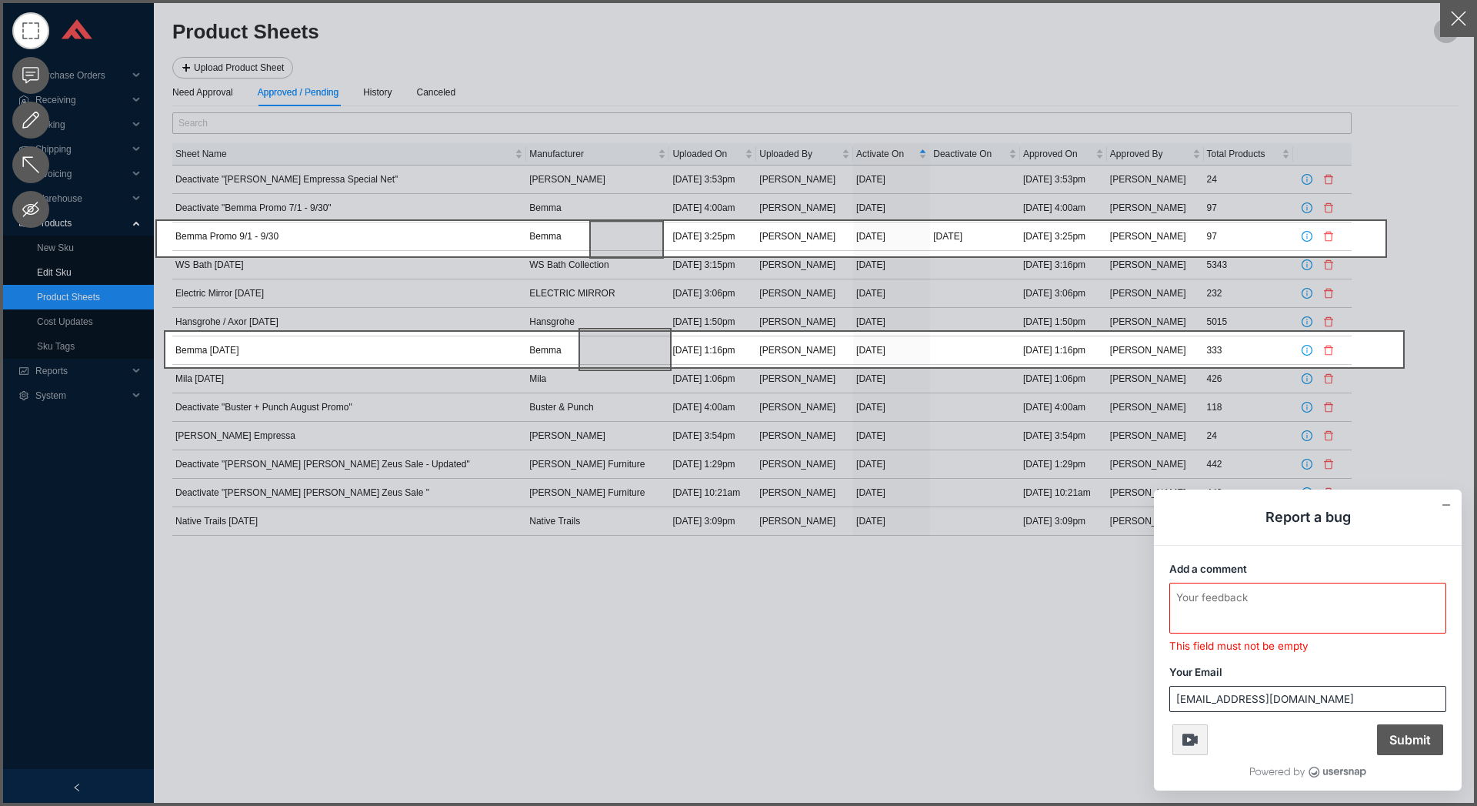
click at [1202, 608] on textarea "Add a comment" at bounding box center [1307, 607] width 275 height 49
type textarea "h"
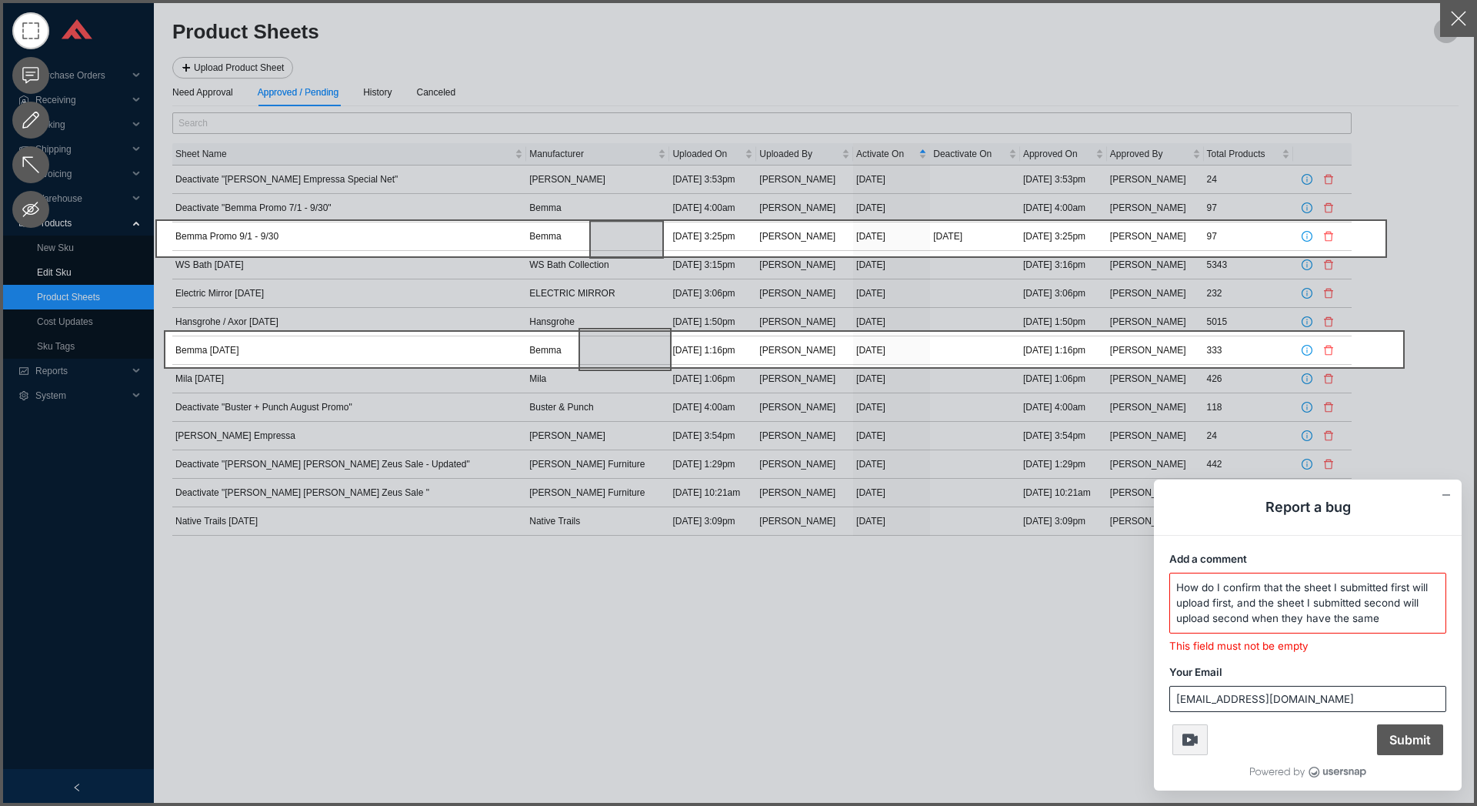
drag, startPoint x: 1259, startPoint y: 592, endPoint x: 1386, endPoint y: 620, distance: 130.8
click at [1386, 620] on textarea "How do I confirm that the sheet I submitted first will upload first, and the sh…" at bounding box center [1307, 602] width 275 height 59
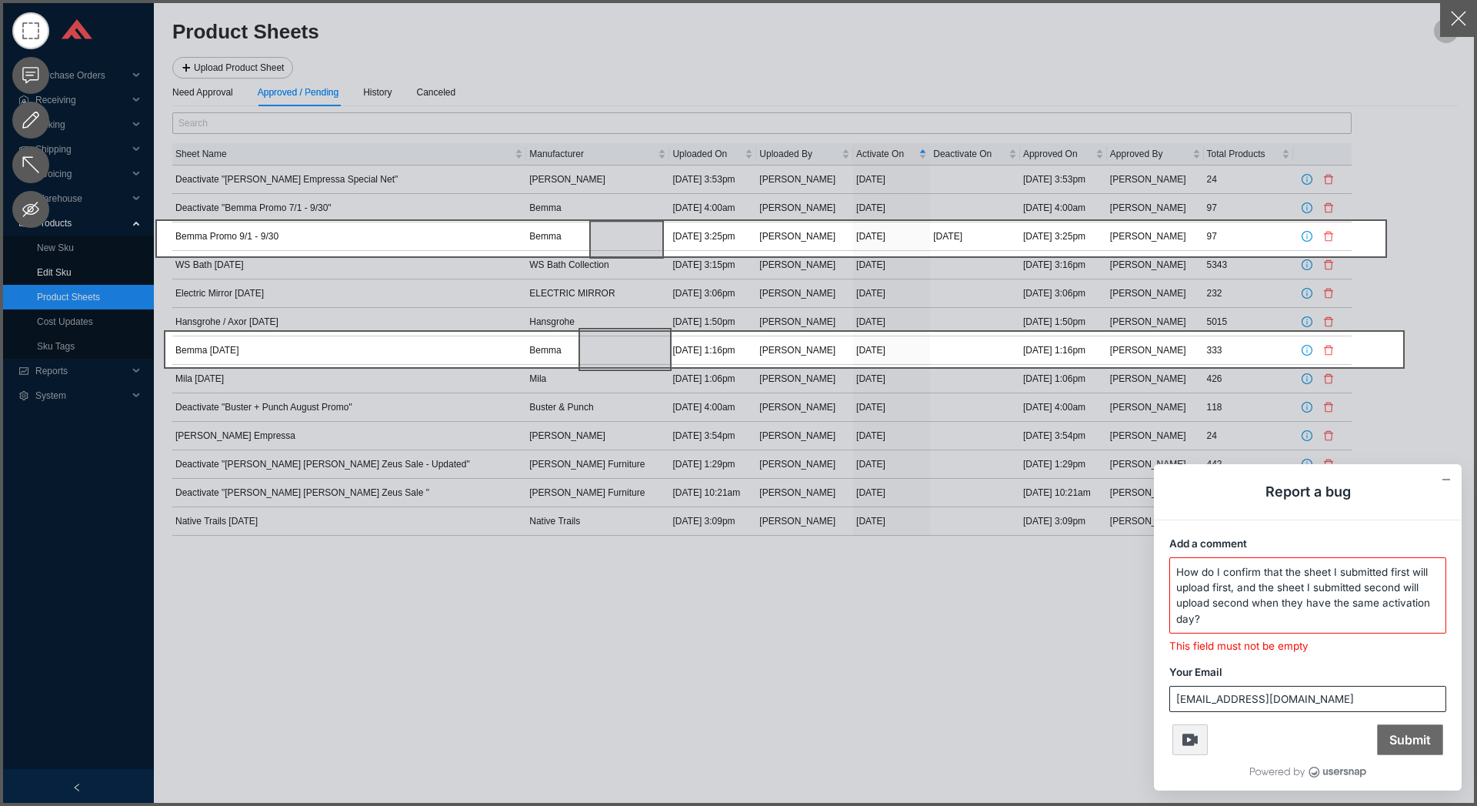
type textarea "How do I confirm that the sheet I submitted first will upload first, and the sh…"
click at [1414, 745] on span "Submit" at bounding box center [1410, 739] width 66 height 31
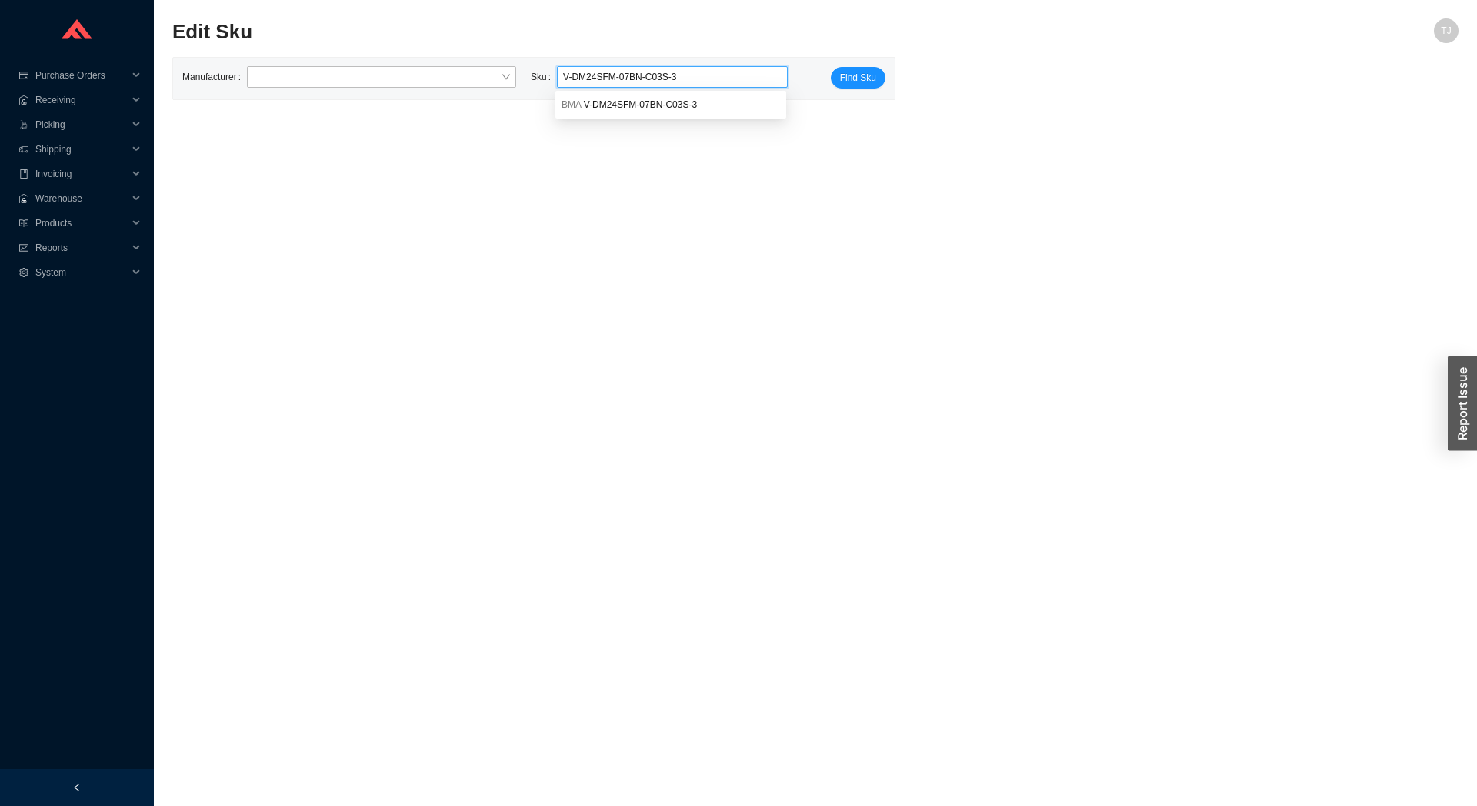
click at [616, 104] on span "V-DM24SFM-07BN-C03S-3" at bounding box center [639, 104] width 113 height 11
type input "BMA V-DM24SFM-07BN-C03S-3"
click at [866, 78] on span "Find Sku" at bounding box center [858, 77] width 36 height 15
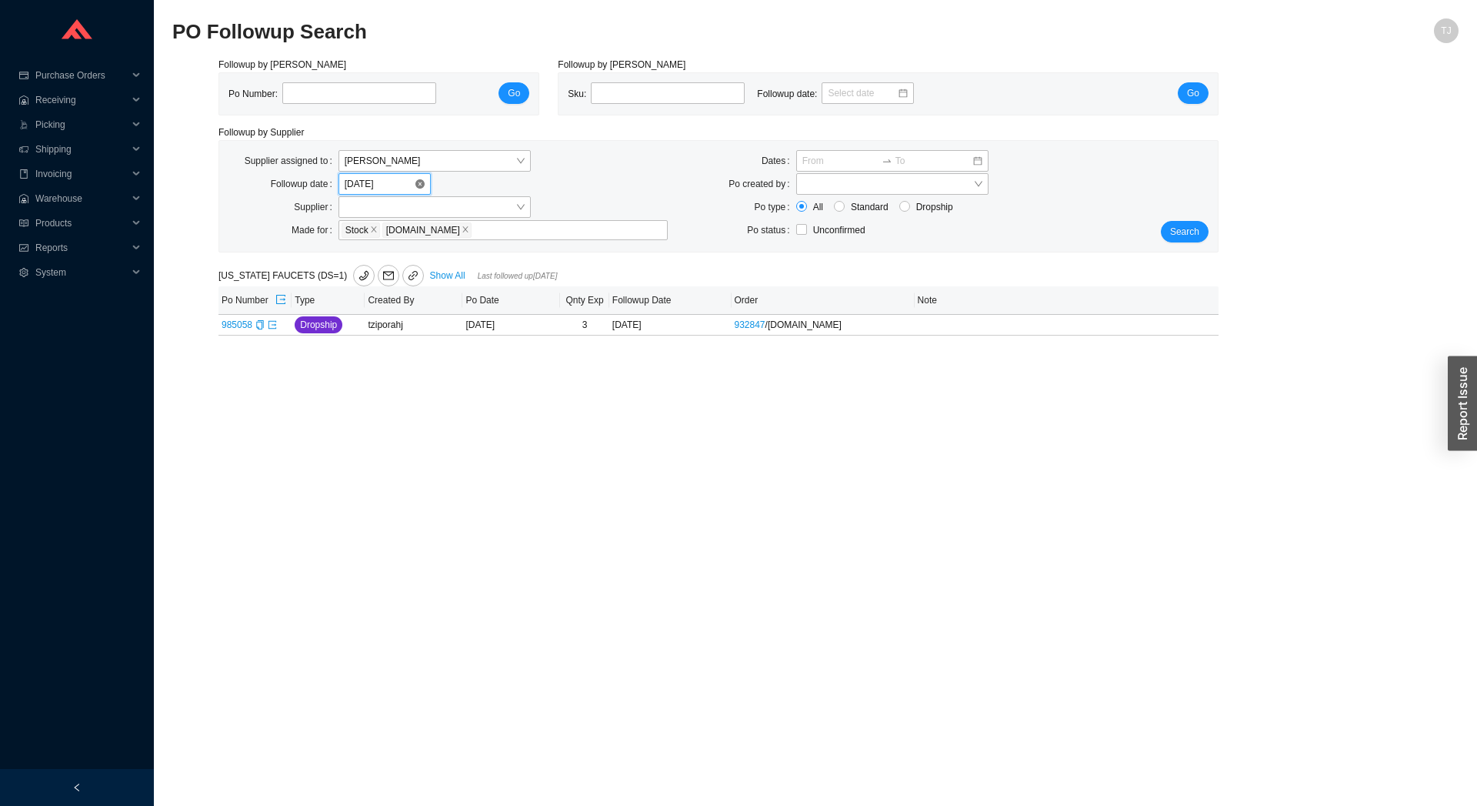
click at [374, 180] on input "8/25/2025" at bounding box center [379, 183] width 69 height 15
type input "[DATE]"
click at [402, 350] on div "26" at bounding box center [406, 347] width 17 height 17
click at [1188, 227] on span "Search" at bounding box center [1184, 231] width 29 height 15
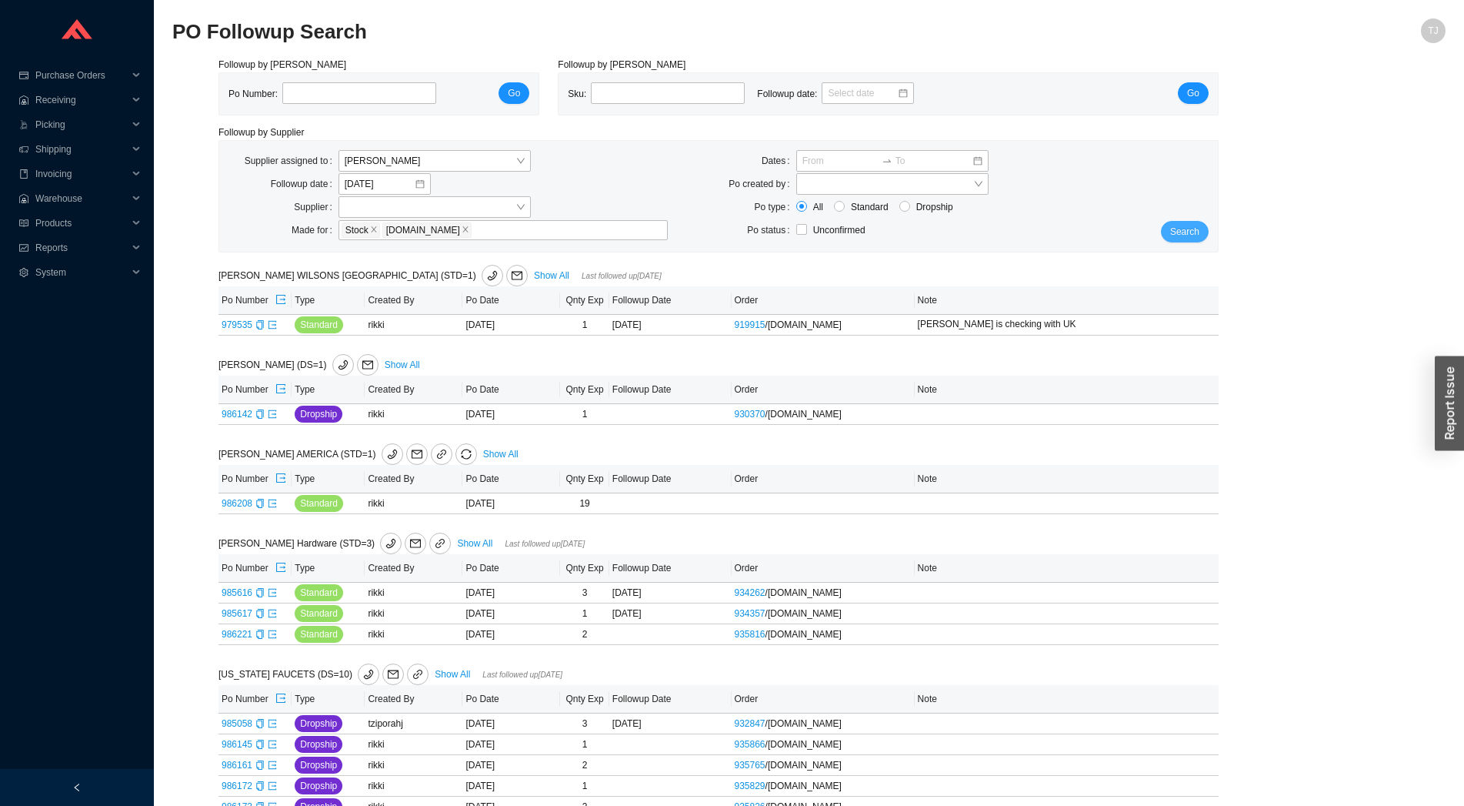
click at [1163, 232] on button "Search" at bounding box center [1185, 232] width 48 height 22
click at [1189, 238] on span "Search" at bounding box center [1184, 231] width 29 height 15
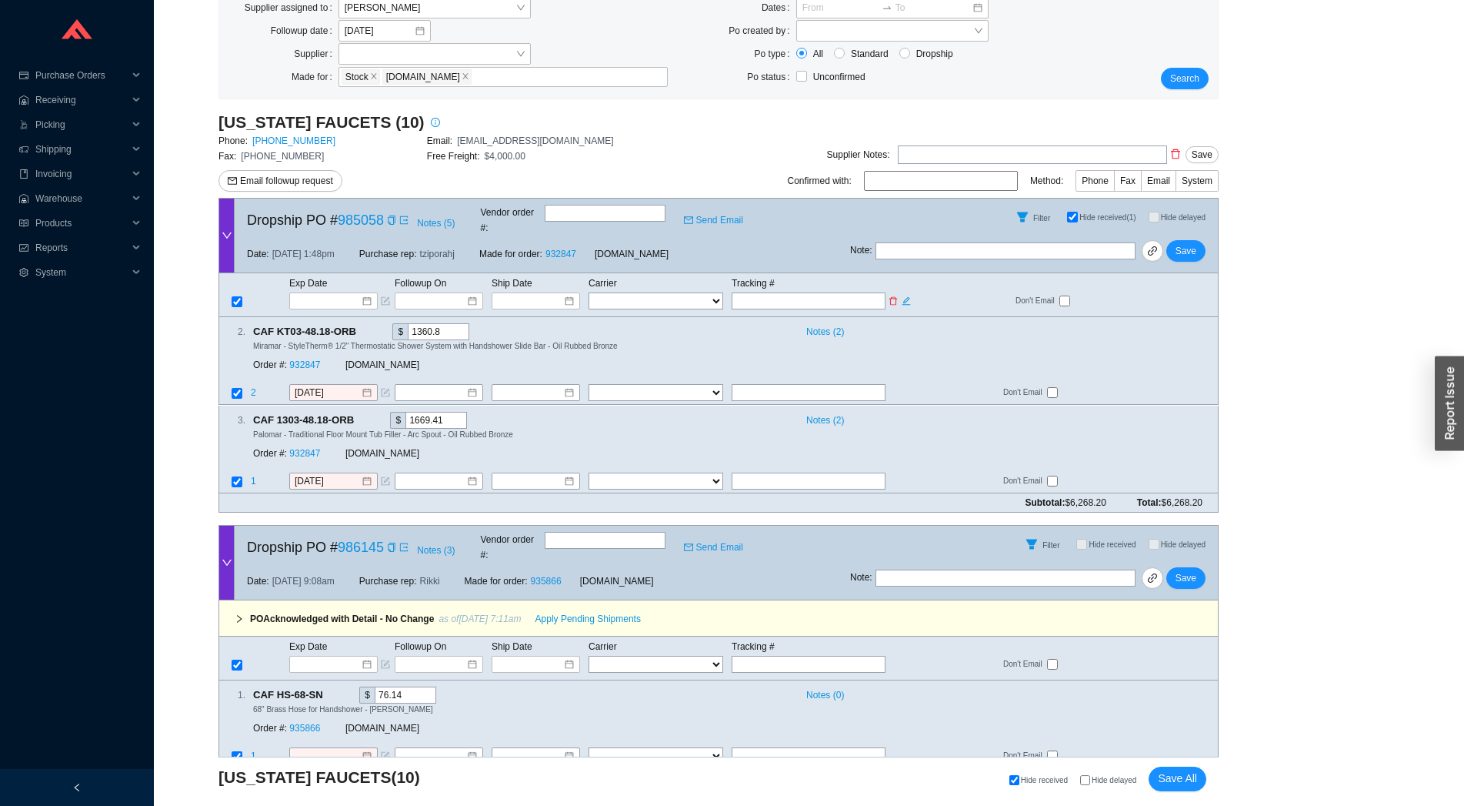
scroll to position [340, 0]
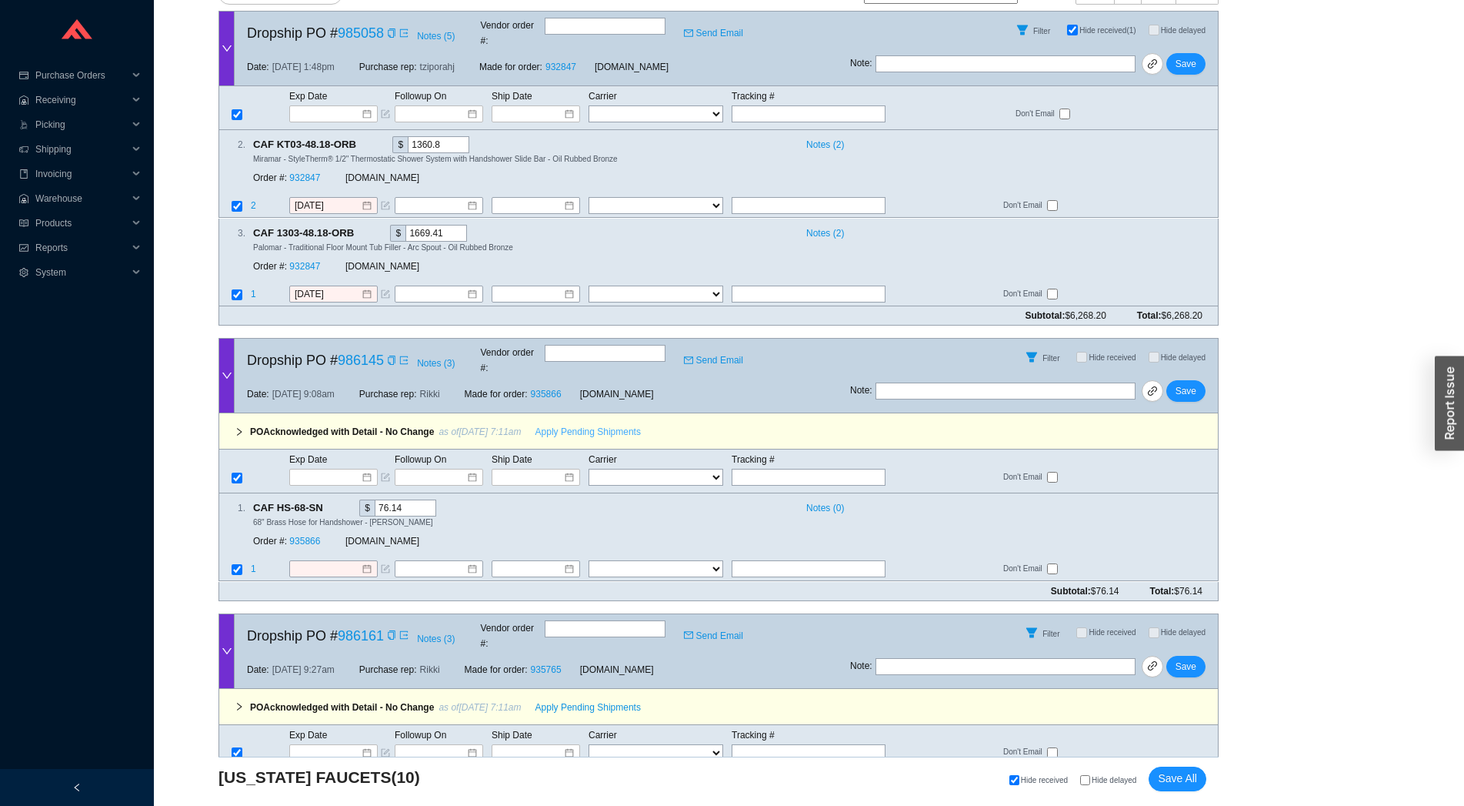
click at [540, 424] on span "Apply Pending Shipments" at bounding box center [587, 431] width 105 height 15
click at [322, 534] on div "Order #: 935866" at bounding box center [299, 541] width 92 height 15
click at [306, 536] on link "935866" at bounding box center [304, 541] width 31 height 11
click at [320, 562] on input "[DATE]" at bounding box center [328, 569] width 66 height 15
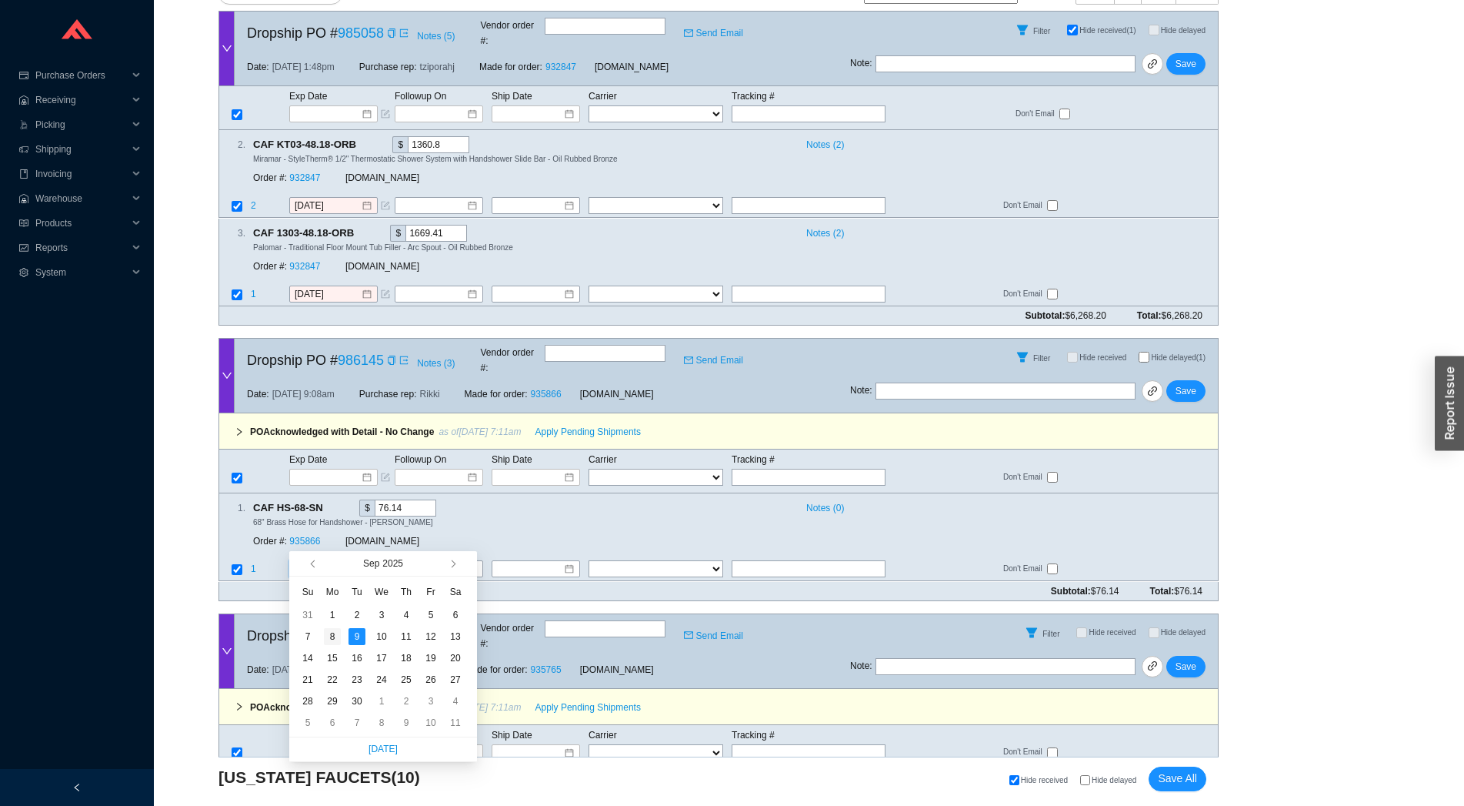
type input "[DATE]"
click at [325, 638] on div "8" at bounding box center [332, 636] width 17 height 17
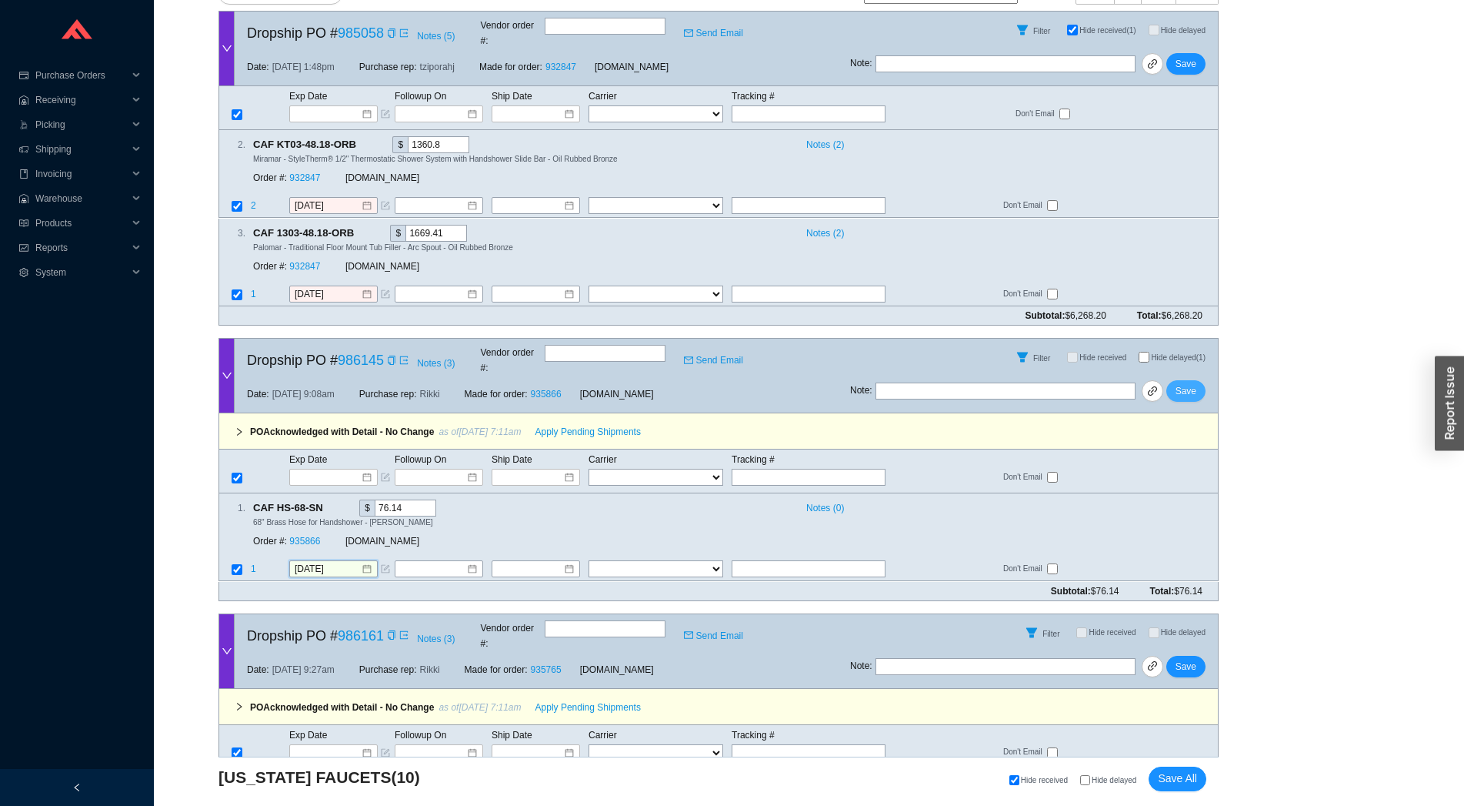
click at [1188, 383] on span "Save" at bounding box center [1186, 390] width 21 height 15
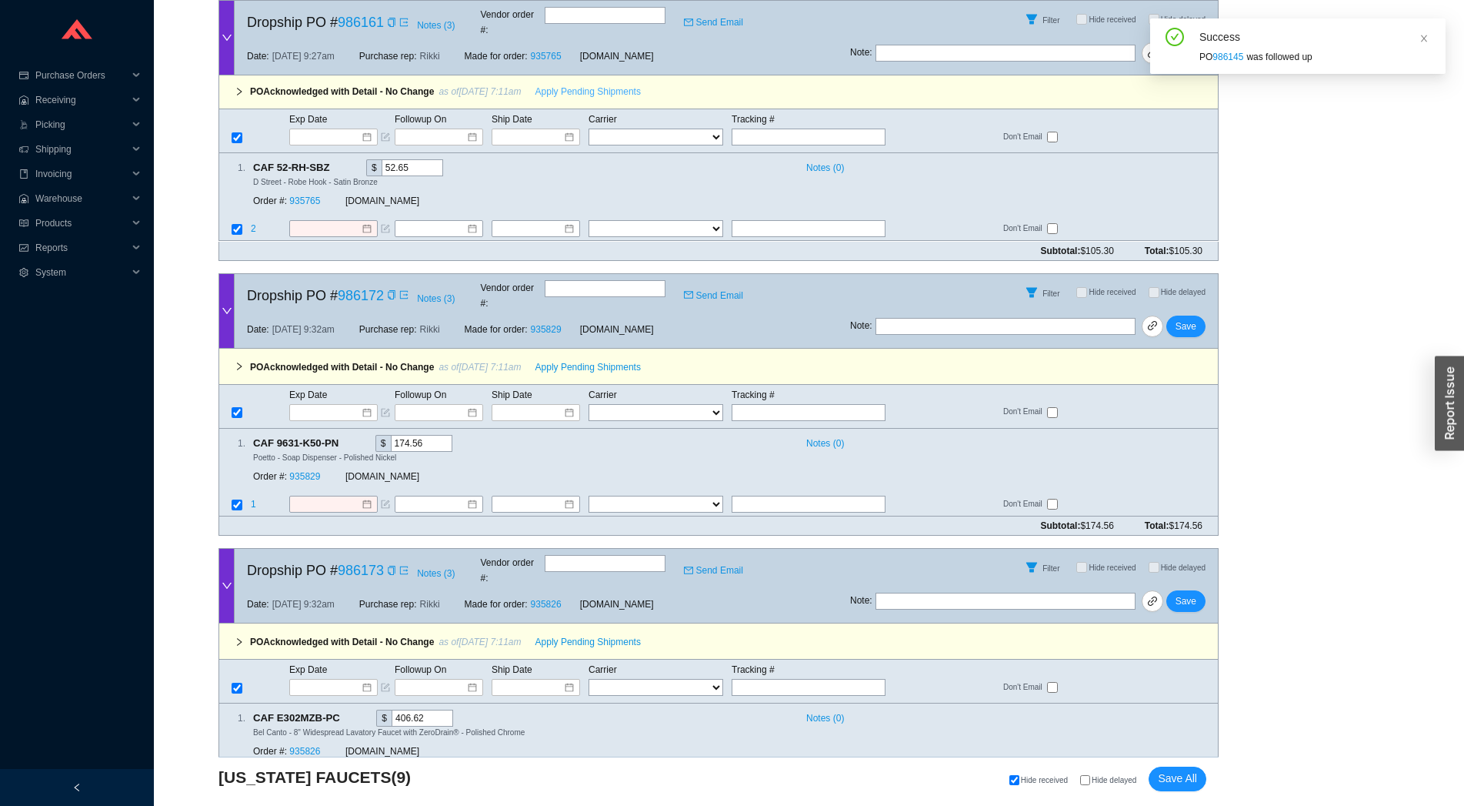
click at [543, 84] on span "Apply Pending Shipments" at bounding box center [587, 91] width 105 height 15
click at [549, 359] on span "Apply Pending Shipments" at bounding box center [587, 366] width 105 height 15
click at [309, 196] on link "935765" at bounding box center [304, 201] width 31 height 11
click at [319, 222] on input "10/21/2025" at bounding box center [328, 229] width 66 height 15
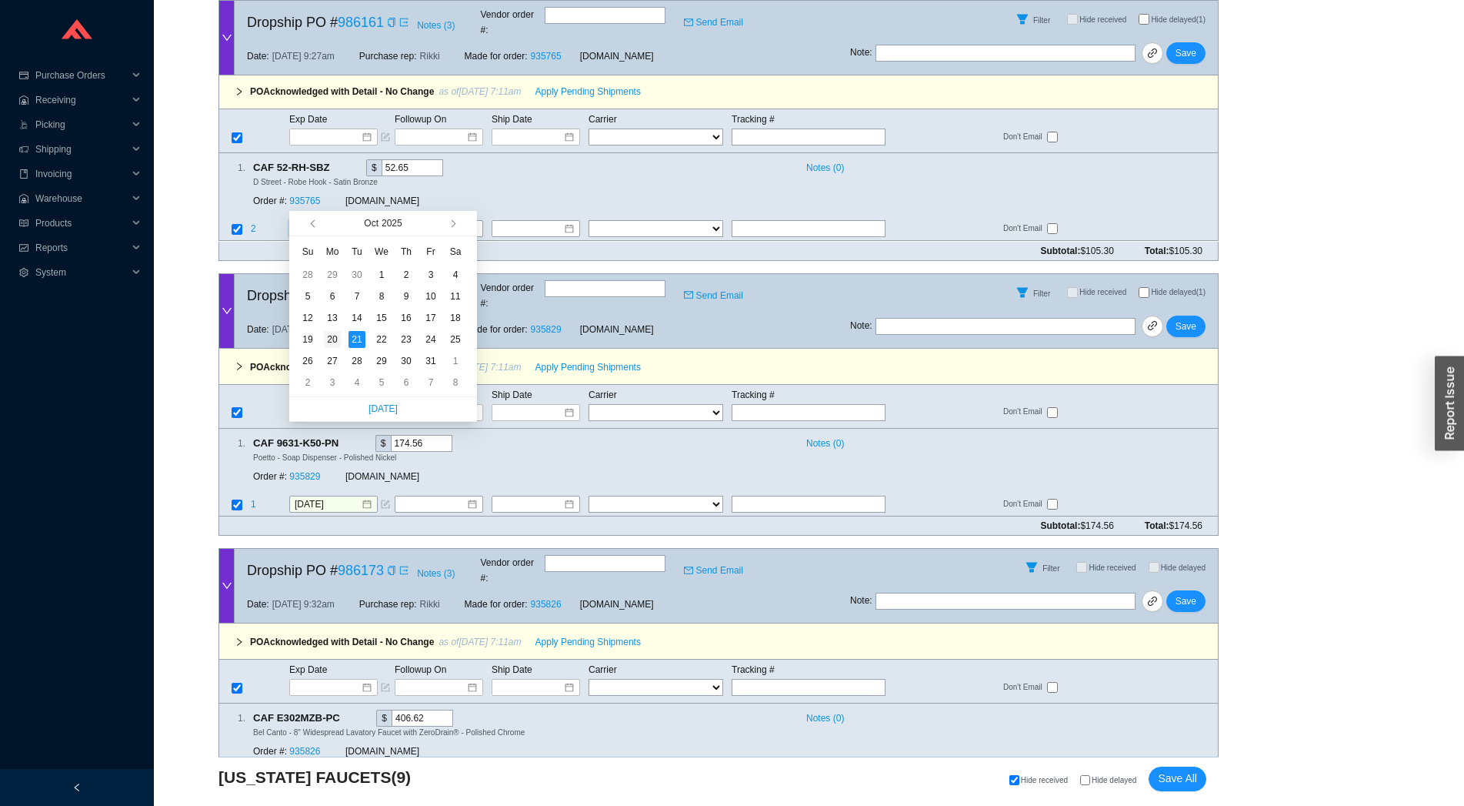
type input "10/20/2025"
click at [341, 345] on td "20" at bounding box center [332, 340] width 25 height 22
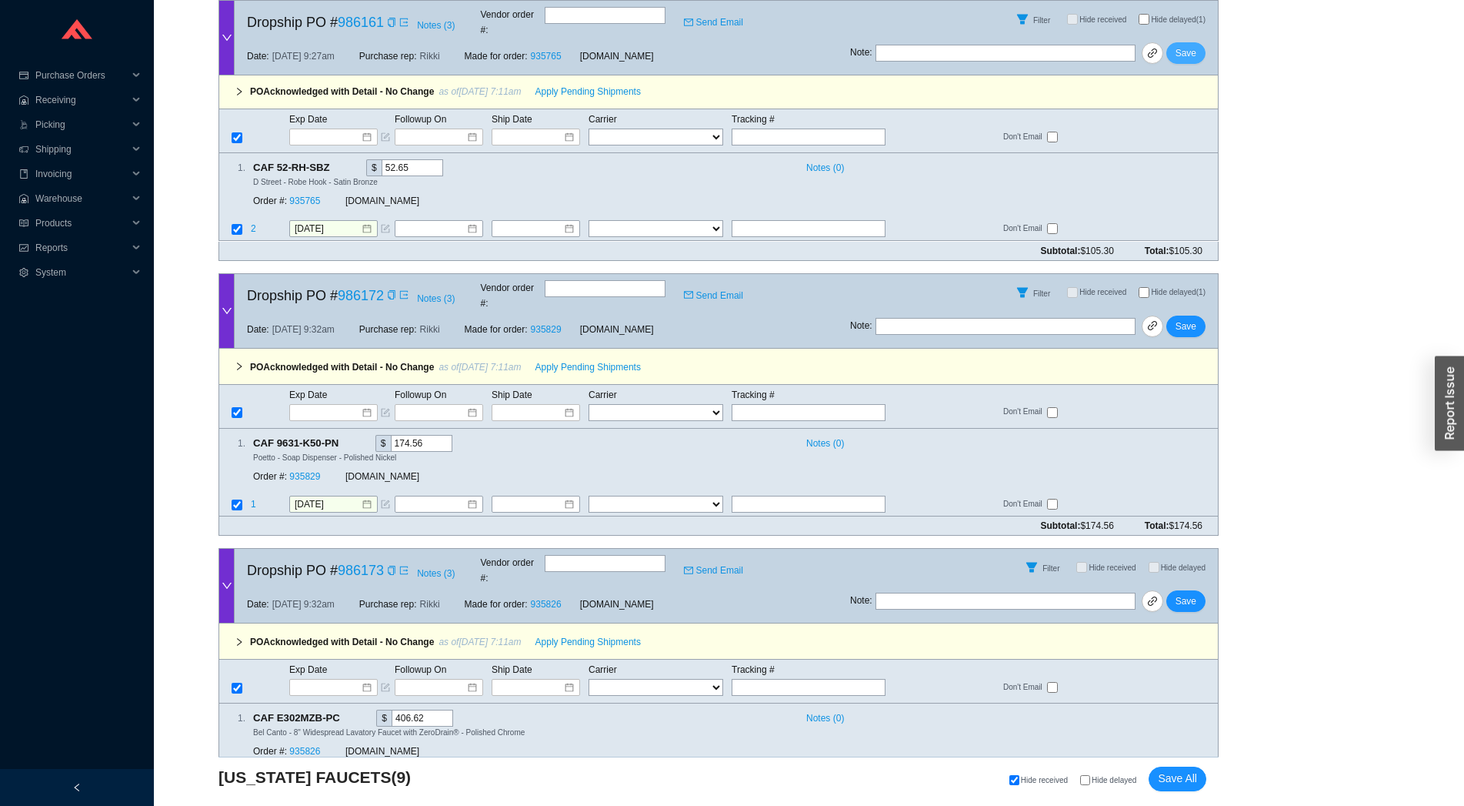
click at [1190, 45] on span "Save" at bounding box center [1186, 52] width 21 height 15
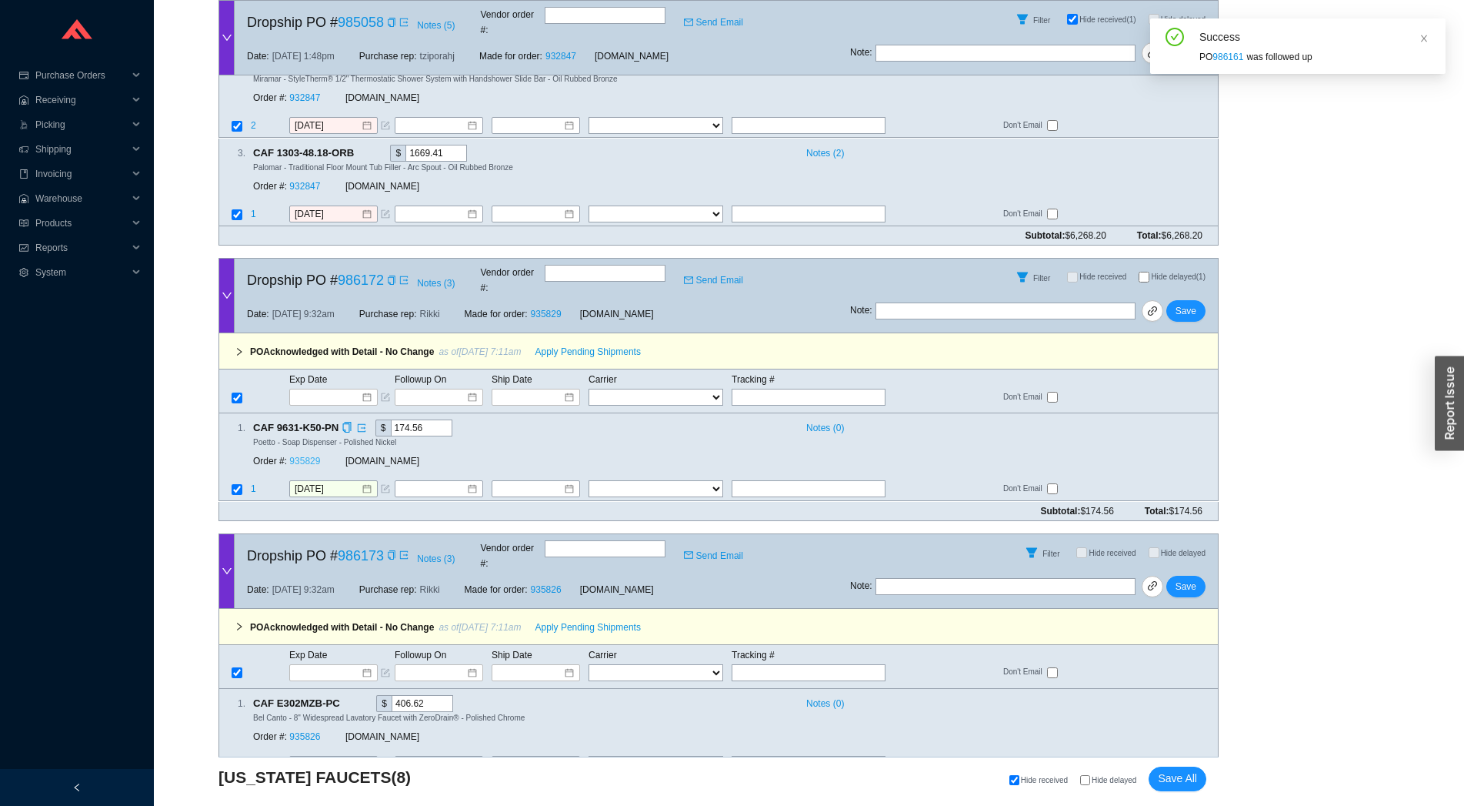
click at [309, 456] on link "935829" at bounding box center [304, 461] width 31 height 11
click at [310, 482] on input "9/9/2025" at bounding box center [328, 489] width 66 height 15
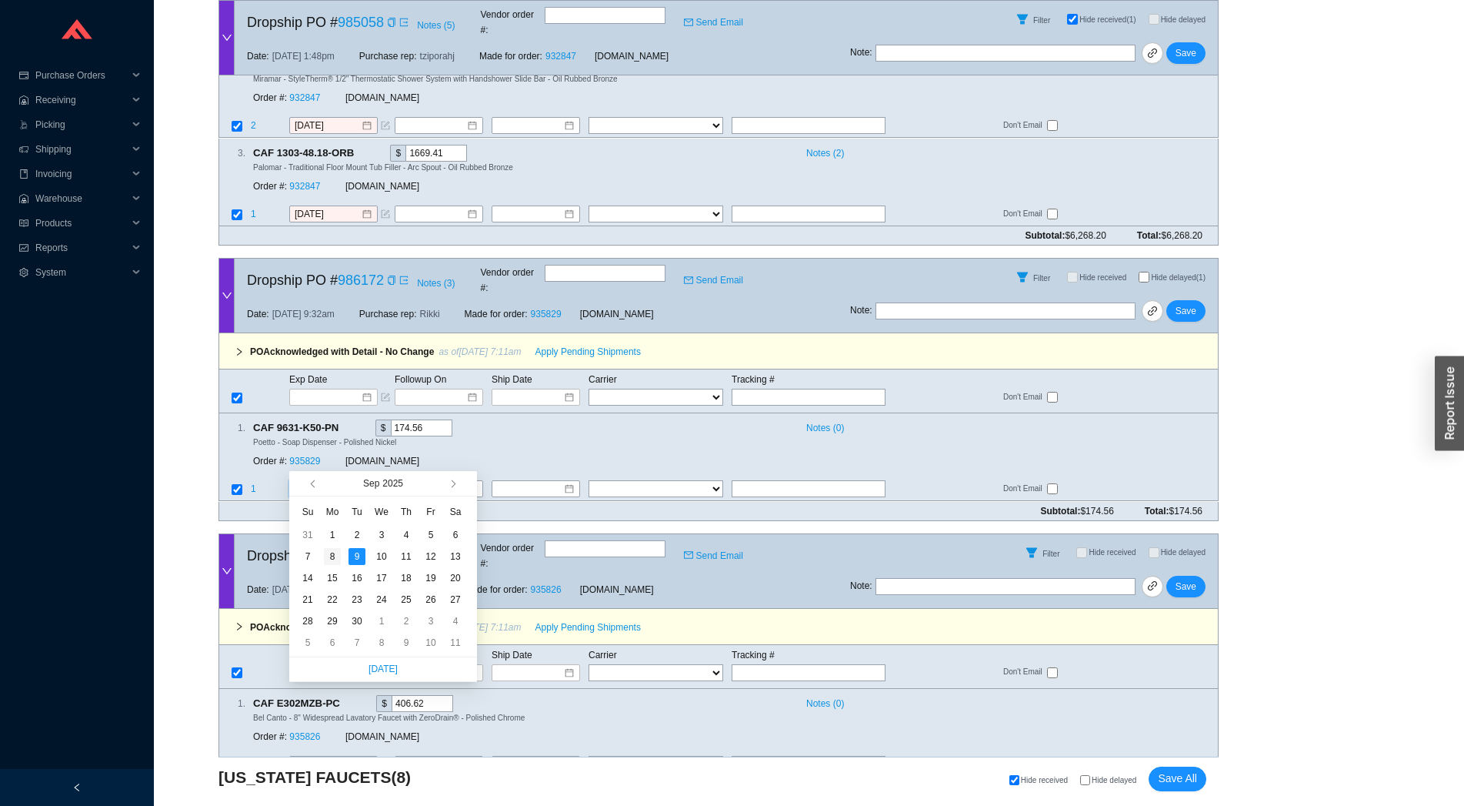
type input "[DATE]"
click at [331, 559] on div "8" at bounding box center [332, 556] width 17 height 17
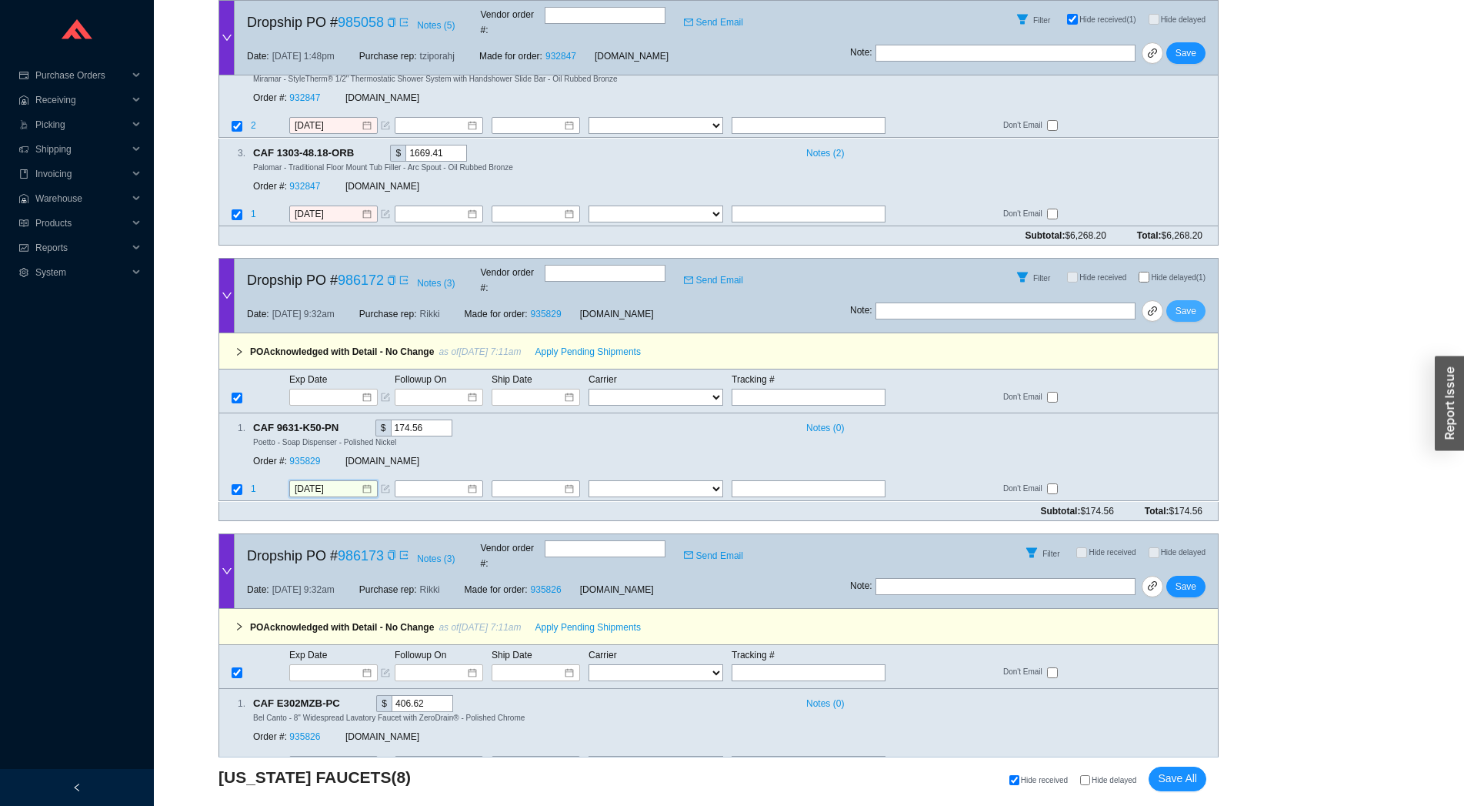
click at [1183, 303] on span "Save" at bounding box center [1186, 310] width 21 height 15
click at [565, 609] on div "PO Acknowledged with Detail - No Change as of 8/25/25 7:12am Apply Pending Ship…" at bounding box center [718, 627] width 1000 height 36
click at [565, 619] on span "Apply Pending Shipments" at bounding box center [587, 626] width 105 height 15
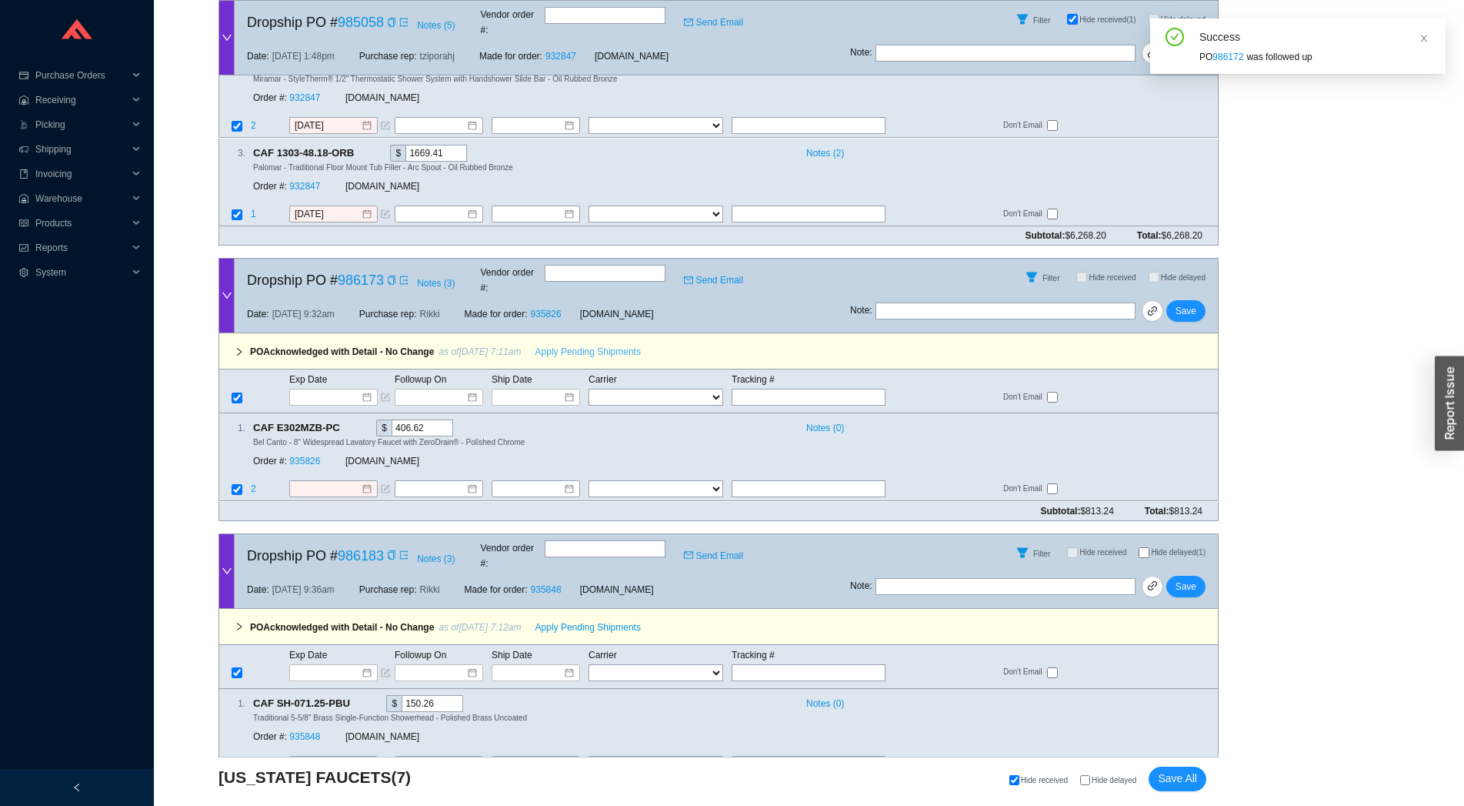
click at [558, 344] on span "Apply Pending Shipments" at bounding box center [587, 351] width 105 height 15
click at [292, 456] on link "935826" at bounding box center [304, 461] width 31 height 11
click at [1184, 303] on span "Save" at bounding box center [1186, 310] width 21 height 15
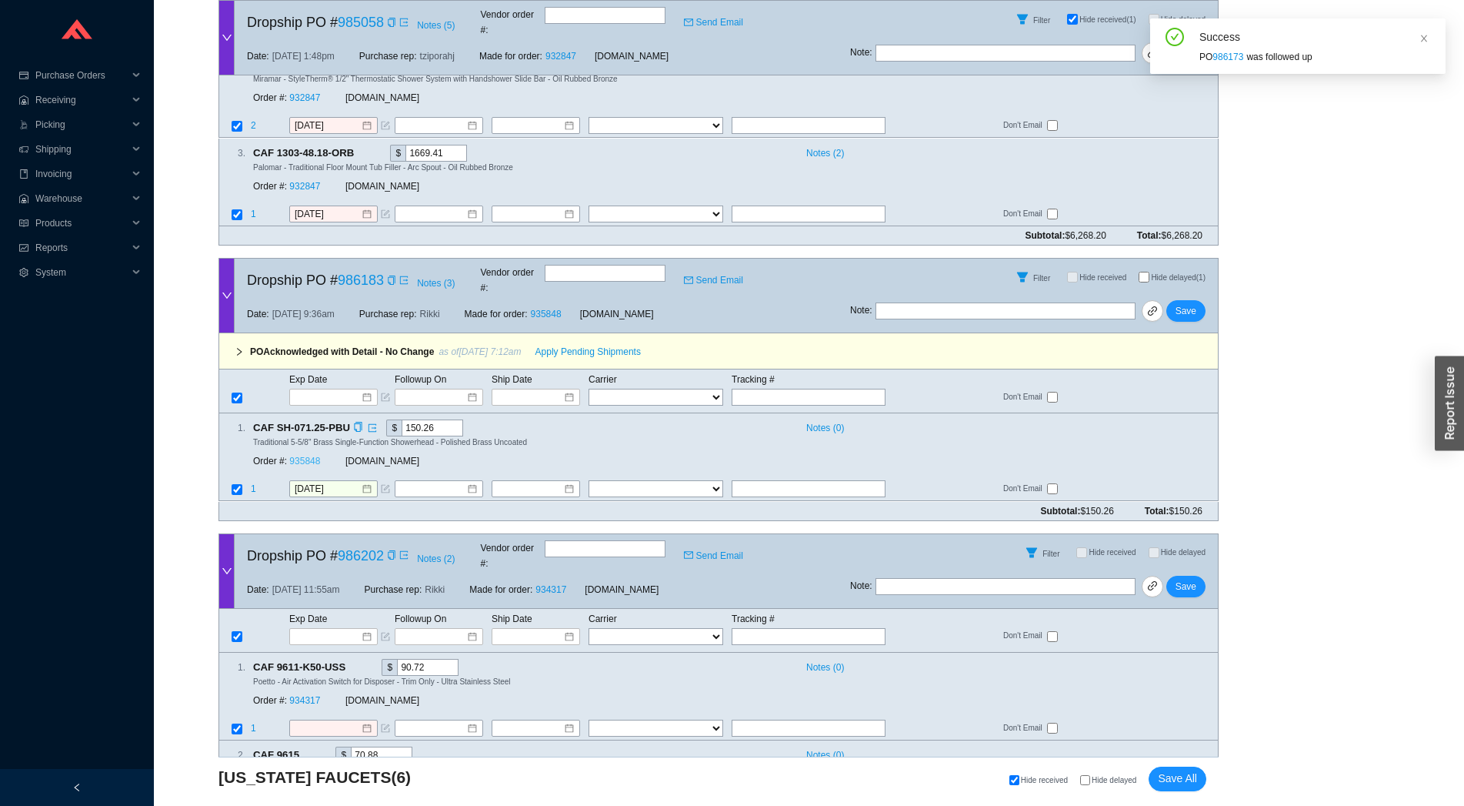
click at [308, 456] on link "935848" at bounding box center [304, 461] width 31 height 11
click at [296, 482] on input "9/9/2025" at bounding box center [328, 489] width 66 height 15
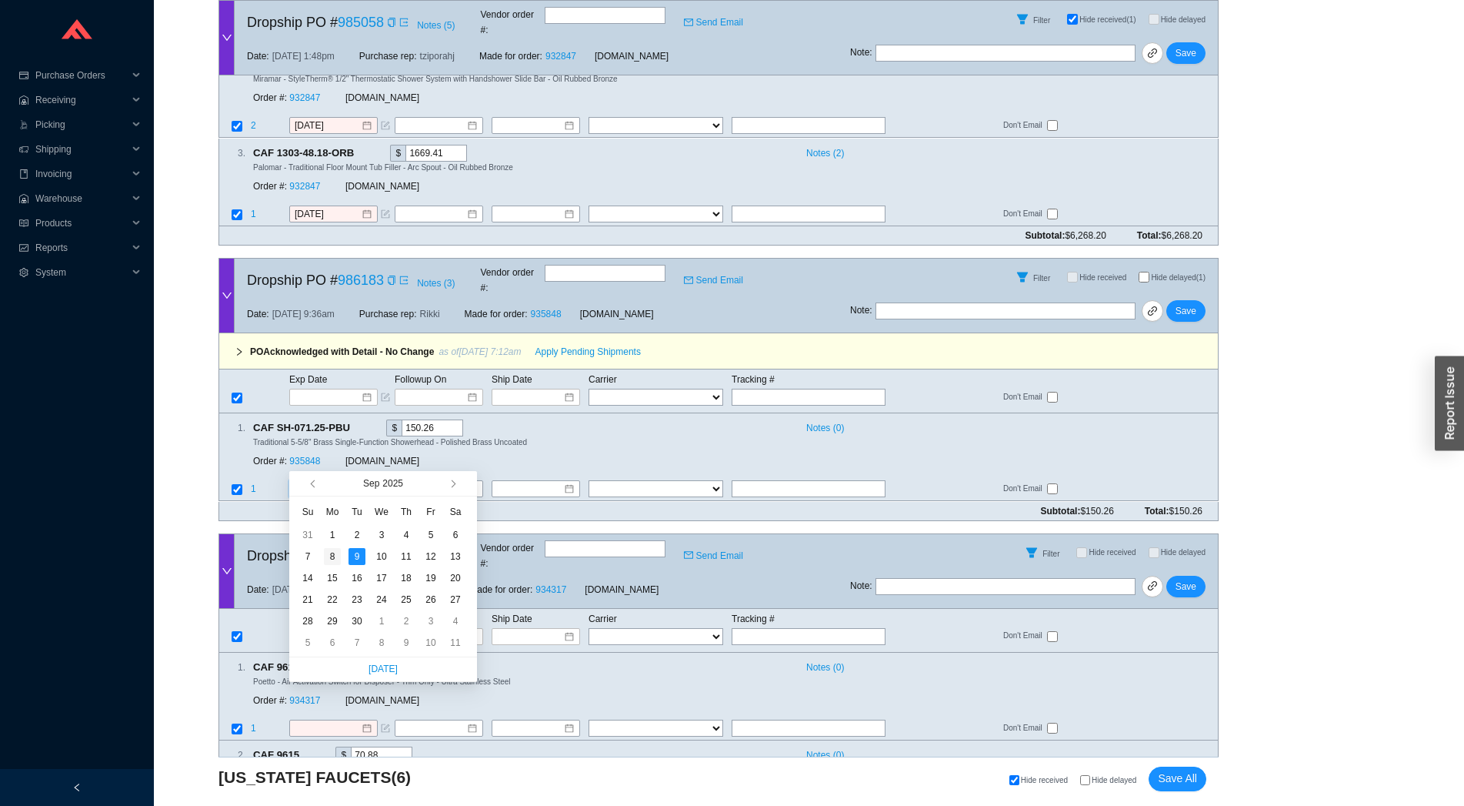
type input "9/8/2025"
click at [329, 560] on div "8" at bounding box center [332, 556] width 17 height 17
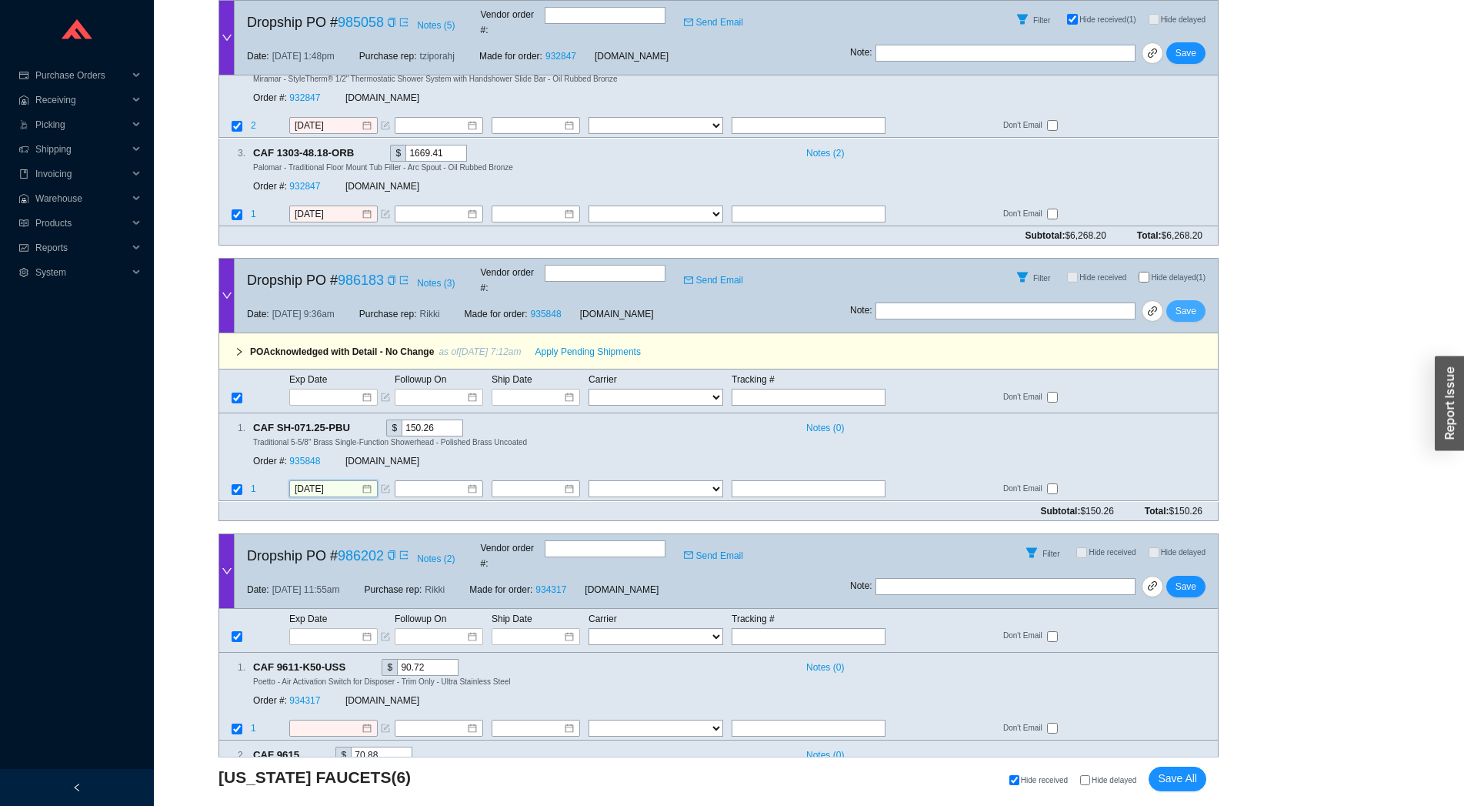
click at [1195, 303] on span "Save" at bounding box center [1186, 310] width 21 height 15
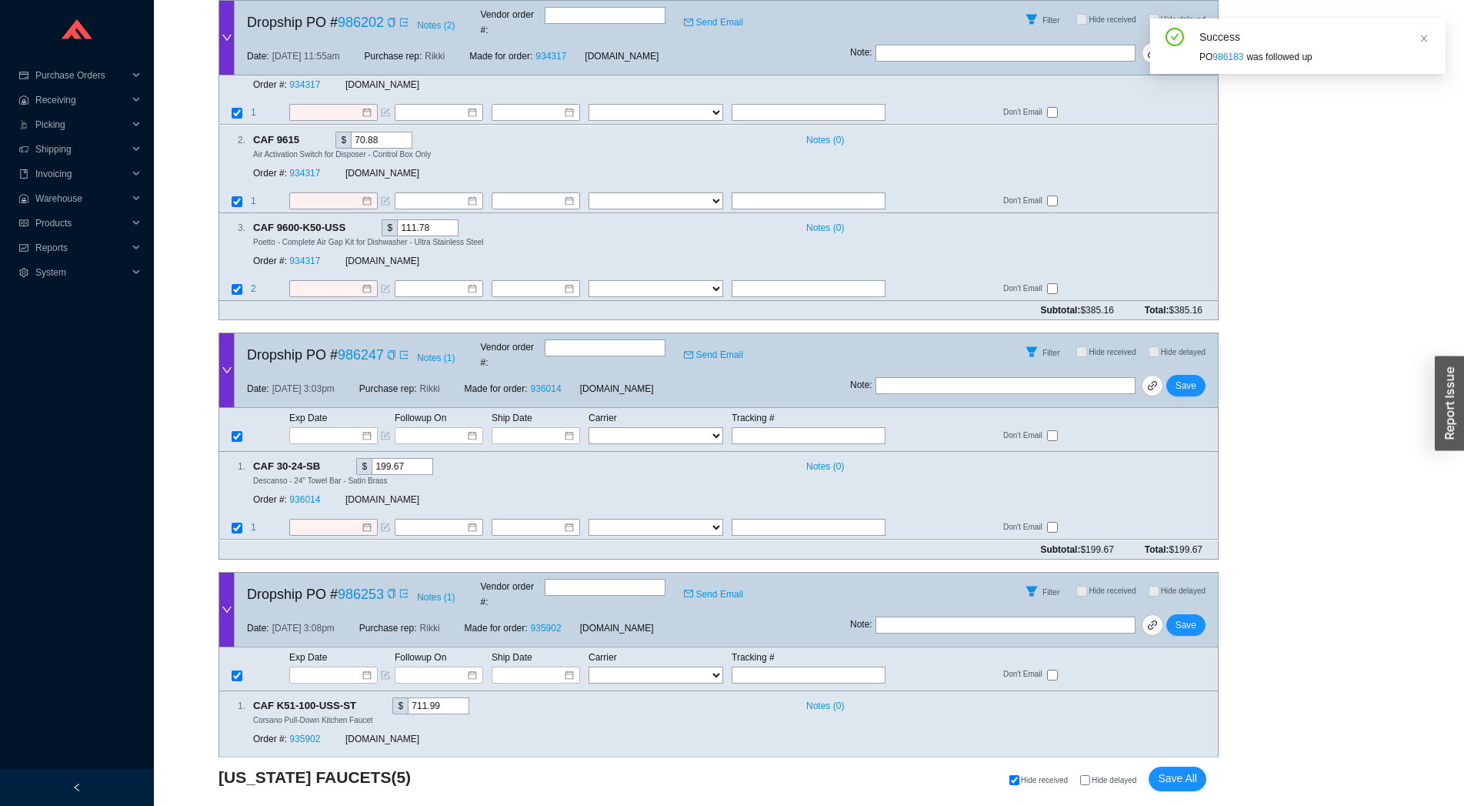
scroll to position [1156, 0]
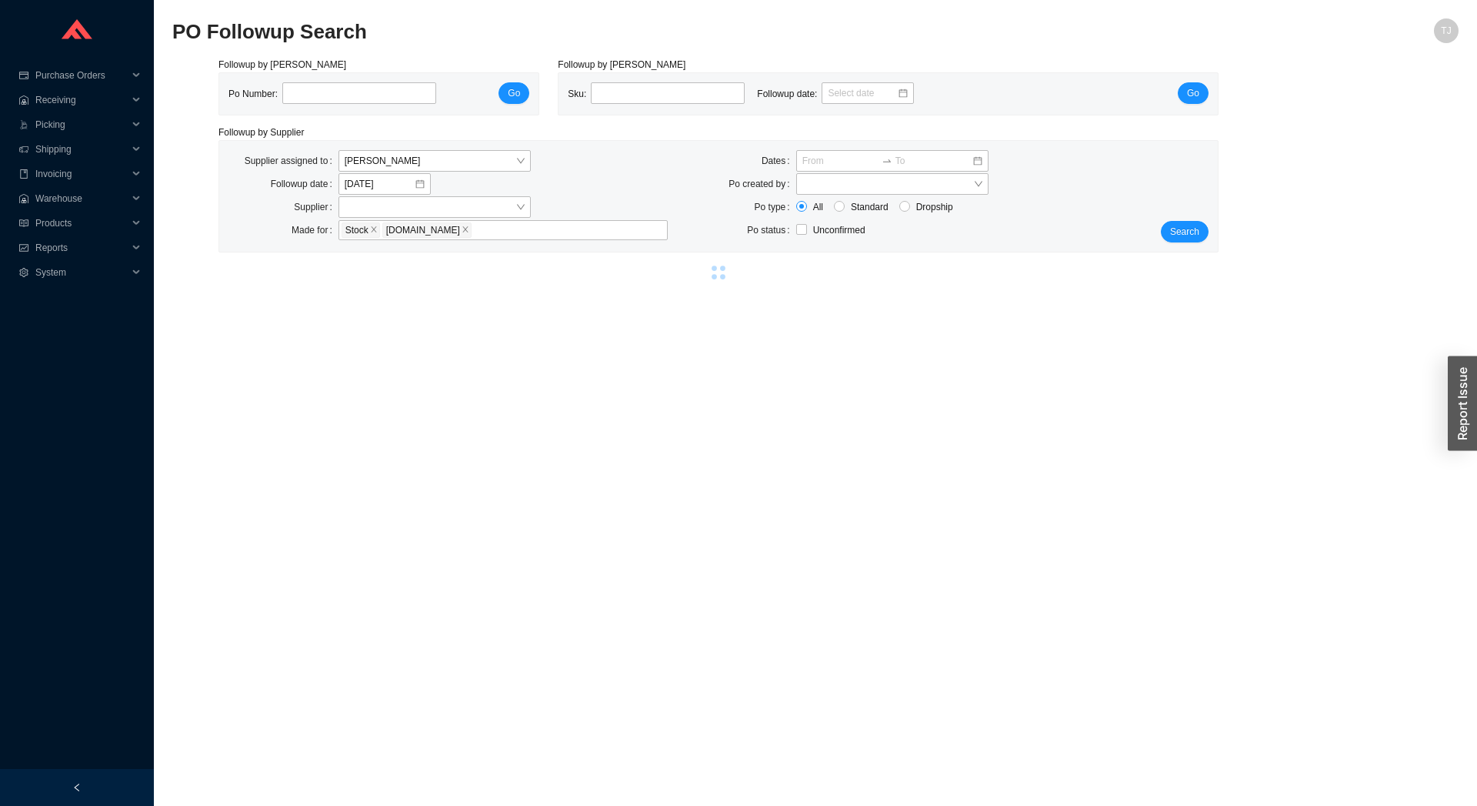
select select "1"
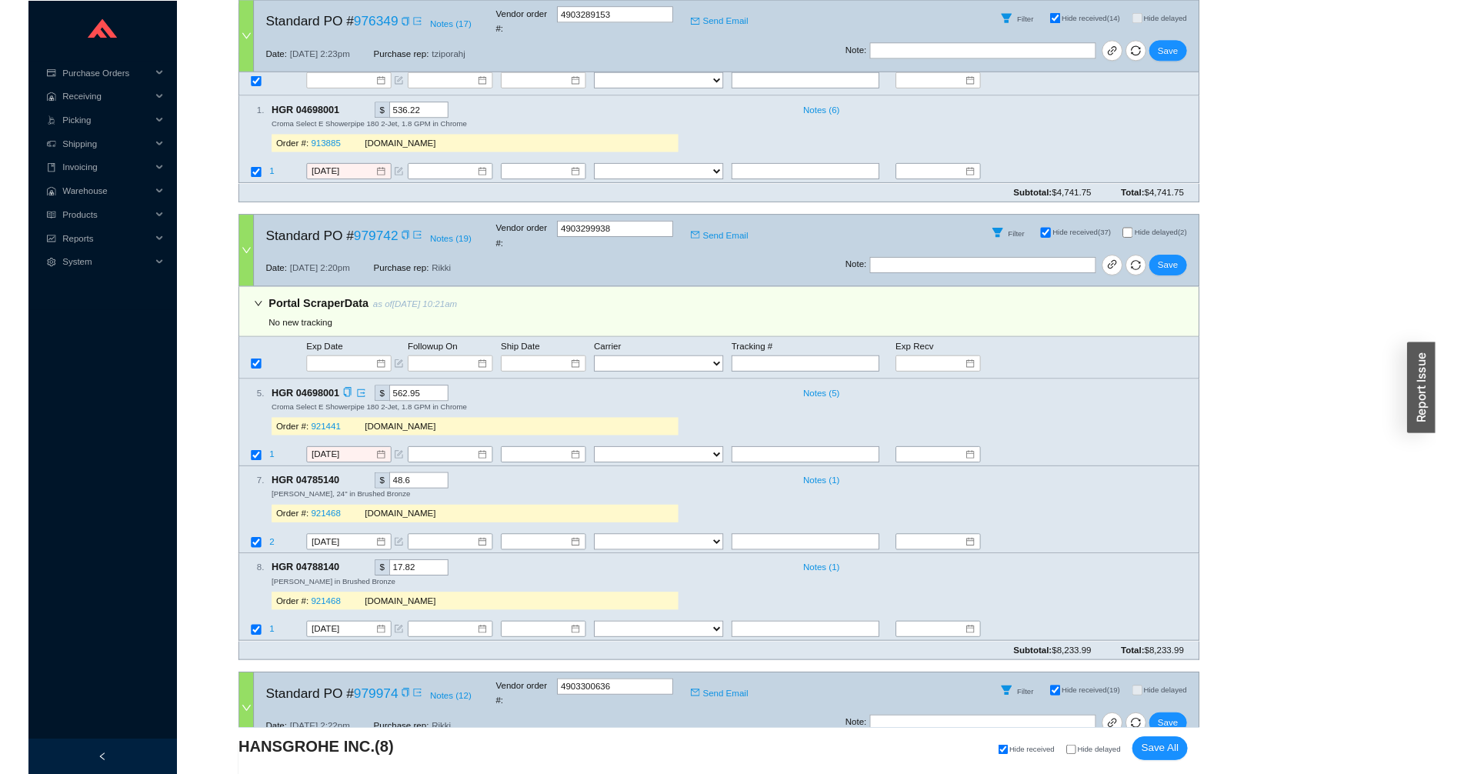
scroll to position [1020, 0]
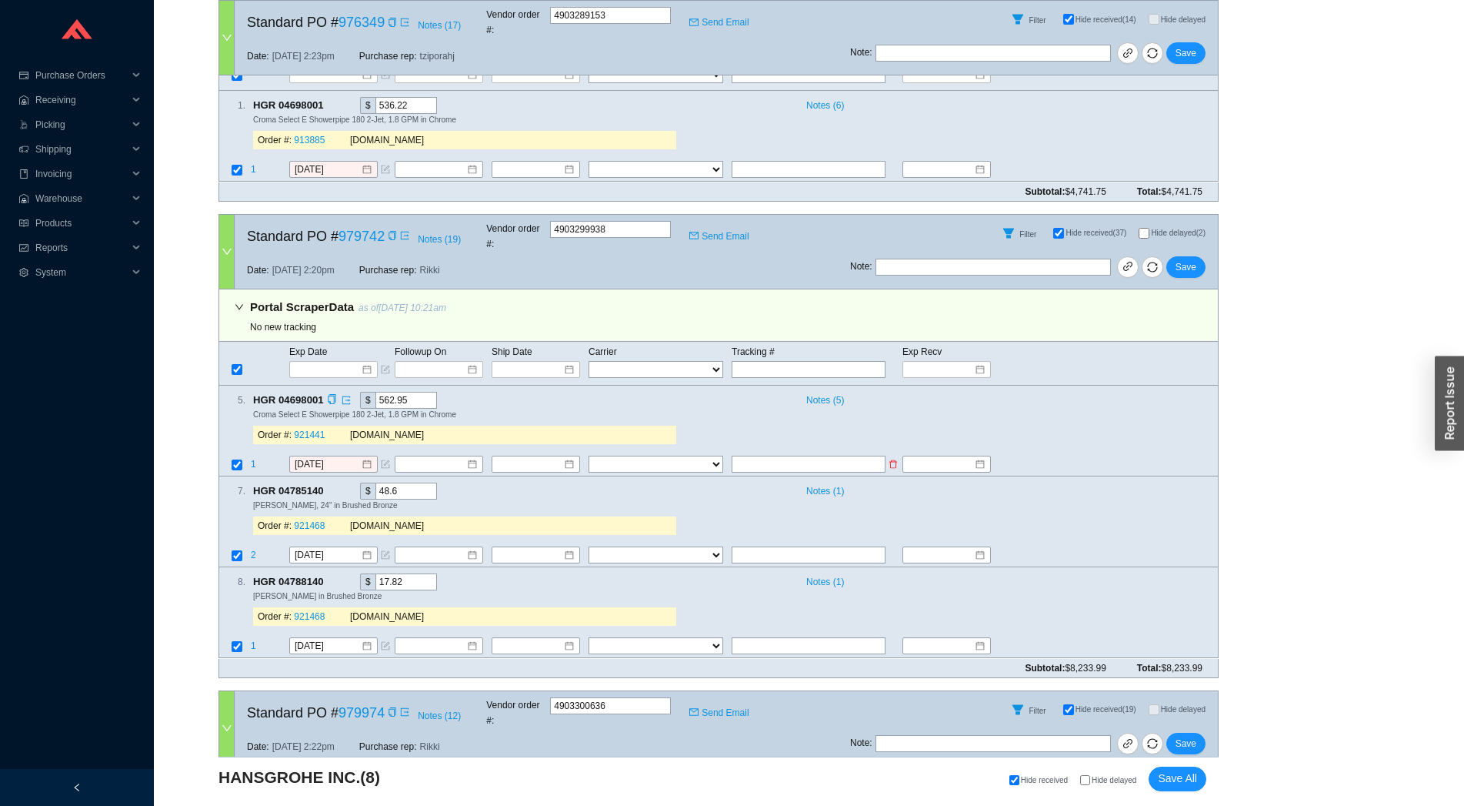
click at [253, 459] on span "1" at bounding box center [253, 464] width 5 height 11
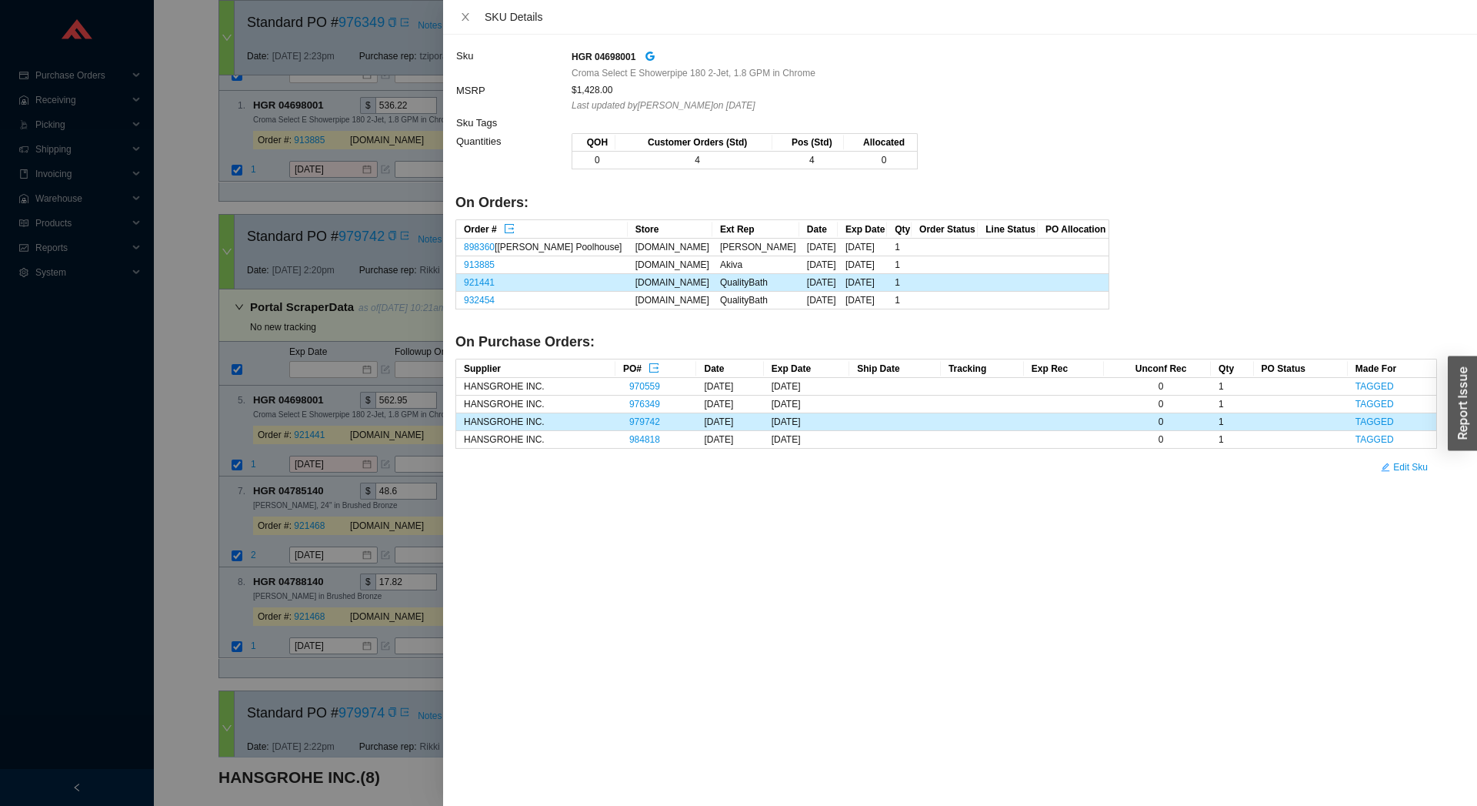
click at [612, 44] on div "Sku HGR 04698001 Croma Select E Showerpipe 180 2-Jet, 1.8 GPM in Chrome MSRP $1…" at bounding box center [960, 420] width 1034 height 771
click at [608, 58] on strong "HGR 04698001" at bounding box center [604, 57] width 64 height 11
copy strong "04698001"
click at [509, 228] on icon "export" at bounding box center [509, 228] width 11 height 11
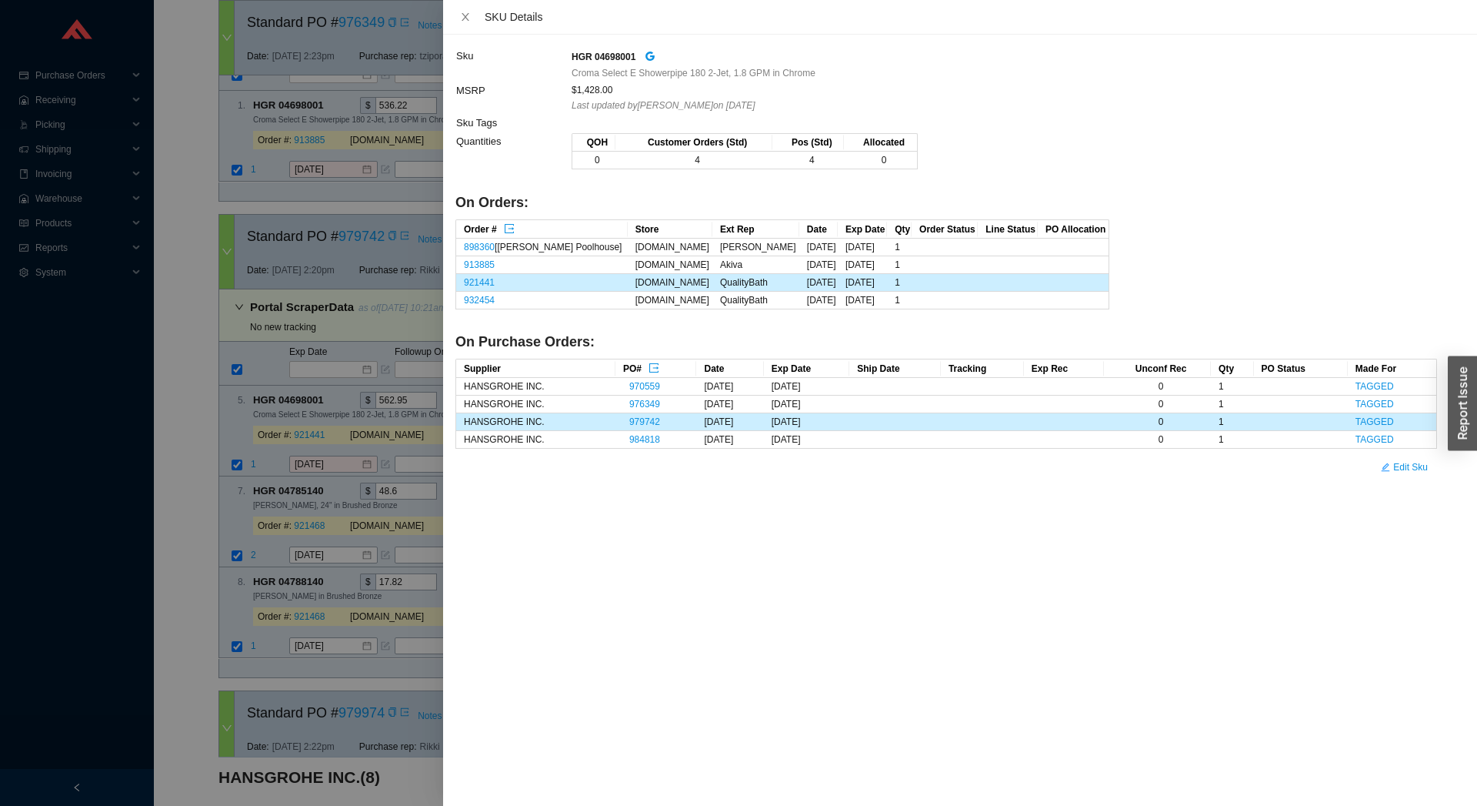
click at [203, 408] on div at bounding box center [738, 403] width 1477 height 806
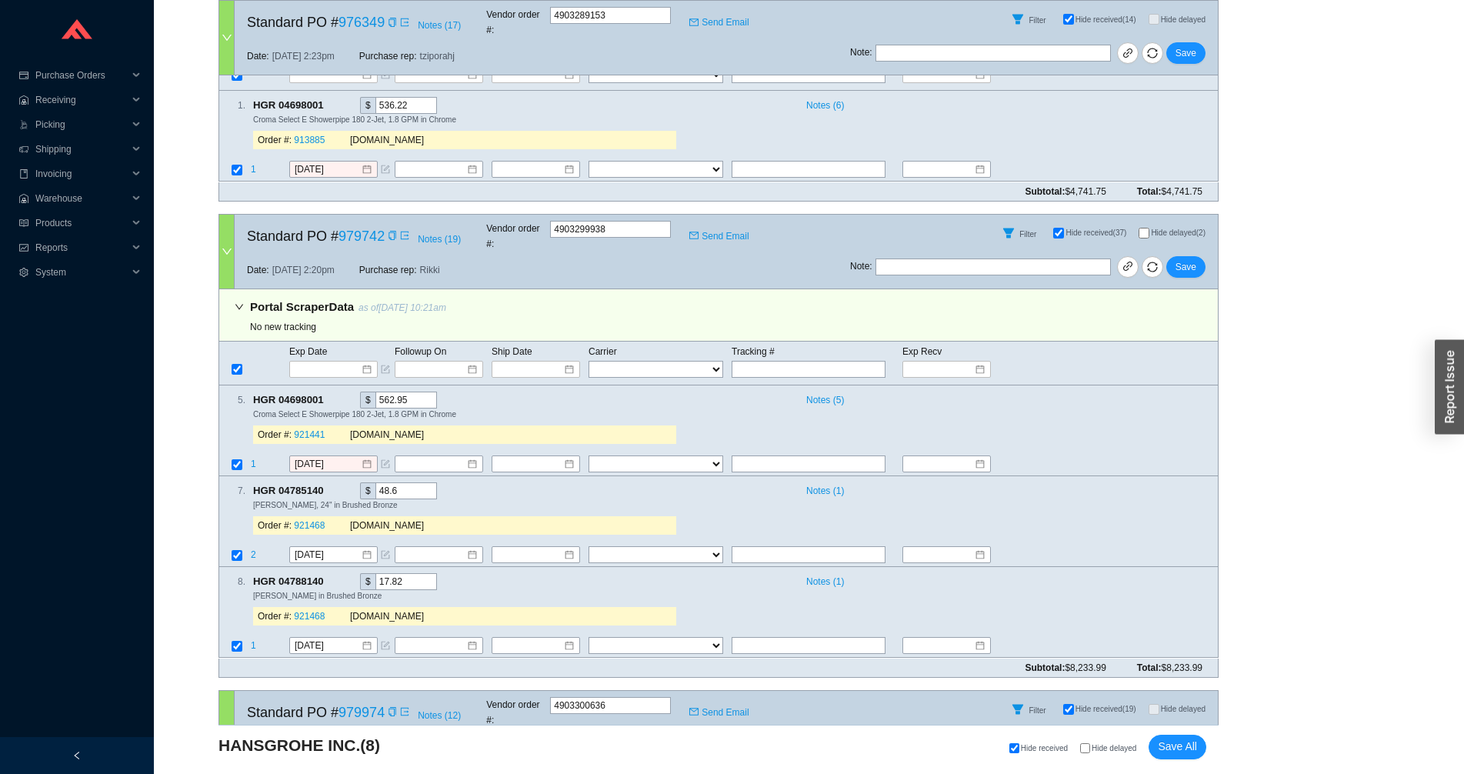
scroll to position [135, 0]
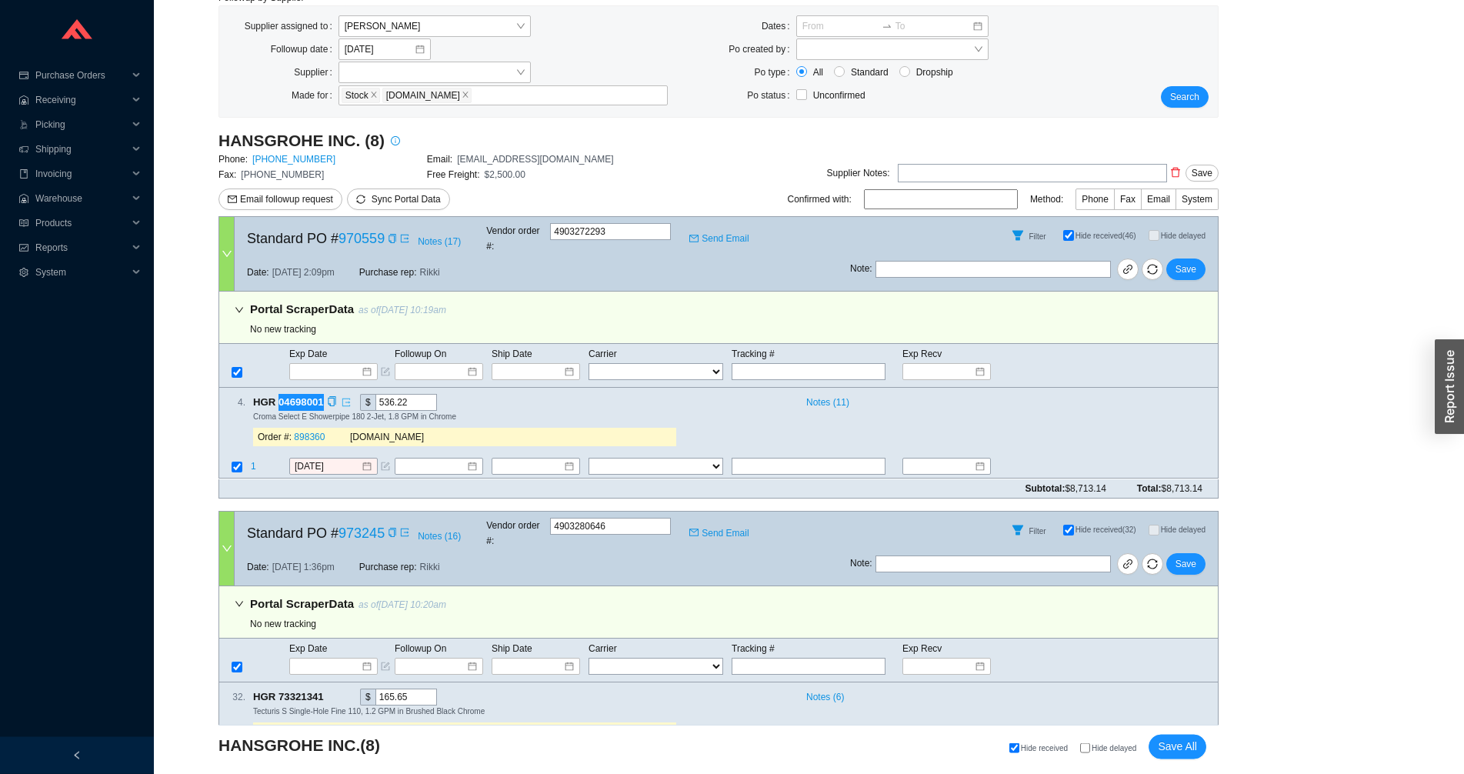
click at [345, 398] on icon "export" at bounding box center [346, 402] width 9 height 9
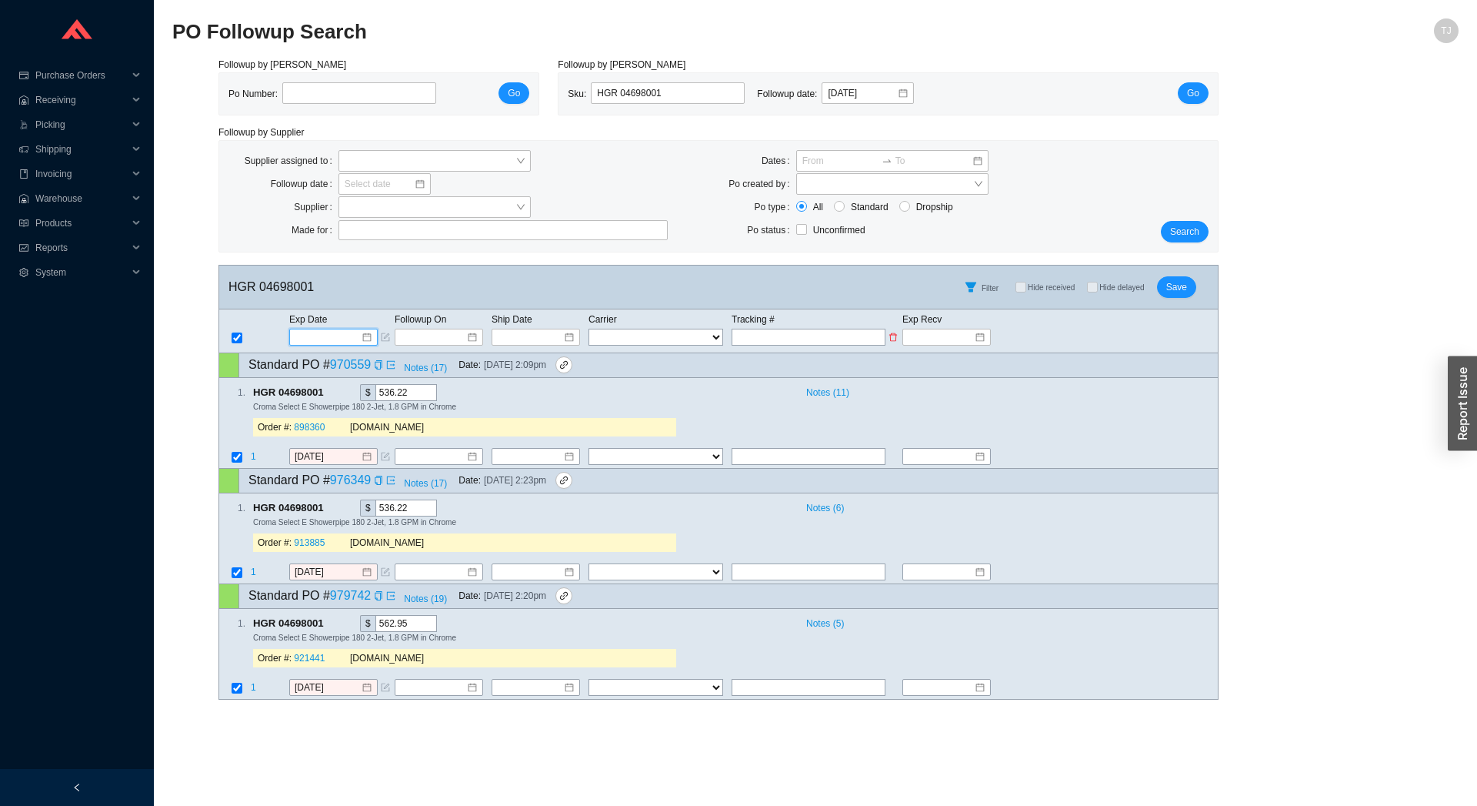
click at [342, 337] on input at bounding box center [327, 336] width 65 height 15
click at [1189, 88] on span "Go" at bounding box center [1193, 92] width 12 height 15
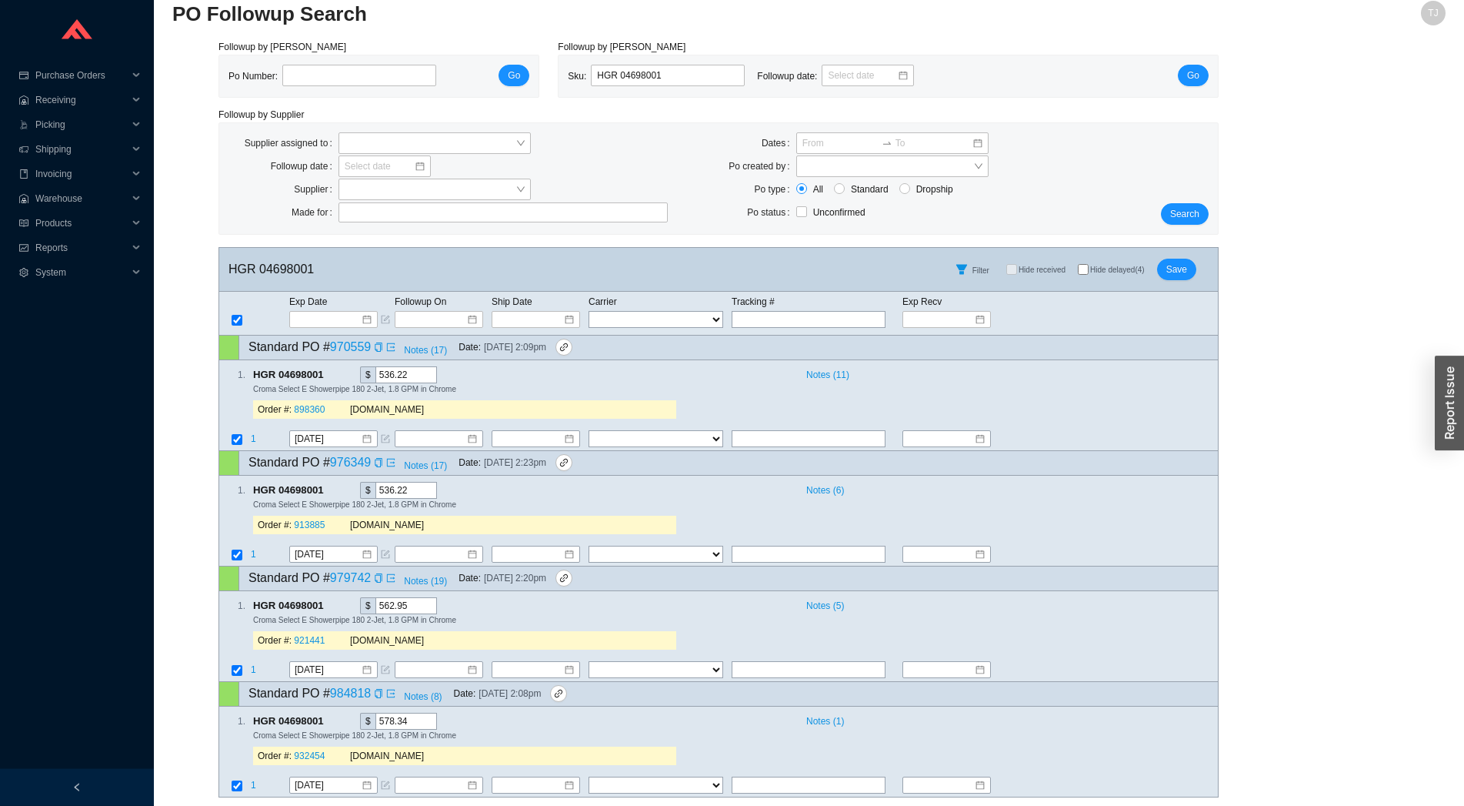
scroll to position [23, 0]
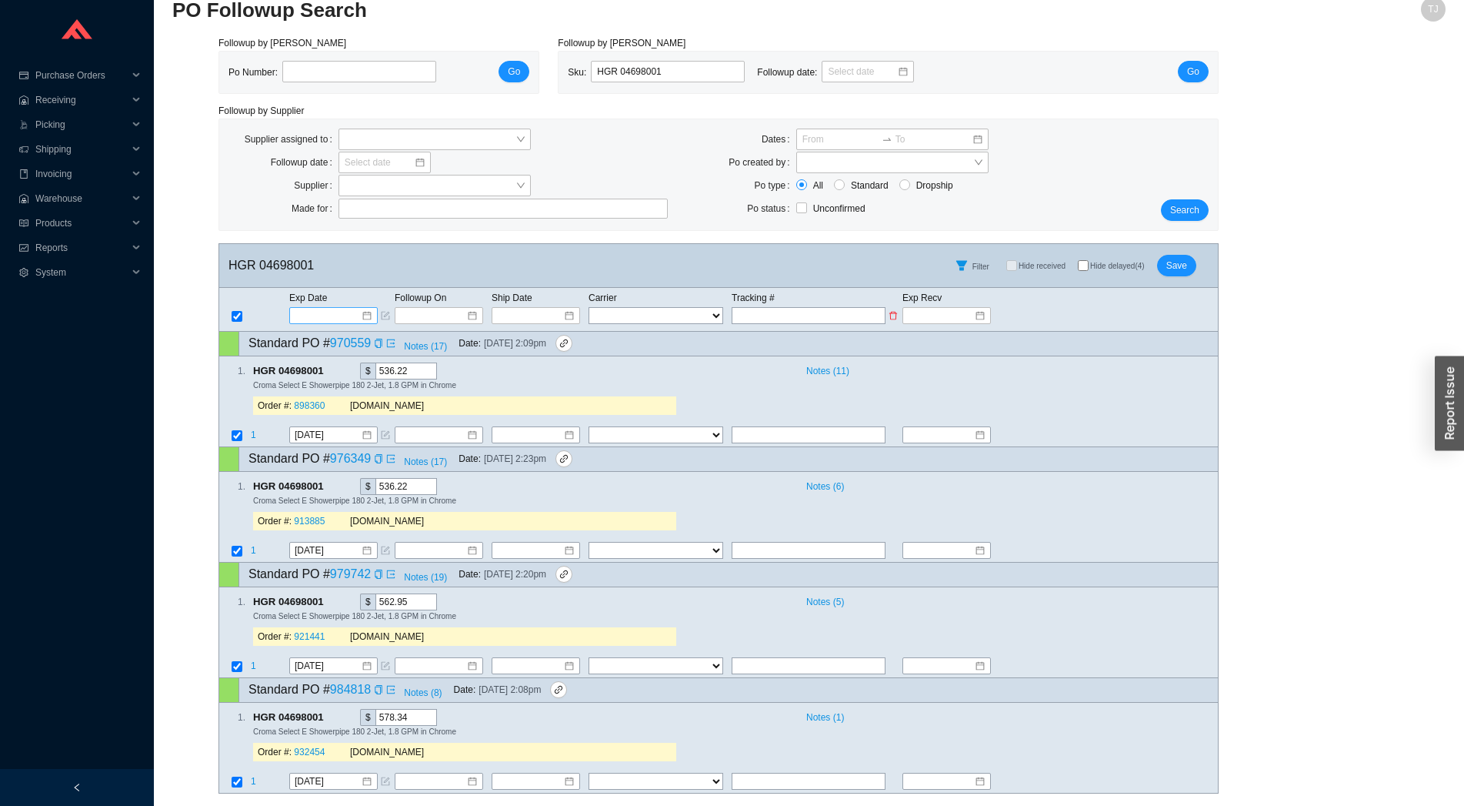
click at [324, 311] on input at bounding box center [327, 315] width 65 height 15
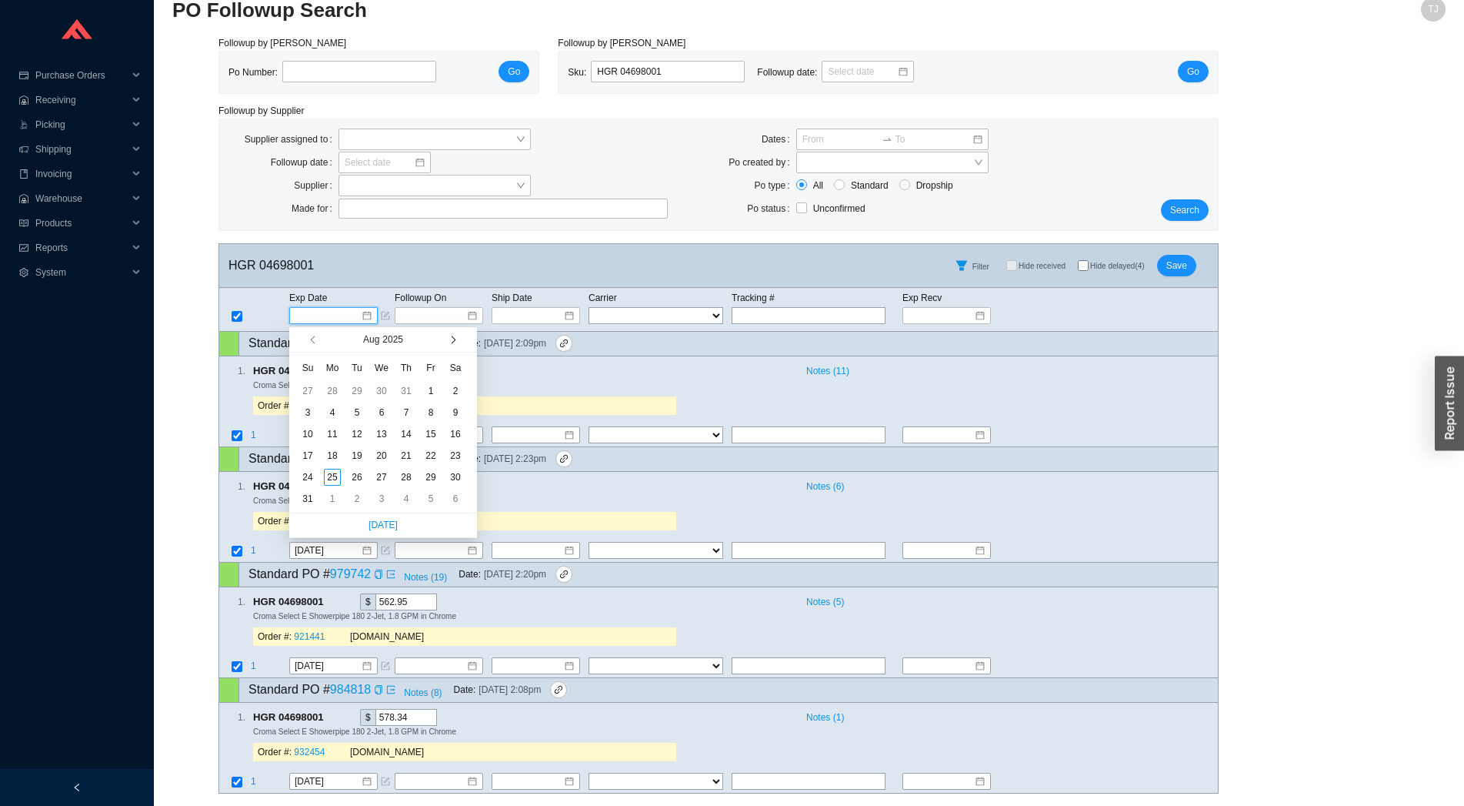
click at [452, 335] on button "button" at bounding box center [452, 339] width 15 height 25
type input "[DATE]"
click at [429, 392] on div "5" at bounding box center [430, 390] width 17 height 17
type input "[DATE]"
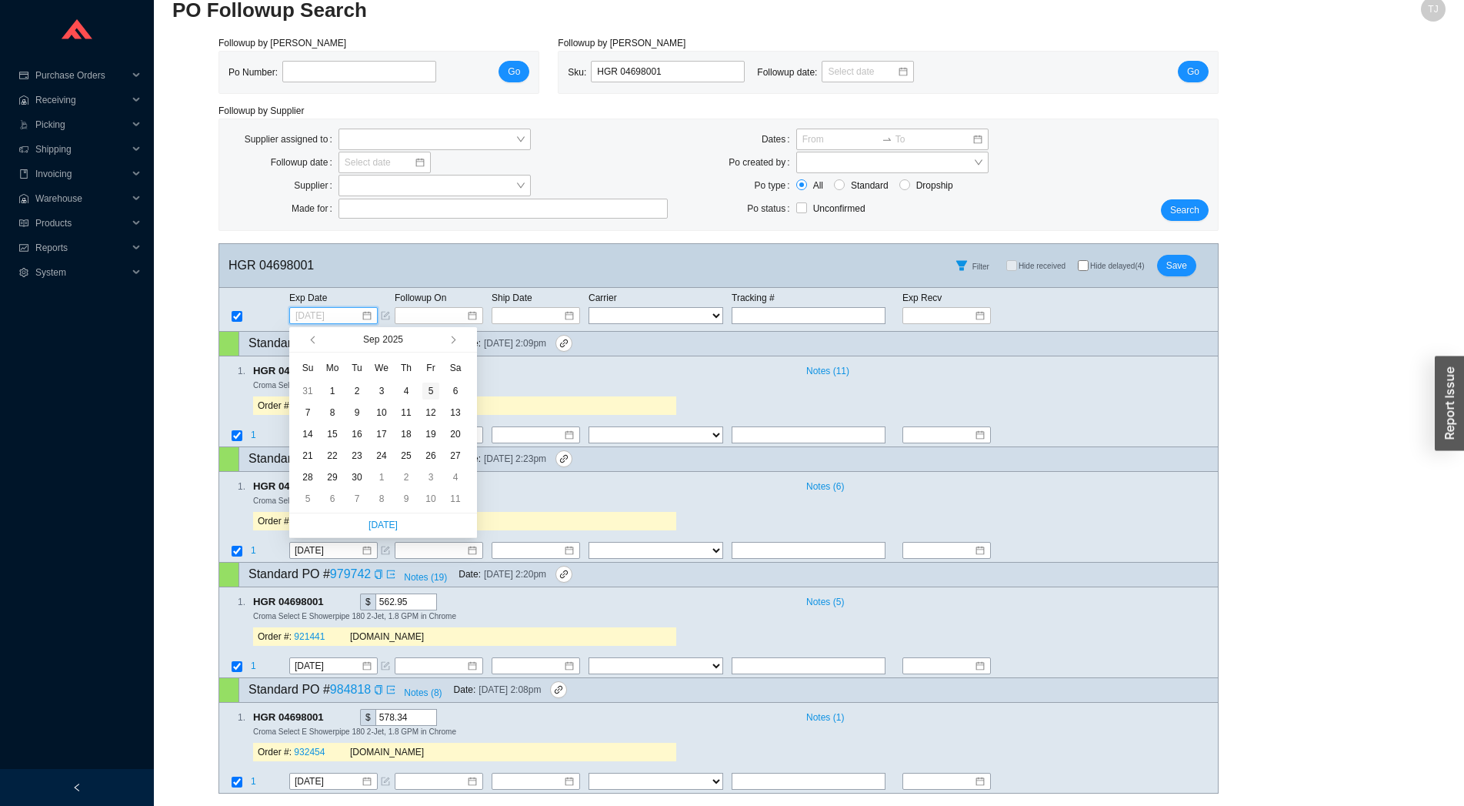
type input "[DATE]"
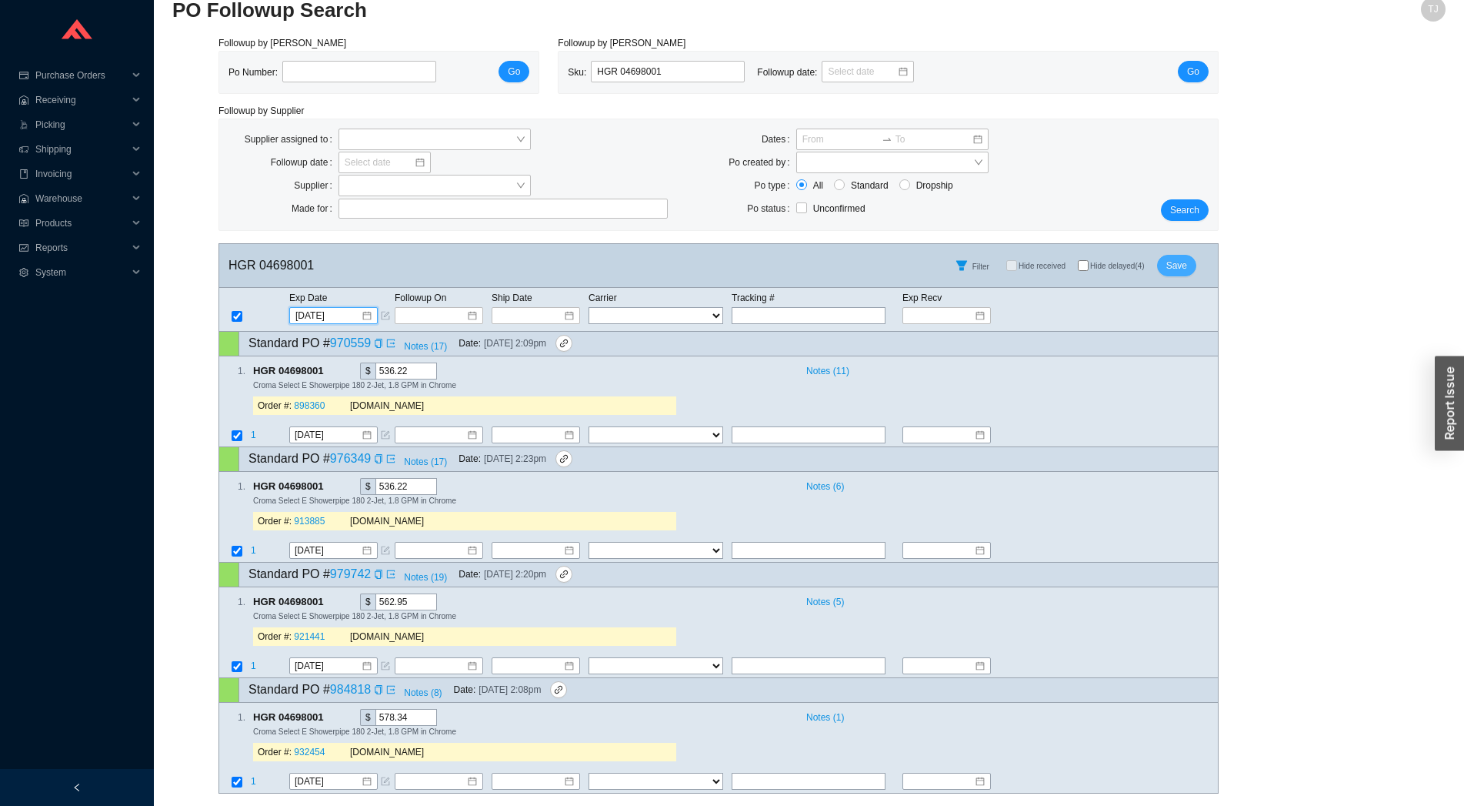
click at [1185, 268] on span "Save" at bounding box center [1176, 265] width 21 height 15
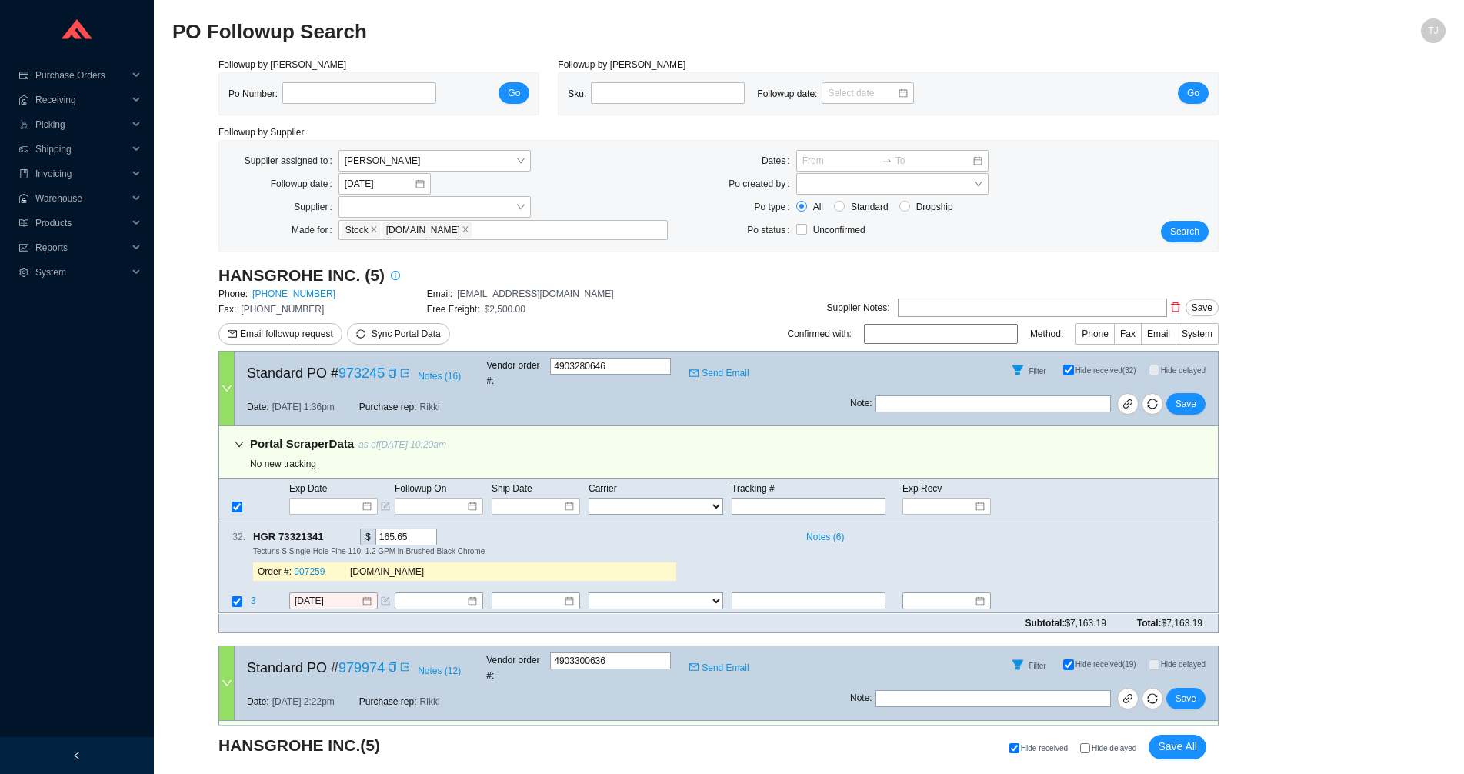
select select "1"
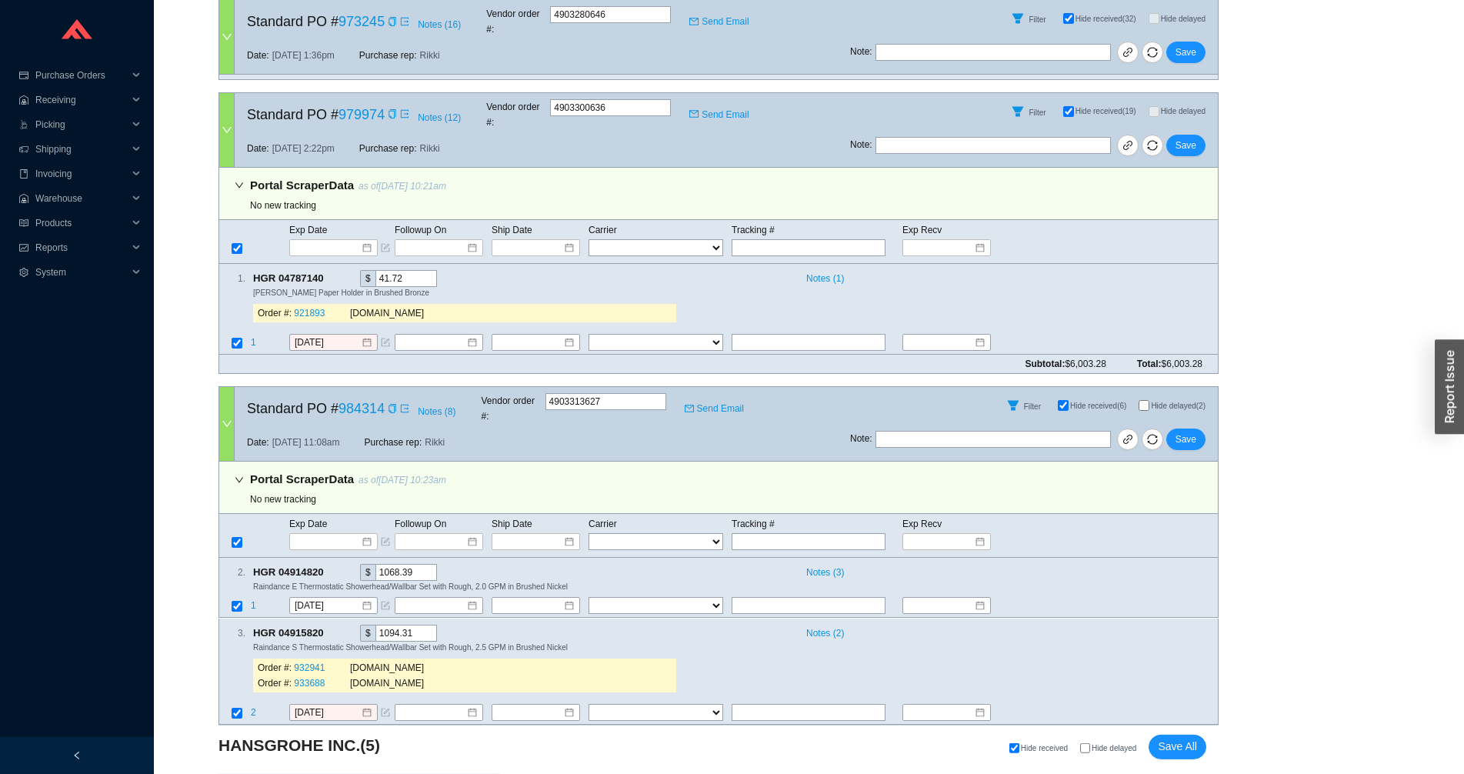
scroll to position [680, 0]
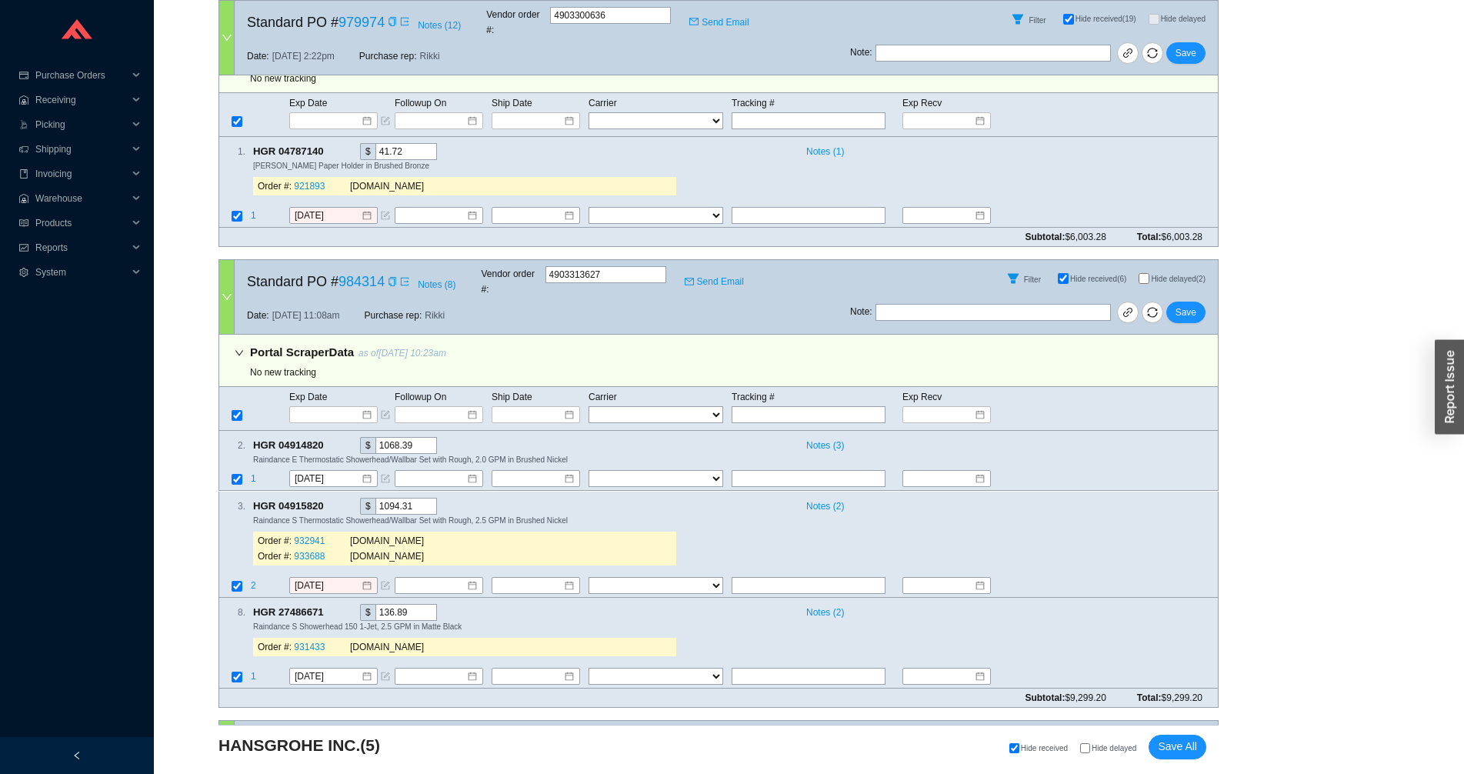
click at [1086, 749] on input "Hide delayed" at bounding box center [1085, 748] width 10 height 10
checkbox input "true"
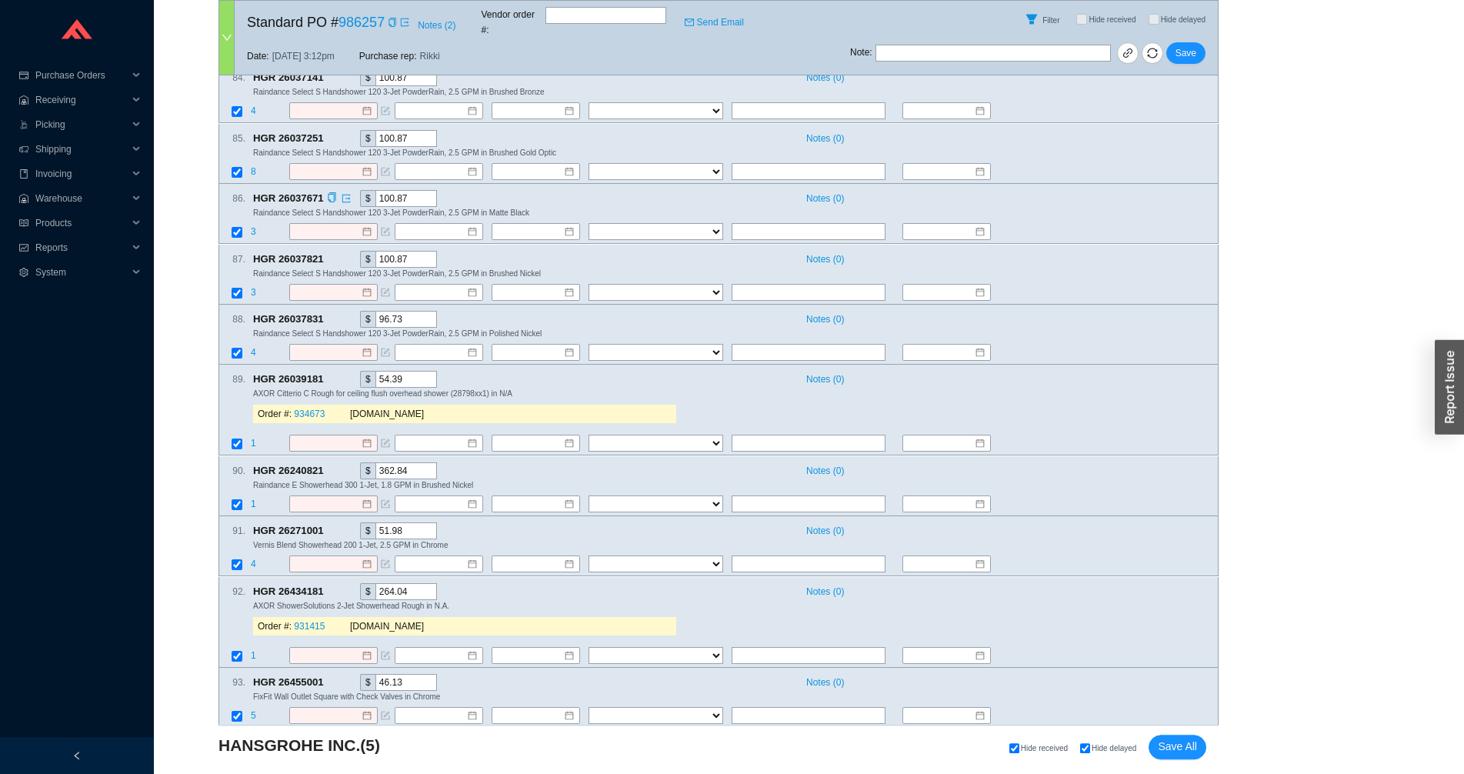
scroll to position [7141, 0]
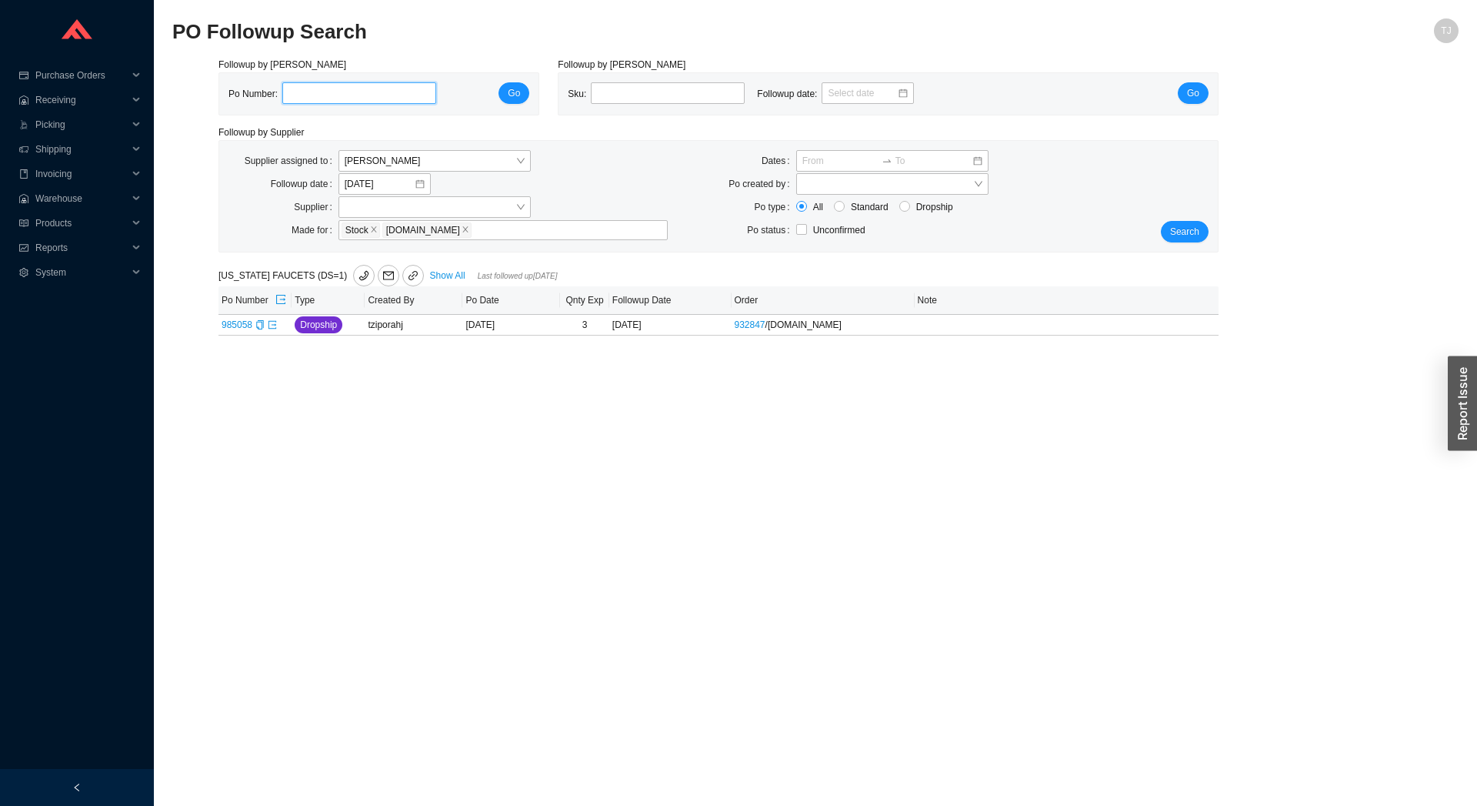
click at [325, 88] on input "tel" at bounding box center [359, 93] width 154 height 22
paste input "985970"
type input "985970"
click at [494, 92] on div "Po Number: 985970 Go" at bounding box center [378, 93] width 301 height 23
click at [505, 90] on button "Go" at bounding box center [514, 93] width 31 height 22
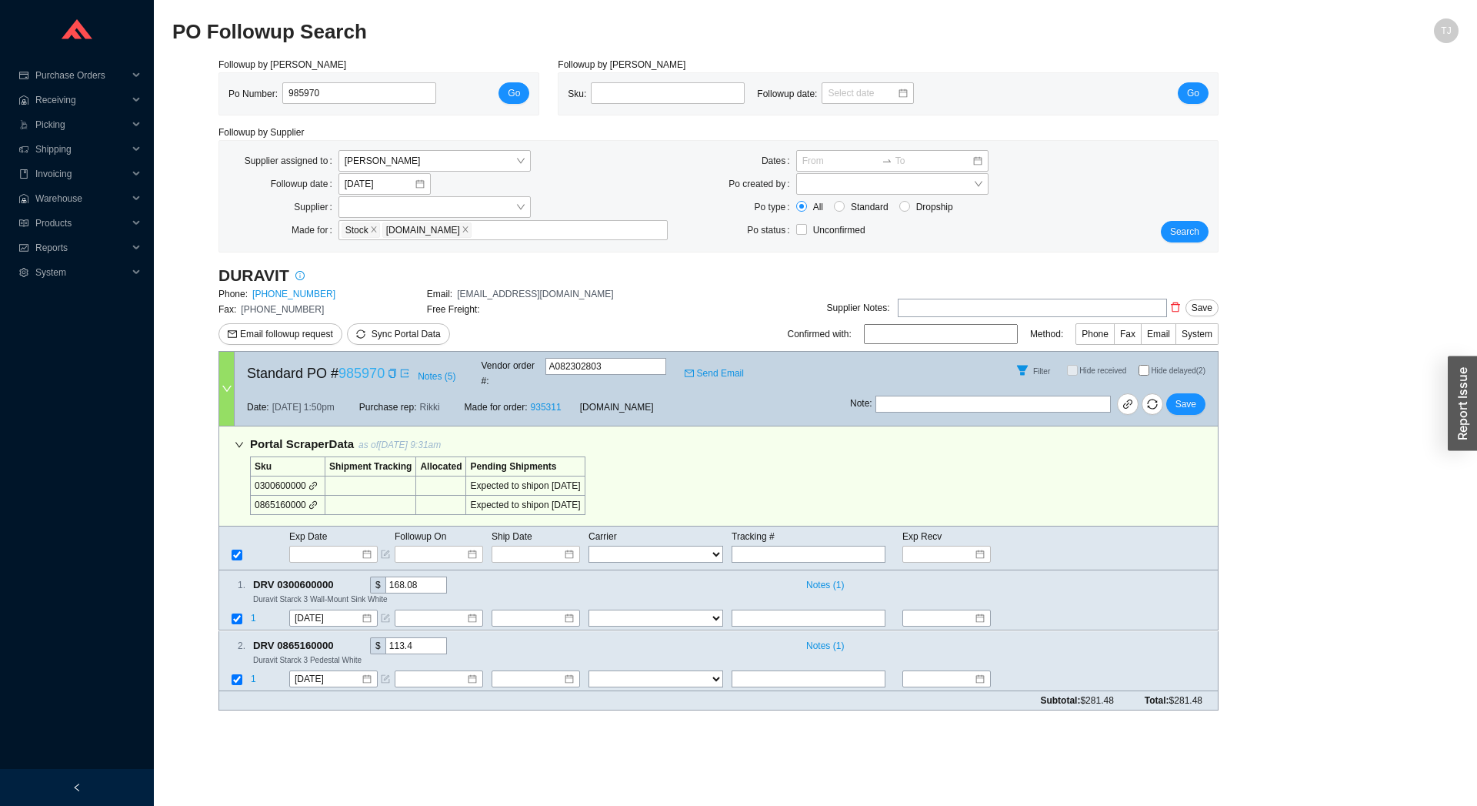
click at [352, 372] on link "985970" at bounding box center [362, 372] width 46 height 15
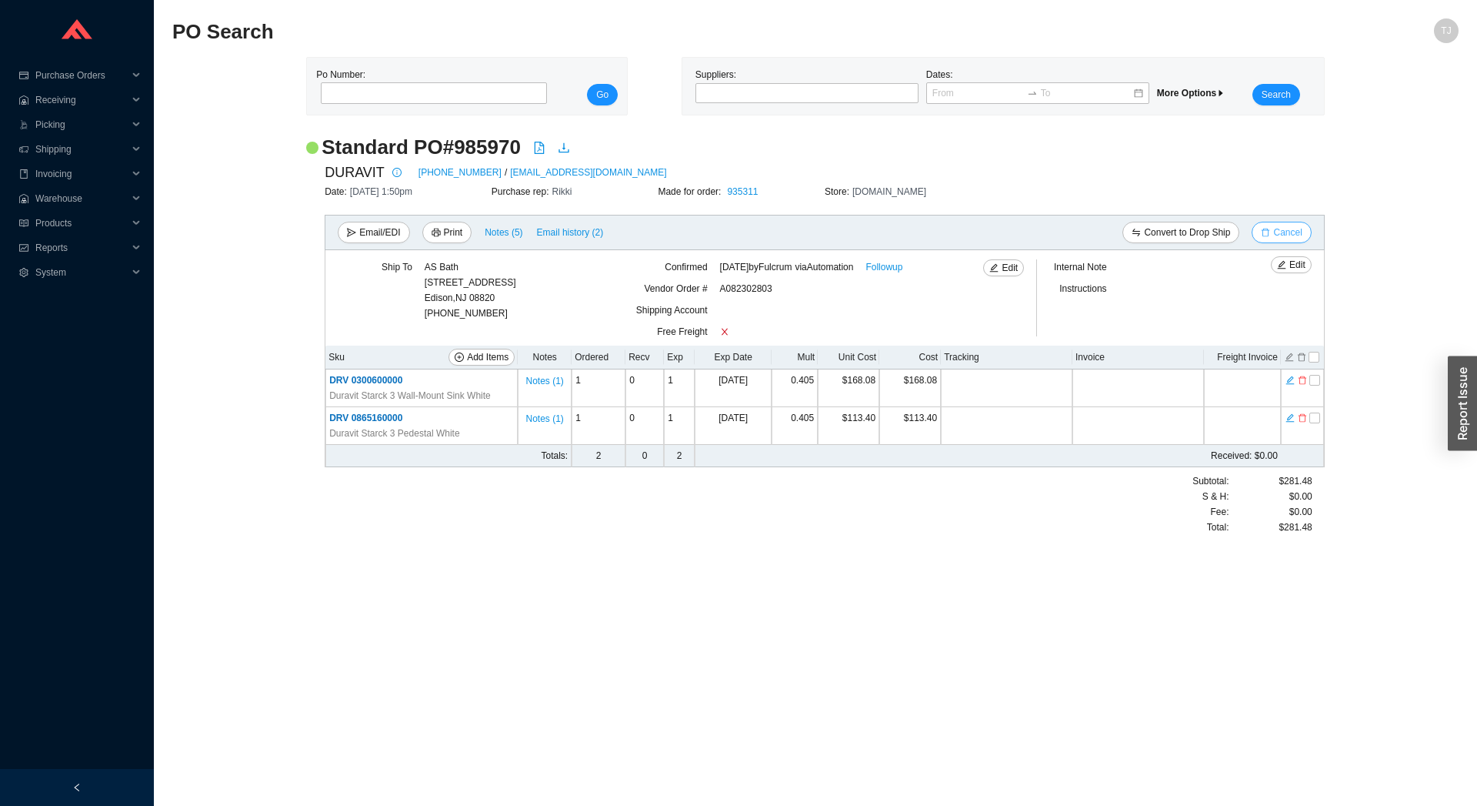
click at [1293, 227] on span "Cancel" at bounding box center [1287, 232] width 28 height 15
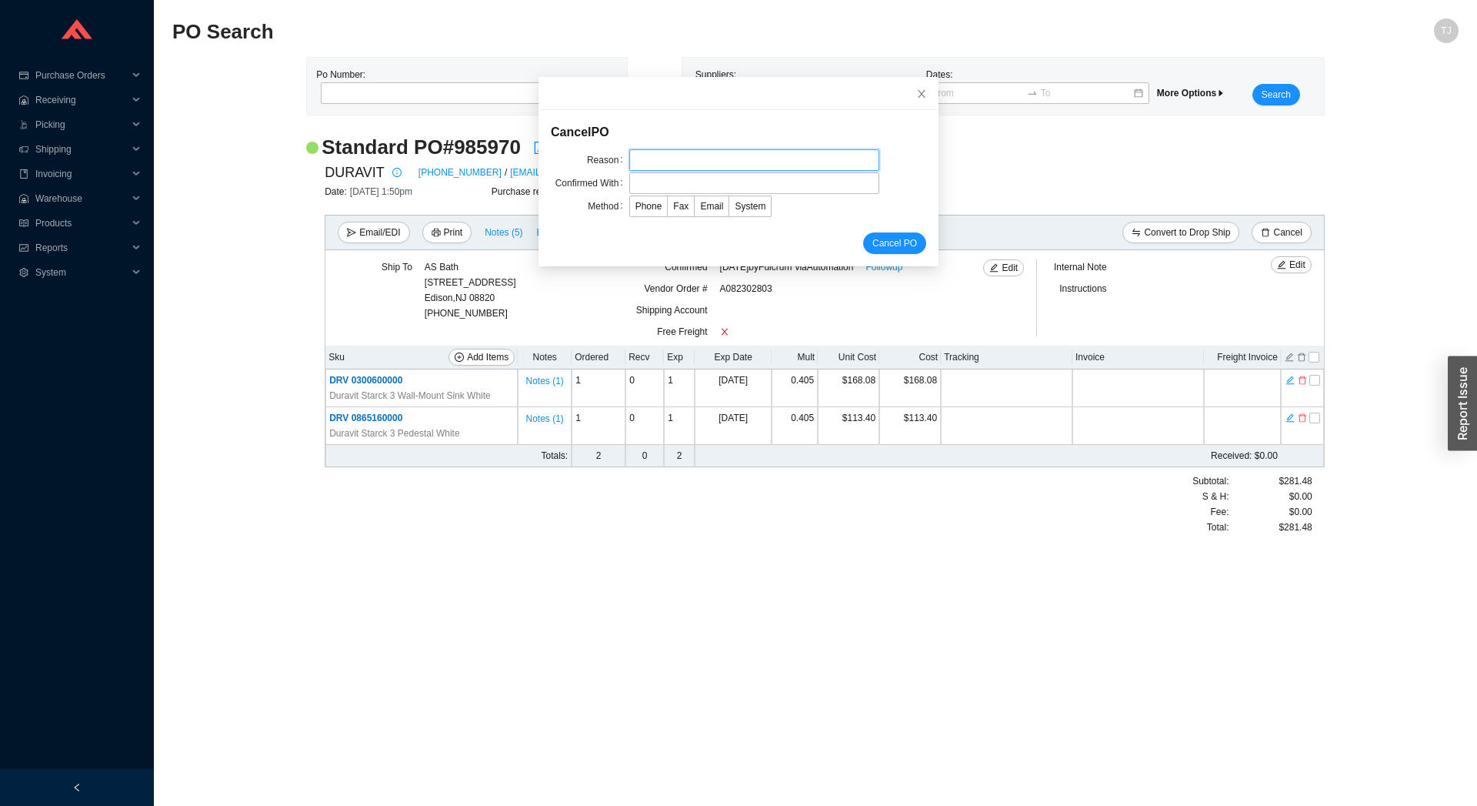
click at [643, 155] on input "text" at bounding box center [754, 160] width 250 height 22
type input "Customer cancelled"
click at [649, 181] on input "text" at bounding box center [754, 183] width 250 height 22
drag, startPoint x: 649, startPoint y: 181, endPoint x: 602, endPoint y: 189, distance: 47.7
click at [629, 189] on input "s" at bounding box center [754, 183] width 250 height 22
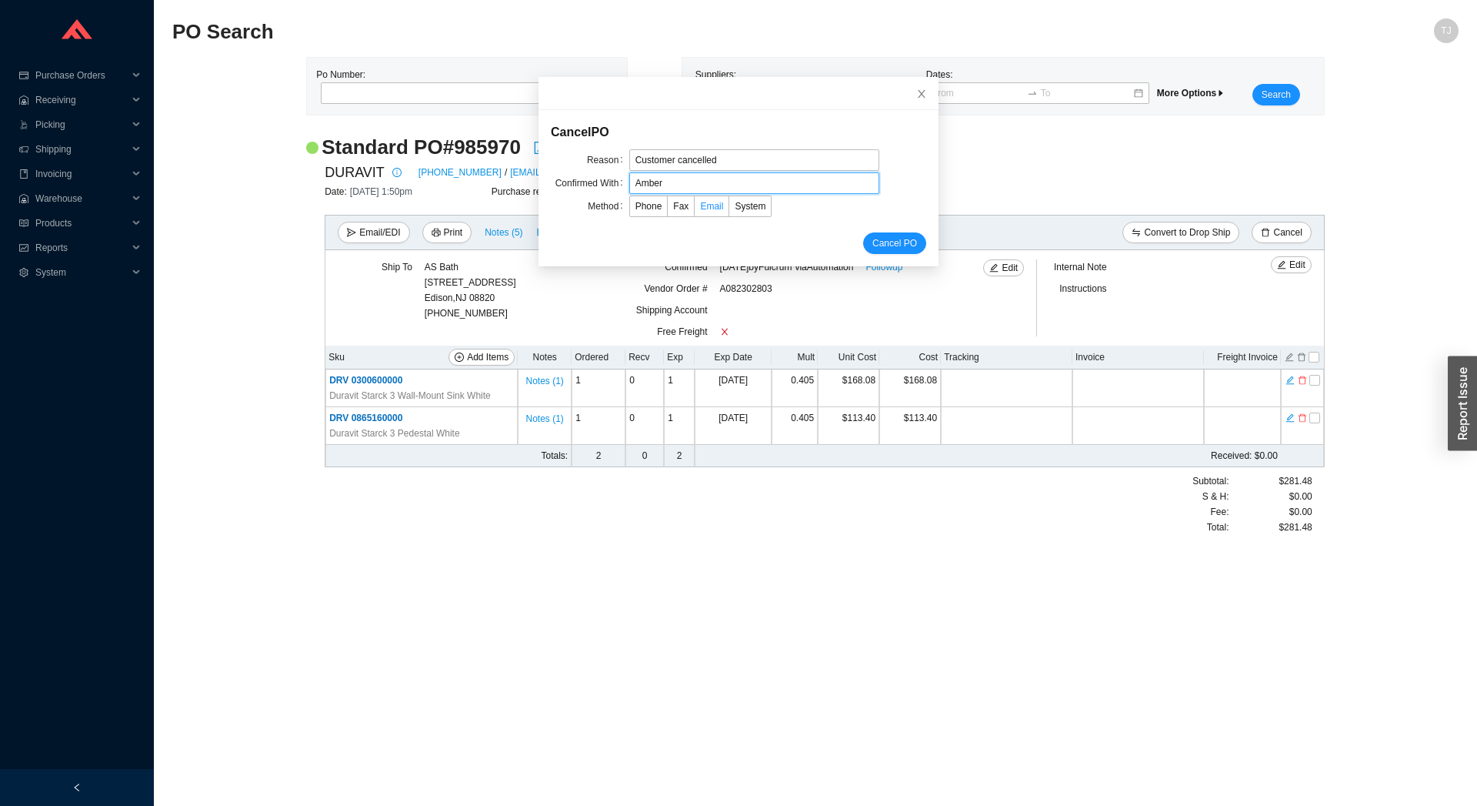
type input "Amber"
click at [700, 212] on span "Email" at bounding box center [711, 206] width 23 height 11
click at [695, 209] on input "Email" at bounding box center [695, 209] width 0 height 0
click at [900, 247] on button "Cancel PO" at bounding box center [894, 243] width 63 height 22
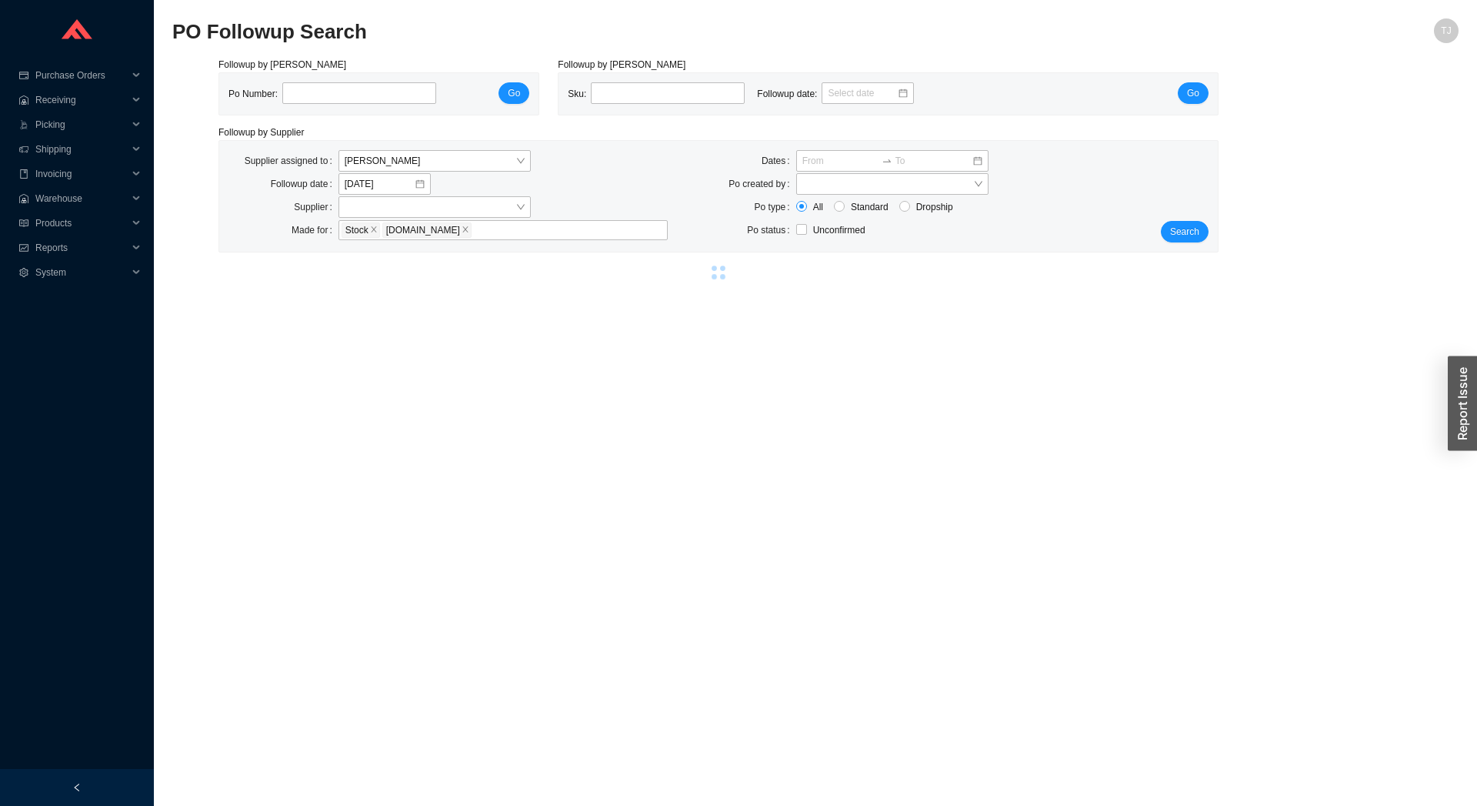
click at [431, 378] on main "PO Followup Search TJ Followup by PO Po Number: Go Followup by Sku Sku: Followu…" at bounding box center [815, 411] width 1286 height 787
